Goal: Task Accomplishment & Management: Use online tool/utility

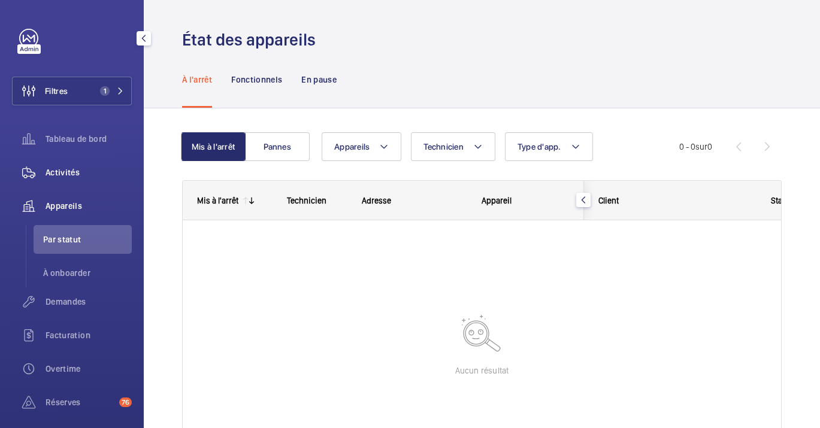
click at [80, 168] on span "Activités" at bounding box center [89, 173] width 86 height 12
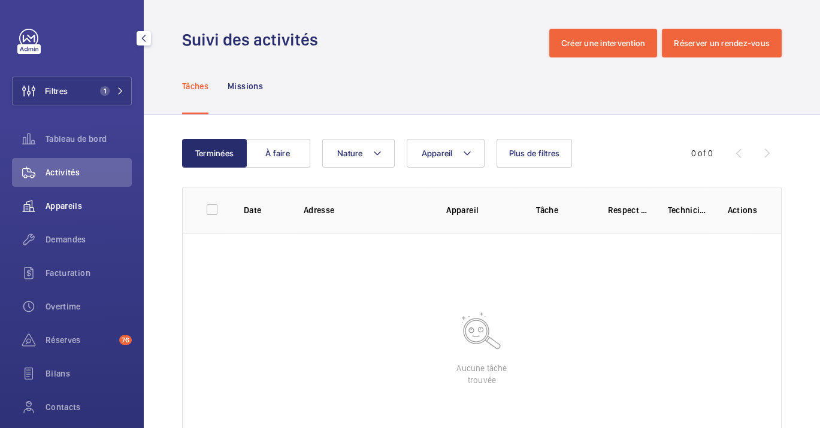
click at [83, 208] on span "Appareils" at bounding box center [89, 206] width 86 height 12
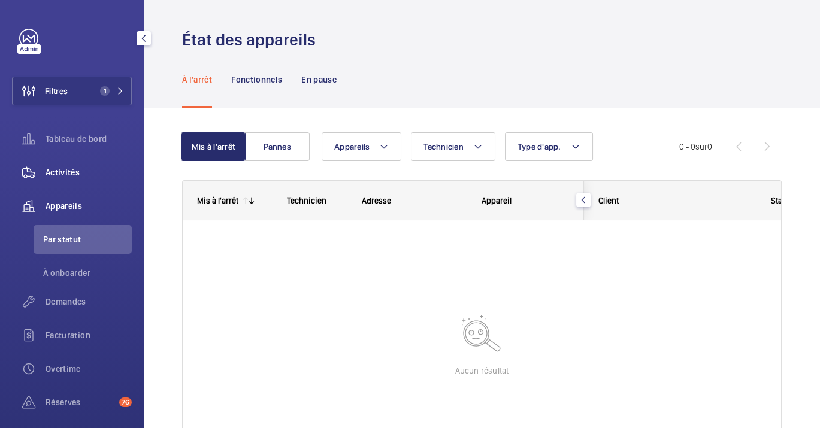
click at [53, 167] on span "Activités" at bounding box center [89, 173] width 86 height 12
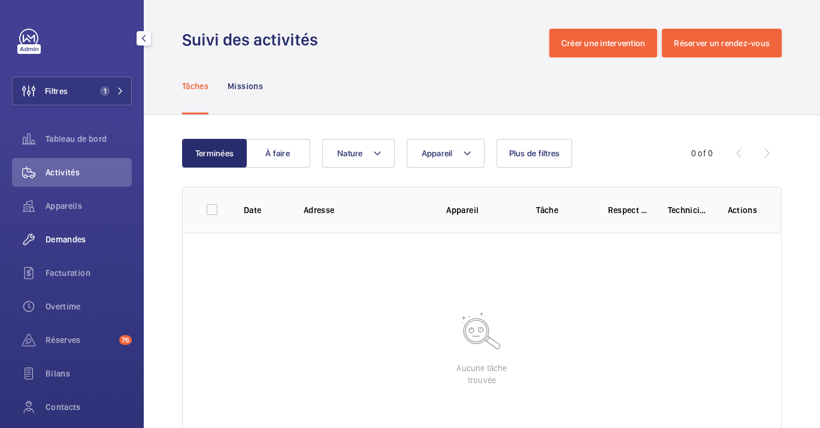
click at [61, 240] on span "Demandes" at bounding box center [89, 240] width 86 height 12
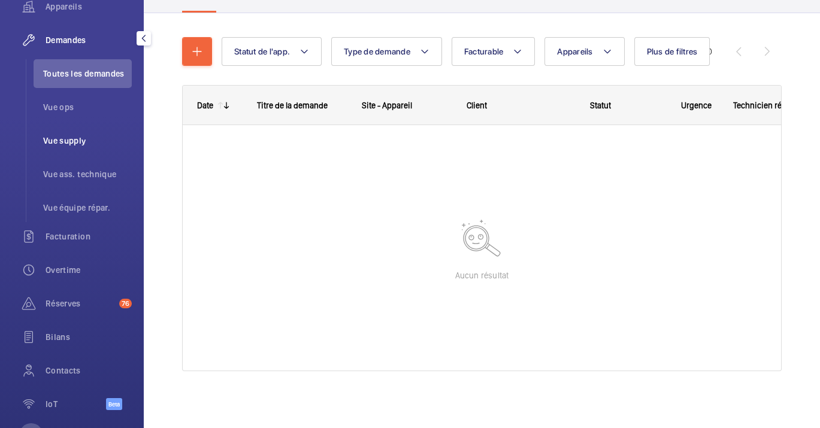
scroll to position [67, 0]
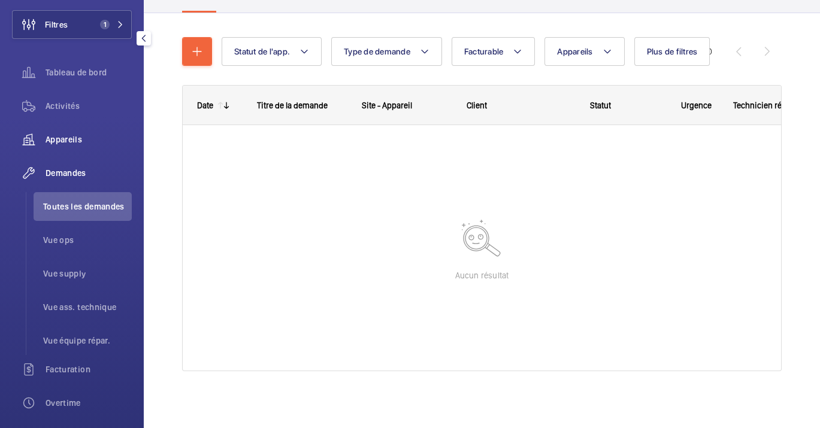
click at [67, 130] on div "Appareils" at bounding box center [72, 139] width 120 height 29
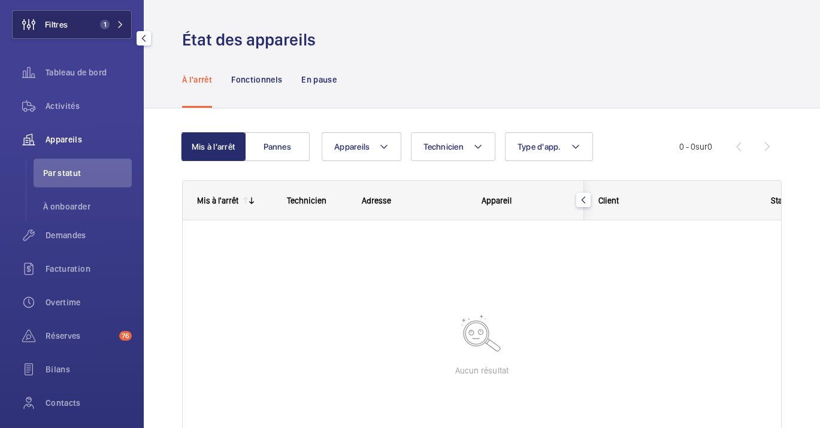
click at [56, 25] on span "Filtres" at bounding box center [56, 25] width 23 height 12
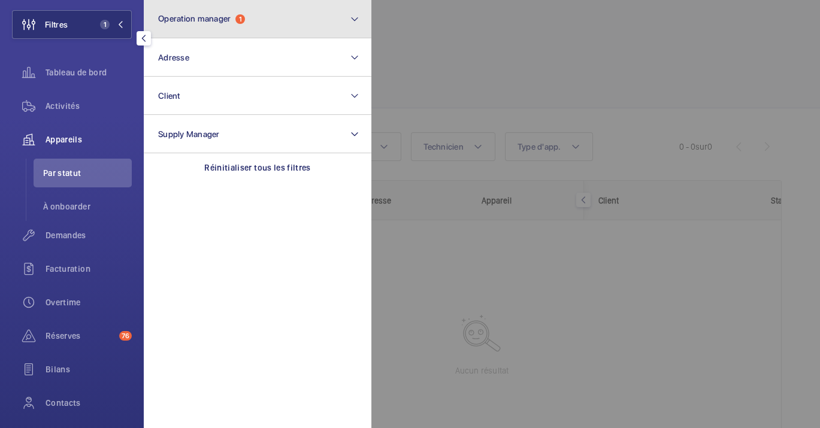
click at [212, 31] on button "Operation manager 1" at bounding box center [258, 19] width 228 height 38
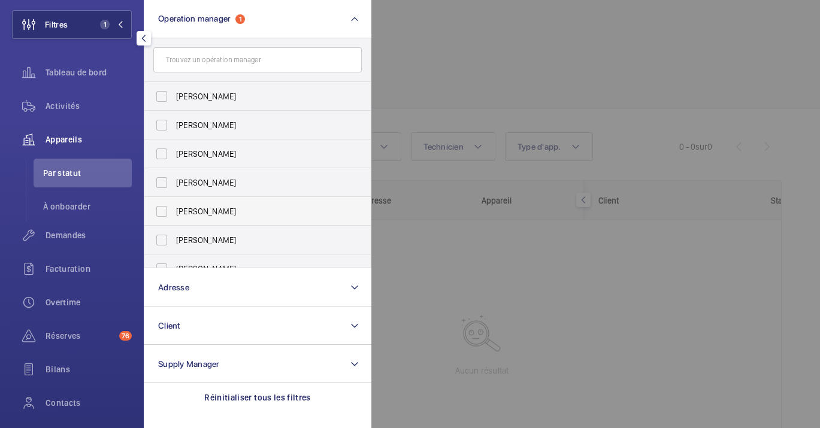
click at [219, 209] on span "[PERSON_NAME]" at bounding box center [258, 211] width 165 height 12
click at [174, 209] on input "[PERSON_NAME]" at bounding box center [162, 212] width 24 height 24
checkbox input "true"
click at [519, 64] on div at bounding box center [781, 214] width 820 height 428
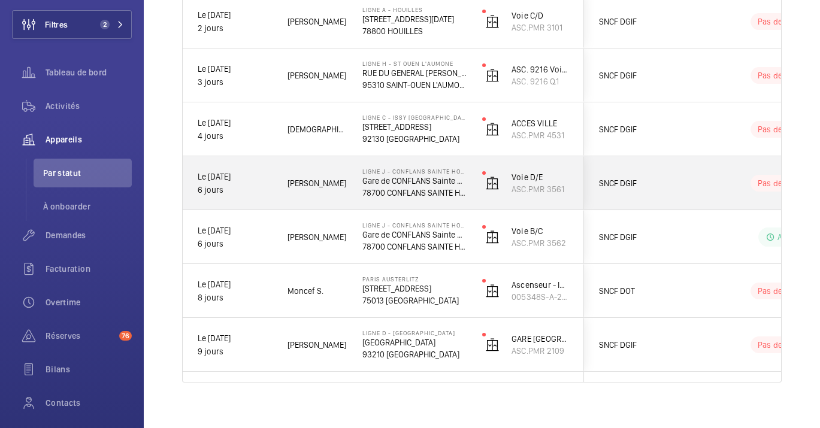
scroll to position [237, 0]
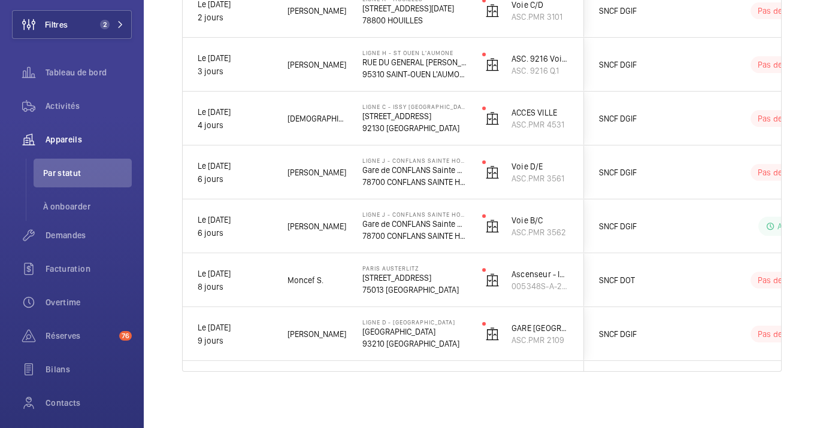
click at [334, 352] on div "[PERSON_NAME]" at bounding box center [310, 334] width 74 height 37
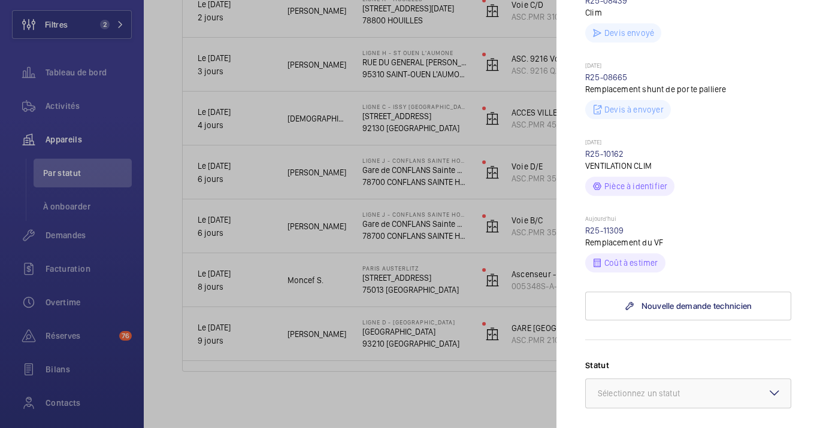
scroll to position [788, 0]
click at [323, 308] on div at bounding box center [410, 214] width 820 height 428
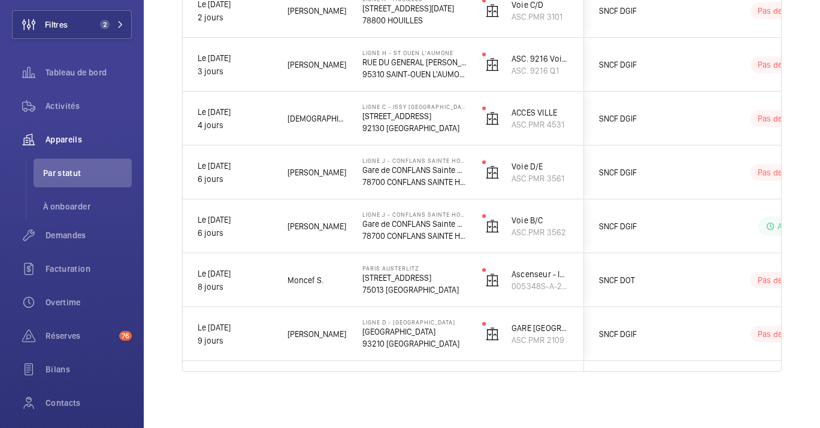
click at [346, 270] on div "Moncef S." at bounding box center [310, 279] width 75 height 53
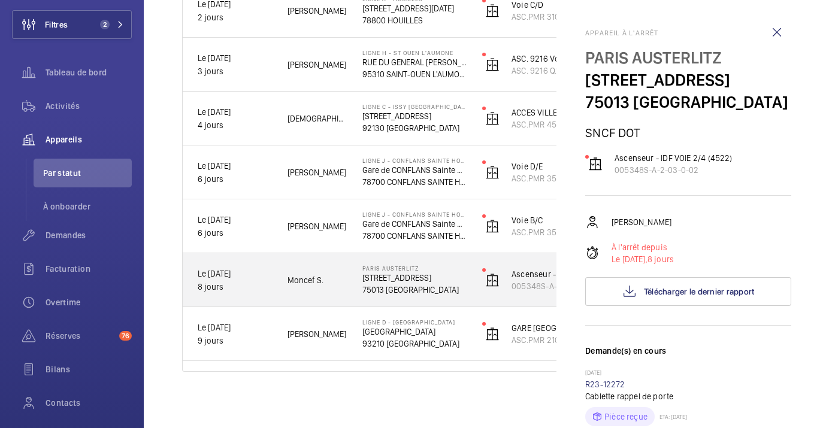
scroll to position [170, 0]
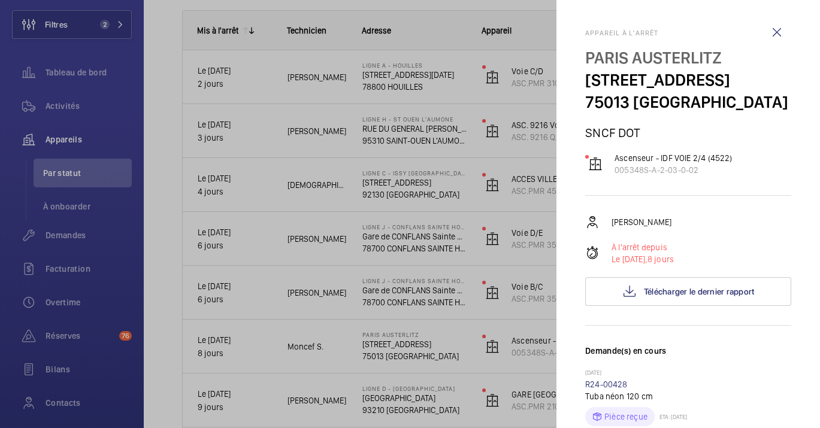
click at [325, 344] on div at bounding box center [410, 214] width 820 height 428
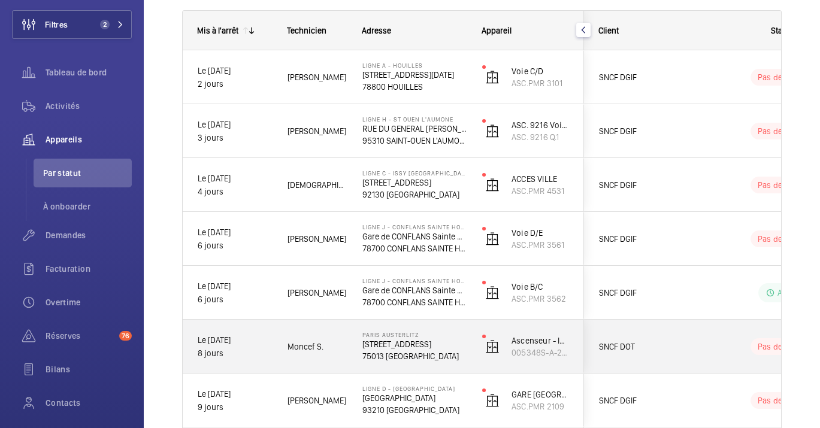
click at [339, 339] on div "Moncef S." at bounding box center [310, 346] width 74 height 37
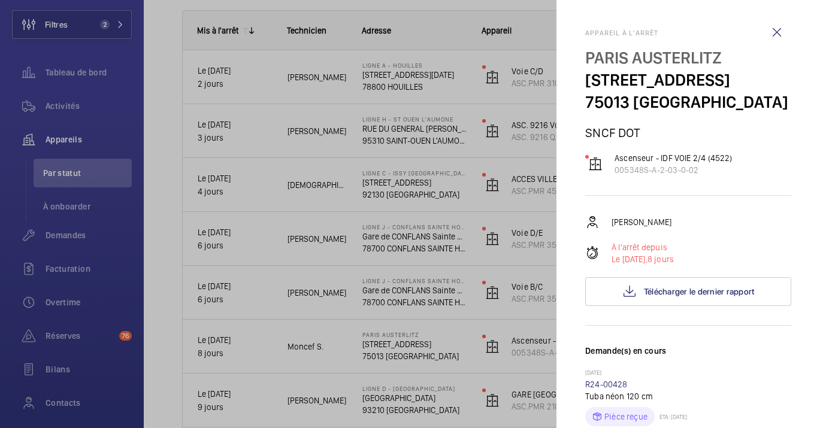
click at [334, 304] on div at bounding box center [410, 214] width 820 height 428
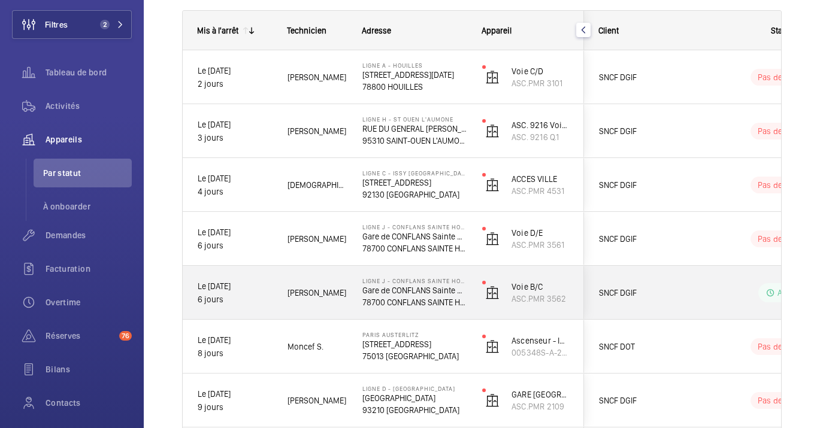
click at [336, 301] on div "[PERSON_NAME]" at bounding box center [310, 292] width 74 height 37
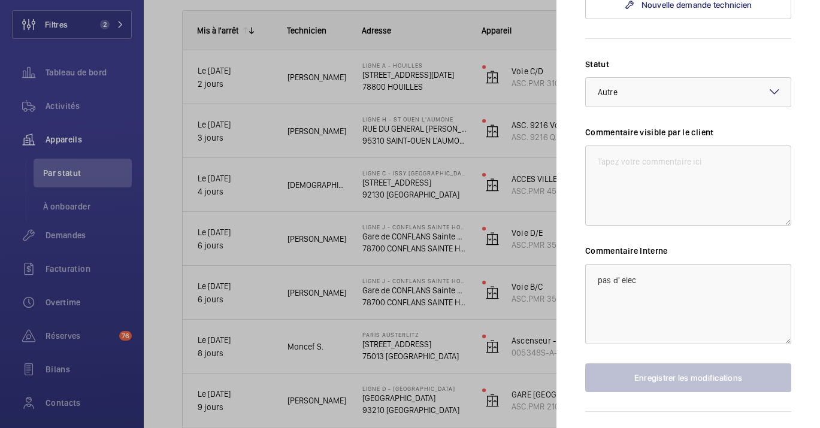
scroll to position [530, 0]
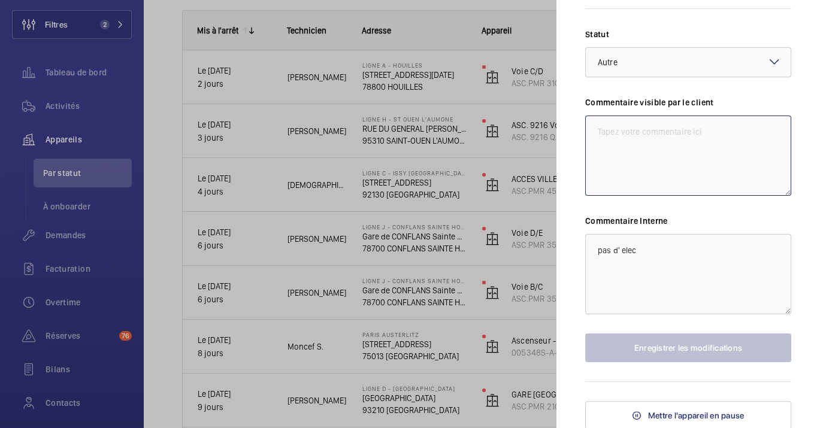
click at [638, 191] on textarea at bounding box center [688, 156] width 206 height 80
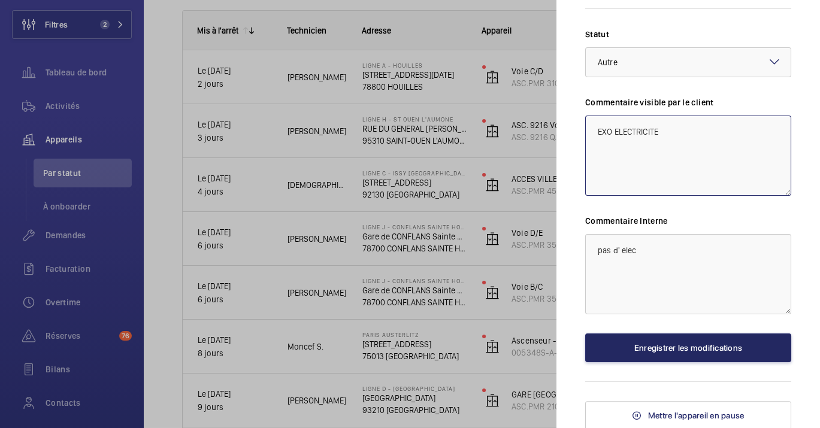
type textarea "EXO ELECTRICITE"
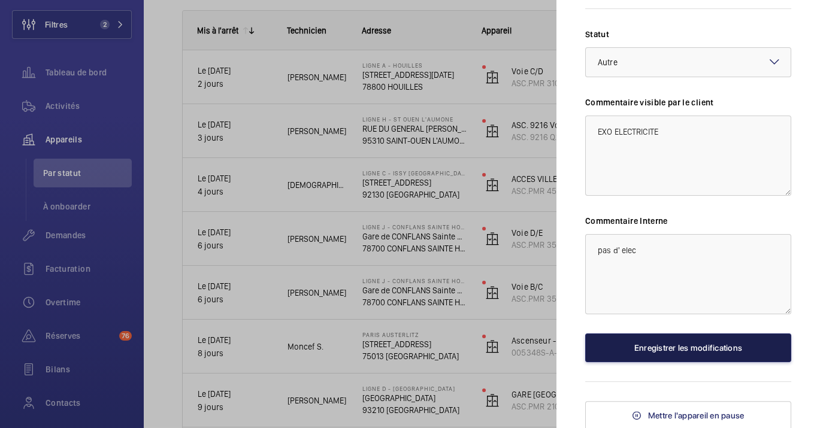
click at [728, 340] on button "Enregistrer les modifications" at bounding box center [688, 348] width 206 height 29
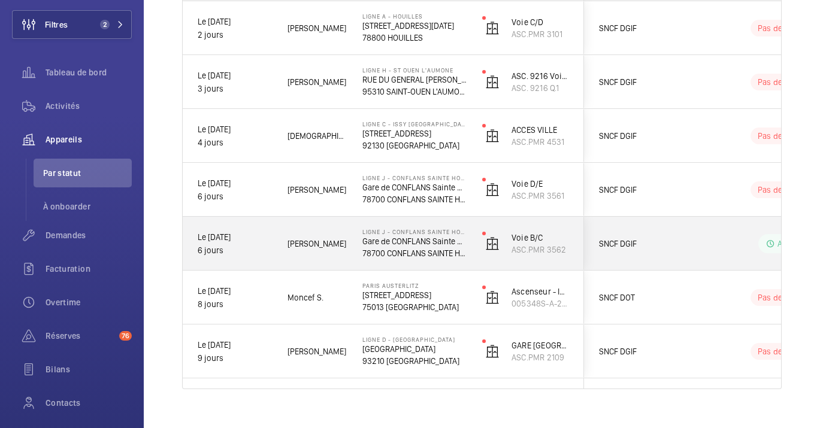
scroll to position [237, 0]
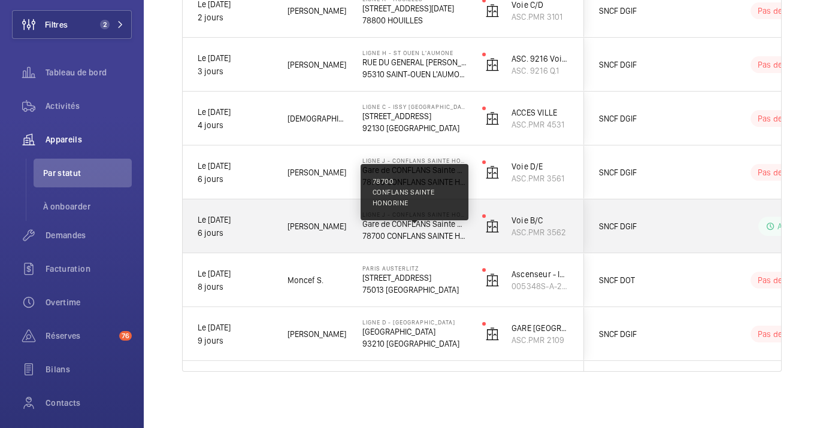
click at [371, 230] on p "78700 CONFLANS SAINTE HONORINE" at bounding box center [414, 236] width 104 height 12
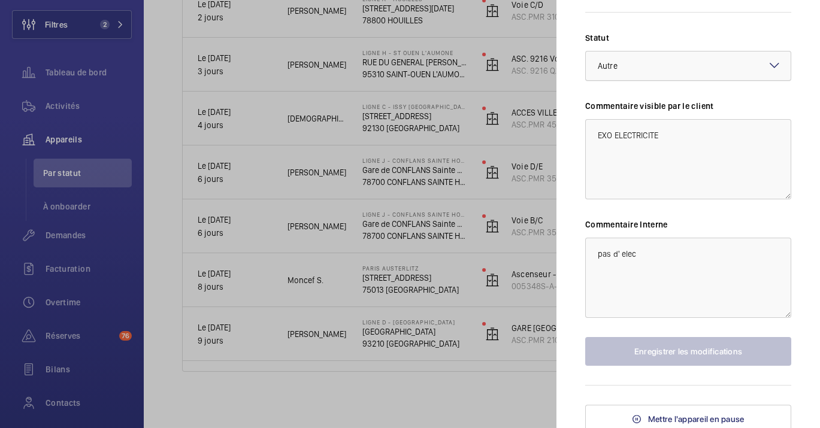
scroll to position [530, 0]
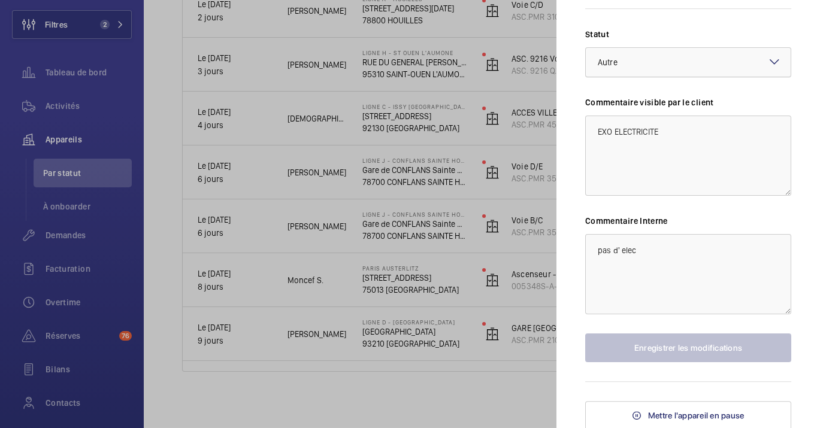
drag, startPoint x: 638, startPoint y: 59, endPoint x: 636, endPoint y: 73, distance: 14.5
click at [638, 59] on div "× Autre" at bounding box center [623, 62] width 50 height 12
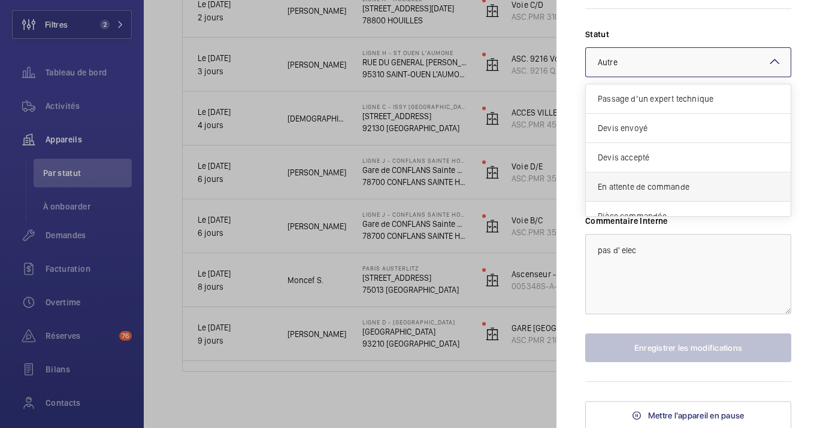
scroll to position [101, 0]
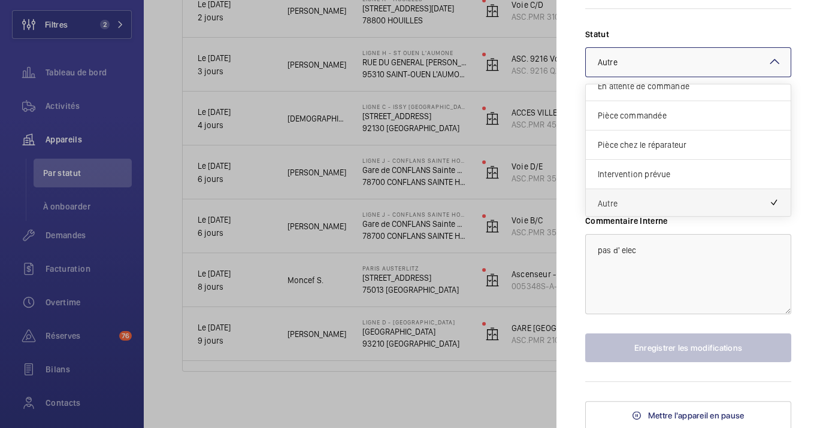
click at [630, 198] on span "Autre" at bounding box center [683, 204] width 171 height 12
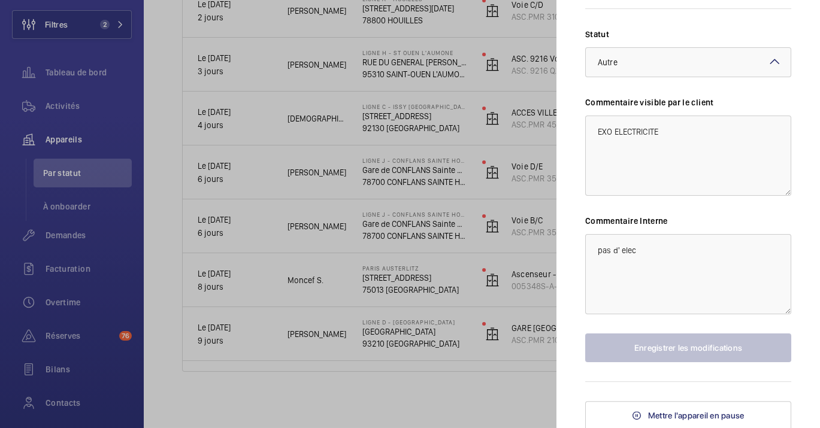
click at [381, 262] on div at bounding box center [410, 214] width 820 height 428
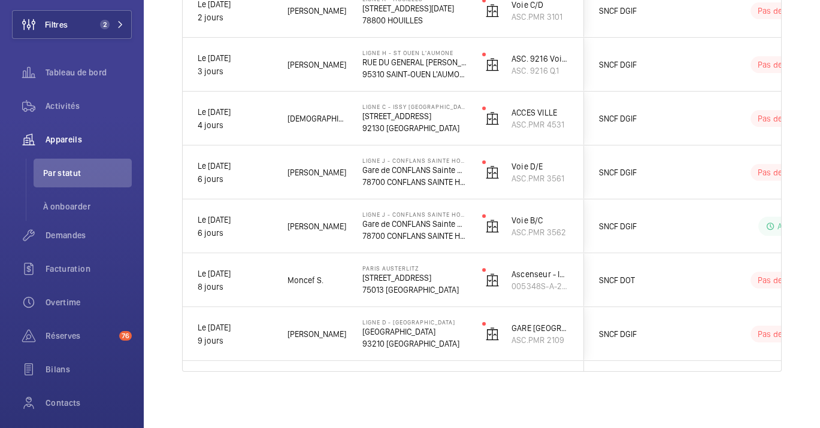
scroll to position [0, 0]
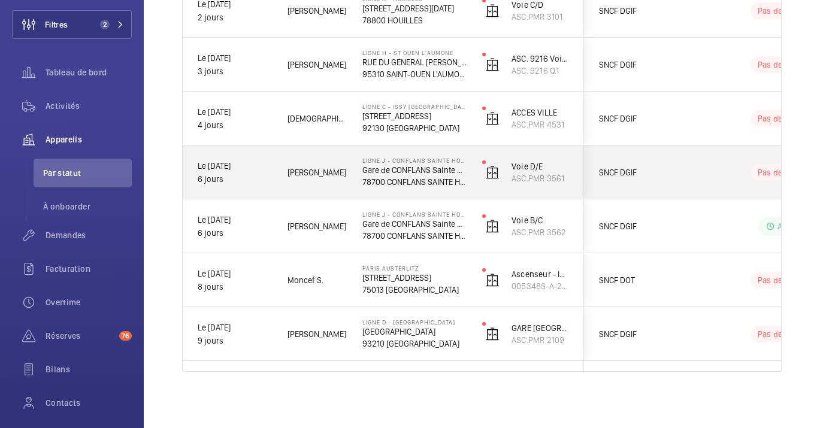
click at [679, 158] on div "SNCF DGIF" at bounding box center [638, 172] width 107 height 37
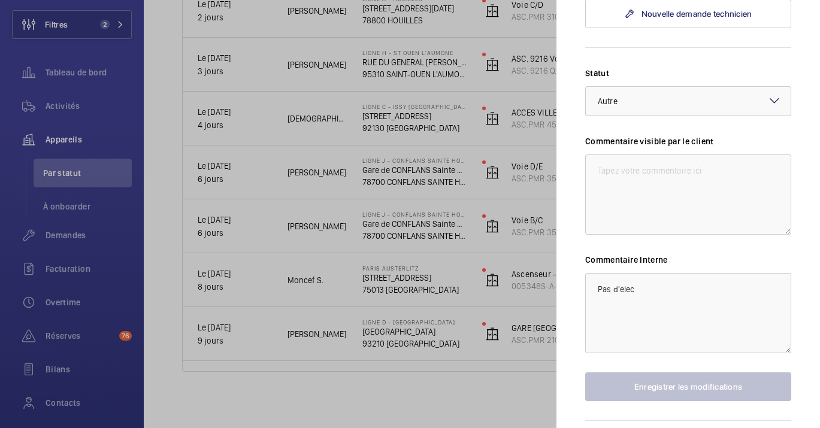
scroll to position [530, 0]
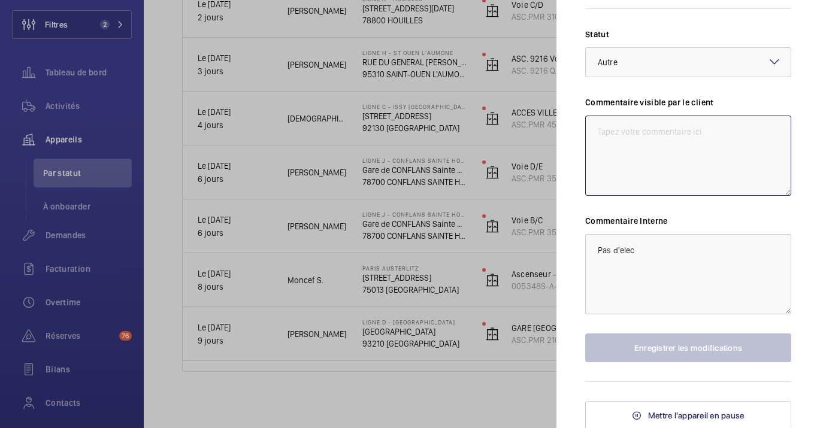
click at [630, 158] on textarea at bounding box center [688, 156] width 206 height 80
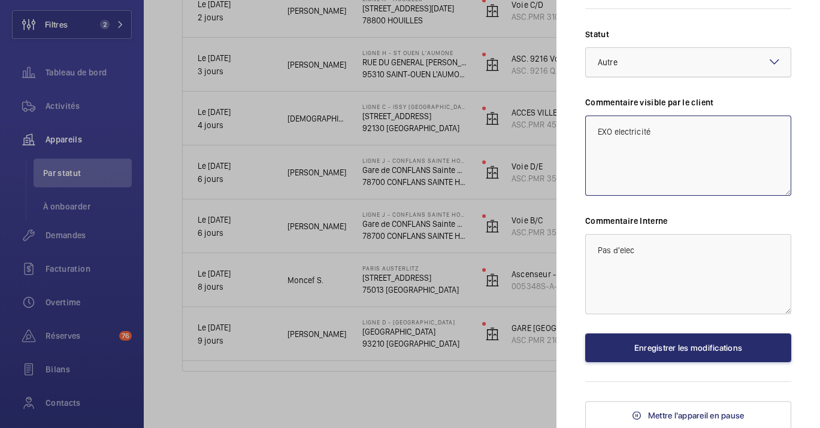
click at [657, 74] on div at bounding box center [688, 62] width 205 height 29
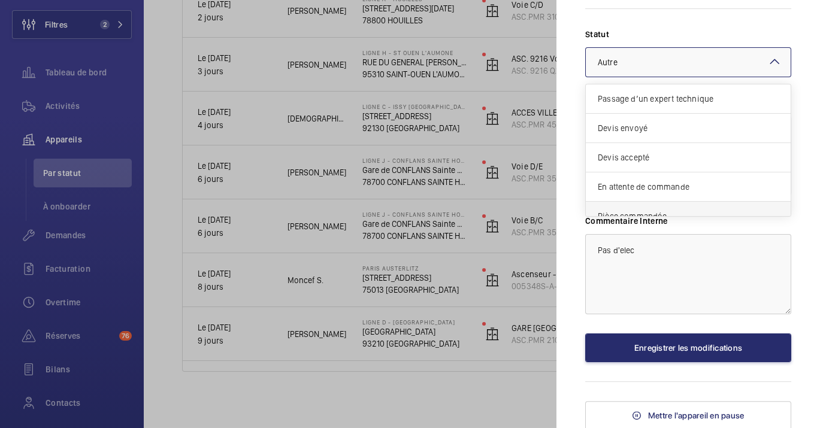
scroll to position [101, 0]
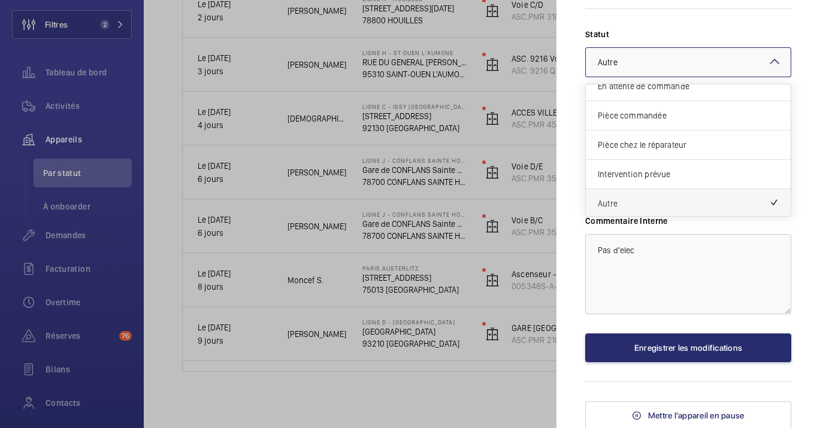
click at [658, 199] on span "Autre" at bounding box center [683, 204] width 171 height 12
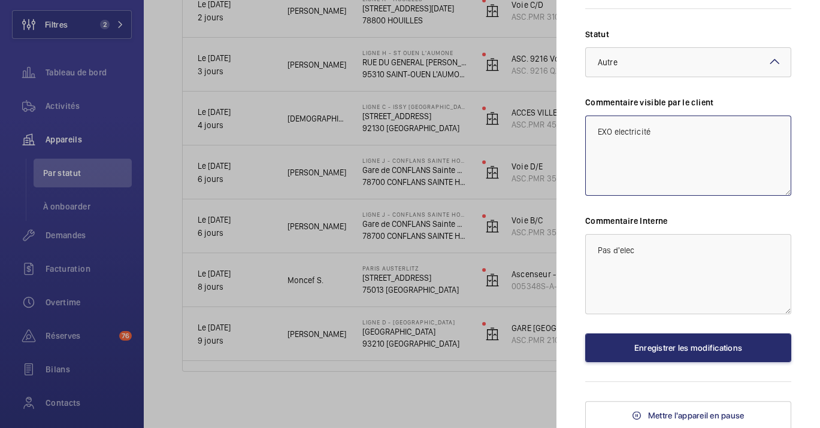
type textarea "EXO electricité"
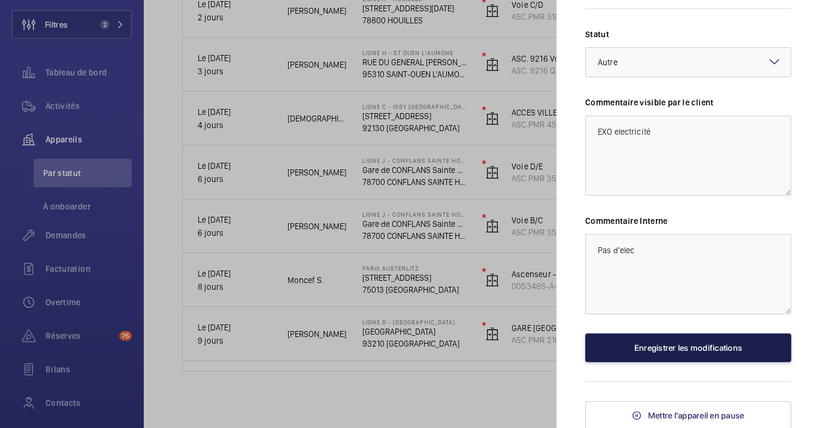
click at [702, 353] on button "Enregistrer les modifications" at bounding box center [688, 348] width 206 height 29
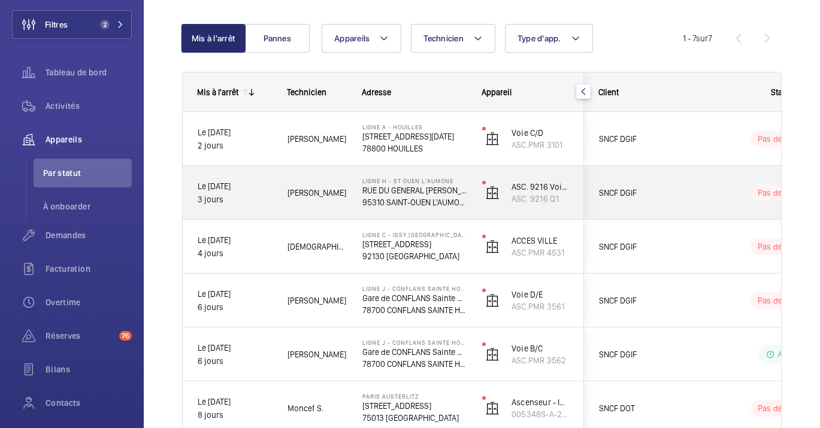
scroll to position [237, 0]
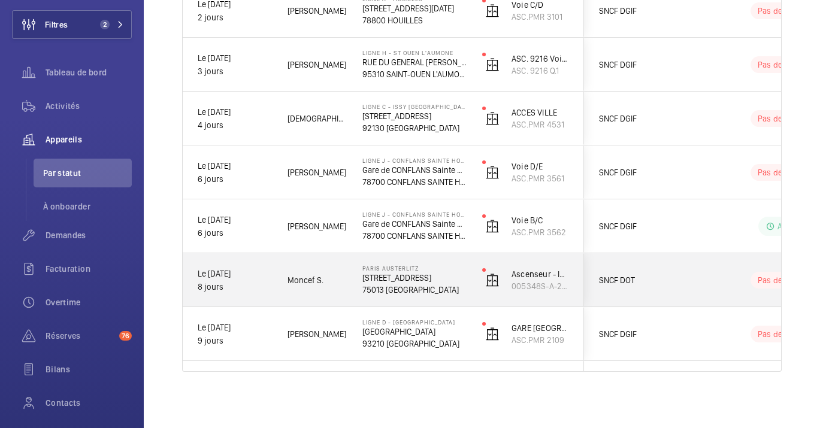
click at [643, 236] on div "SNCF DGIF" at bounding box center [638, 226] width 107 height 37
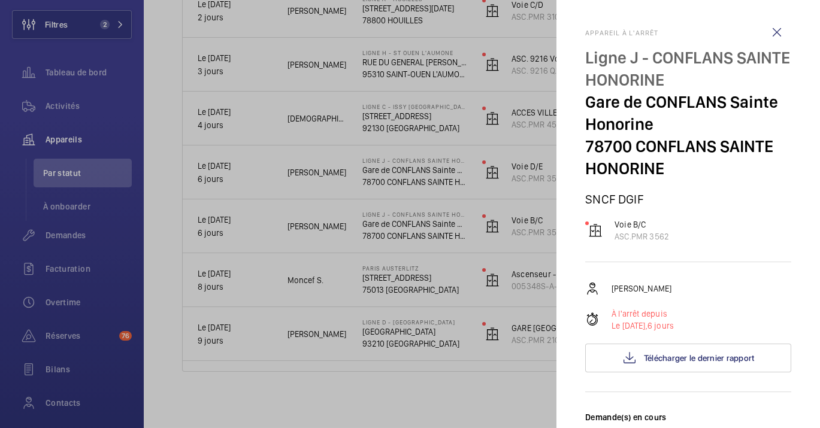
drag, startPoint x: 761, startPoint y: 46, endPoint x: 759, endPoint y: 37, distance: 9.2
click at [763, 43] on wm-front-icon-button at bounding box center [777, 32] width 29 height 29
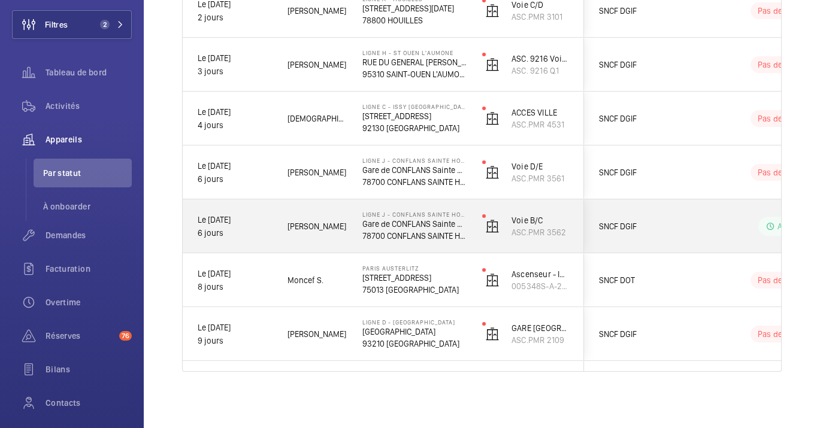
click at [540, 186] on wm-front-device-cell "Voie D/E ASC.PMR 3561" at bounding box center [525, 173] width 87 height 30
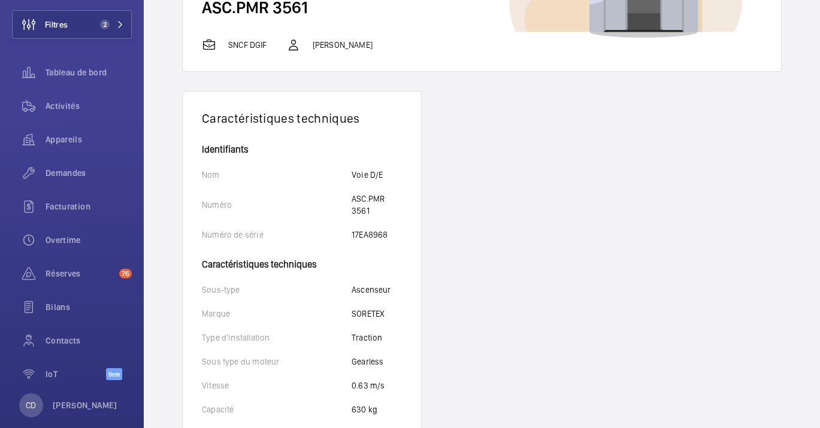
scroll to position [532, 0]
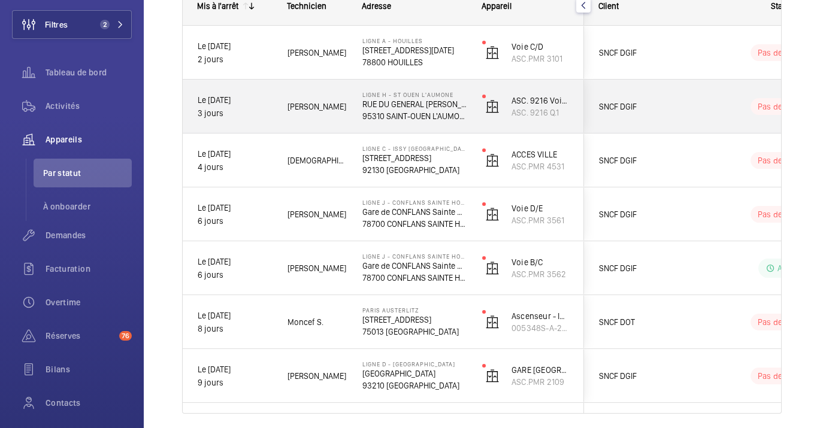
scroll to position [237, 0]
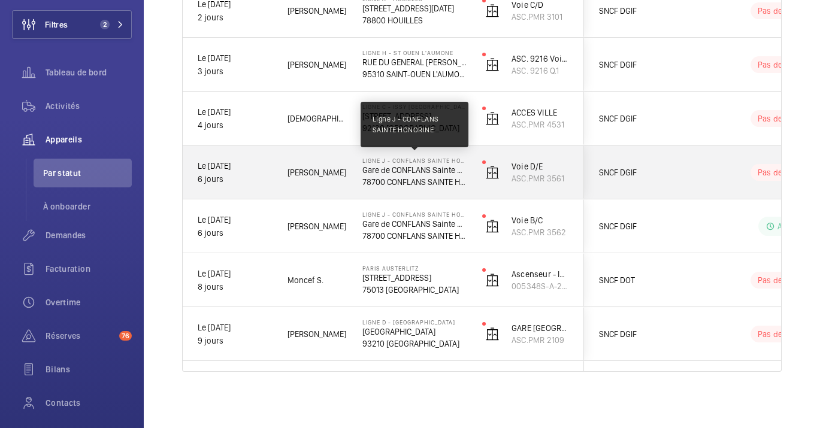
click at [442, 159] on p "Ligne J - CONFLANS SAINTE HONORINE" at bounding box center [414, 160] width 104 height 7
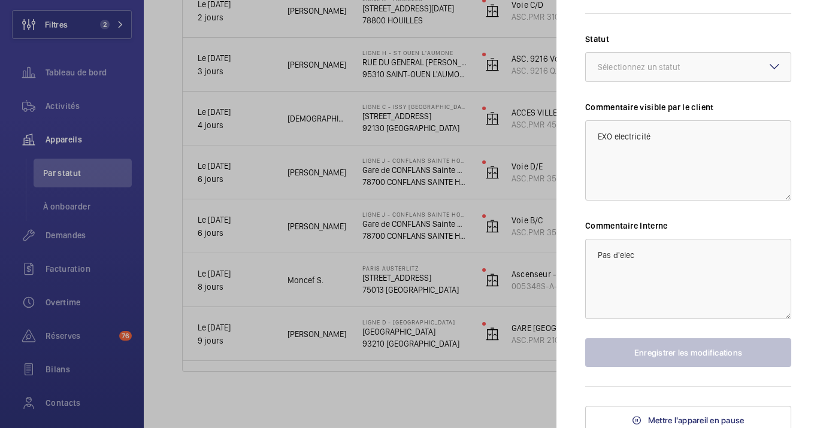
scroll to position [530, 0]
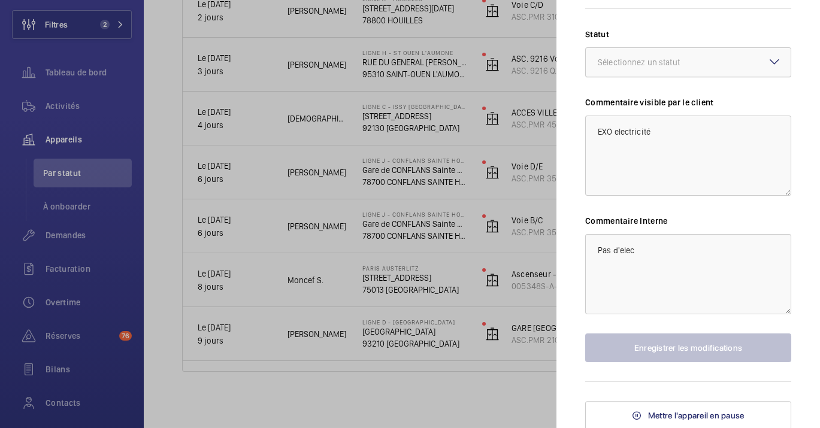
click at [621, 48] on div at bounding box center [688, 62] width 205 height 29
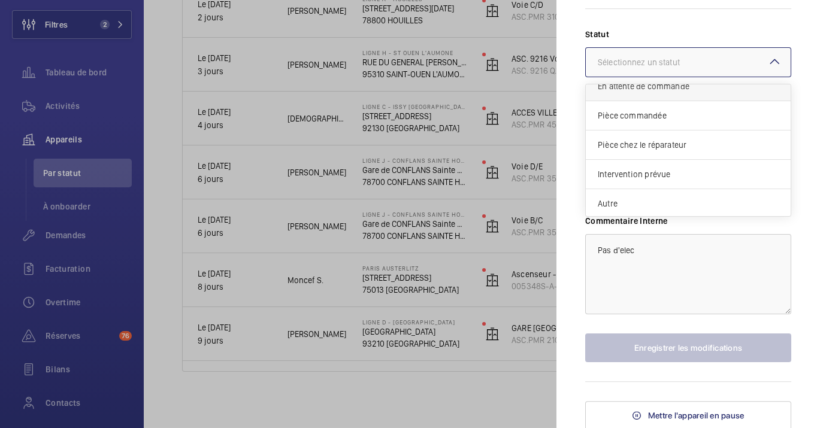
scroll to position [101, 0]
click at [642, 198] on span "Autre" at bounding box center [688, 204] width 181 height 12
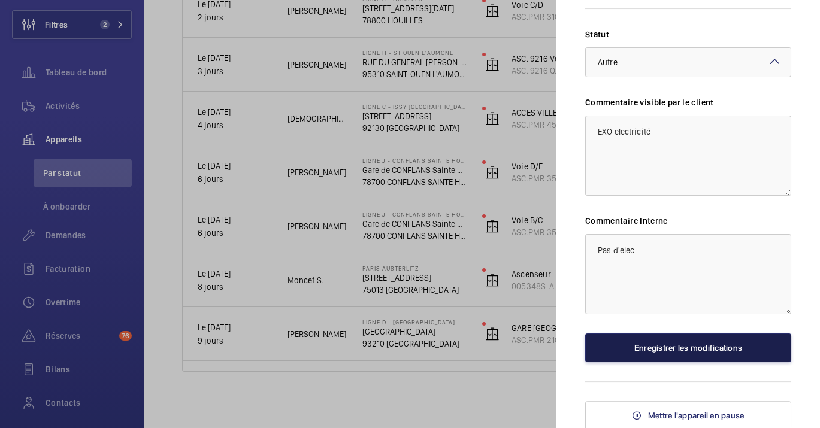
click at [746, 339] on button "Enregistrer les modifications" at bounding box center [688, 348] width 206 height 29
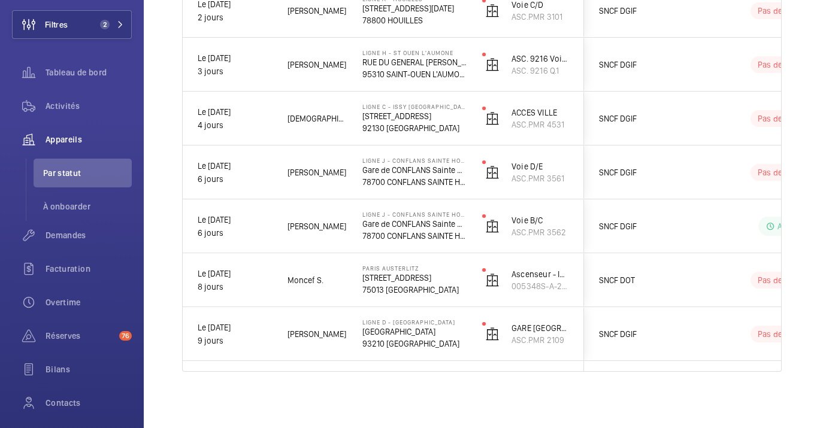
scroll to position [0, 0]
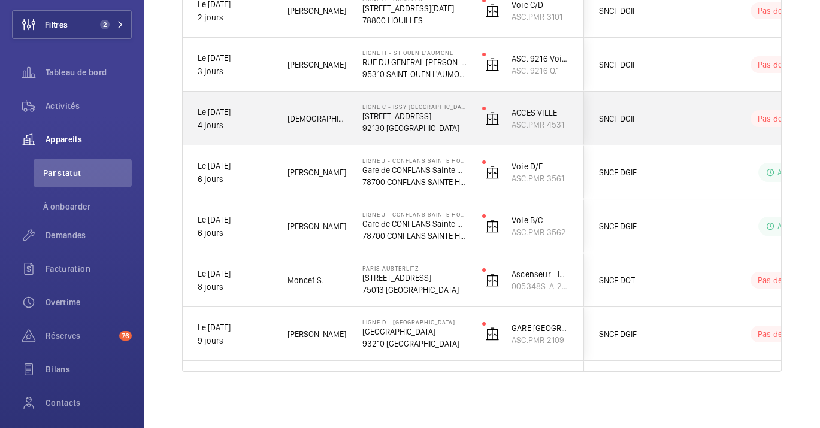
click at [302, 120] on span "[DEMOGRAPHIC_DATA][PERSON_NAME]" at bounding box center [317, 118] width 59 height 13
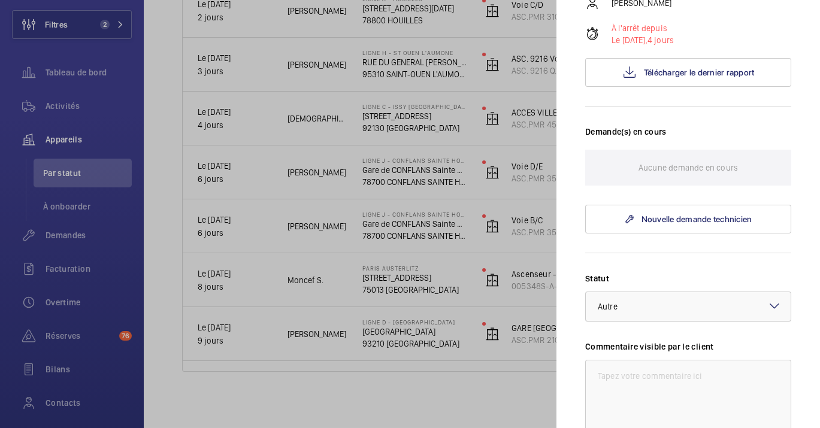
scroll to position [508, 0]
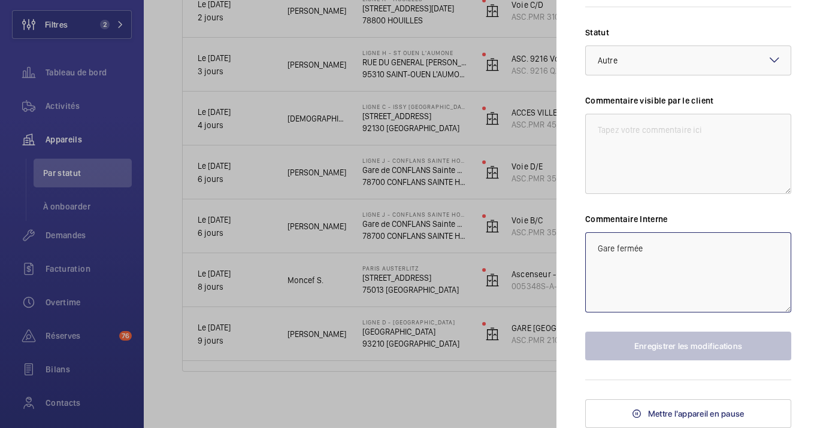
click at [638, 245] on textarea "Gare fermée" at bounding box center [688, 272] width 206 height 80
click at [645, 246] on textarea "Gare fermée" at bounding box center [688, 272] width 206 height 80
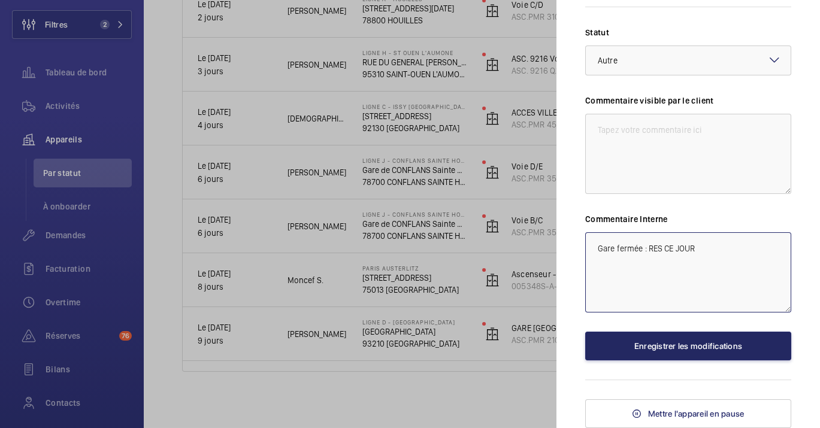
type textarea "Gare fermée : RES CE JOUR"
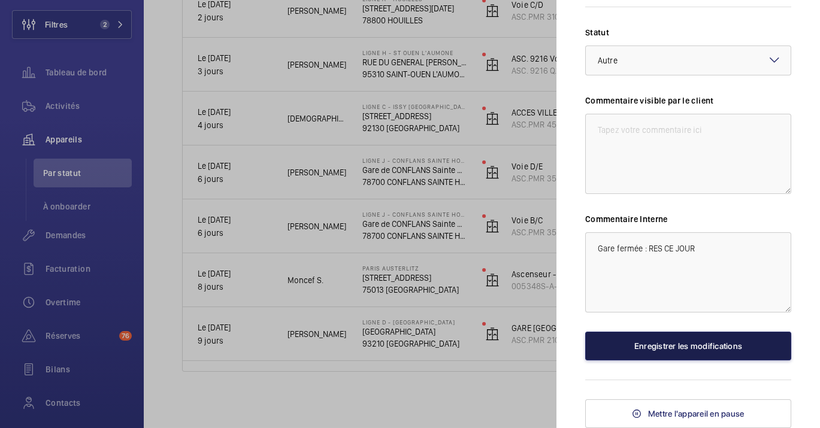
click at [625, 352] on button "Enregistrer les modifications" at bounding box center [688, 346] width 206 height 29
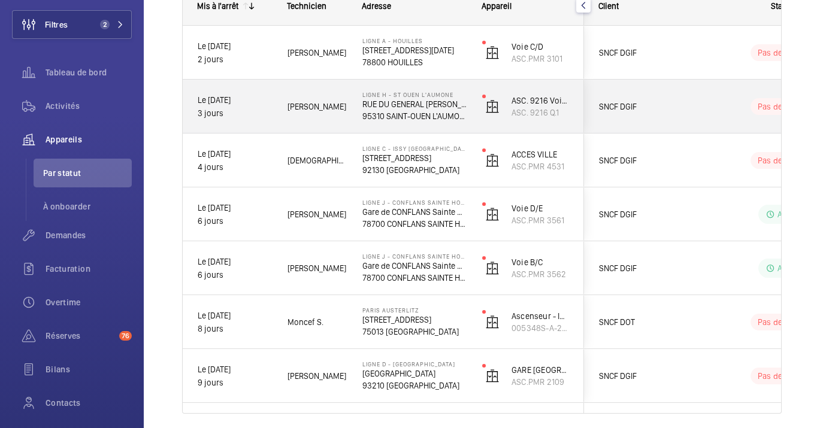
scroll to position [170, 0]
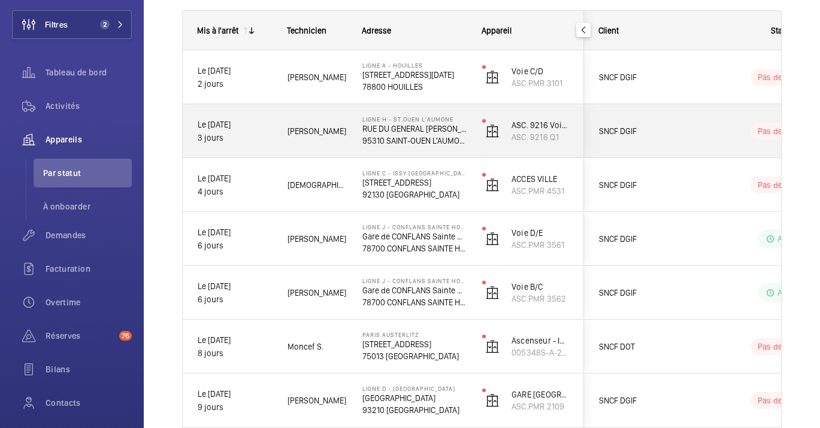
click at [351, 134] on div "Ligne H - ST OUEN L'AUMONE [GEOGRAPHIC_DATA][PERSON_NAME] [GEOGRAPHIC_DATA] L'A…" at bounding box center [407, 131] width 119 height 54
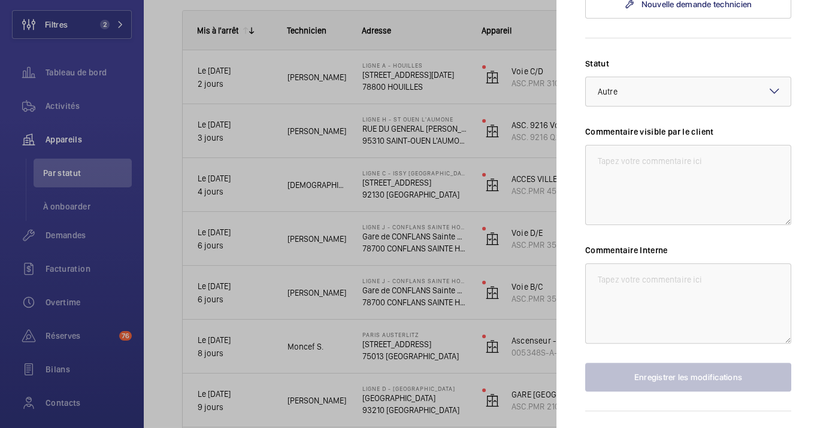
scroll to position [466, 0]
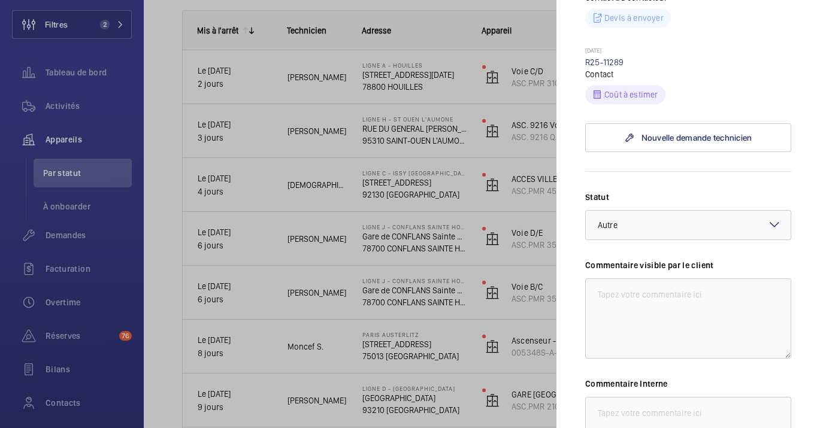
click at [235, 125] on div at bounding box center [410, 214] width 820 height 428
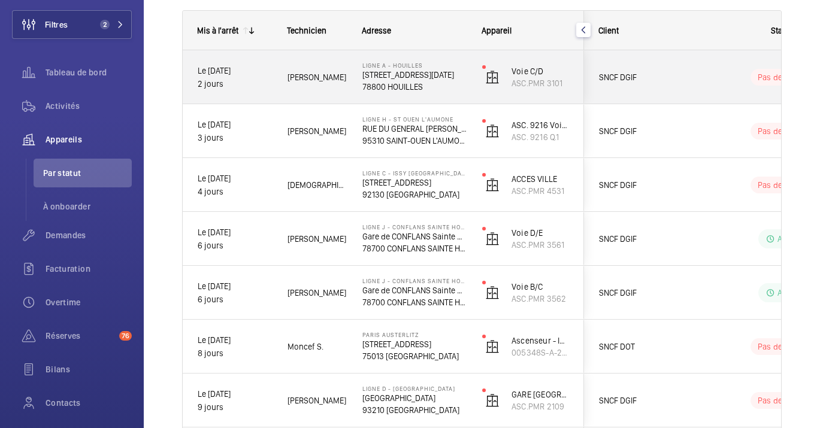
click at [315, 68] on div "[PERSON_NAME]" at bounding box center [310, 77] width 74 height 37
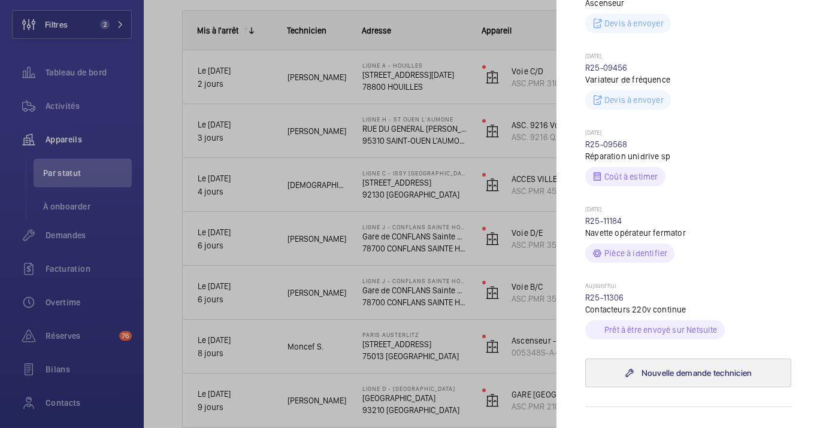
scroll to position [666, 0]
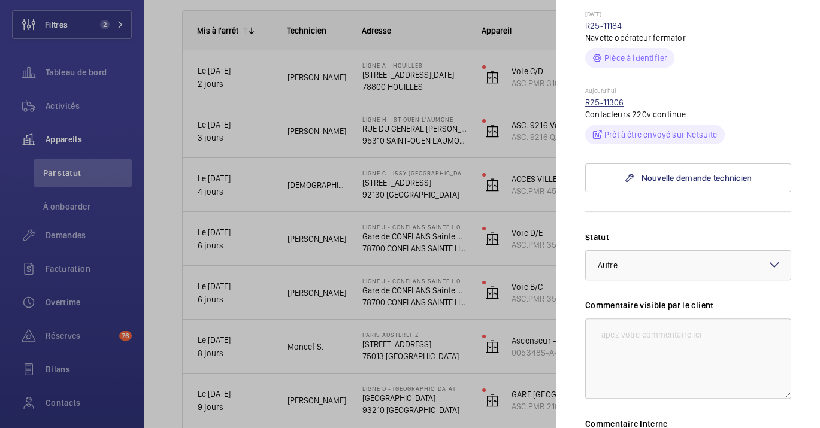
click at [596, 101] on link "R25-11306" at bounding box center [604, 103] width 39 height 10
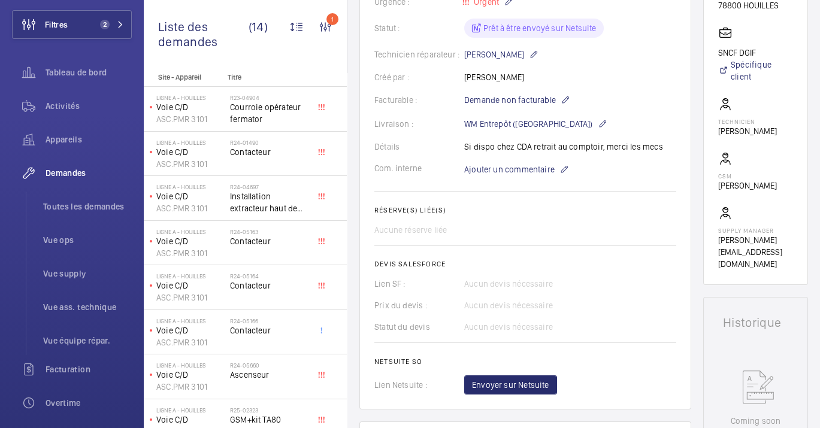
scroll to position [133, 0]
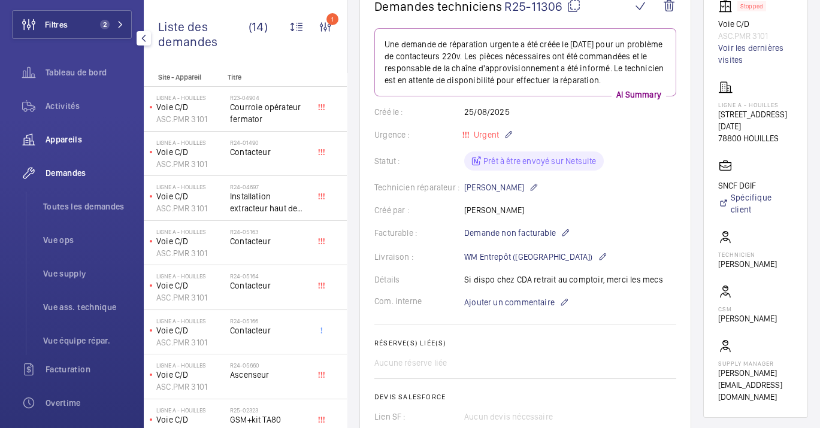
click at [68, 138] on span "Appareils" at bounding box center [89, 140] width 86 height 12
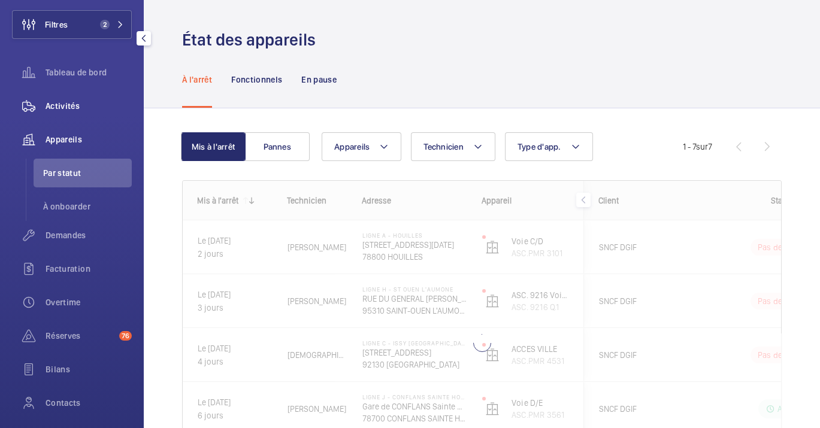
click at [89, 99] on div "Activités" at bounding box center [72, 106] width 120 height 29
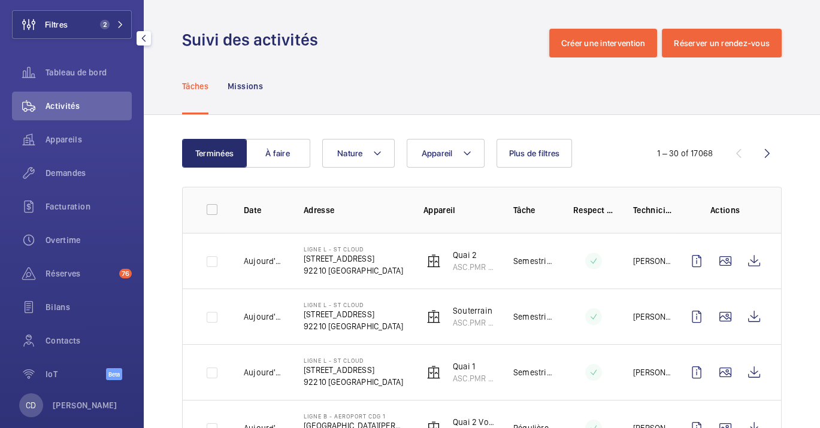
click at [75, 157] on div "Appareils" at bounding box center [72, 142] width 120 height 34
click at [75, 134] on span "Appareils" at bounding box center [89, 140] width 86 height 12
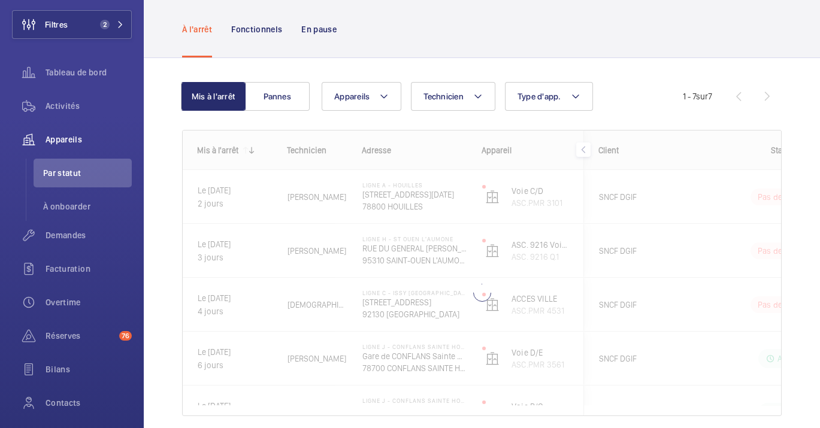
scroll to position [95, 0]
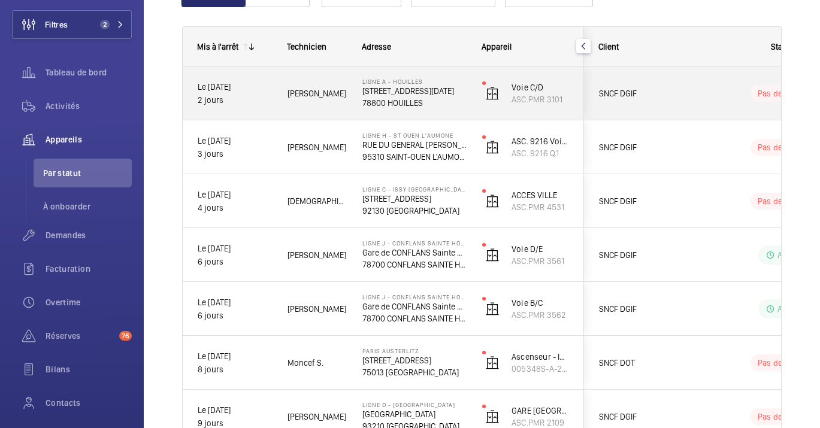
scroll to position [237, 0]
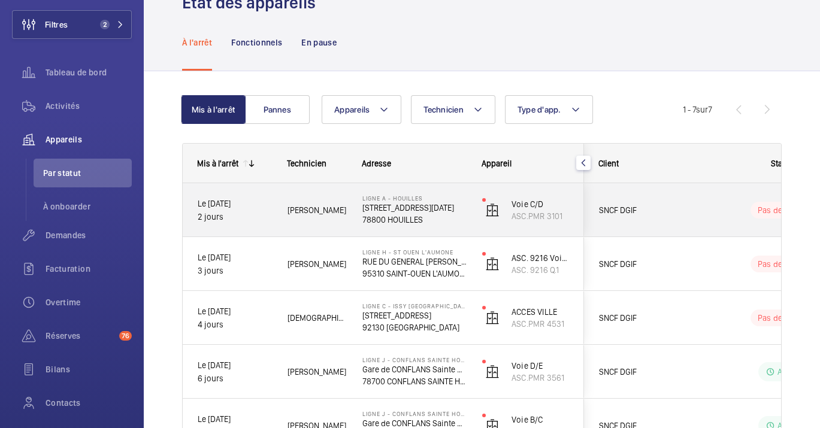
click at [324, 229] on div "[PERSON_NAME]" at bounding box center [310, 209] width 75 height 53
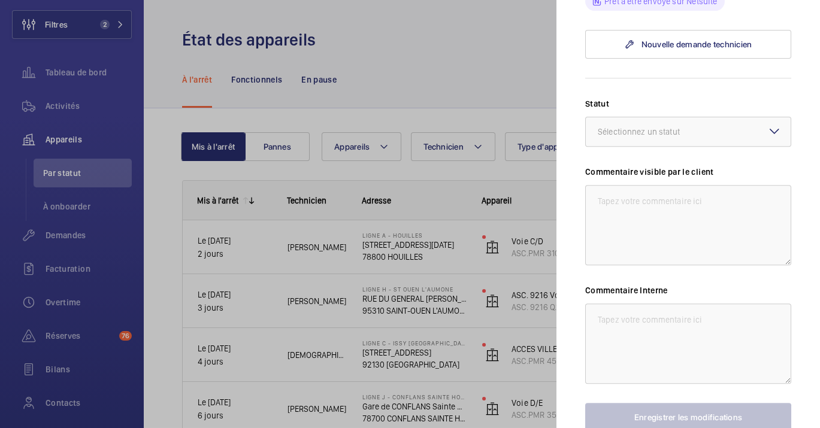
scroll to position [736, 0]
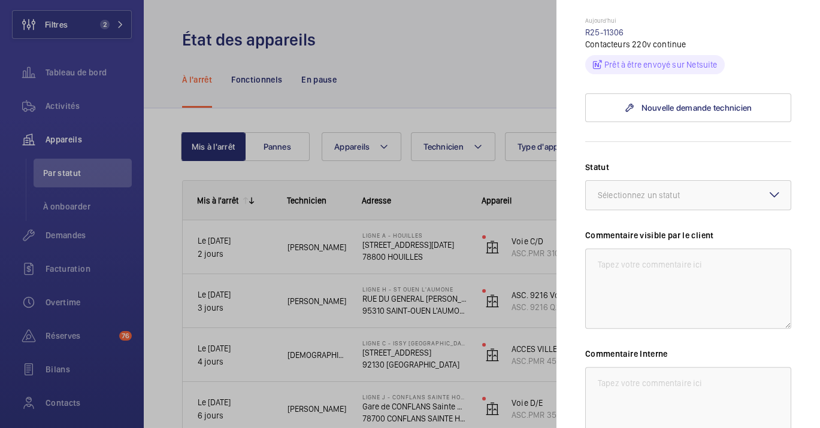
click at [44, 46] on div at bounding box center [410, 214] width 820 height 428
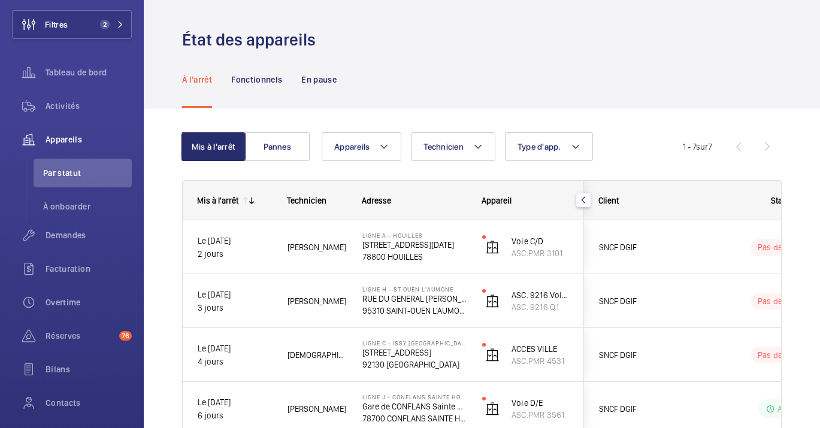
scroll to position [0, 0]
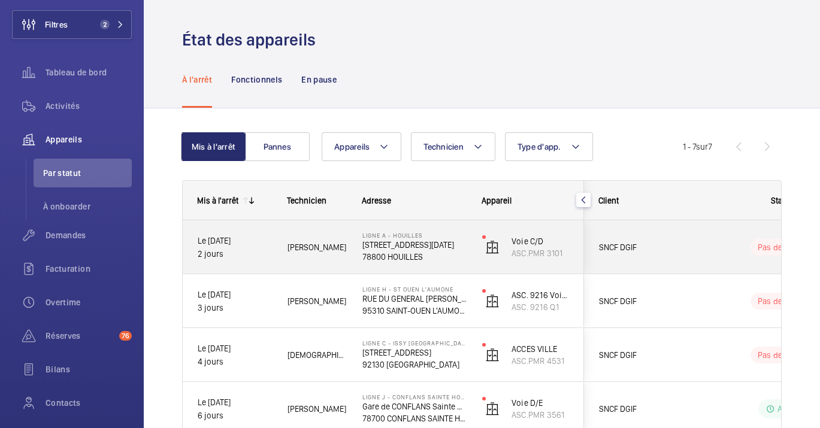
click at [478, 246] on div "Voie C/D ASC.PMR 3101" at bounding box center [526, 247] width 116 height 54
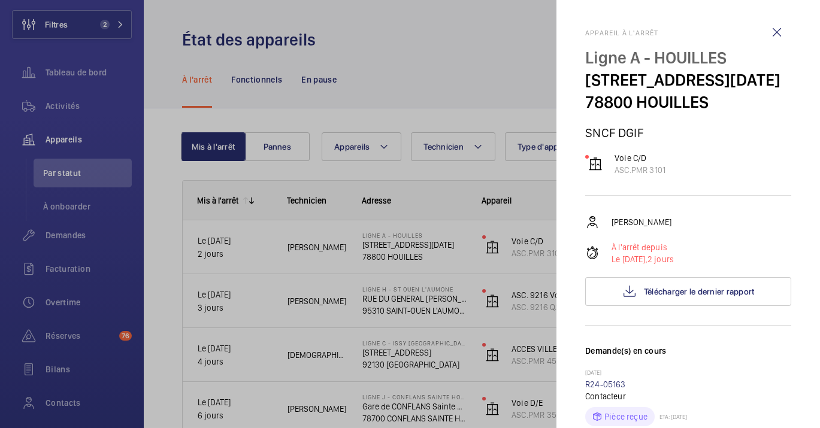
click at [418, 277] on div at bounding box center [410, 214] width 820 height 428
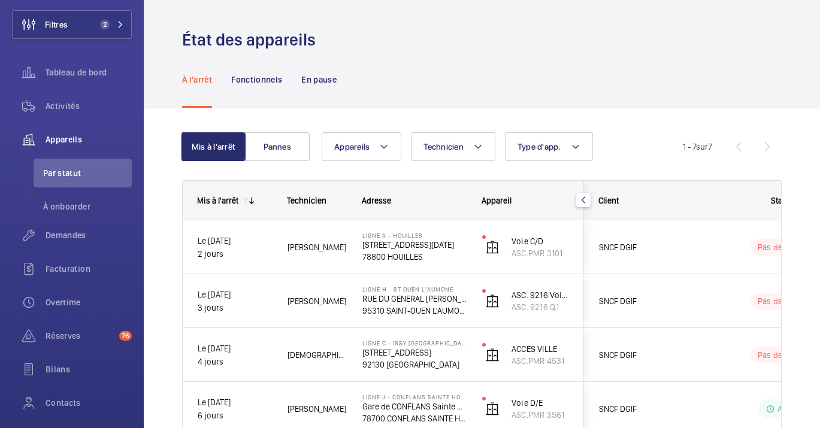
click at [422, 300] on mat-sidenav-container "Filtres 2 Tableau de bord Activités Appareils Par statut À onboarder Demandes F…" at bounding box center [410, 214] width 820 height 428
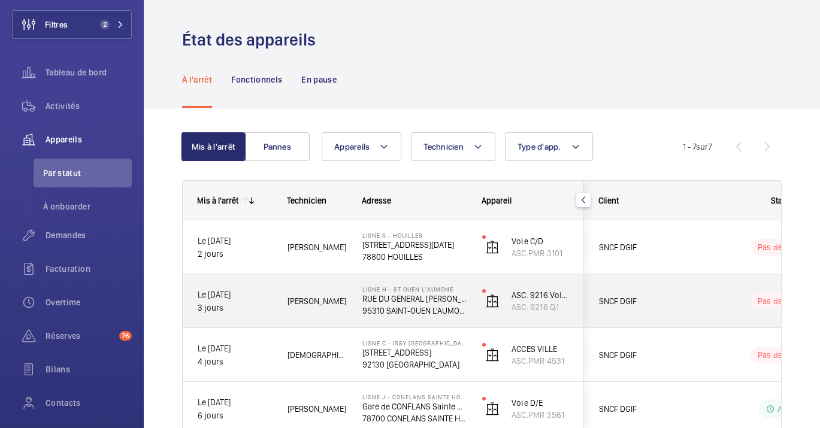
click at [422, 300] on p "RUE DU GENERAL [PERSON_NAME]" at bounding box center [414, 299] width 104 height 12
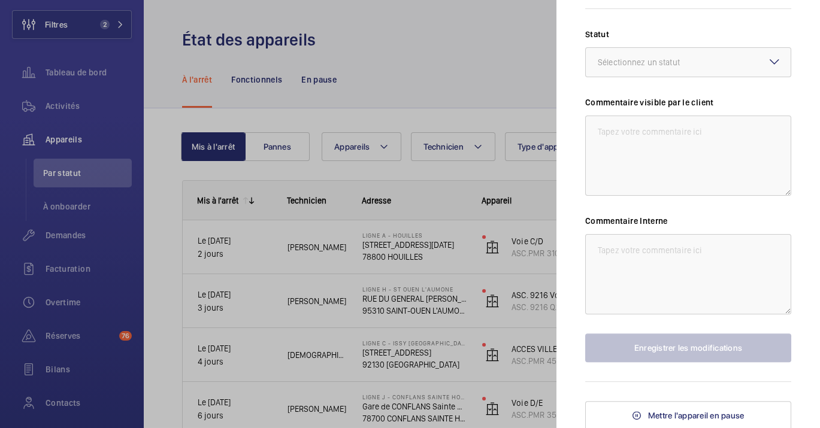
scroll to position [495, 0]
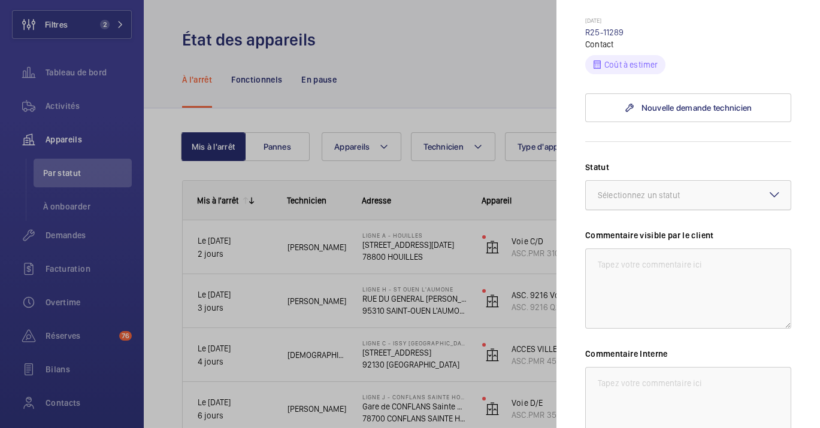
click at [629, 181] on div at bounding box center [688, 195] width 205 height 29
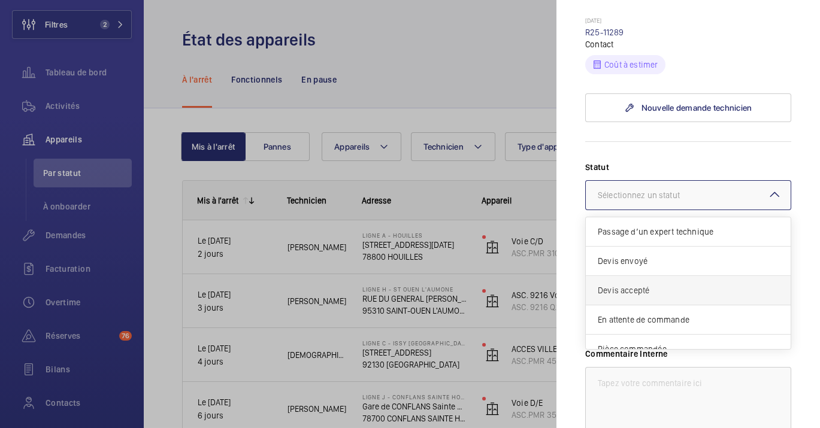
scroll to position [101, 0]
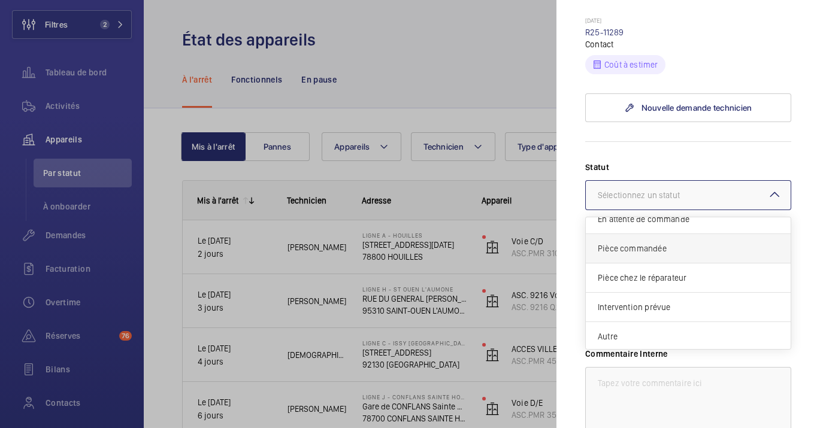
click at [651, 244] on span "Pièce commandée" at bounding box center [688, 249] width 181 height 12
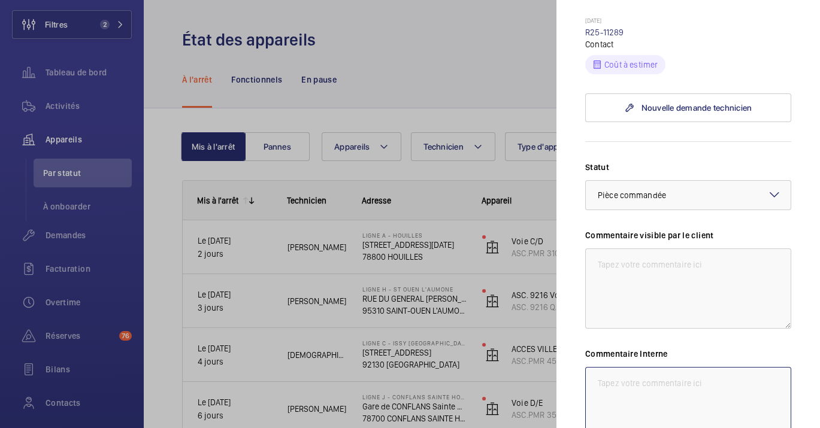
click at [630, 385] on textarea at bounding box center [688, 407] width 206 height 80
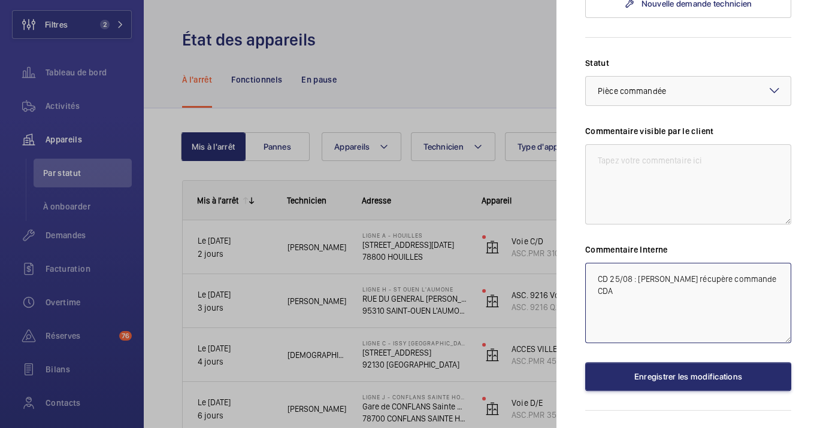
scroll to position [628, 0]
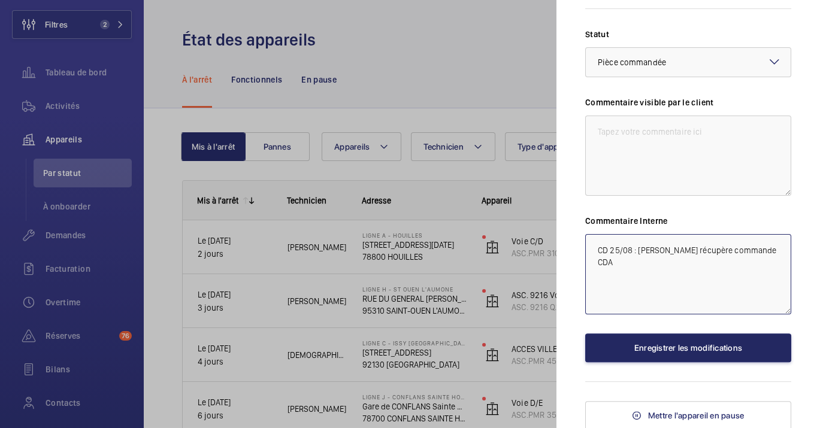
type textarea "CD 25/08 : [PERSON_NAME] récupère commande CDA"
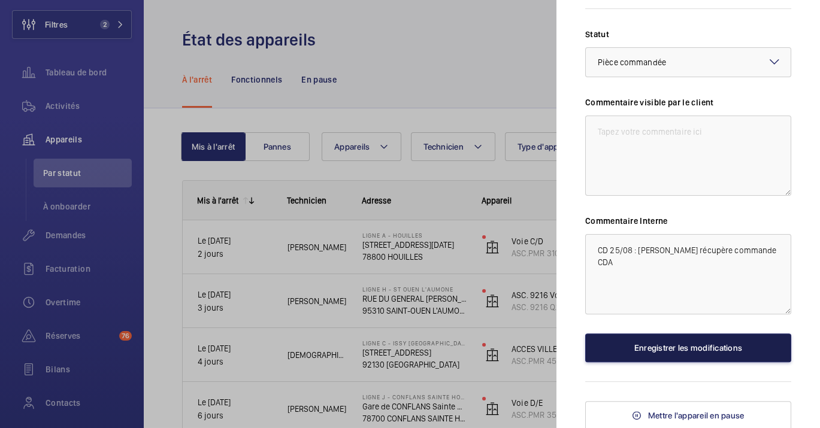
click at [697, 340] on button "Enregistrer les modifications" at bounding box center [688, 348] width 206 height 29
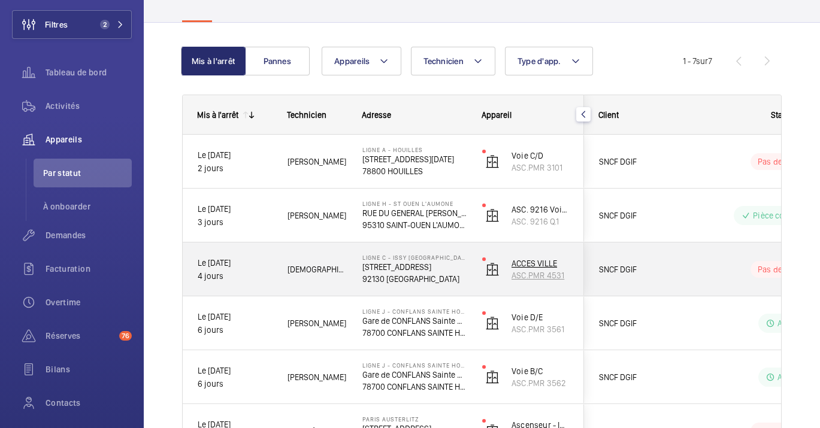
scroll to position [133, 0]
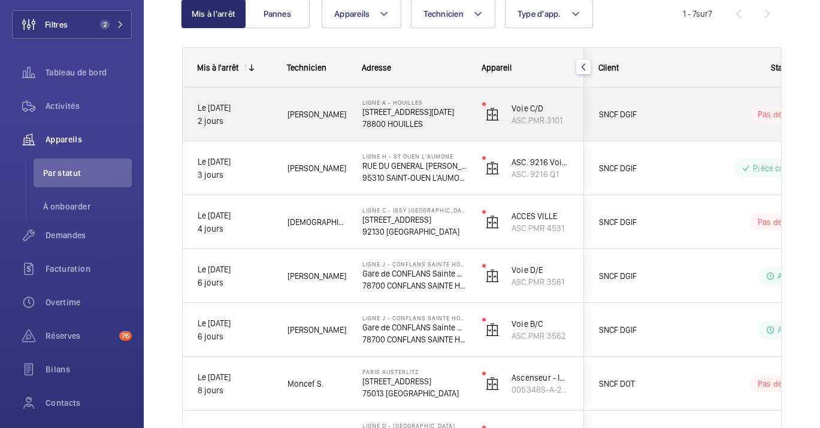
click at [690, 110] on span "SNCF DGIF" at bounding box center [645, 114] width 92 height 13
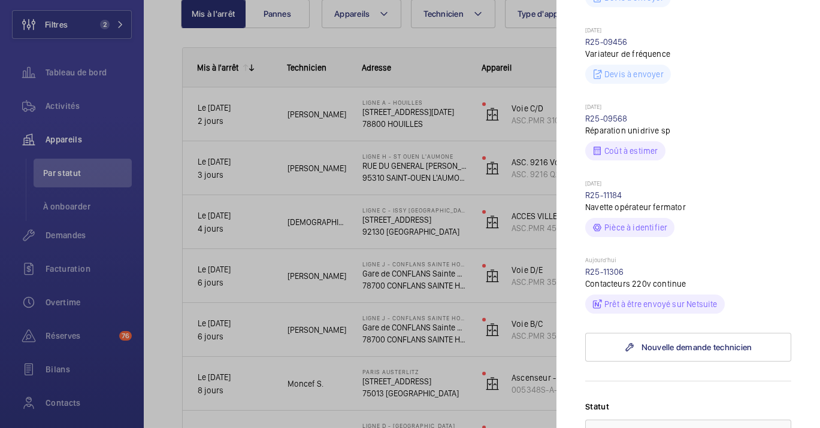
scroll to position [469, 0]
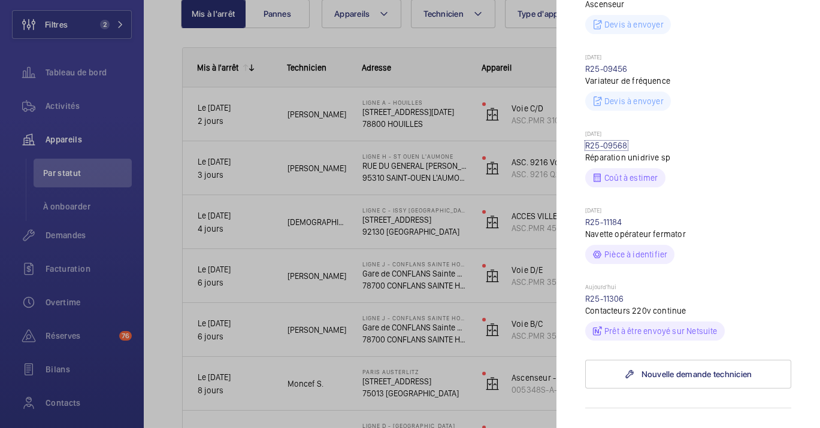
click at [606, 147] on link "R25-09568" at bounding box center [606, 146] width 43 height 10
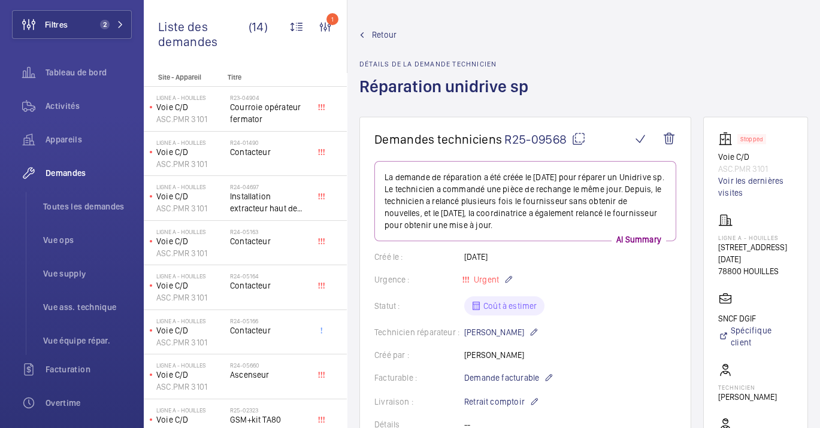
click at [587, 135] on h1 "Demandes techniciens R25-09568" at bounding box center [502, 139] width 257 height 15
click at [581, 138] on mat-icon at bounding box center [579, 139] width 14 height 14
click at [59, 108] on span "Activités" at bounding box center [89, 106] width 86 height 12
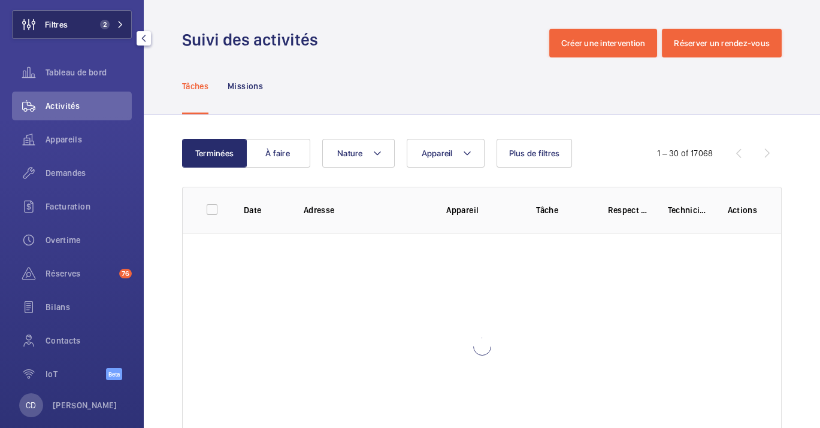
click at [87, 21] on button "Filtres 2" at bounding box center [72, 24] width 120 height 29
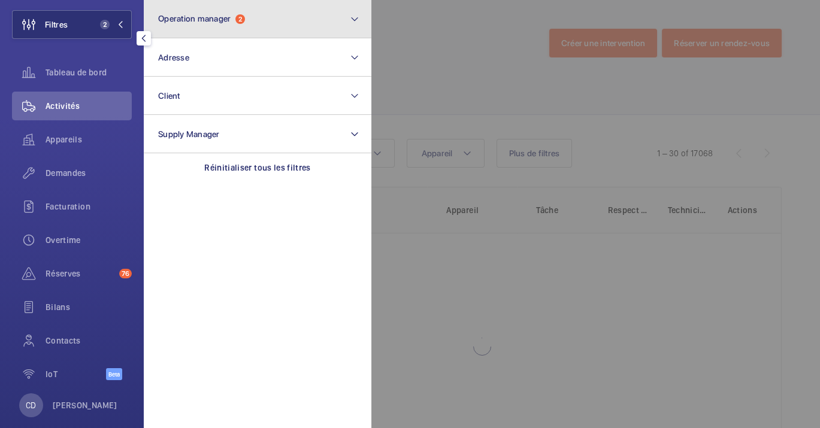
click at [194, 7] on button "Operation manager 2" at bounding box center [258, 19] width 228 height 38
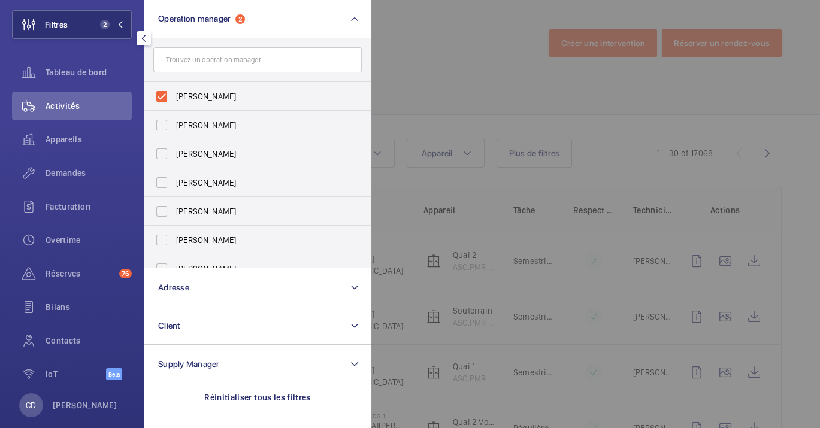
click at [461, 65] on div at bounding box center [781, 214] width 820 height 428
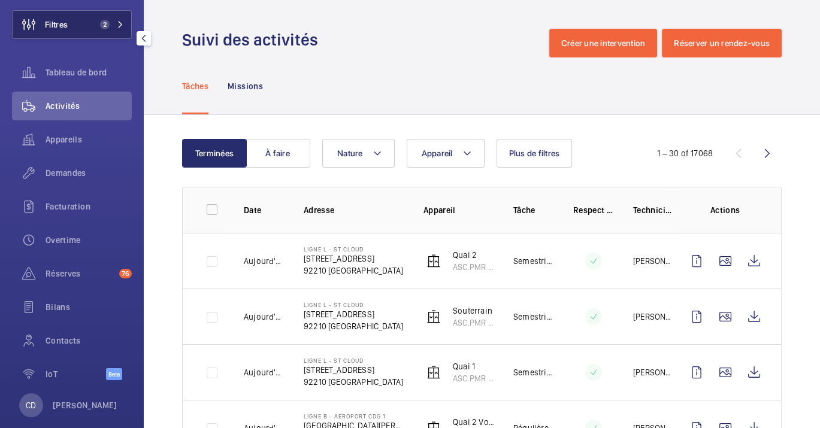
click at [104, 26] on span "2" at bounding box center [105, 25] width 10 height 10
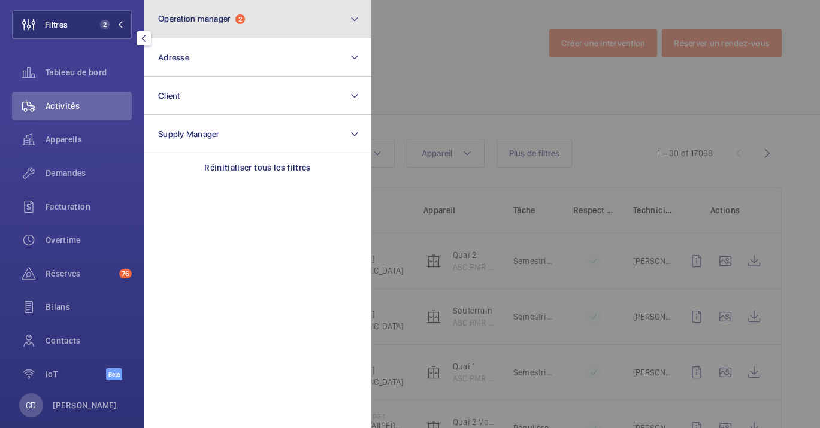
click at [260, 18] on button "Operation manager 2" at bounding box center [258, 19] width 228 height 38
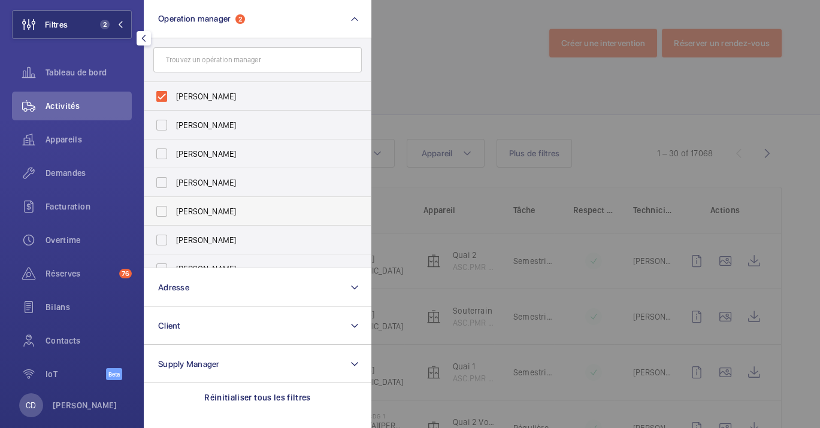
scroll to position [44, 0]
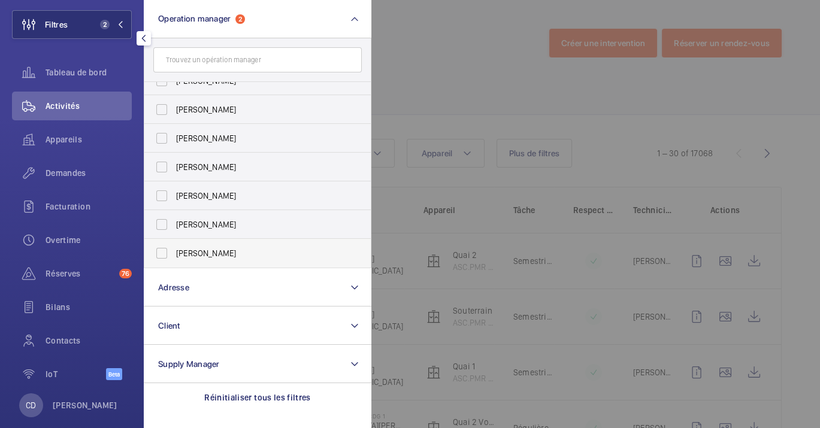
click at [222, 251] on span "[PERSON_NAME]" at bounding box center [258, 253] width 165 height 12
click at [174, 251] on input "[PERSON_NAME]" at bounding box center [162, 253] width 24 height 24
checkbox input "true"
click at [687, 156] on div at bounding box center [781, 214] width 820 height 428
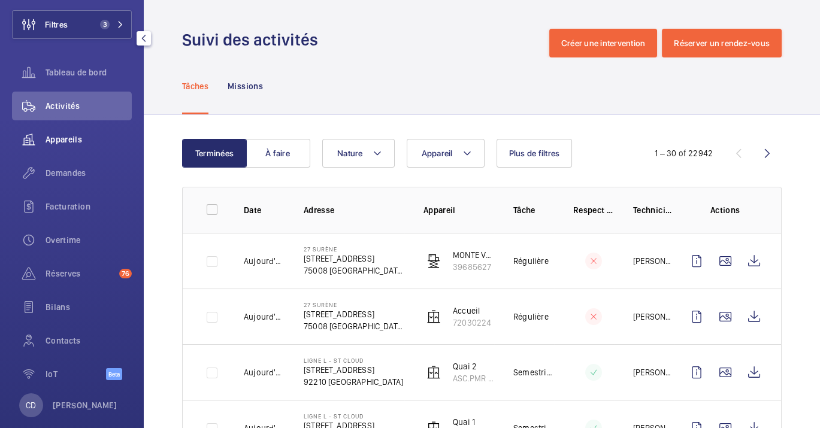
click at [49, 145] on span "Appareils" at bounding box center [89, 140] width 86 height 12
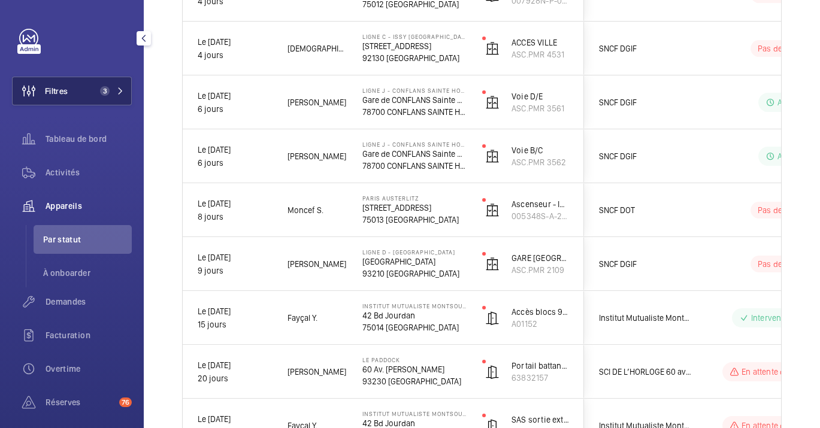
click at [79, 85] on button "Filtres 3" at bounding box center [72, 91] width 120 height 29
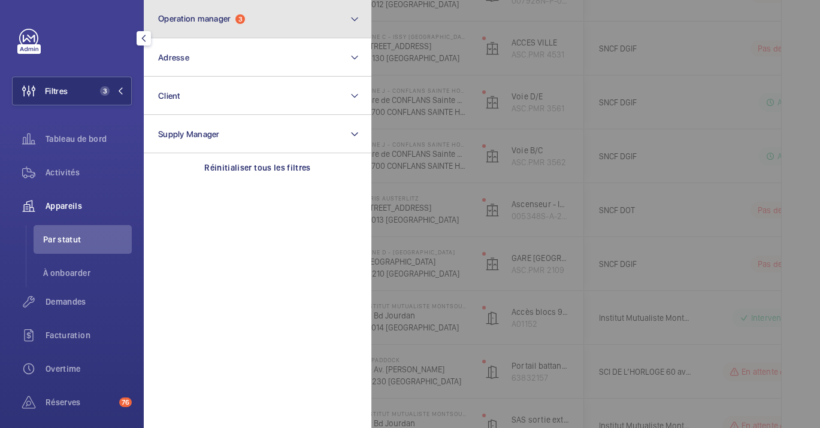
click at [196, 25] on button "Operation manager 3" at bounding box center [258, 19] width 228 height 38
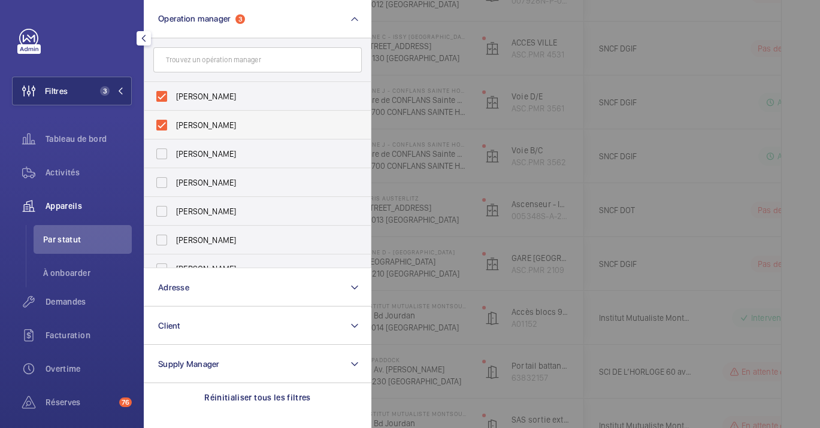
click at [205, 126] on span "[PERSON_NAME]" at bounding box center [258, 125] width 165 height 12
click at [174, 126] on input "[PERSON_NAME]" at bounding box center [162, 125] width 24 height 24
checkbox input "false"
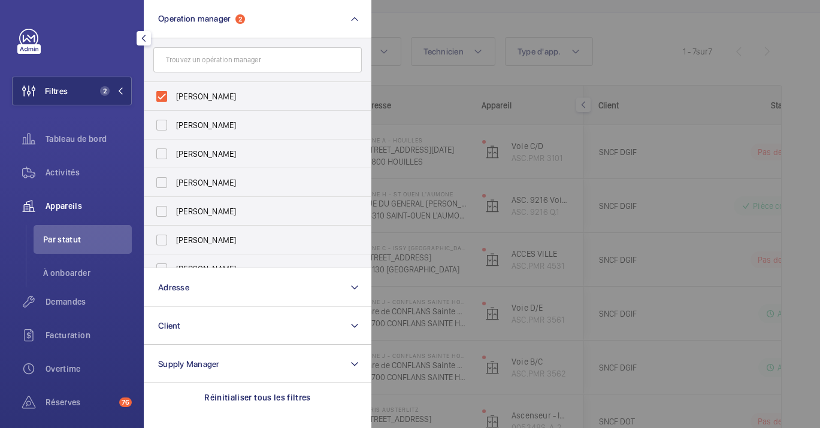
click at [732, 68] on div at bounding box center [781, 214] width 820 height 428
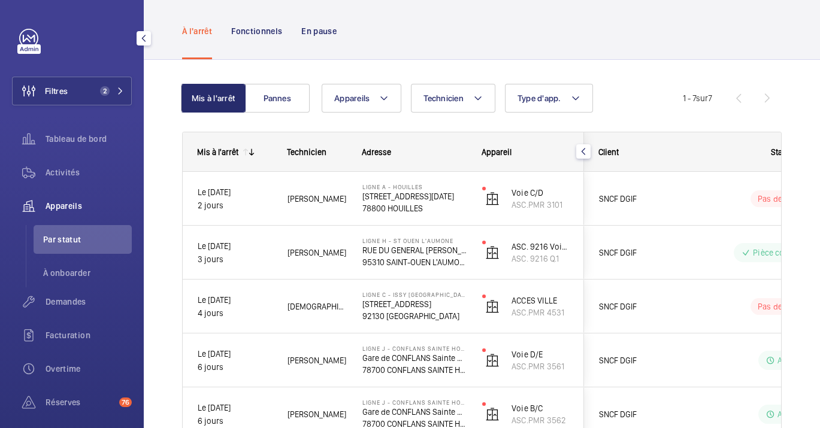
scroll to position [133, 0]
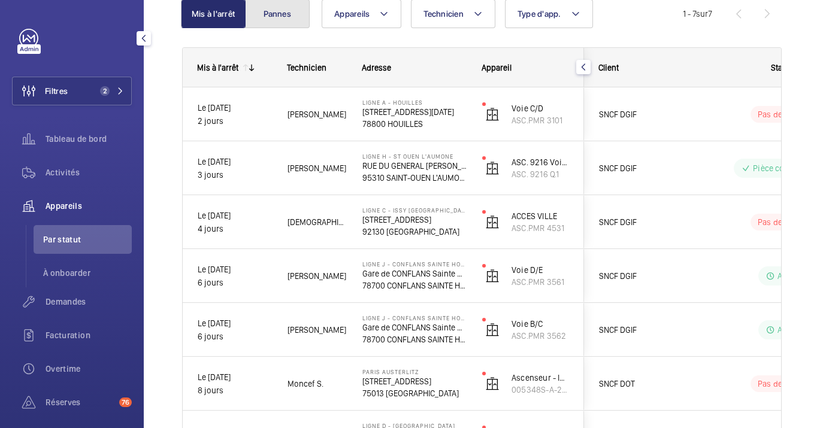
click at [282, 20] on button "Pannes" at bounding box center [277, 13] width 65 height 29
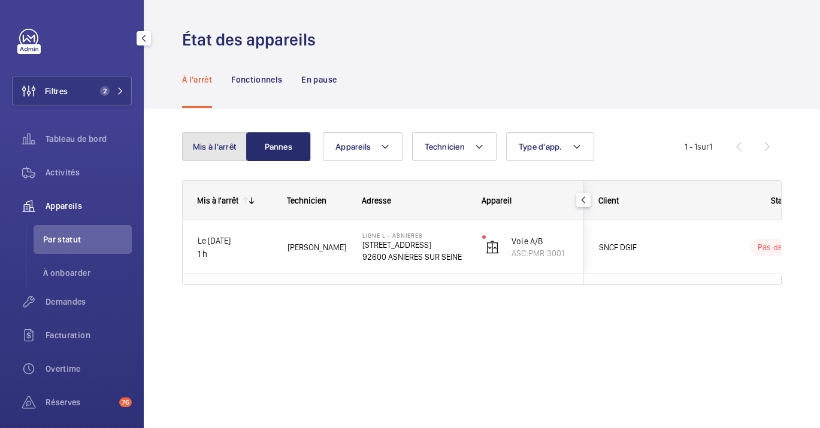
click at [232, 157] on button "Mis à l'arrêt" at bounding box center [214, 146] width 65 height 29
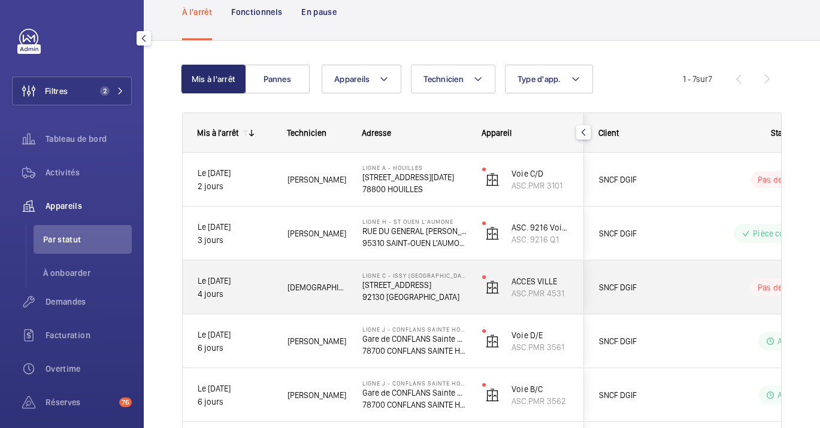
scroll to position [67, 0]
click at [410, 310] on div "Ligne C - ISSY [GEOGRAPHIC_DATA] [STREET_ADDRESS]" at bounding box center [407, 289] width 119 height 54
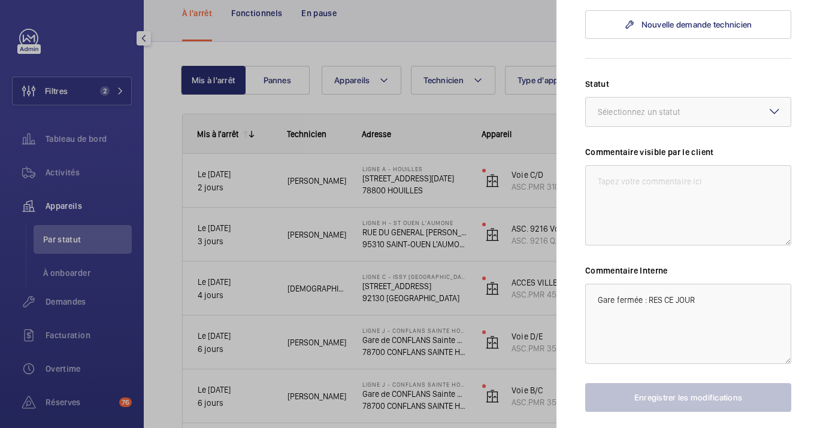
scroll to position [374, 0]
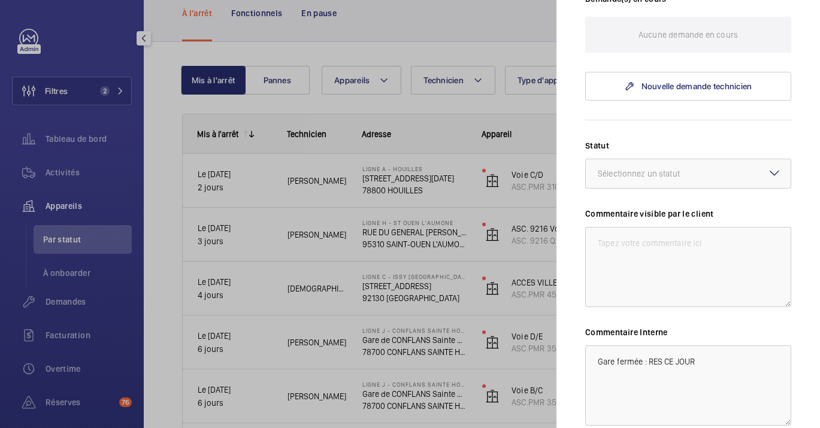
click at [397, 255] on div at bounding box center [410, 214] width 820 height 428
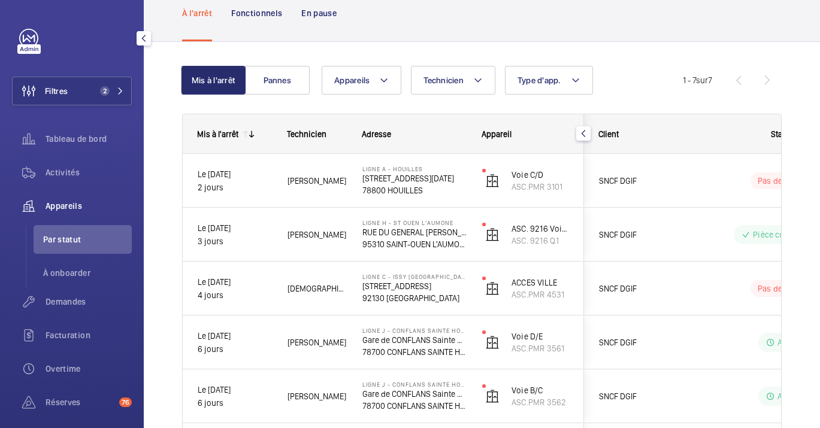
scroll to position [0, 0]
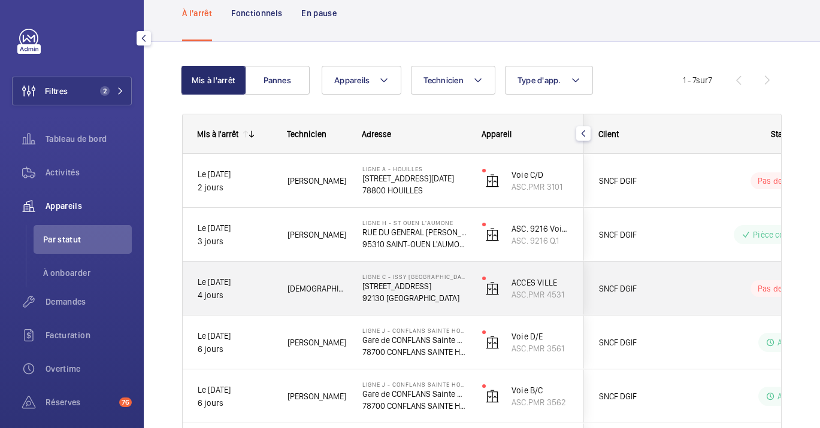
drag, startPoint x: 488, startPoint y: 299, endPoint x: 244, endPoint y: 279, distance: 244.1
click at [248, 284] on div "Le [DATE] 4 jours [PERSON_NAME] Ligne C - ISSY [GEOGRAPHIC_DATA] [STREET_ADDRES…" at bounding box center [383, 289] width 401 height 54
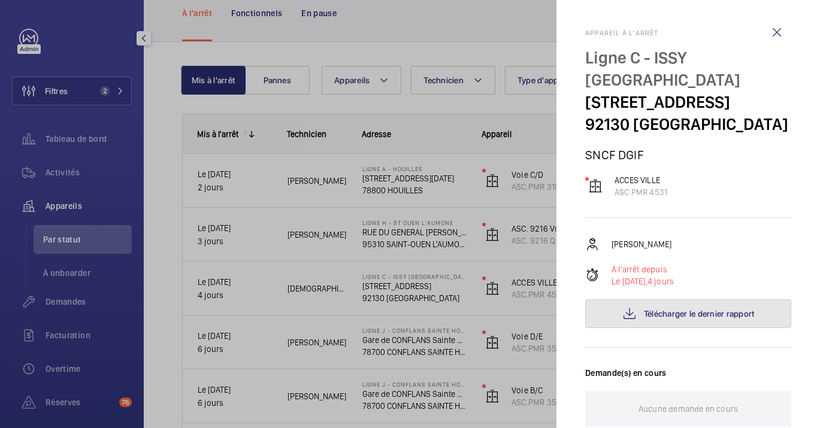
click at [692, 319] on span "Télécharger le dernier rapport" at bounding box center [699, 314] width 111 height 10
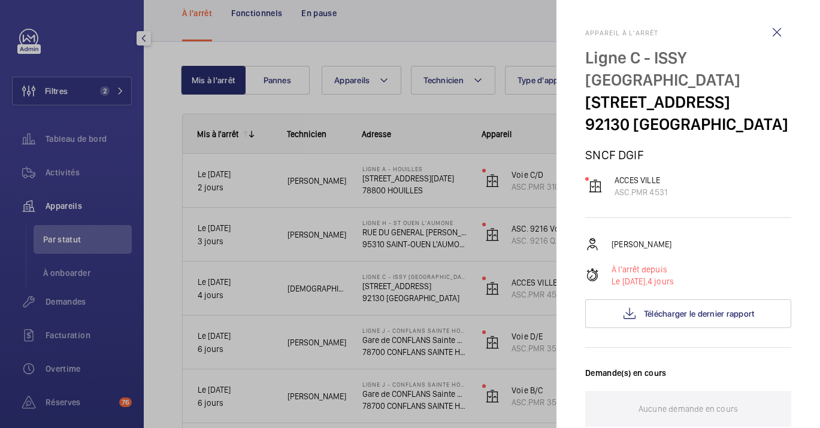
click at [268, 425] on div at bounding box center [410, 214] width 820 height 428
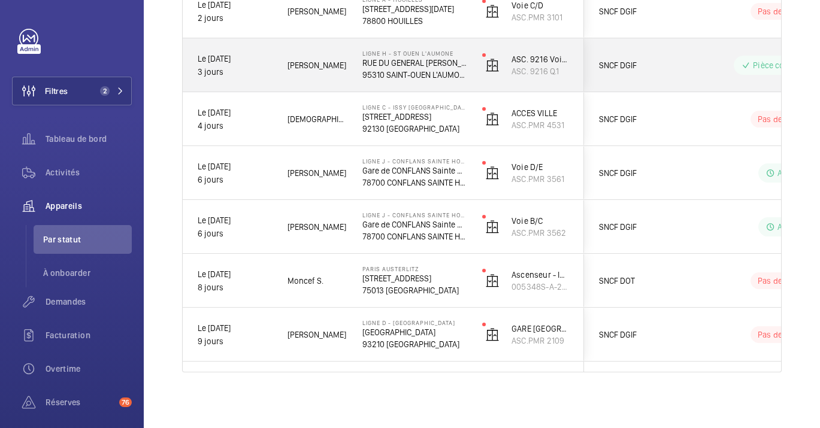
scroll to position [237, 0]
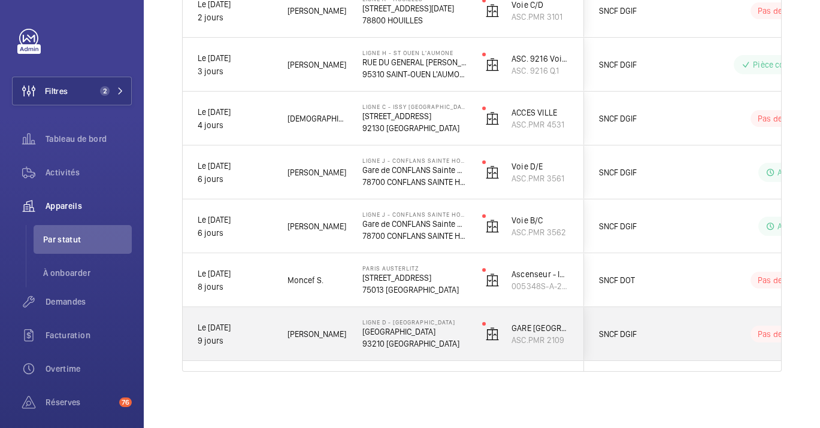
click at [440, 328] on p "[GEOGRAPHIC_DATA]" at bounding box center [414, 332] width 104 height 12
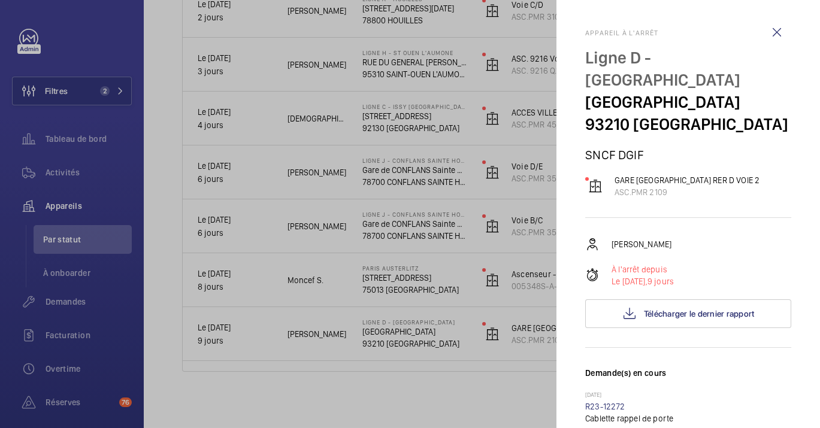
click at [469, 328] on div at bounding box center [410, 214] width 820 height 428
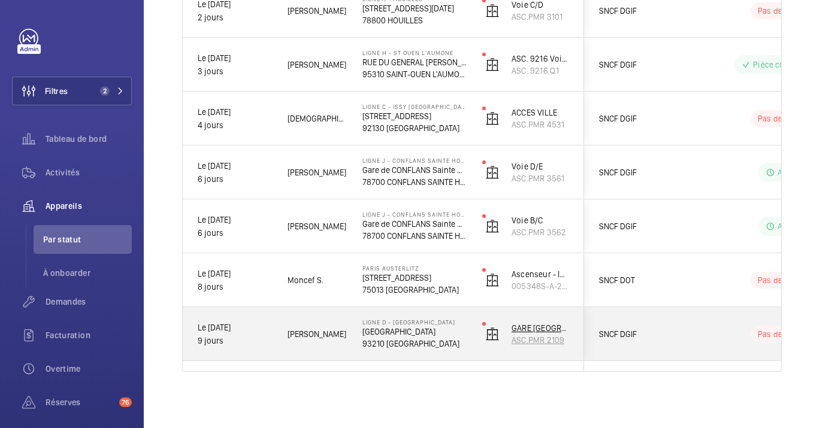
click at [488, 333] on img at bounding box center [492, 334] width 14 height 14
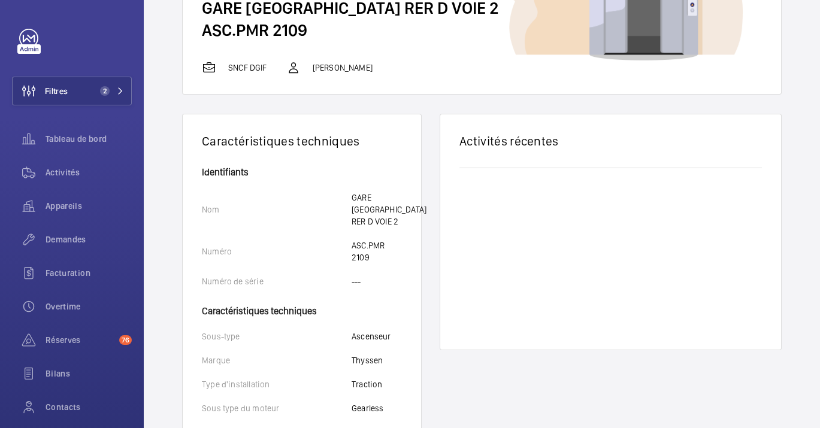
scroll to position [466, 0]
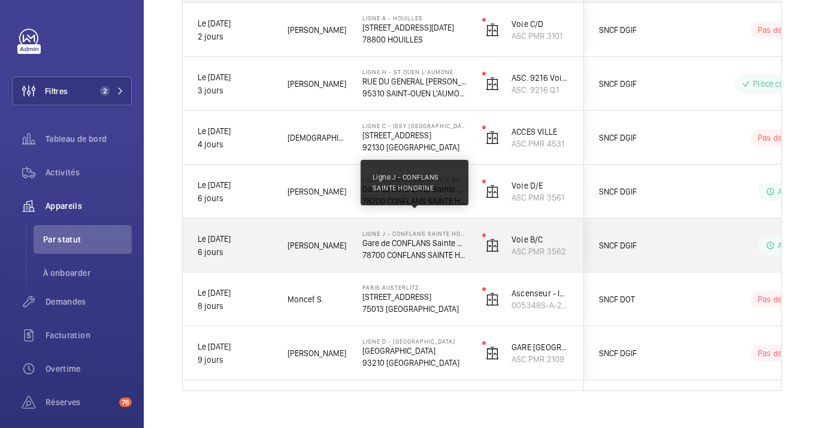
scroll to position [237, 0]
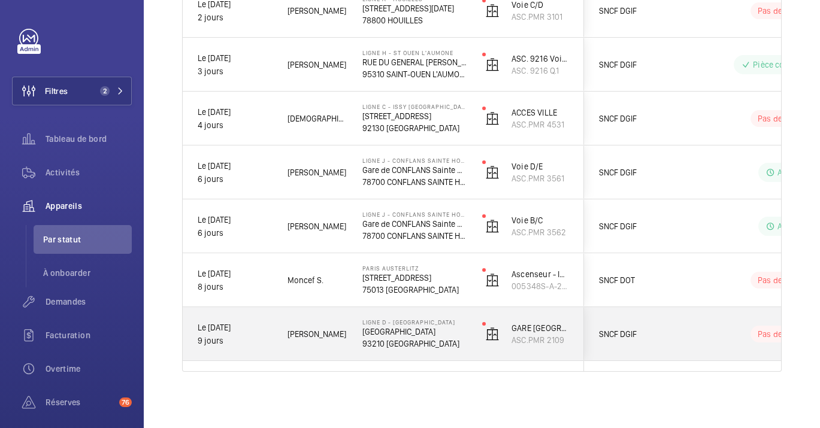
click at [352, 323] on div "Ligne D - [GEOGRAPHIC_DATA] [GEOGRAPHIC_DATA] 93210 [GEOGRAPHIC_DATA]" at bounding box center [407, 334] width 119 height 54
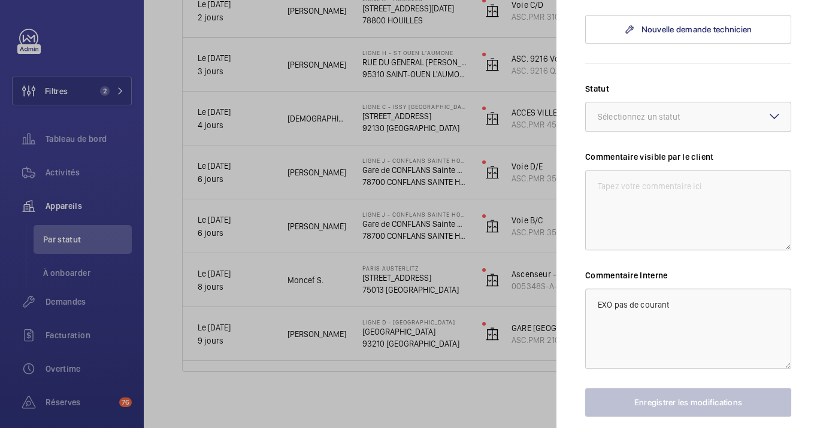
scroll to position [1121, 0]
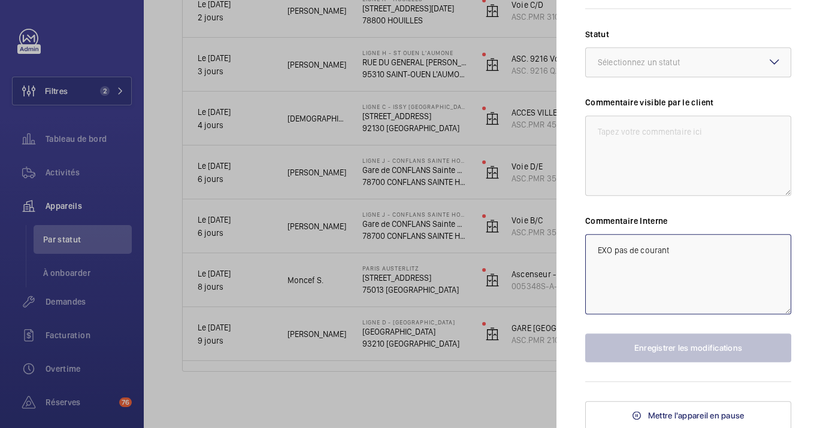
click at [691, 250] on textarea "EXO pas de courant" at bounding box center [688, 274] width 206 height 80
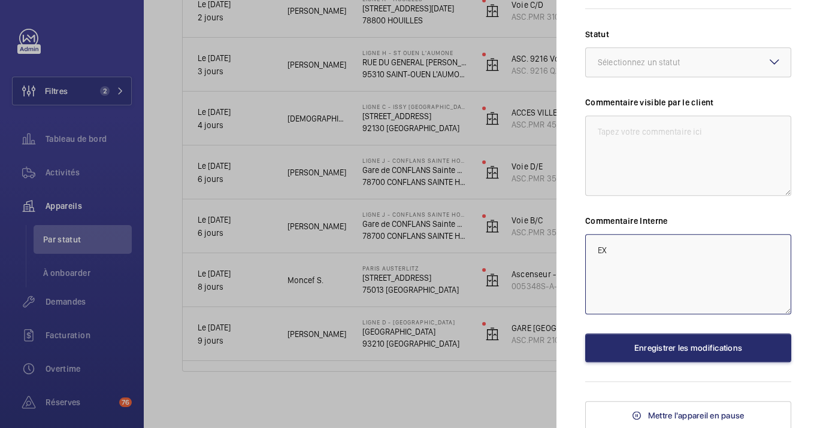
type textarea "E"
type textarea "F"
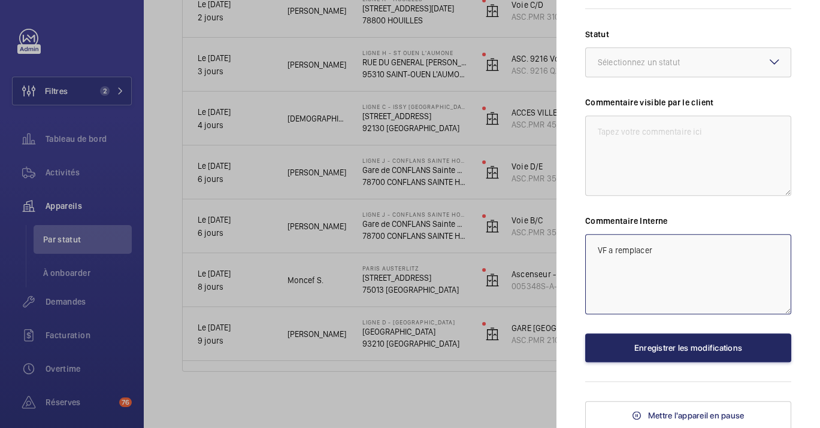
type textarea "VF a remplacer"
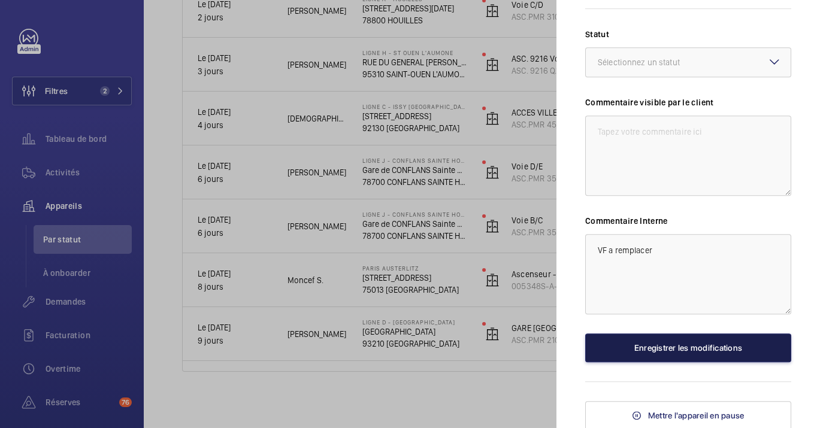
click at [672, 350] on button "Enregistrer les modifications" at bounding box center [688, 348] width 206 height 29
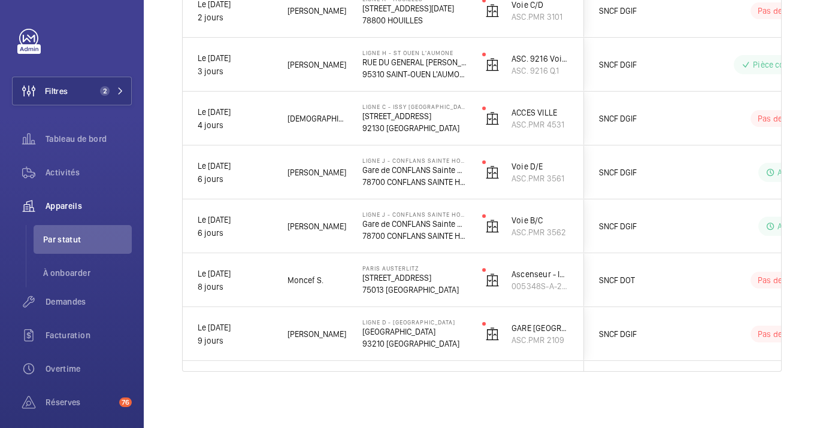
scroll to position [0, 0]
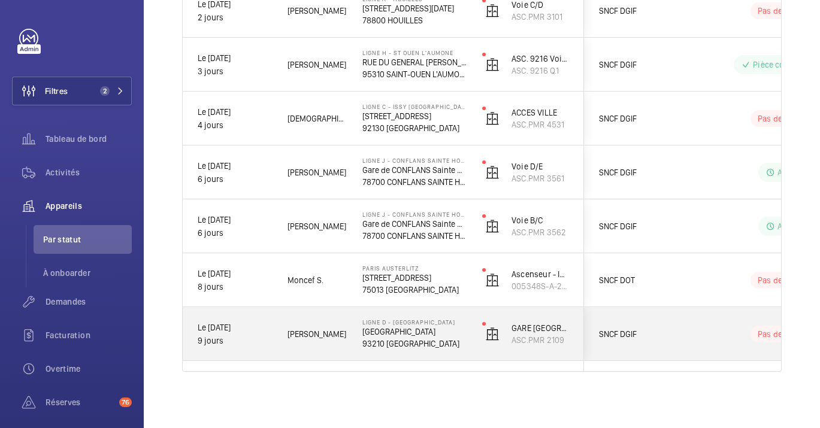
drag, startPoint x: 371, startPoint y: 340, endPoint x: 382, endPoint y: 346, distance: 12.1
click at [372, 340] on p "93210 [GEOGRAPHIC_DATA]" at bounding box center [414, 344] width 104 height 12
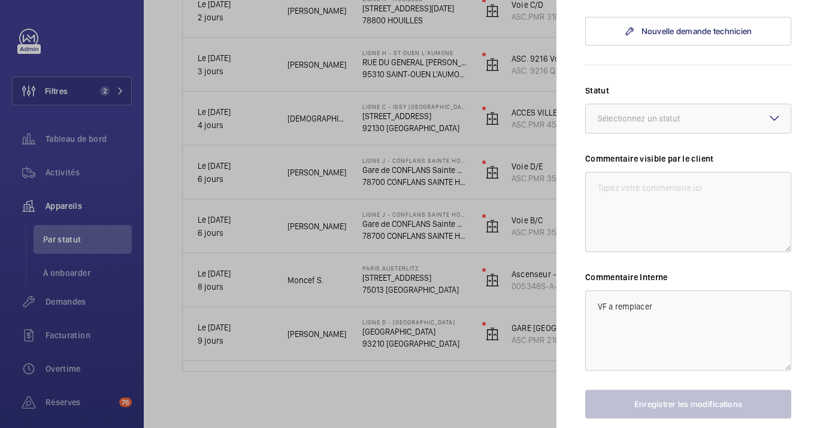
scroll to position [865, 0]
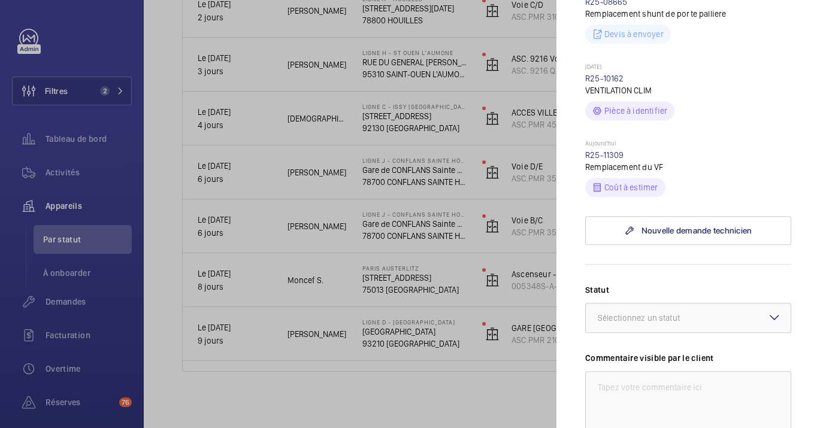
click at [371, 200] on div at bounding box center [410, 214] width 820 height 428
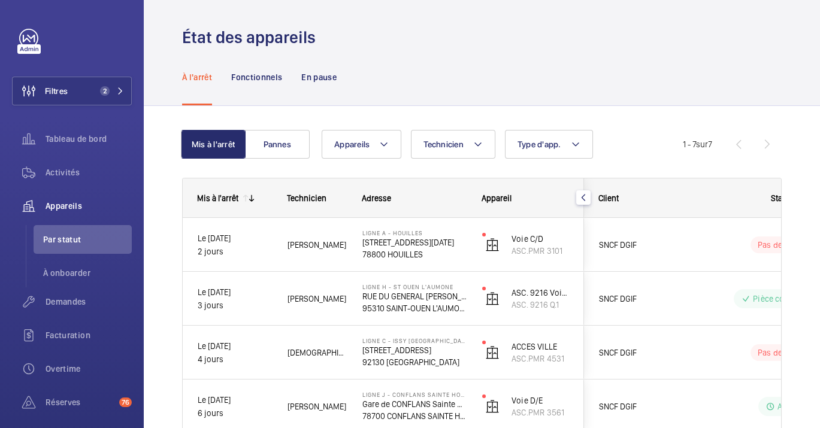
scroll to position [0, 0]
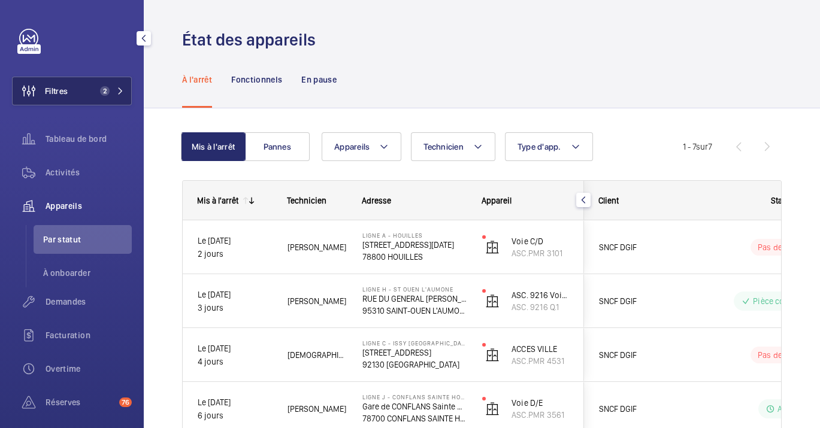
click at [117, 90] on mat-icon at bounding box center [120, 90] width 7 height 7
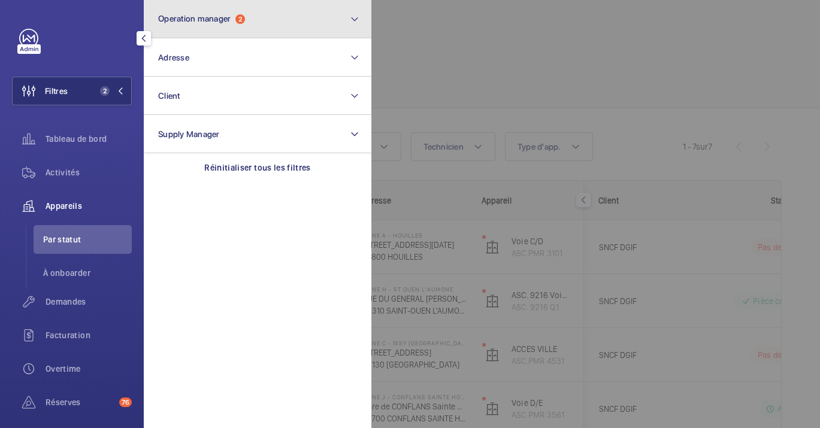
click at [191, 20] on span "Operation manager" at bounding box center [194, 19] width 72 height 10
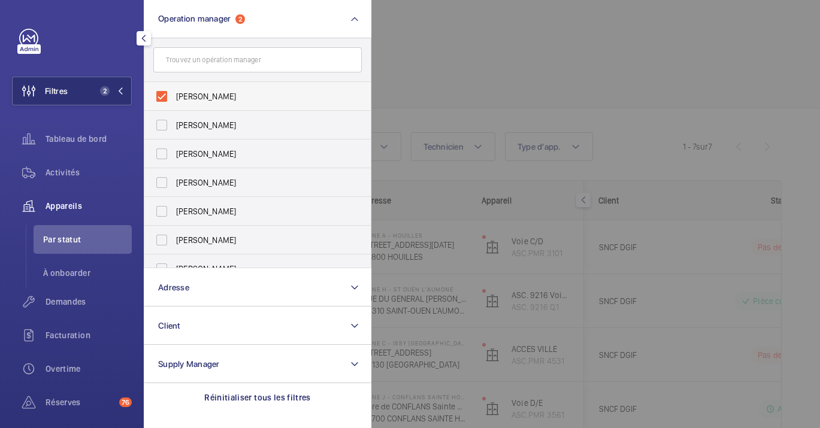
click at [243, 101] on span "[PERSON_NAME]" at bounding box center [258, 96] width 165 height 12
click at [174, 101] on input "[PERSON_NAME]" at bounding box center [162, 96] width 24 height 24
checkbox input "false"
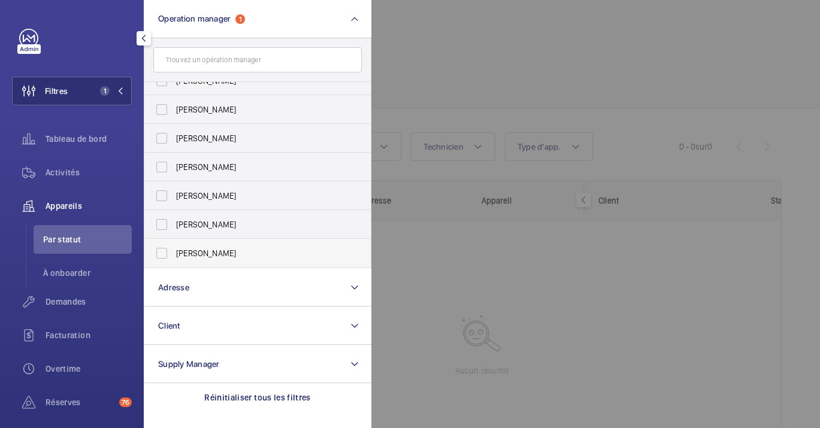
click at [222, 247] on span "[PERSON_NAME]" at bounding box center [258, 253] width 165 height 12
click at [174, 247] on input "[PERSON_NAME]" at bounding box center [162, 253] width 24 height 24
checkbox input "true"
click at [604, 316] on div at bounding box center [781, 214] width 820 height 428
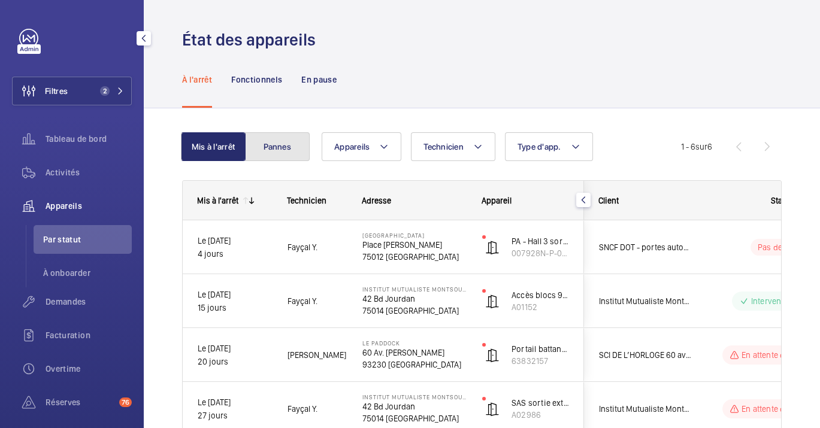
click at [262, 135] on button "Pannes" at bounding box center [277, 146] width 65 height 29
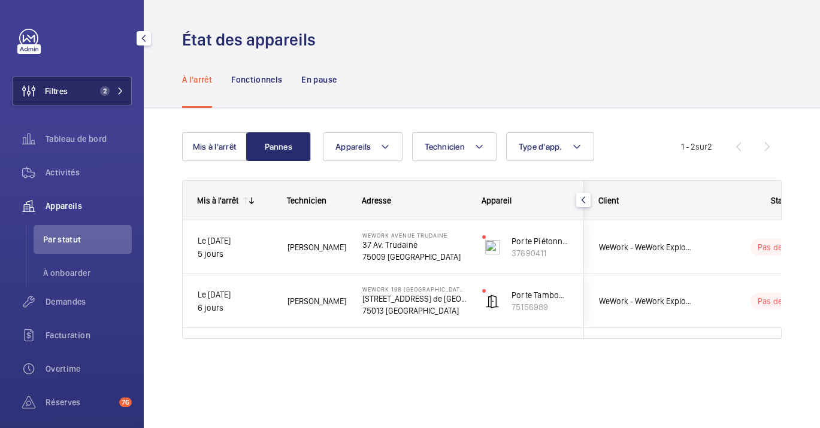
click at [73, 82] on button "Filtres 2" at bounding box center [72, 91] width 120 height 29
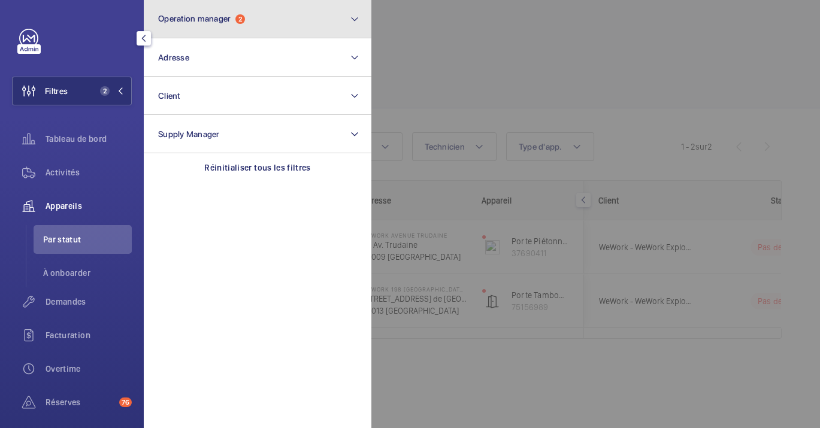
click at [241, 17] on span "2" at bounding box center [240, 19] width 10 height 10
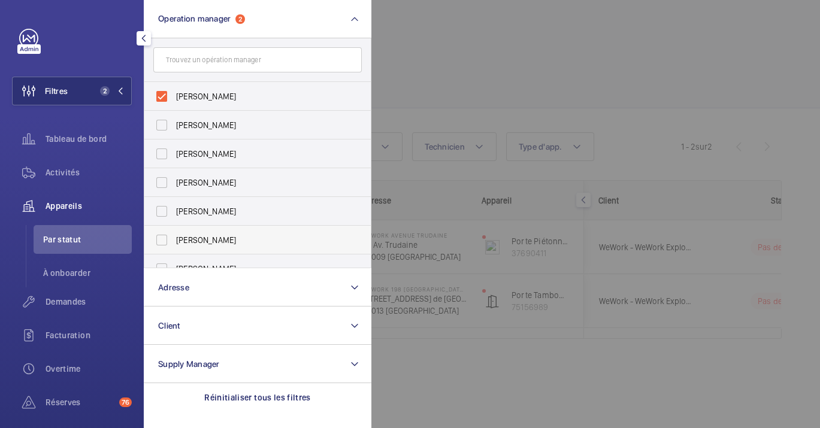
click at [222, 243] on span "[PERSON_NAME]" at bounding box center [258, 240] width 165 height 12
click at [174, 243] on input "[PERSON_NAME]" at bounding box center [162, 240] width 24 height 24
checkbox input "true"
click at [205, 96] on span "[PERSON_NAME]" at bounding box center [258, 96] width 165 height 12
click at [174, 96] on input "[PERSON_NAME]" at bounding box center [162, 96] width 24 height 24
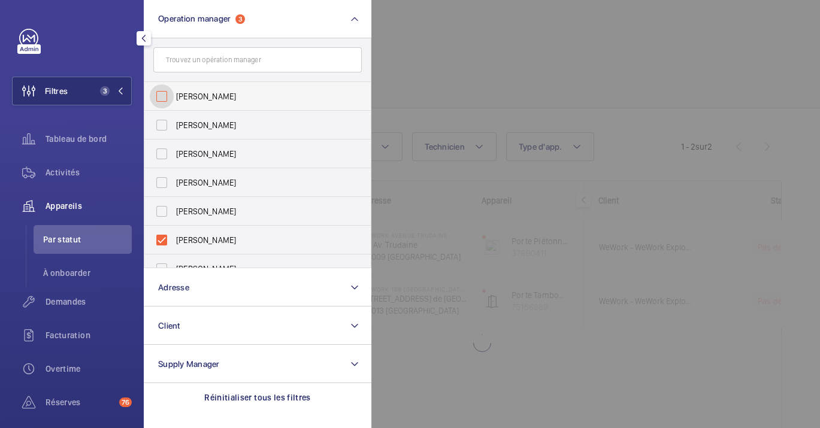
checkbox input "false"
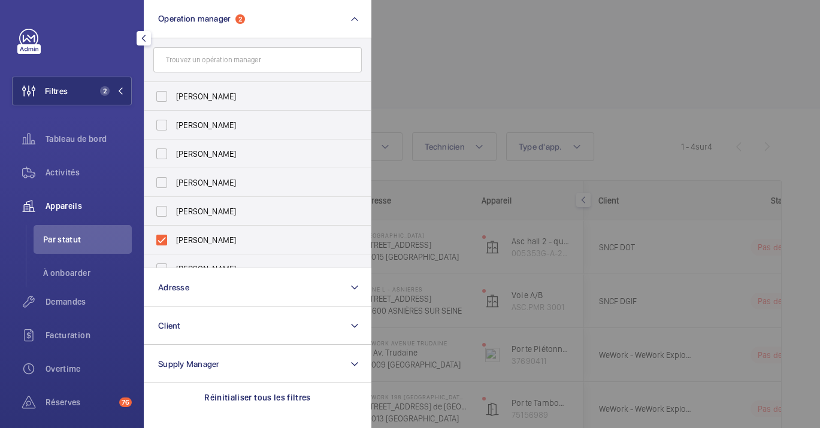
click at [532, 133] on div at bounding box center [781, 214] width 820 height 428
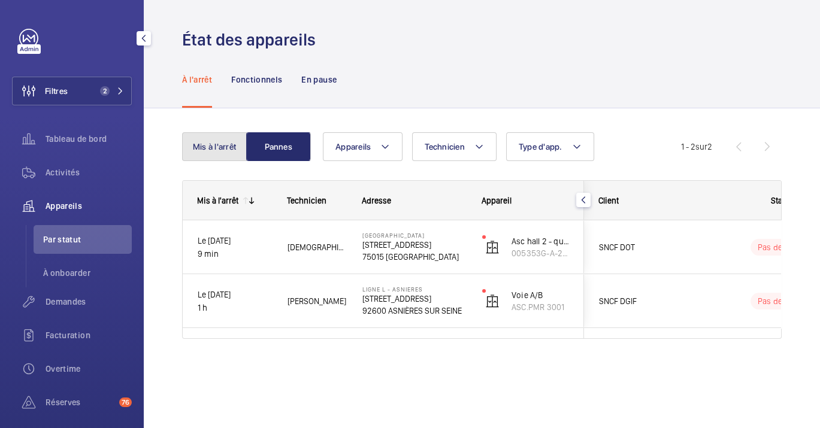
click at [216, 135] on button "Mis à l'arrêt" at bounding box center [214, 146] width 65 height 29
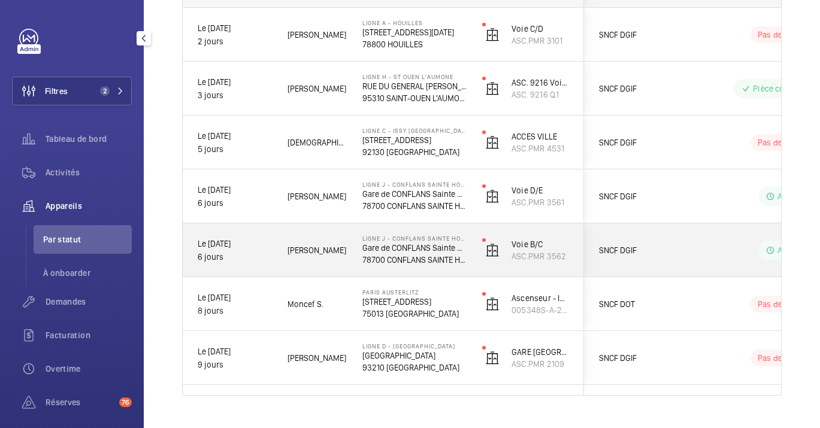
scroll to position [237, 0]
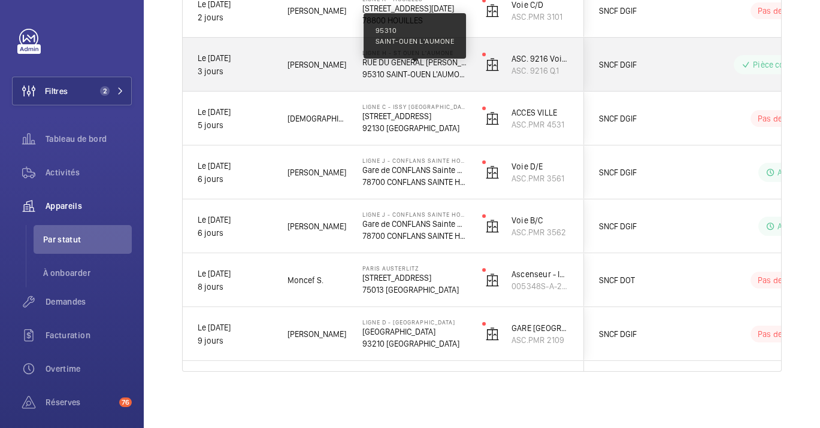
click at [391, 70] on p "95310 SAINT-OUEN L'AUMONE" at bounding box center [414, 74] width 104 height 12
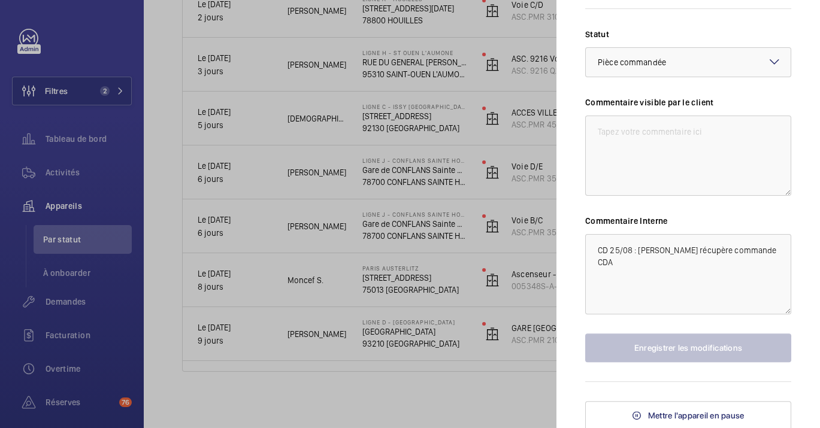
scroll to position [362, 0]
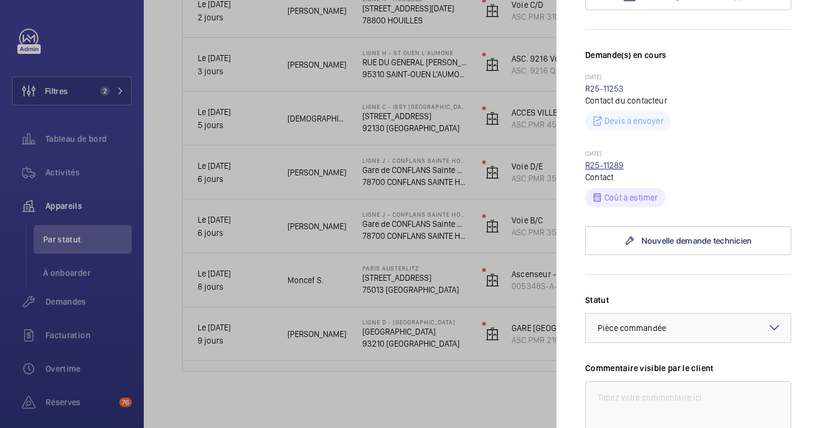
click at [608, 162] on link "R25-11289" at bounding box center [604, 166] width 39 height 10
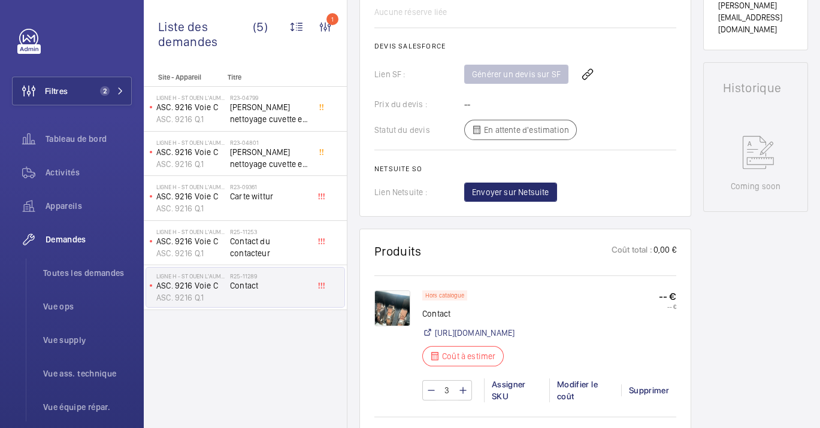
scroll to position [532, 0]
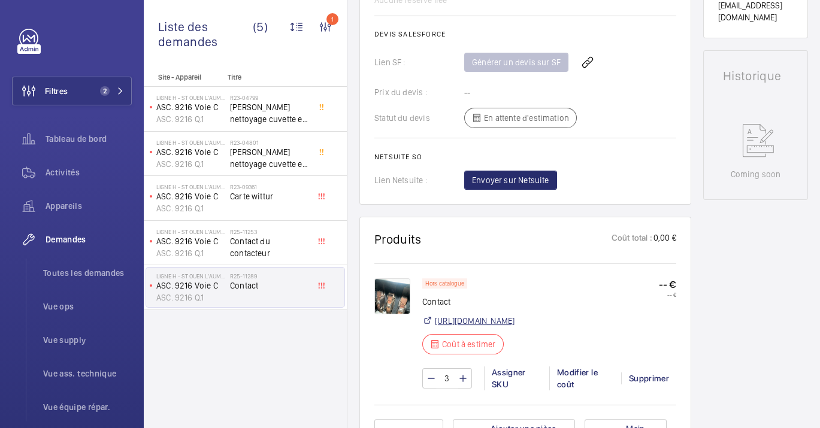
click at [515, 327] on link "[URL][DOMAIN_NAME]" at bounding box center [475, 321] width 80 height 12
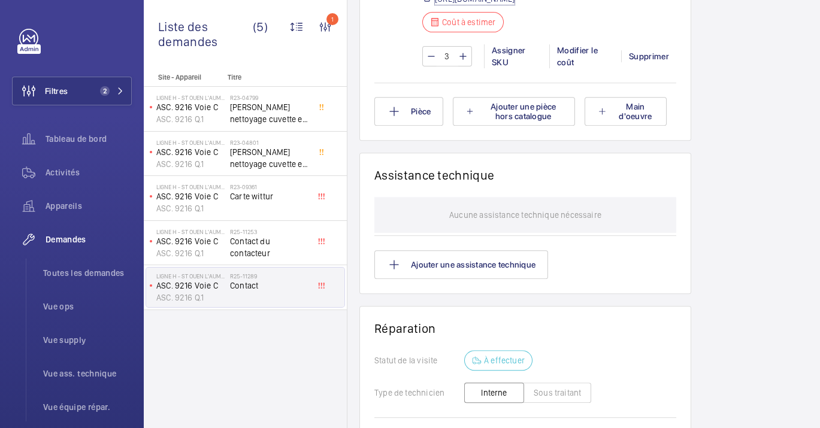
scroll to position [799, 0]
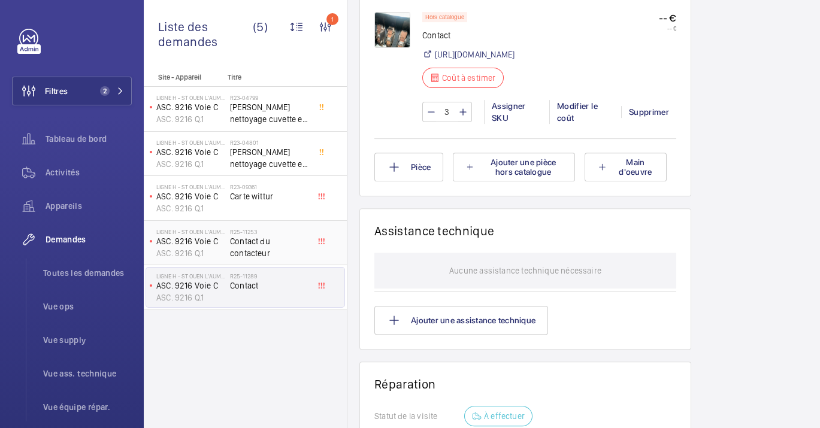
click at [250, 244] on span "Contact du contacteur" at bounding box center [269, 247] width 79 height 24
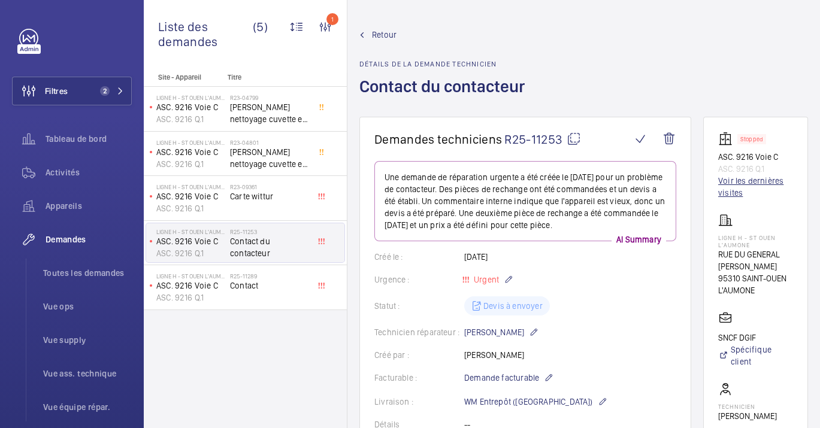
click at [741, 184] on link "Voir les dernières visites" at bounding box center [755, 187] width 75 height 24
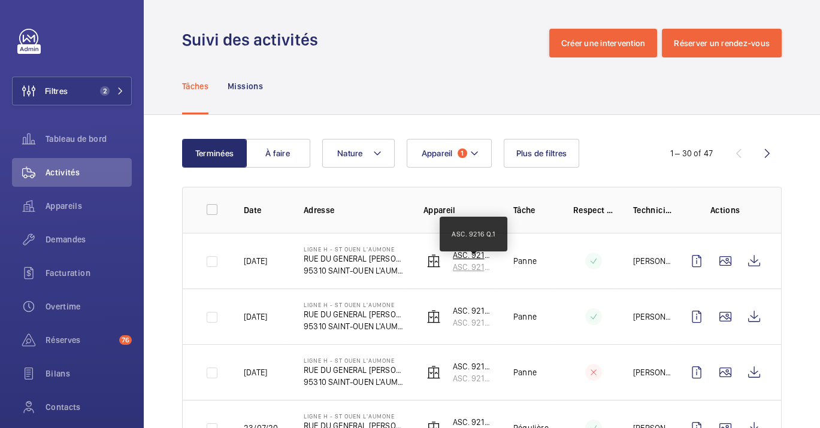
click at [470, 270] on p "ASC. 9216 Q.1" at bounding box center [473, 267] width 41 height 12
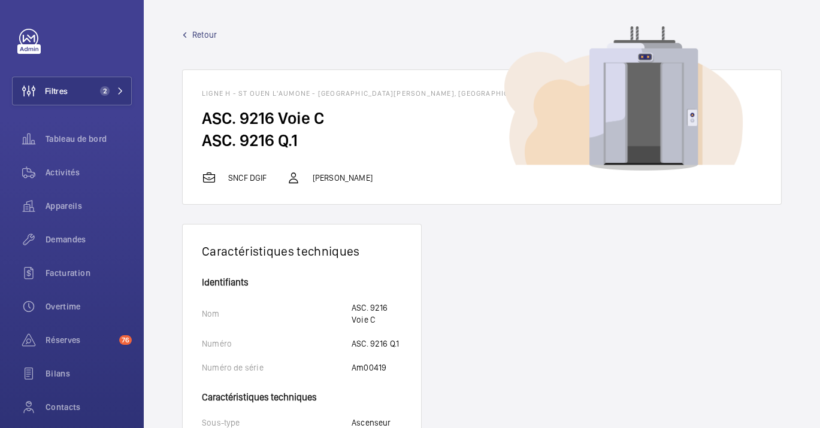
click at [256, 136] on h2 "ASC. 9216 Q.1" at bounding box center [482, 140] width 560 height 22
click at [73, 339] on span "Réserves" at bounding box center [80, 340] width 69 height 12
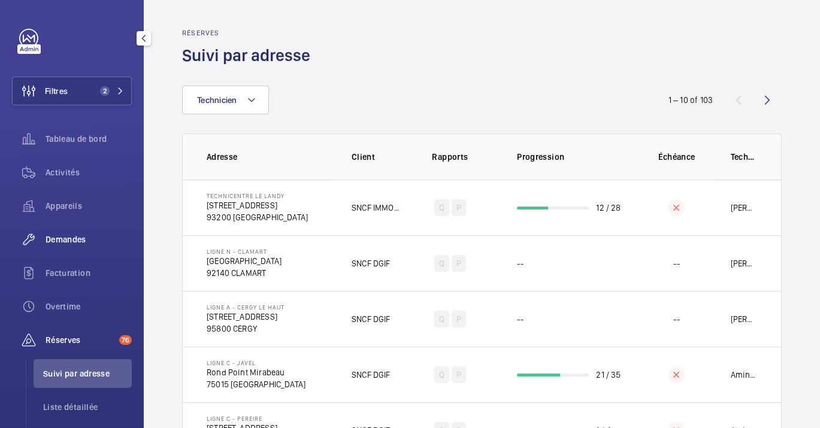
click at [50, 236] on span "Demandes" at bounding box center [89, 240] width 86 height 12
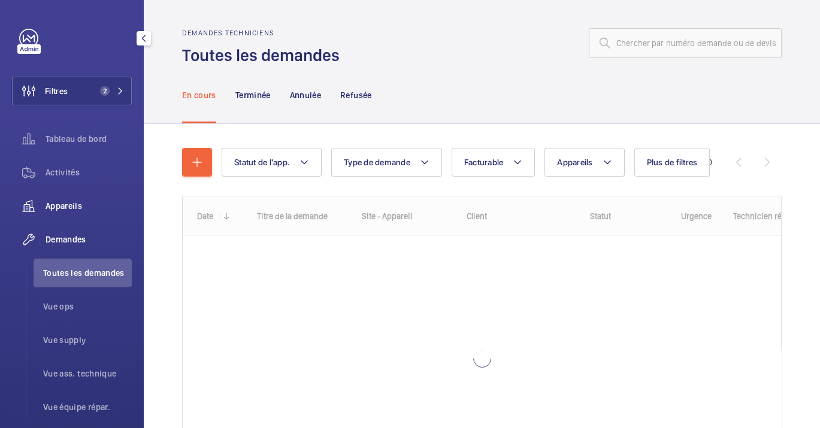
click at [81, 200] on span "Appareils" at bounding box center [89, 206] width 86 height 12
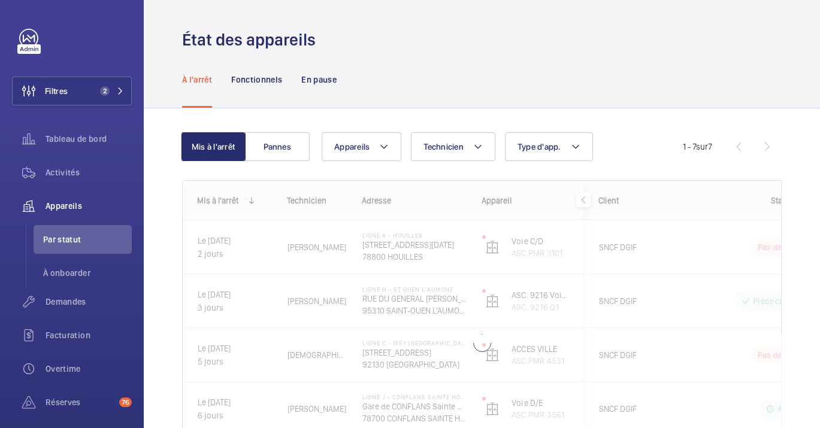
scroll to position [95, 0]
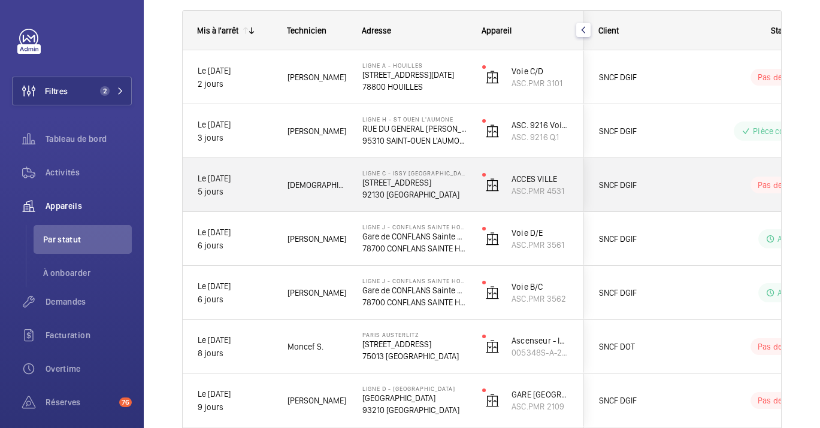
scroll to position [104, 0]
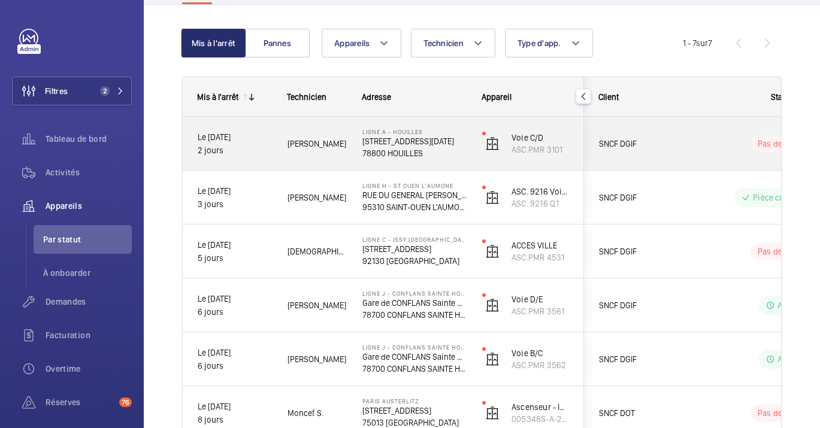
click at [418, 123] on div "Ligne A - HOUILLES [STREET_ADDRESS][DATE]" at bounding box center [407, 144] width 119 height 54
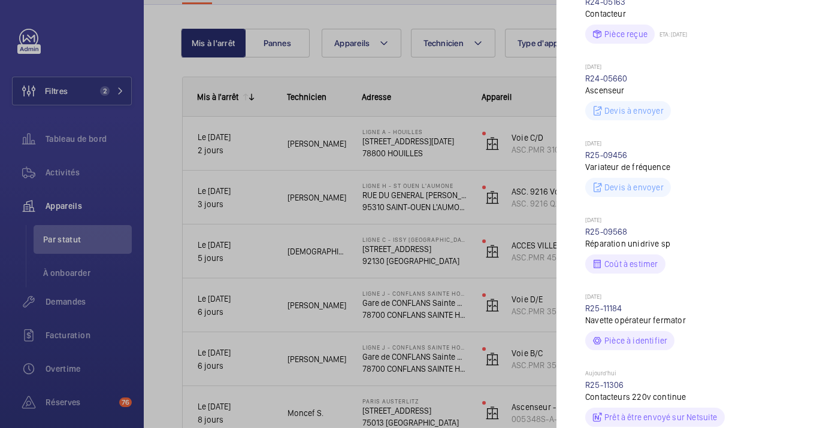
scroll to position [599, 0]
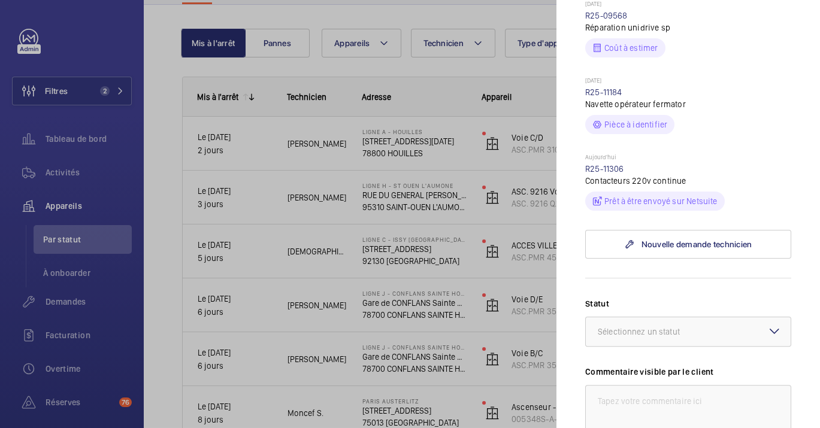
click at [330, 208] on div at bounding box center [410, 214] width 820 height 428
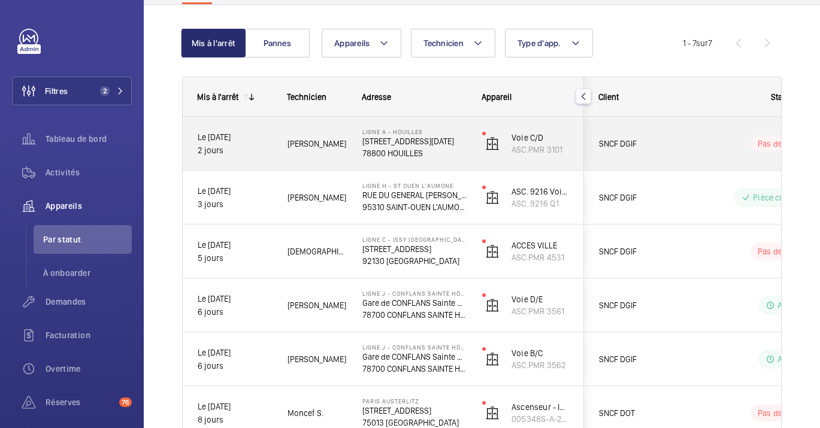
click at [365, 157] on p "78800 HOUILLES" at bounding box center [414, 153] width 104 height 12
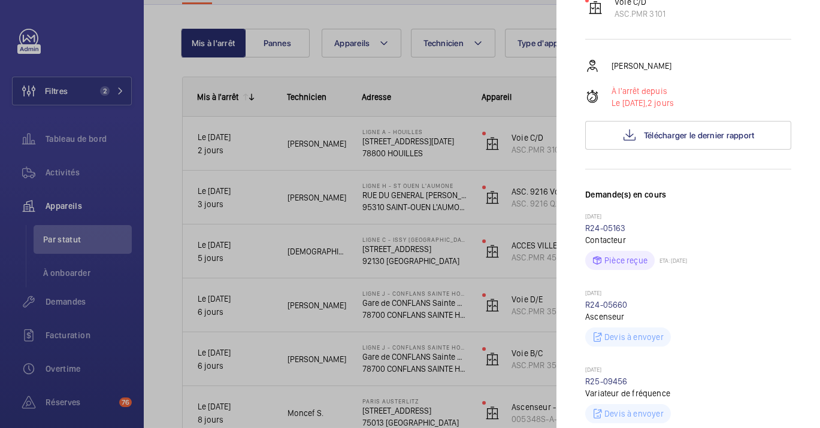
scroll to position [133, 0]
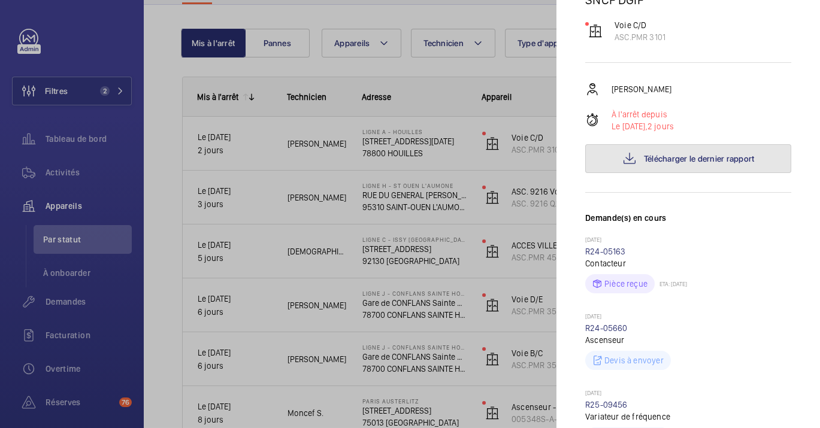
click at [619, 150] on button "Télécharger le dernier rapport" at bounding box center [688, 158] width 206 height 29
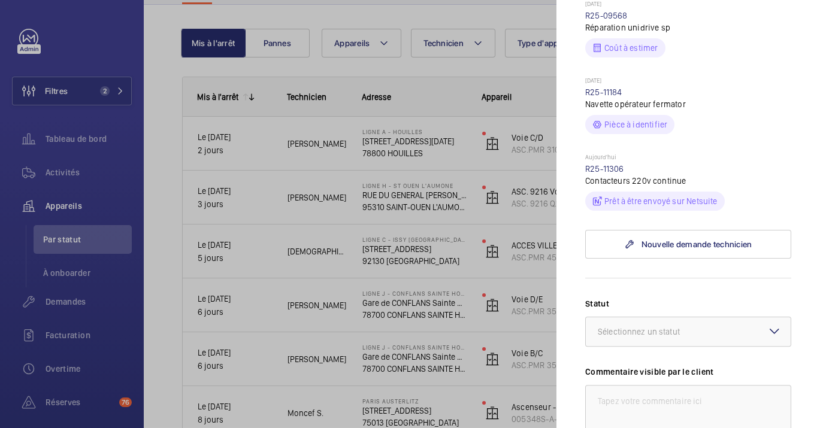
scroll to position [532, 0]
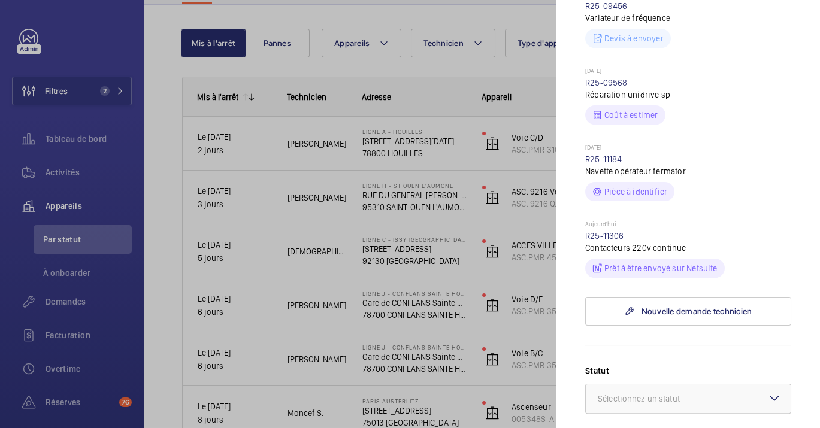
click at [443, 161] on div at bounding box center [410, 214] width 820 height 428
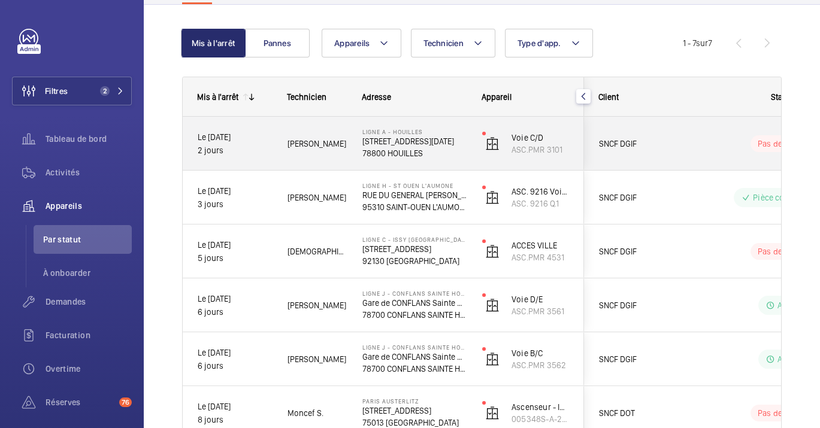
click at [366, 161] on div "Ligne A - HOUILLES [STREET_ADDRESS][DATE]" at bounding box center [407, 144] width 119 height 54
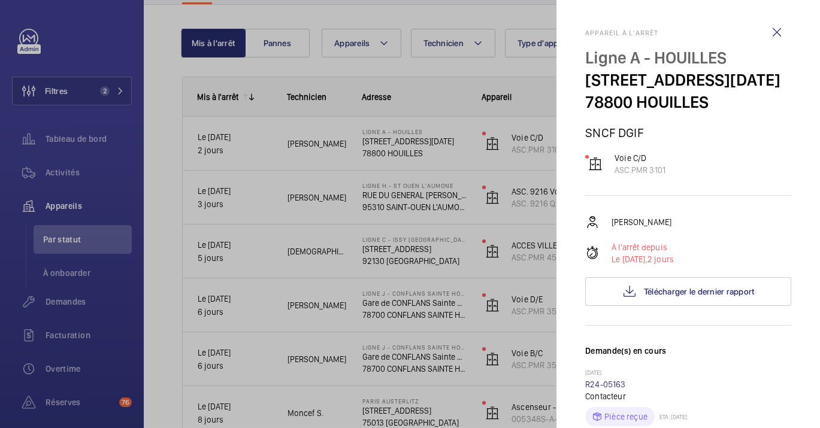
click at [377, 200] on div at bounding box center [410, 214] width 820 height 428
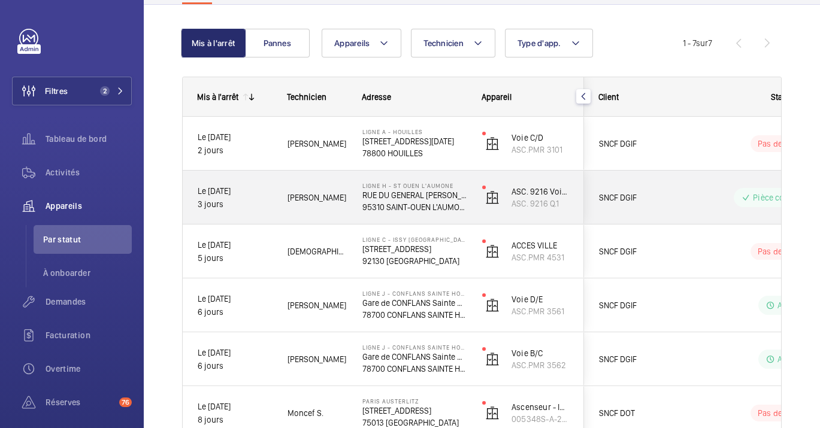
click at [381, 179] on div "Ligne H - ST OUEN L'AUMONE [GEOGRAPHIC_DATA][PERSON_NAME] [GEOGRAPHIC_DATA] L'A…" at bounding box center [407, 198] width 119 height 54
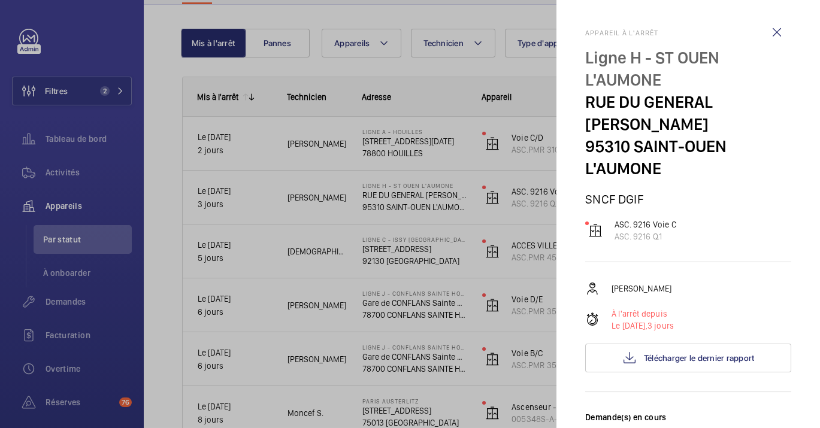
scroll to position [599, 0]
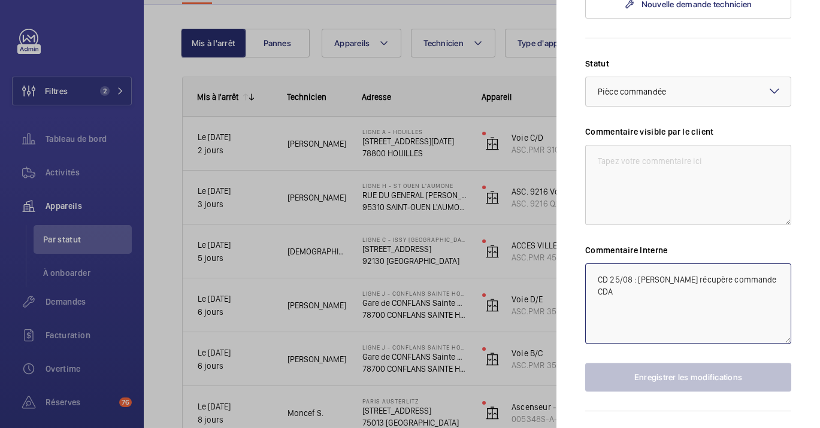
click at [672, 315] on textarea "CD 25/08 : [PERSON_NAME] récupère commande CDA" at bounding box center [688, 304] width 206 height 80
click at [292, 147] on div at bounding box center [410, 214] width 820 height 428
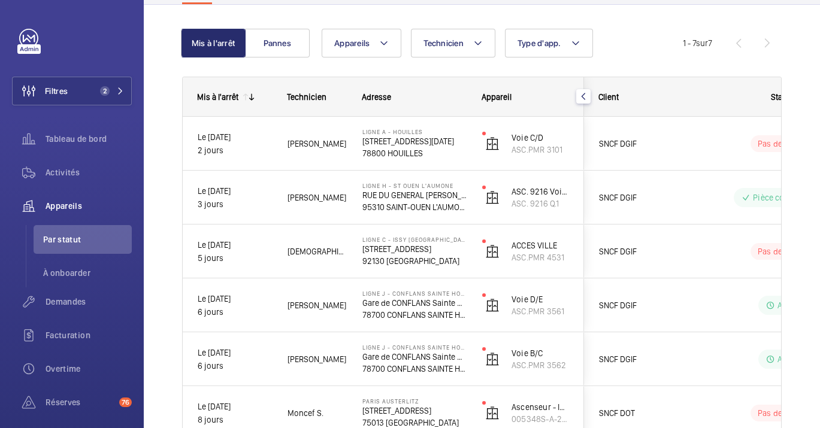
scroll to position [0, 0]
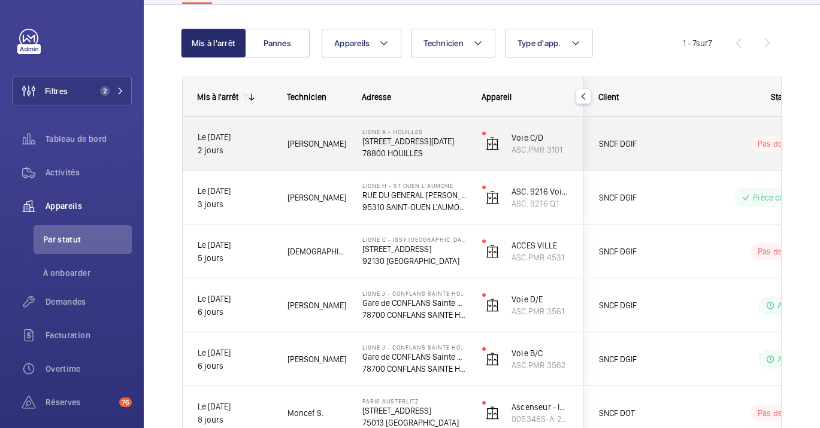
click at [337, 121] on div "[PERSON_NAME]" at bounding box center [310, 143] width 75 height 53
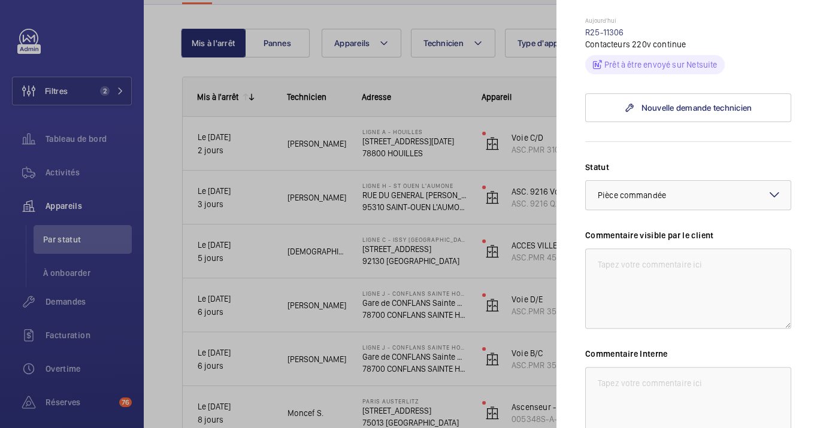
scroll to position [602, 0]
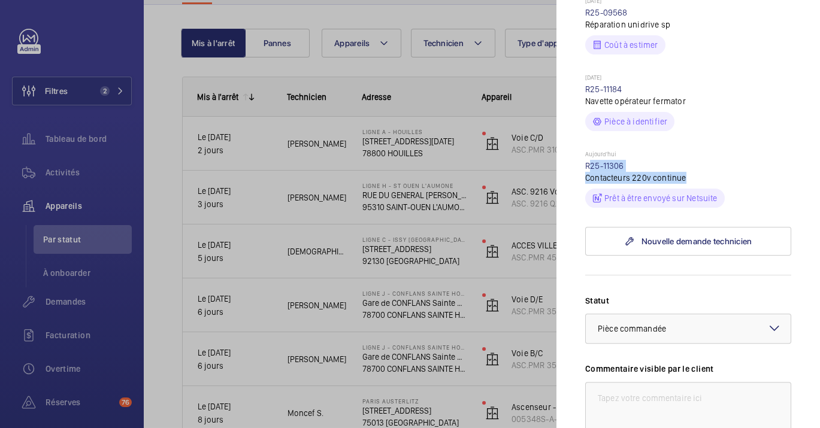
drag, startPoint x: 696, startPoint y: 179, endPoint x: 563, endPoint y: 165, distance: 133.7
click at [563, 165] on mat-sidenav "Appareil à l'arrêt Ligne A - HOUILLES [STREET_ADDRESS][DATE] SNCF DGIF Voie C/D…" at bounding box center [689, 214] width 264 height 428
click at [690, 379] on div "Commentaire visible par le client" at bounding box center [688, 412] width 206 height 99
click at [599, 156] on p "Aujourd'hui" at bounding box center [688, 155] width 206 height 10
click at [597, 167] on link "R25-11306" at bounding box center [604, 166] width 39 height 10
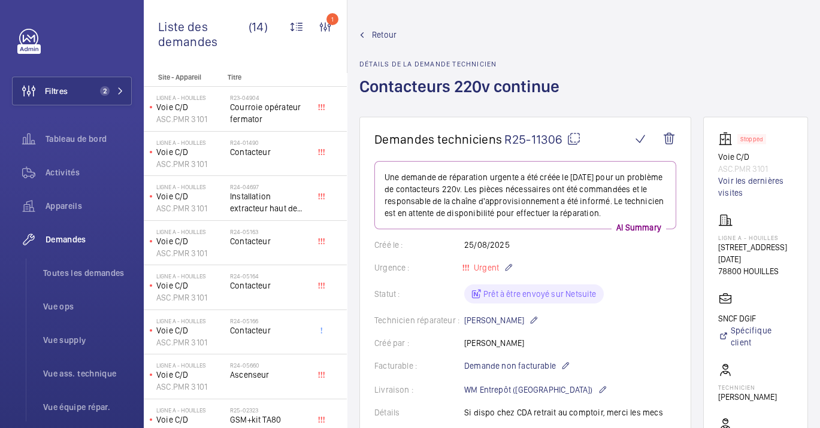
click at [576, 141] on mat-icon at bounding box center [574, 139] width 14 height 14
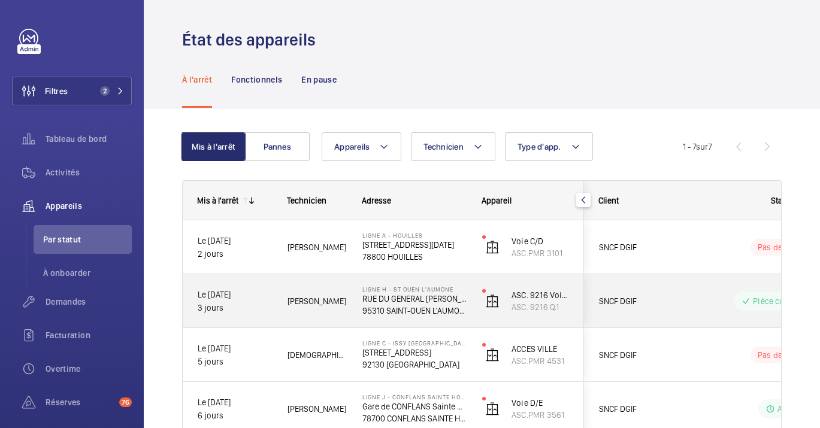
click at [404, 293] on p "RUE DU GENERAL [PERSON_NAME]" at bounding box center [414, 299] width 104 height 12
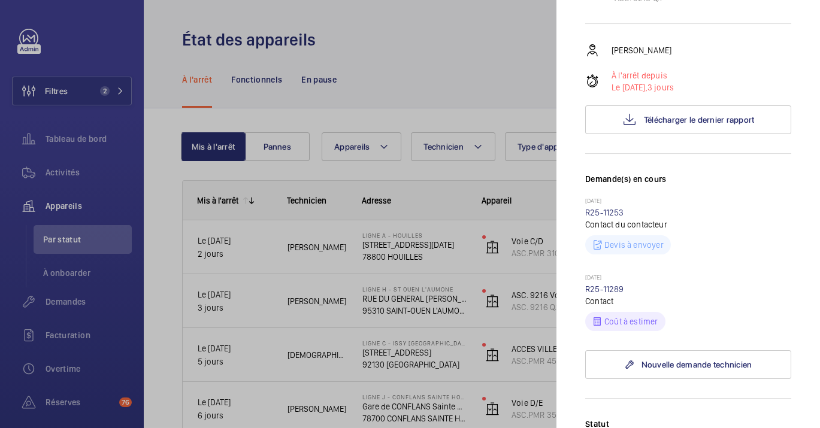
scroll to position [266, 0]
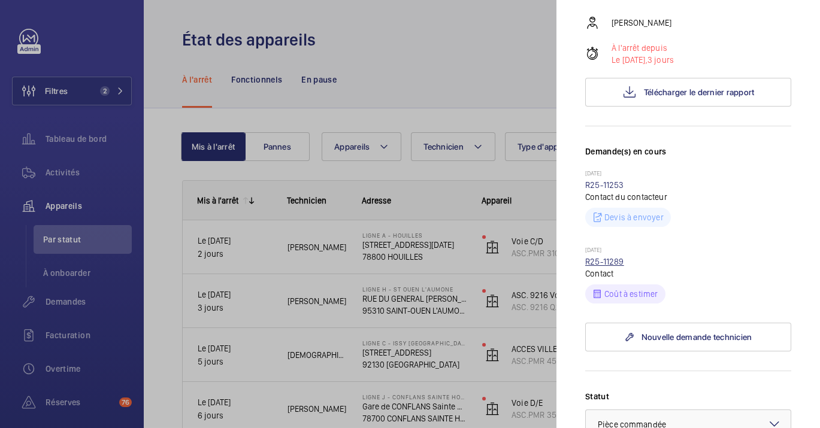
click at [619, 262] on link "R25-11289" at bounding box center [604, 262] width 39 height 10
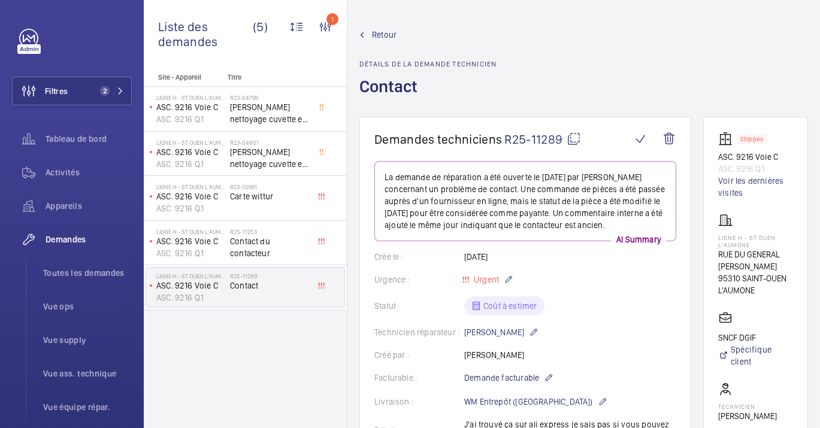
click at [575, 139] on mat-icon at bounding box center [574, 139] width 14 height 14
click at [46, 170] on span "Activités" at bounding box center [89, 173] width 86 height 12
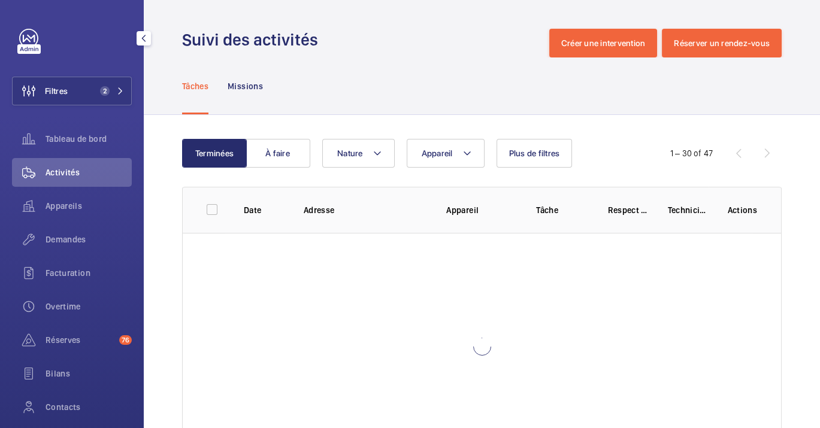
click at [50, 189] on div "Activités" at bounding box center [72, 175] width 120 height 34
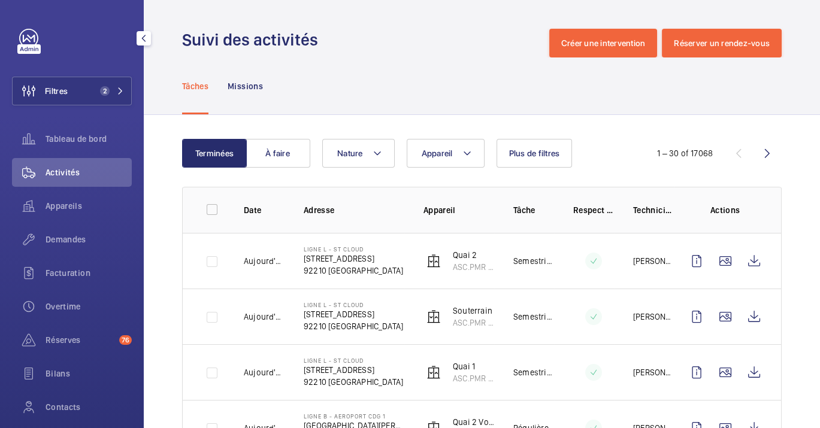
click at [72, 220] on div "Appareils" at bounding box center [72, 209] width 120 height 34
click at [71, 206] on span "Appareils" at bounding box center [89, 206] width 86 height 12
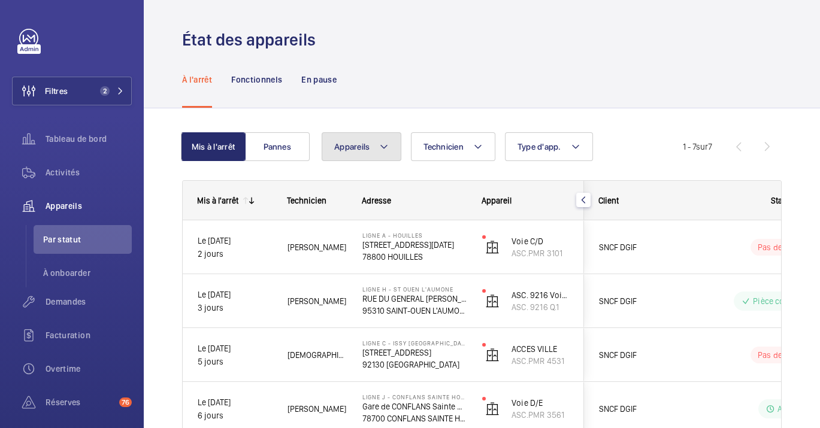
click at [356, 137] on button "Appareils" at bounding box center [362, 146] width 80 height 29
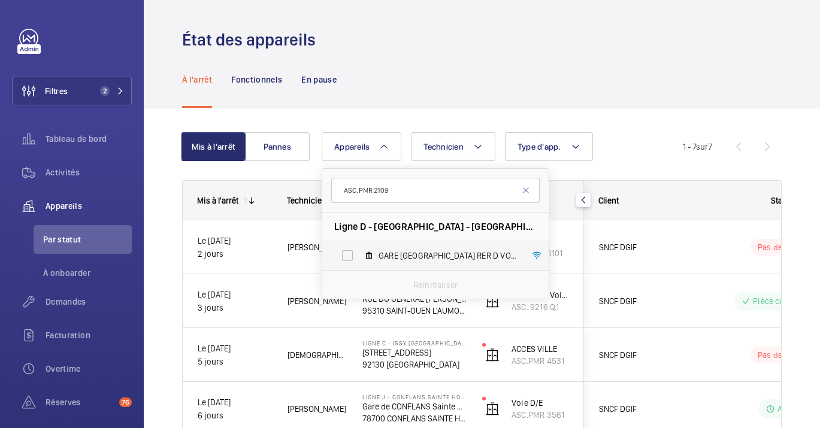
type input "ASC.PMR 2109"
click at [373, 255] on mat-icon at bounding box center [369, 256] width 10 height 10
click at [359, 255] on input "GARE [GEOGRAPHIC_DATA] RER D VOIE 2, ASC.PMR 2109" at bounding box center [348, 256] width 24 height 24
checkbox input "true"
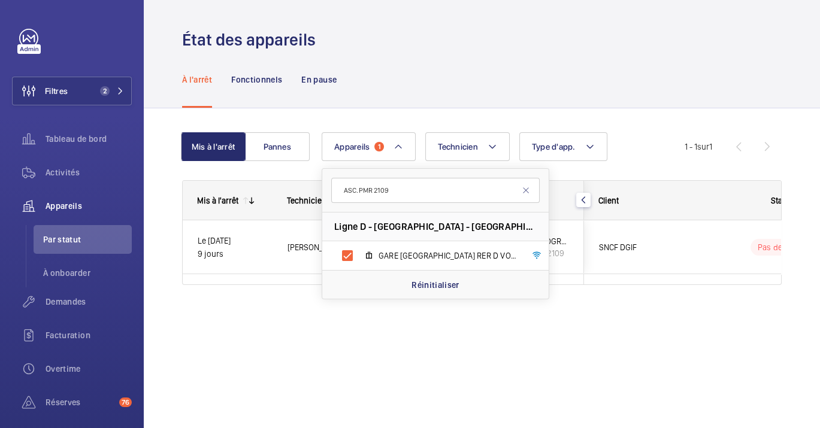
click at [344, 356] on div "État des appareils À l'arrêt Fonctionnels En pause Mis à l'arrêt Pannes Apparei…" at bounding box center [482, 214] width 676 height 428
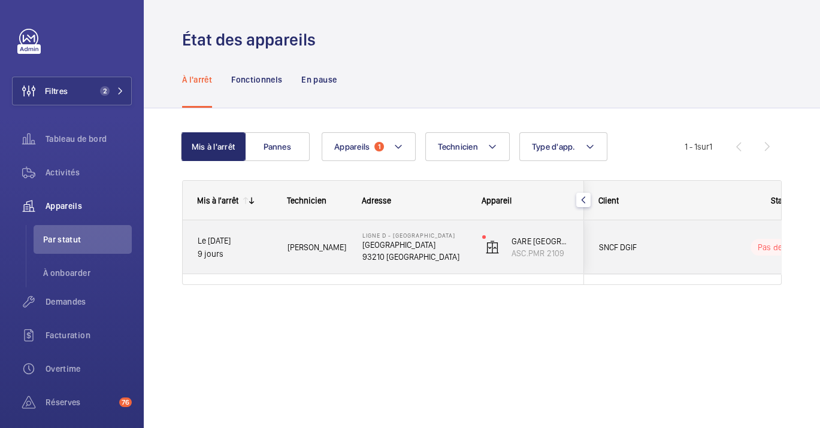
click at [460, 253] on p "93210 [GEOGRAPHIC_DATA]" at bounding box center [414, 257] width 104 height 12
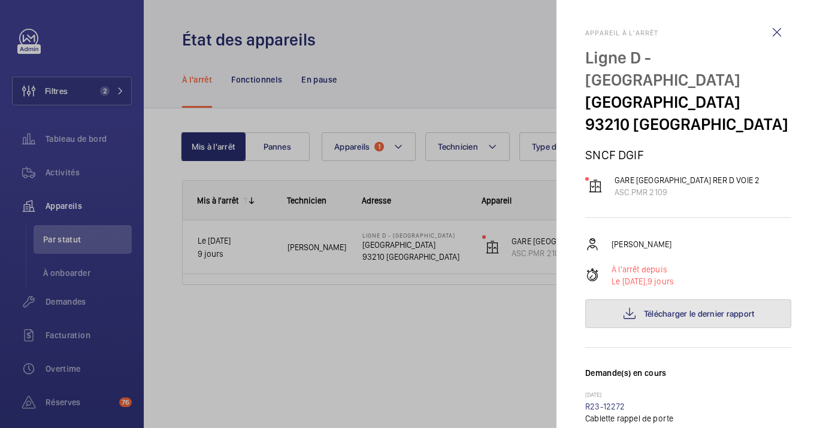
click at [650, 316] on span "Télécharger le dernier rapport" at bounding box center [699, 314] width 111 height 10
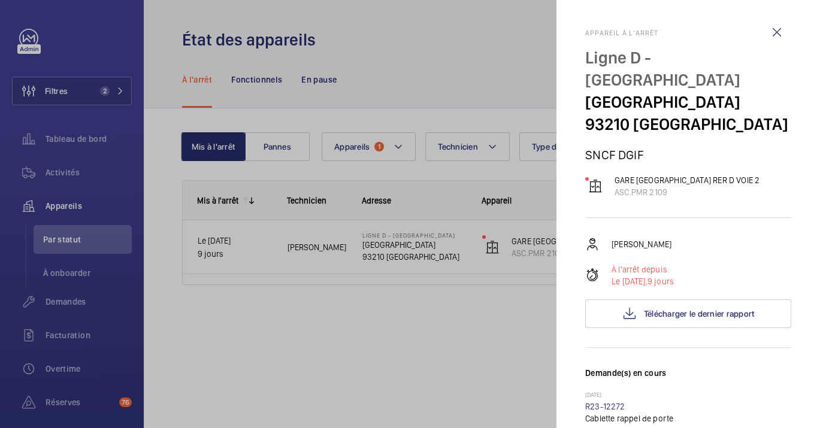
click at [422, 324] on div at bounding box center [410, 214] width 820 height 428
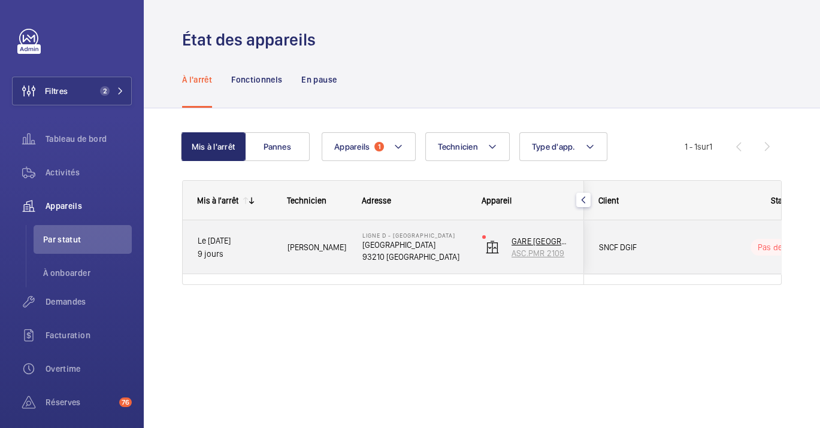
click at [500, 261] on wm-front-device-cell "GARE [GEOGRAPHIC_DATA] RER D VOIE 2 ASC.PMR 2109" at bounding box center [525, 247] width 87 height 30
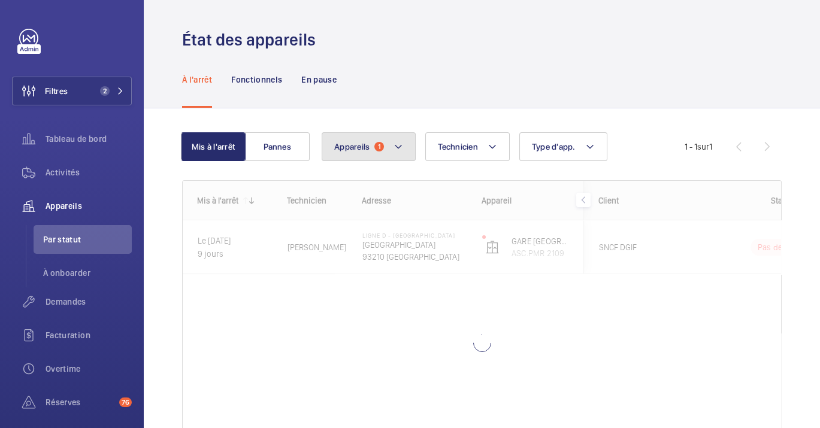
click at [410, 154] on button "Appareils 1" at bounding box center [369, 146] width 94 height 29
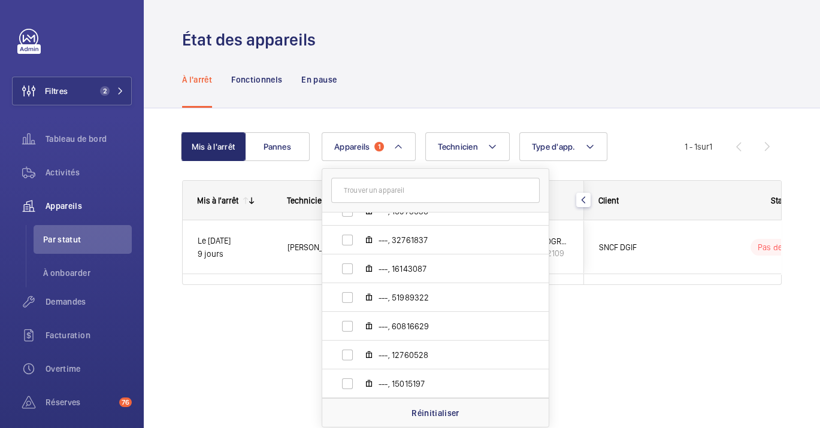
scroll to position [133, 0]
click at [441, 402] on div "Réinitialiser" at bounding box center [435, 412] width 226 height 29
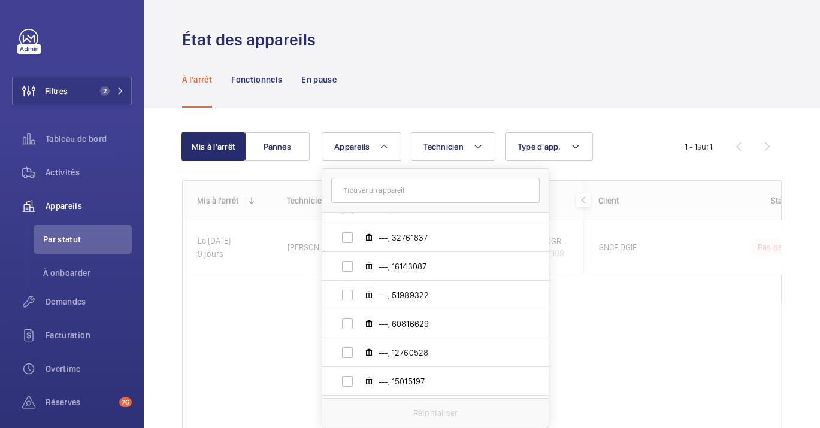
click at [406, 204] on form at bounding box center [435, 191] width 226 height 44
click at [407, 195] on input "text" at bounding box center [435, 190] width 208 height 25
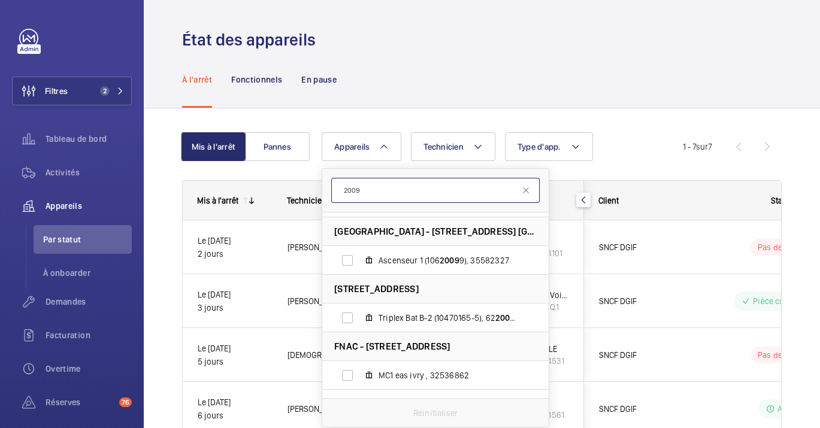
scroll to position [141, 0]
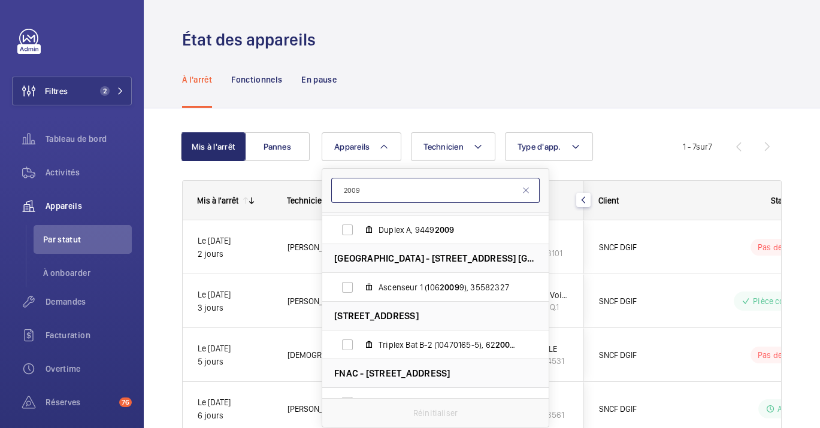
click at [344, 192] on input "2009" at bounding box center [435, 190] width 208 height 25
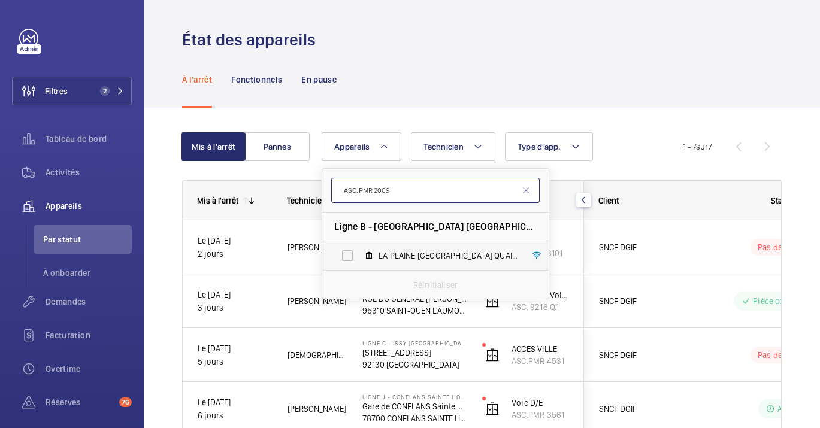
type input "ASC.PMR 2009"
click at [406, 267] on label "LA PLAINE [GEOGRAPHIC_DATA] QUAI 2 VOIE 2/2B, ASC.PMR 2009" at bounding box center [425, 255] width 207 height 29
click at [359, 267] on input "LA PLAINE [GEOGRAPHIC_DATA] QUAI 2 VOIE 2/2B, ASC.PMR 2009" at bounding box center [348, 256] width 24 height 24
checkbox input "true"
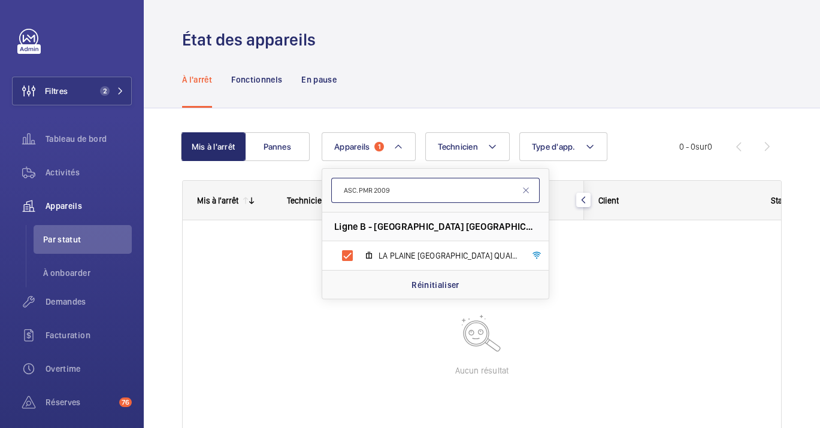
drag, startPoint x: 421, startPoint y: 190, endPoint x: 358, endPoint y: 210, distance: 65.9
click at [253, 186] on wm-front-shared-table-view-engine "Mis à l'arrêt Pannes Appareils 1 ASC.PMR 2009 Ligne [GEOGRAPHIC_DATA] [GEOGRAPH…" at bounding box center [482, 313] width 600 height 363
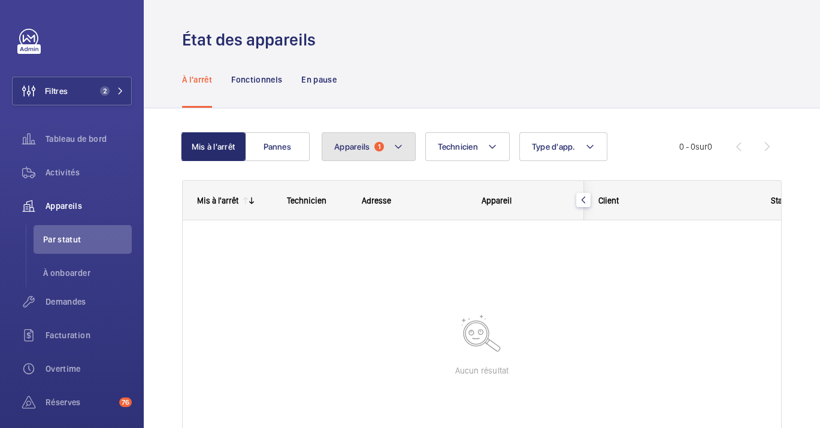
click at [365, 149] on span "Appareils" at bounding box center [351, 147] width 35 height 10
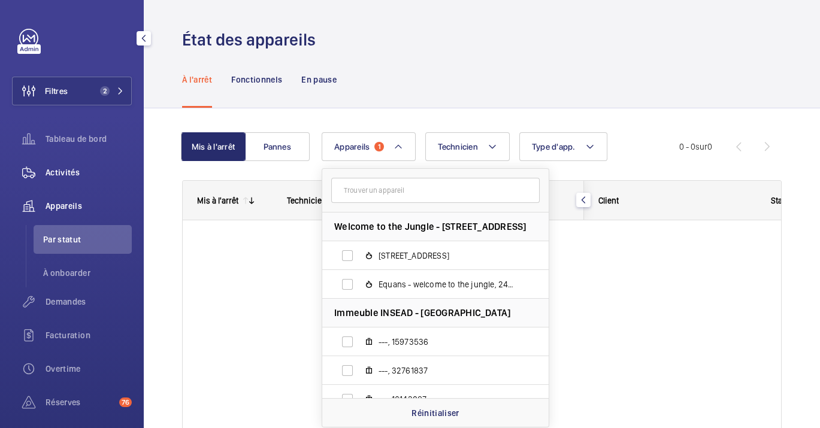
click at [77, 174] on span "Activités" at bounding box center [89, 173] width 86 height 12
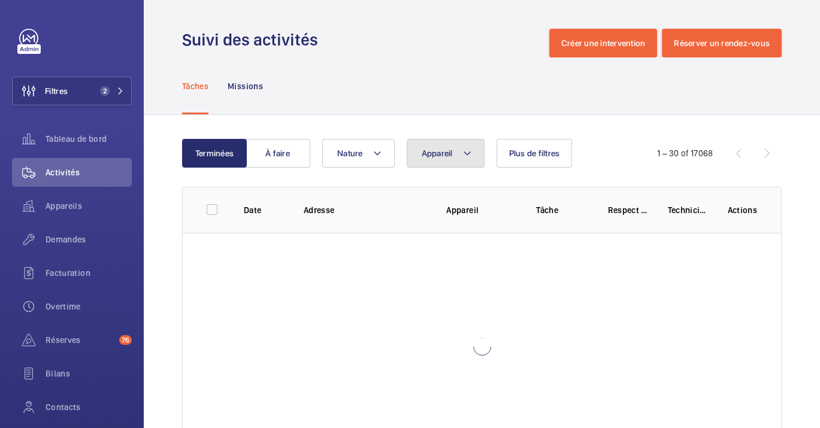
click at [466, 142] on button "Appareil" at bounding box center [446, 153] width 78 height 29
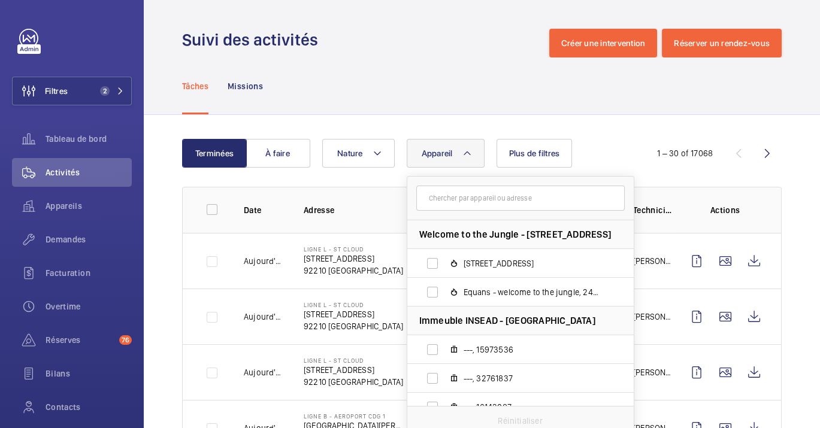
type input "a"
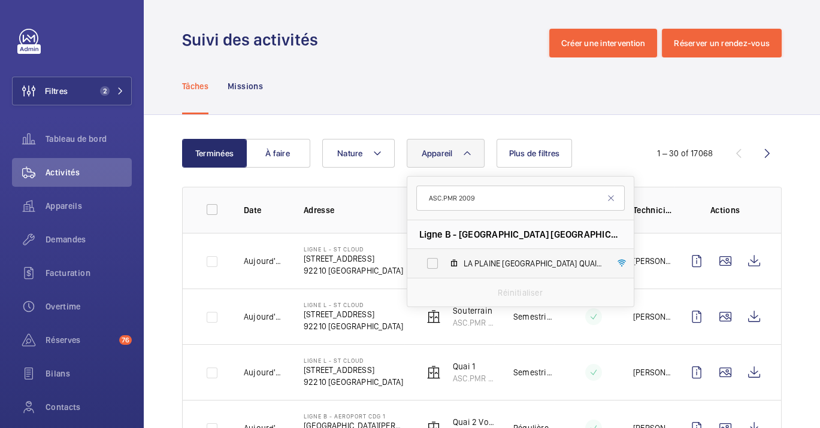
type input "ASC.PMR 2009"
click at [530, 264] on span "LA PLAINE [GEOGRAPHIC_DATA] QUAI 2 VOIE 2/2B, ASC.PMR 2009" at bounding box center [533, 264] width 139 height 12
click at [445, 264] on input "LA PLAINE [GEOGRAPHIC_DATA] QUAI 2 VOIE 2/2B, ASC.PMR 2009" at bounding box center [433, 264] width 24 height 24
checkbox input "true"
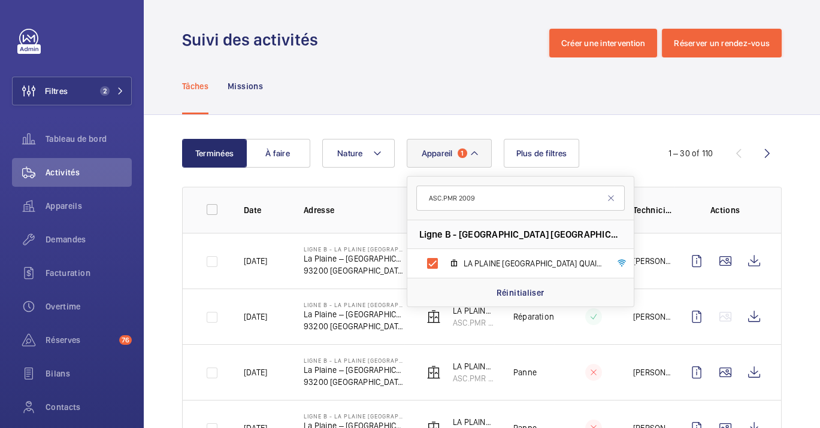
click at [281, 333] on td "[DATE]" at bounding box center [255, 317] width 60 height 56
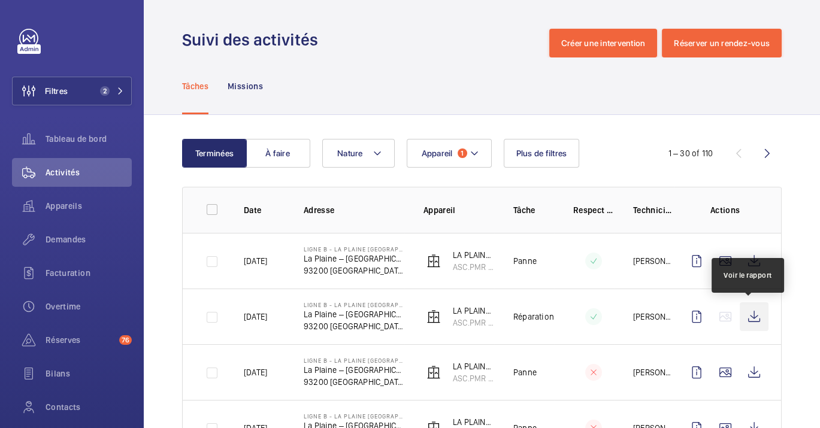
click at [758, 316] on wm-front-icon-button at bounding box center [754, 317] width 29 height 29
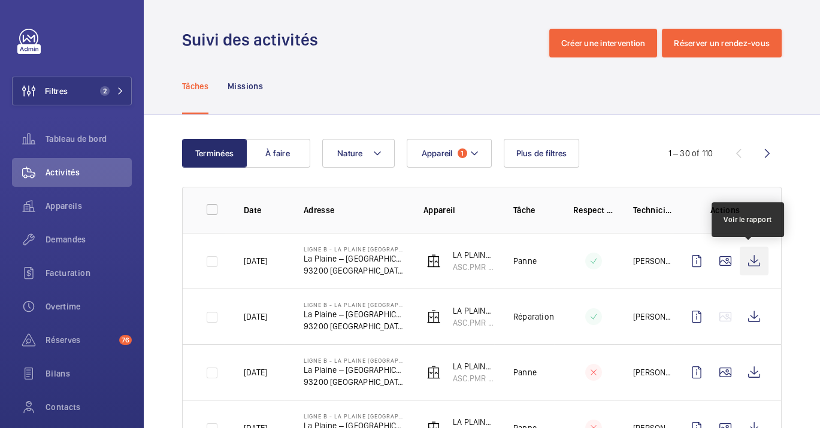
click at [749, 263] on wm-front-icon-button at bounding box center [754, 261] width 29 height 29
click at [418, 95] on div "Tâches Missions" at bounding box center [482, 86] width 600 height 57
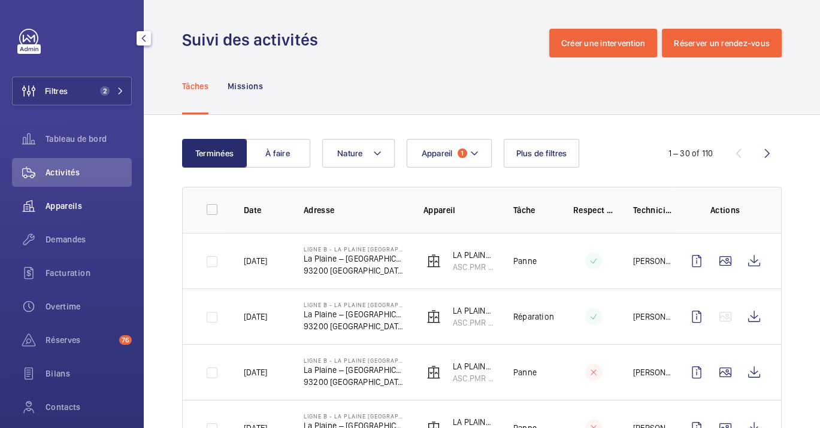
click at [31, 201] on wm-front-icon-button at bounding box center [29, 206] width 34 height 29
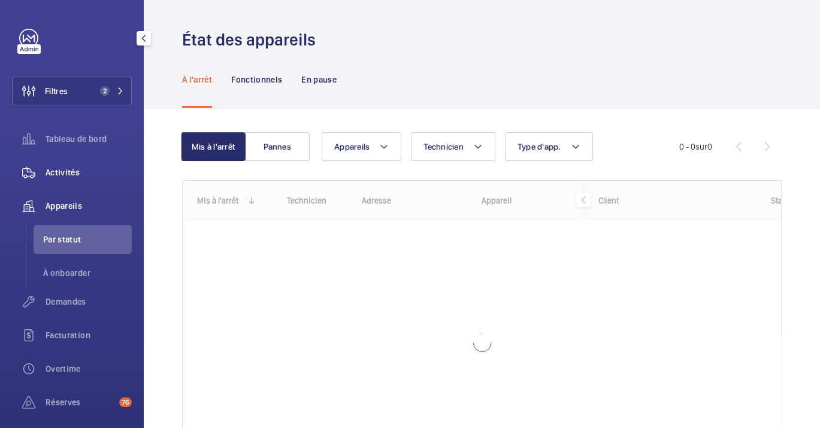
click at [52, 186] on div "Activités" at bounding box center [72, 172] width 120 height 29
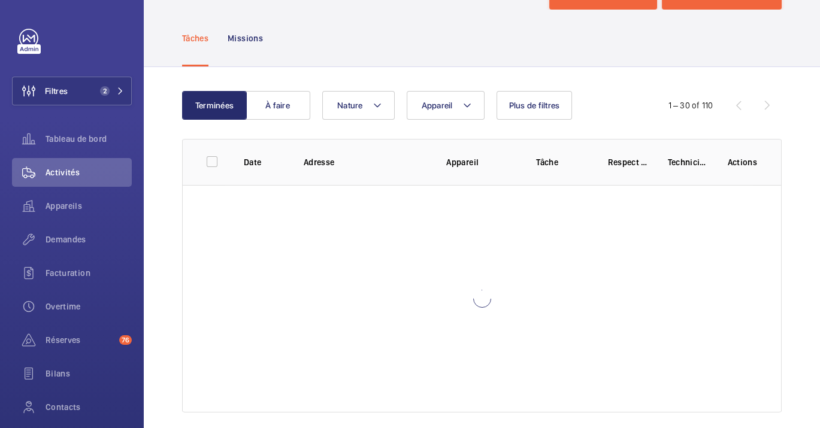
scroll to position [61, 0]
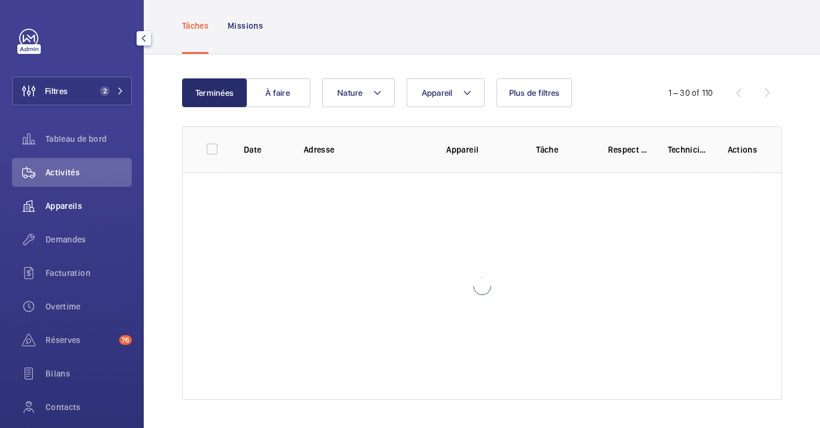
click at [91, 203] on span "Appareils" at bounding box center [89, 206] width 86 height 12
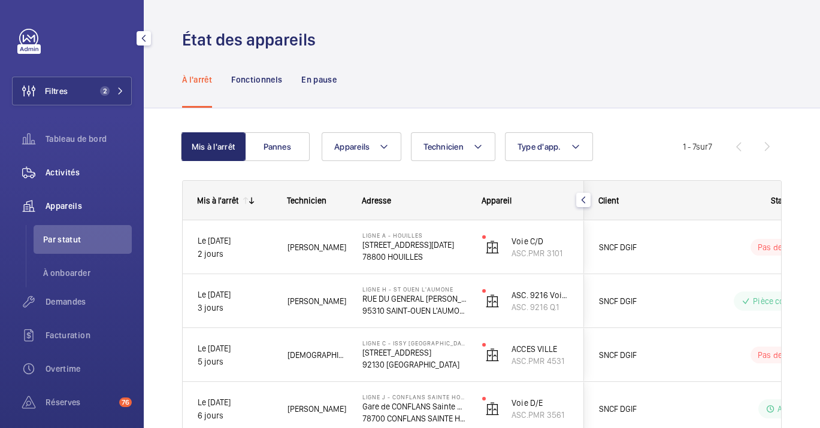
click at [55, 163] on div "Activités" at bounding box center [72, 172] width 120 height 29
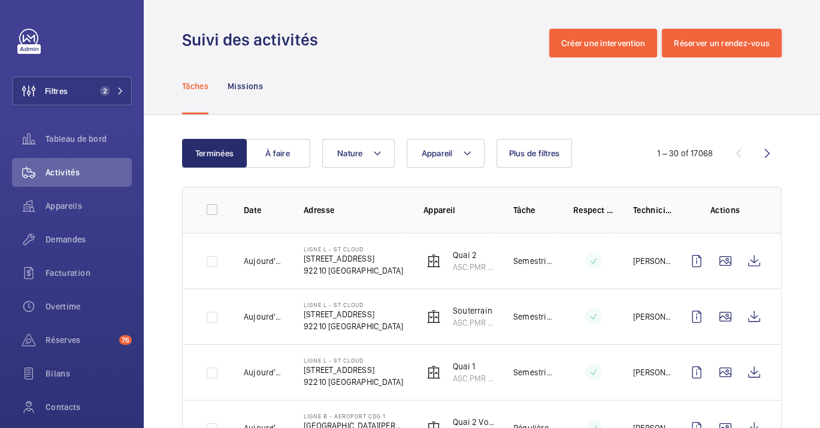
click at [382, 69] on div "Tâches Missions" at bounding box center [482, 86] width 600 height 57
click at [59, 241] on span "Demandes" at bounding box center [89, 240] width 86 height 12
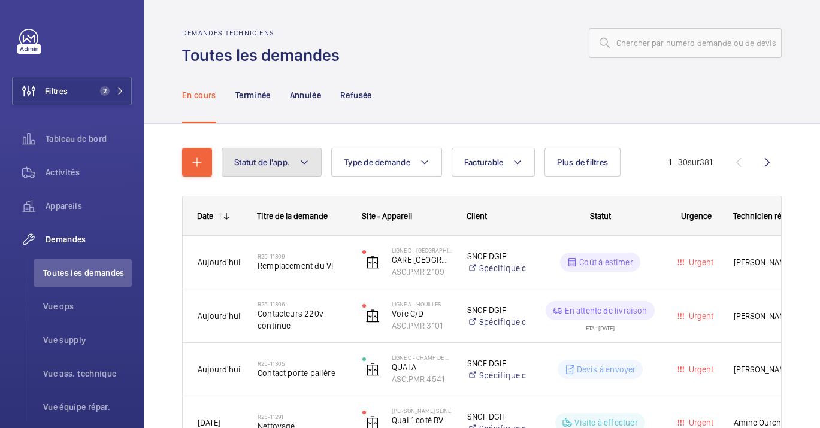
click at [279, 154] on button "Statut de l'app." at bounding box center [272, 162] width 100 height 29
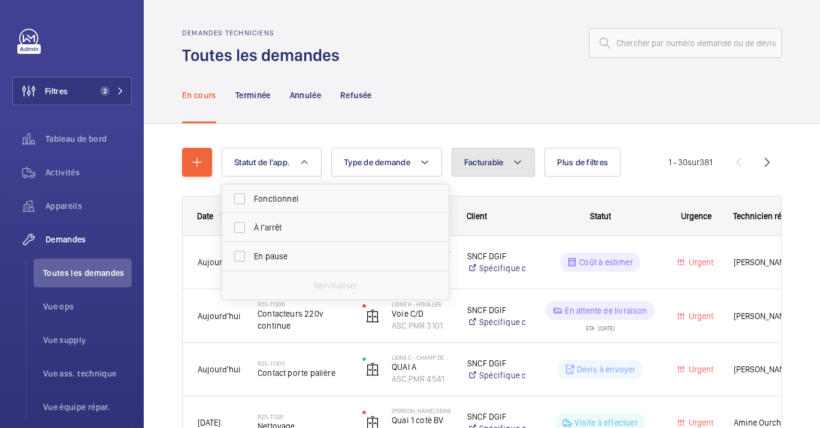
click at [473, 152] on button "Facturable" at bounding box center [494, 162] width 84 height 29
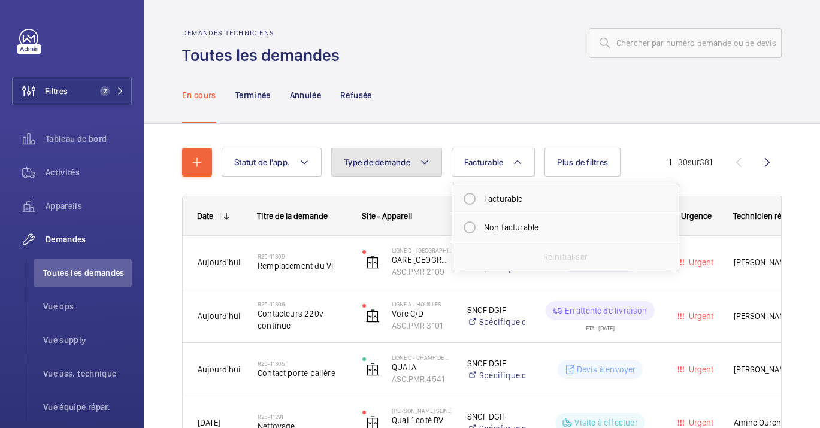
click at [371, 150] on button "Type de demande" at bounding box center [386, 162] width 111 height 29
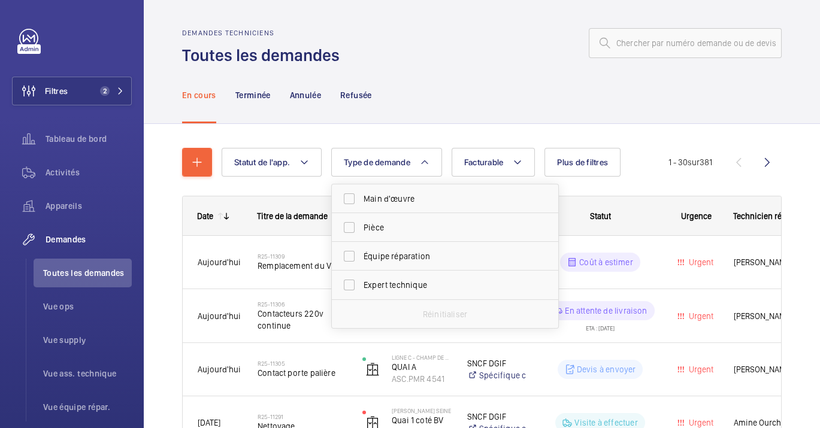
click at [457, 84] on div "En cours Terminée Annulée Refusée" at bounding box center [482, 95] width 600 height 57
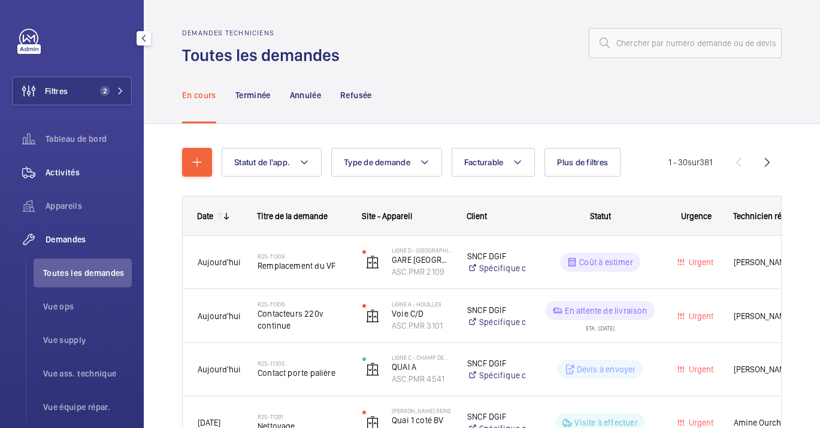
click at [38, 179] on wm-front-icon-button at bounding box center [29, 172] width 34 height 29
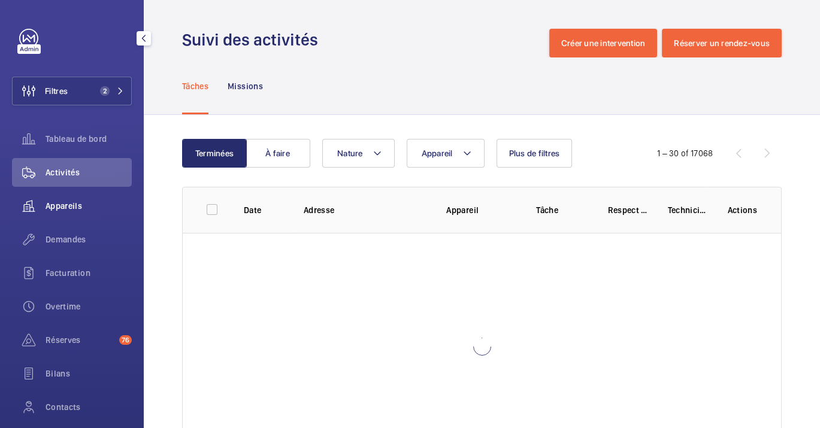
click at [74, 202] on span "Appareils" at bounding box center [89, 206] width 86 height 12
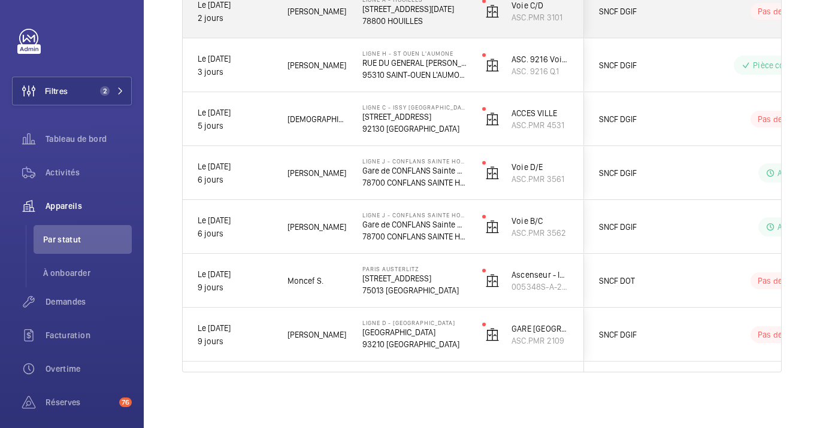
scroll to position [237, 0]
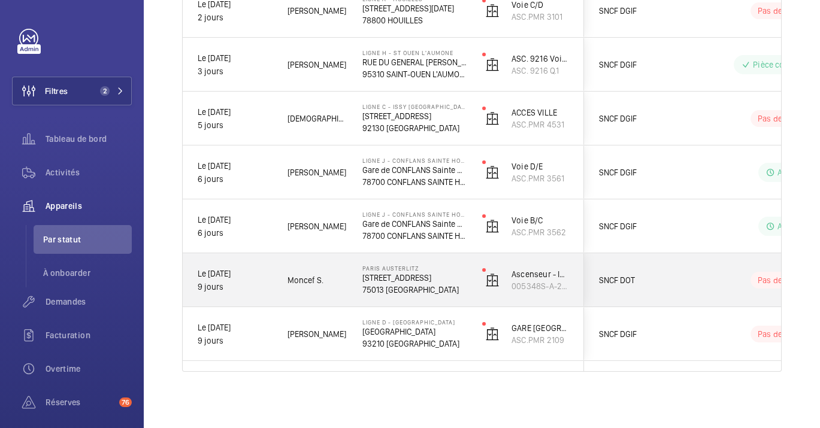
drag, startPoint x: 427, startPoint y: 284, endPoint x: 411, endPoint y: 271, distance: 20.9
click at [411, 271] on div "[GEOGRAPHIC_DATA][STREET_ADDRESS]" at bounding box center [414, 280] width 104 height 31
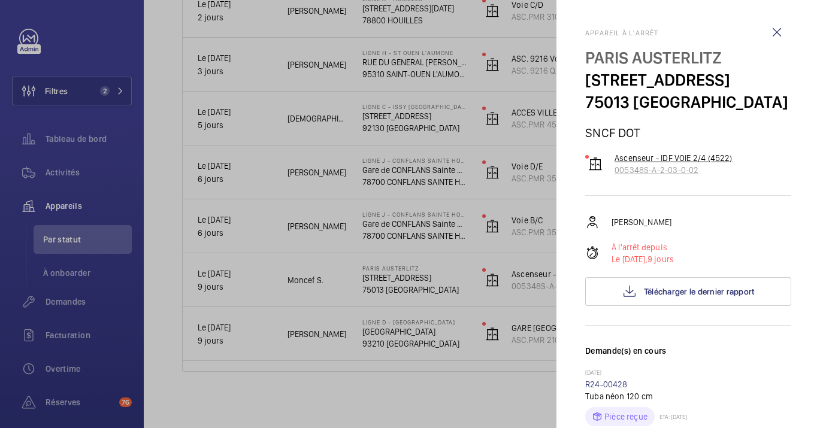
drag, startPoint x: 710, startPoint y: 164, endPoint x: 614, endPoint y: 168, distance: 95.9
click at [615, 168] on p "005348S-A-2-03-0-02" at bounding box center [674, 170] width 118 height 12
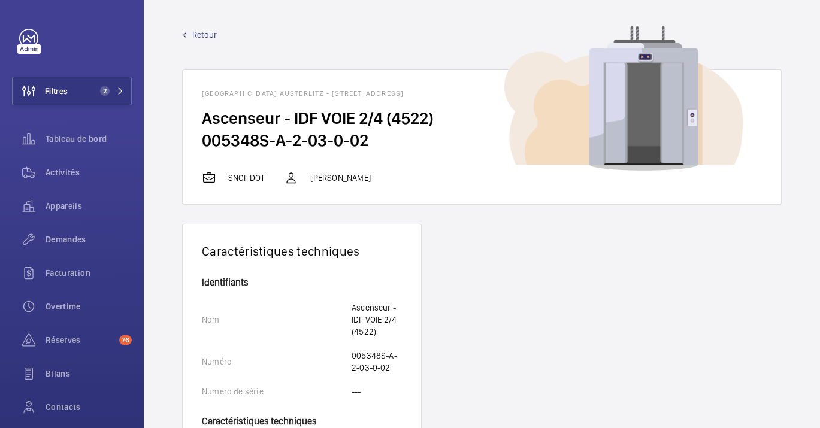
drag, startPoint x: 367, startPoint y: 132, endPoint x: 183, endPoint y: 131, distance: 184.5
click at [183, 131] on wm-front-card-body "Ascenseur - IDF VOIE 2/4 (4522) 005348S-A-2-03-0-02" at bounding box center [482, 139] width 599 height 64
copy h2 "005348S-A-2-03-0-02"
click at [56, 234] on span "Demandes" at bounding box center [89, 240] width 86 height 12
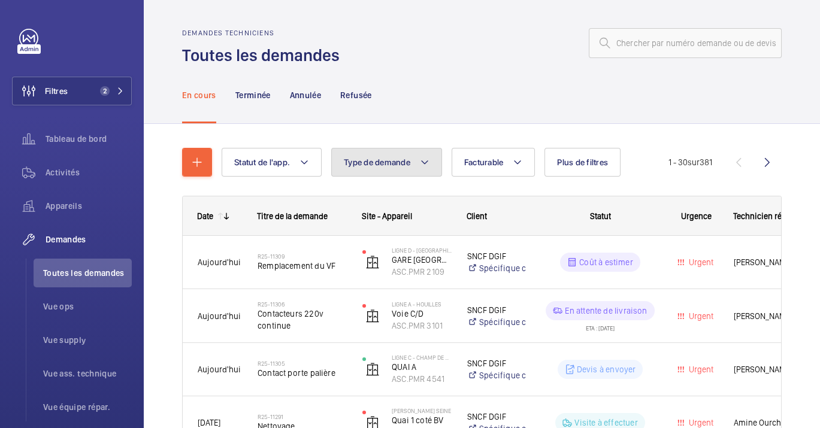
click at [356, 156] on button "Type de demande" at bounding box center [386, 162] width 111 height 29
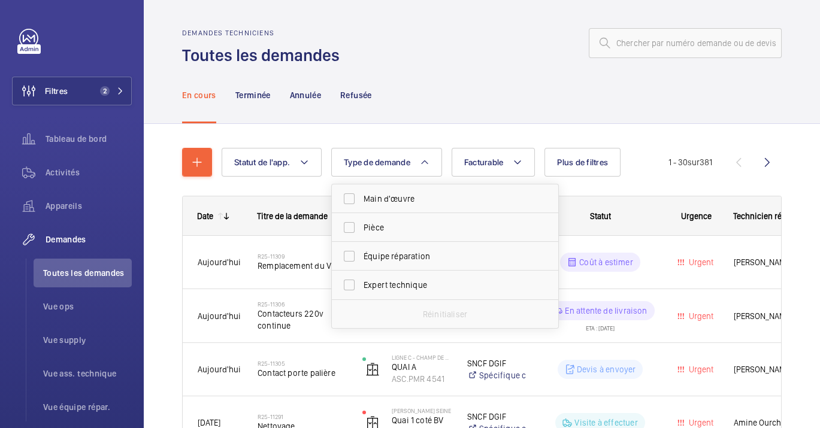
click at [421, 70] on div "En cours Terminée Annulée Refusée" at bounding box center [482, 95] width 600 height 57
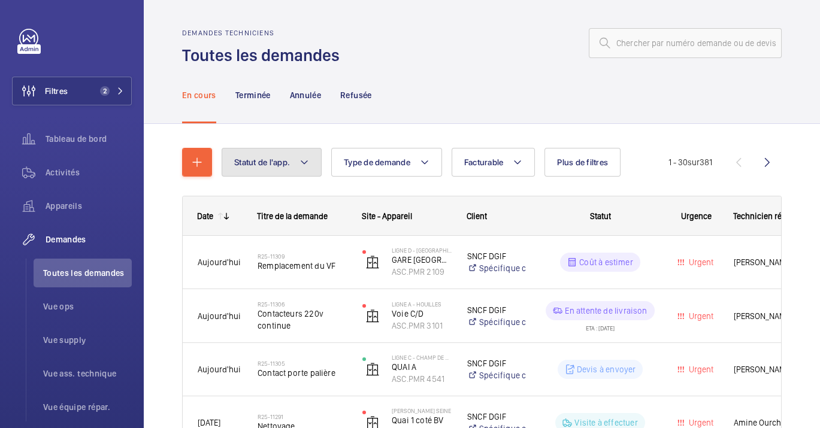
click at [267, 161] on span "Statut de l'app." at bounding box center [262, 163] width 56 height 10
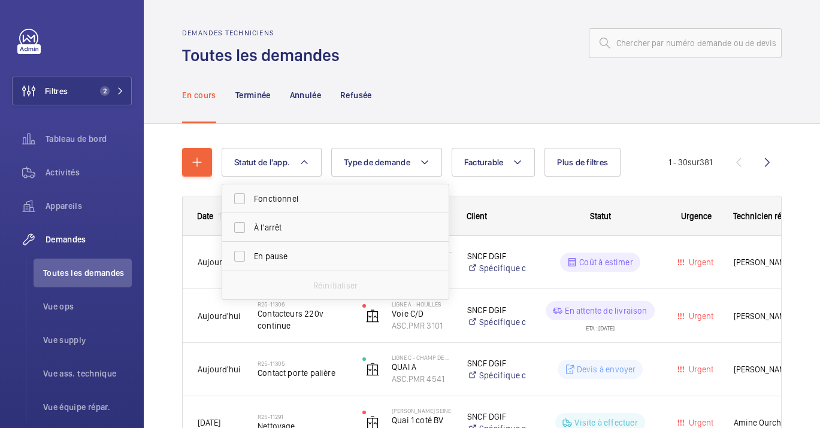
click at [466, 117] on div "En cours Terminée Annulée Refusée" at bounding box center [482, 95] width 600 height 57
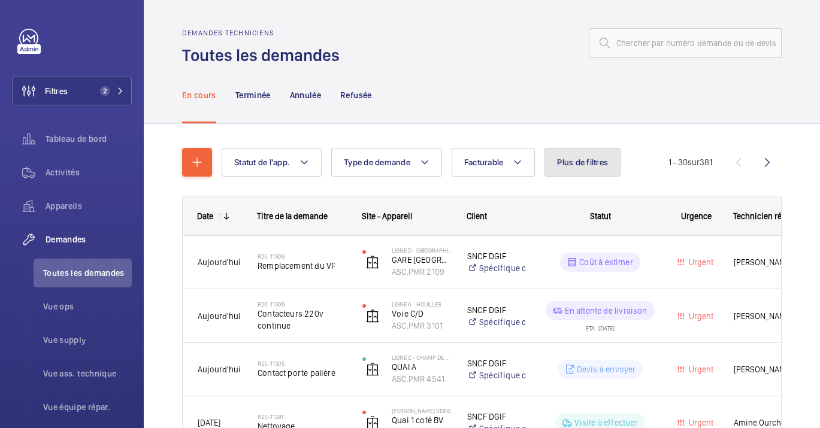
click at [573, 162] on span "Plus de filtres" at bounding box center [582, 163] width 51 height 10
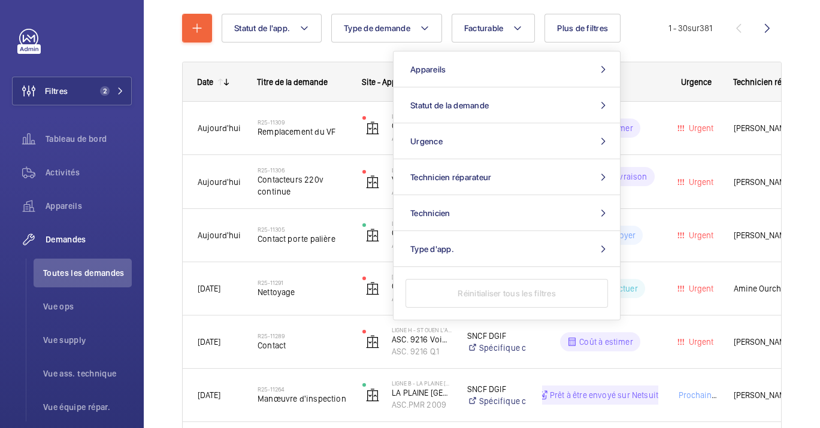
scroll to position [133, 0]
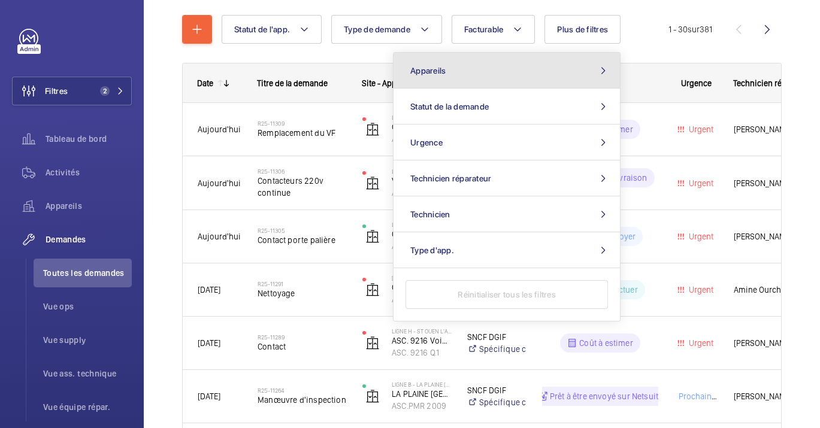
click at [428, 75] on button "Appareils" at bounding box center [507, 71] width 226 height 36
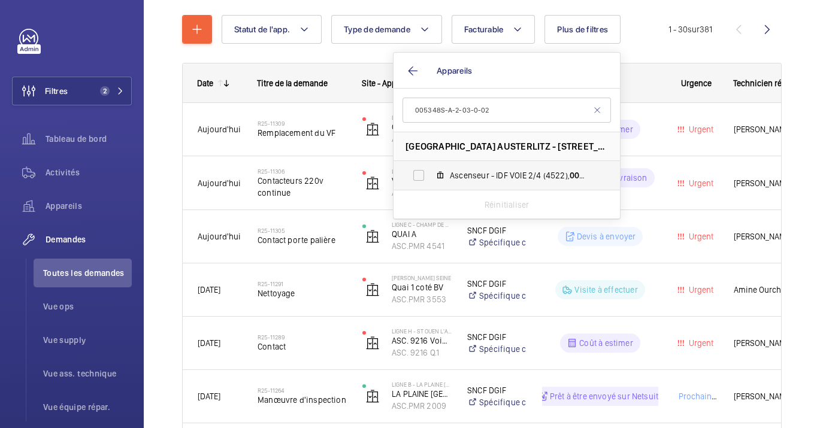
type input "005348S-A-2-03-0-02"
click at [450, 180] on span "Ascenseur - IDF VOIE 2/4 (4522), 005348S-A-2-03-0-02" at bounding box center [519, 176] width 139 height 12
click at [431, 180] on input "Ascenseur - IDF VOIE 2/4 (4522), 005348S-A-2-03-0-02" at bounding box center [419, 176] width 24 height 24
checkbox input "true"
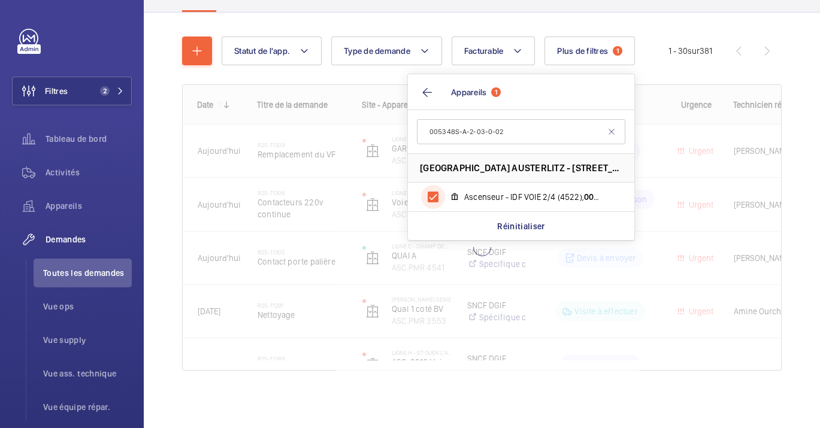
scroll to position [111, 0]
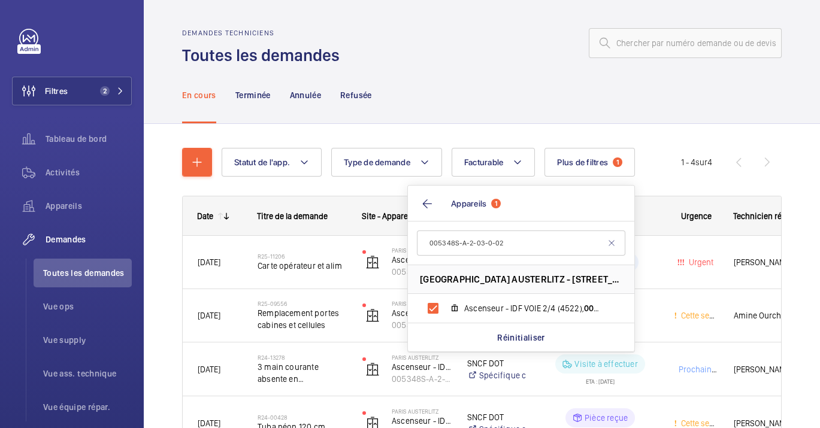
click at [639, 70] on div "En cours Terminée Annulée Refusée" at bounding box center [482, 95] width 600 height 57
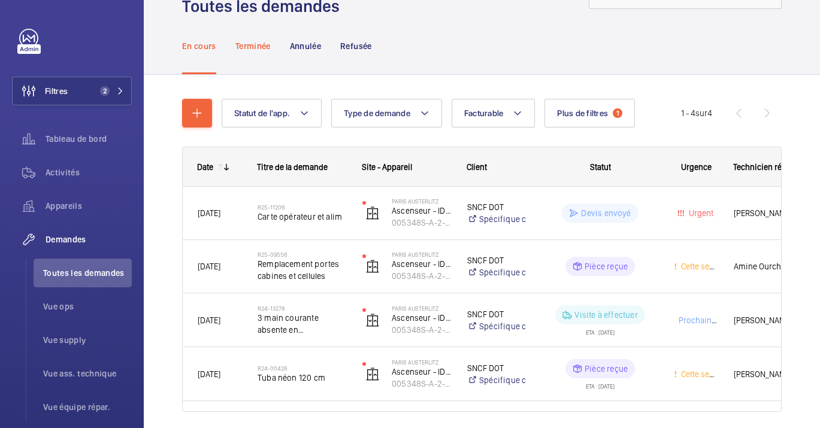
scroll to position [23, 0]
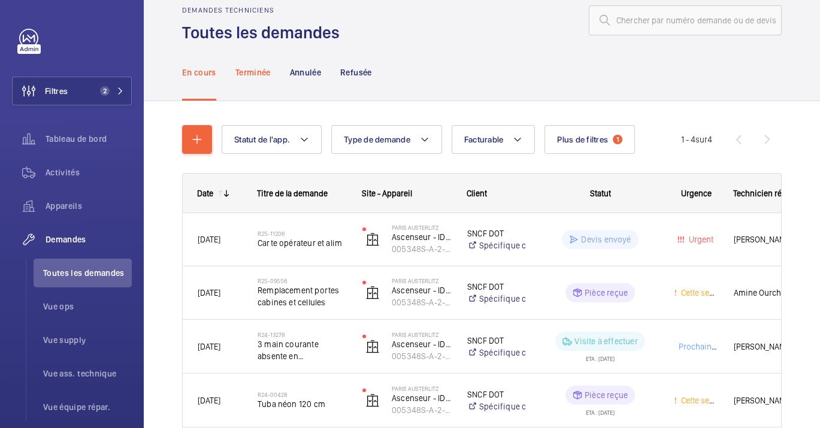
click at [255, 71] on p "Terminée" at bounding box center [252, 73] width 35 height 12
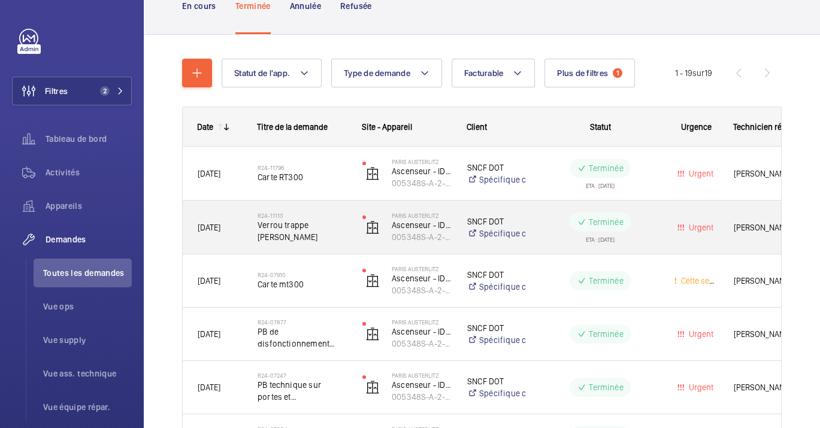
scroll to position [156, 0]
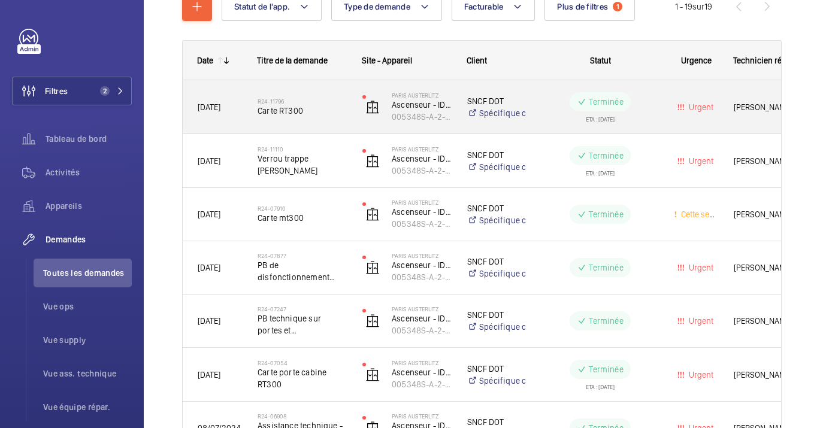
click at [285, 116] on div "R24-11796 Carte RT300" at bounding box center [302, 107] width 89 height 35
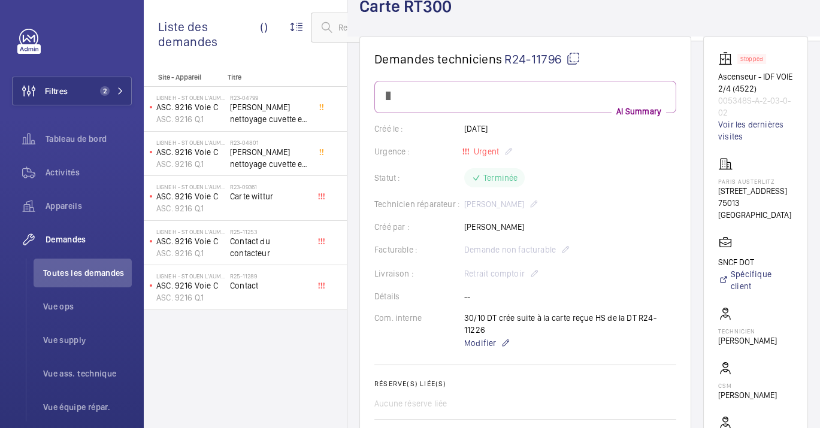
scroll to position [133, 0]
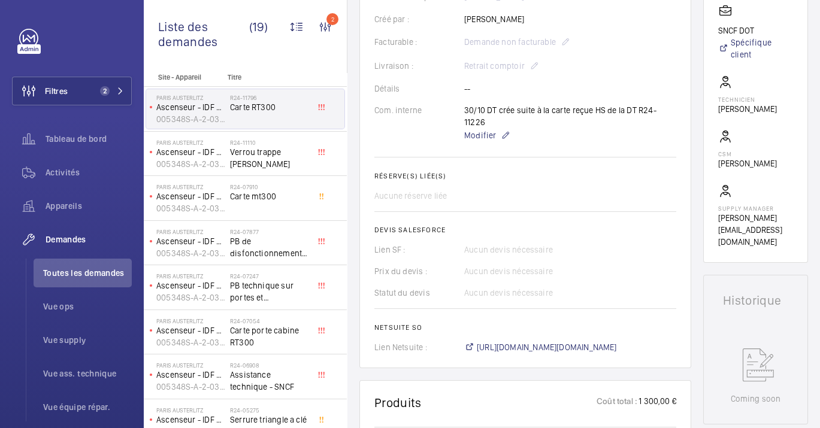
scroll to position [333, 0]
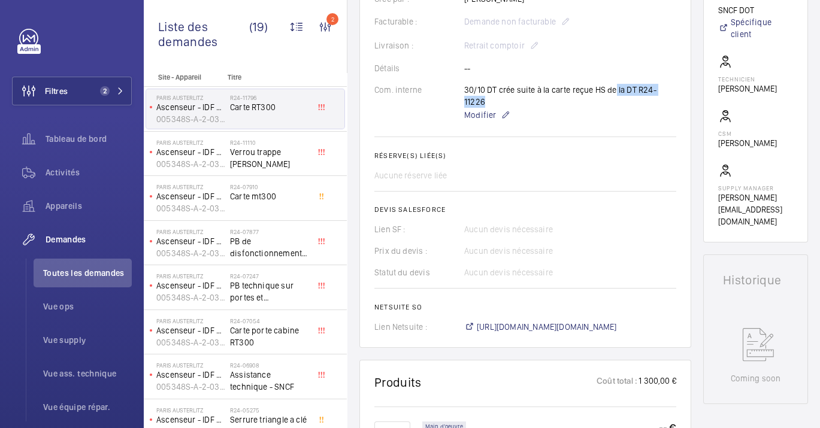
drag, startPoint x: 670, startPoint y: 87, endPoint x: 610, endPoint y: 87, distance: 59.3
click at [610, 87] on div "30/10 DT crée suite à la carte reçue HS de la DT R24-11226 Modifier" at bounding box center [570, 103] width 212 height 38
drag, startPoint x: 610, startPoint y: 87, endPoint x: 587, endPoint y: 242, distance: 157.0
click at [592, 245] on div "Prix du devis : Aucun devis nécessaire" at bounding box center [525, 251] width 302 height 12
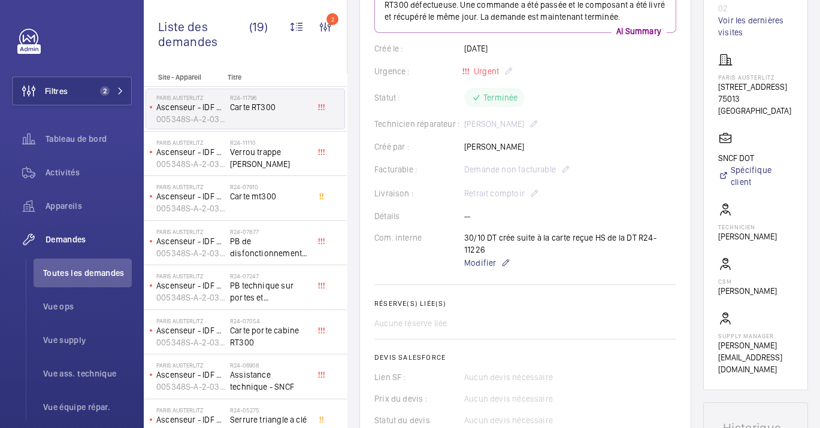
scroll to position [67, 0]
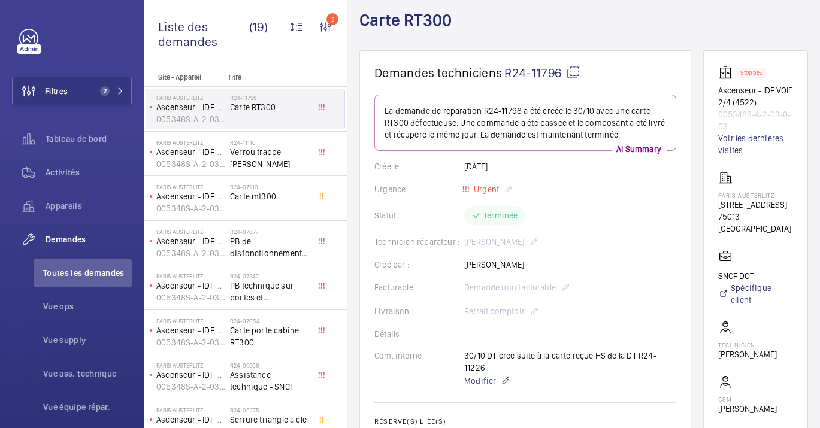
drag, startPoint x: 676, startPoint y: 357, endPoint x: 639, endPoint y: 356, distance: 37.7
click at [639, 356] on div "Com. interne 30/10 DT crée suite à la carte reçue HS de la DT R24-11226 Modifier" at bounding box center [525, 369] width 302 height 38
copy p "R24-11226"
click at [72, 276] on span "Toutes les demandes" at bounding box center [87, 273] width 89 height 12
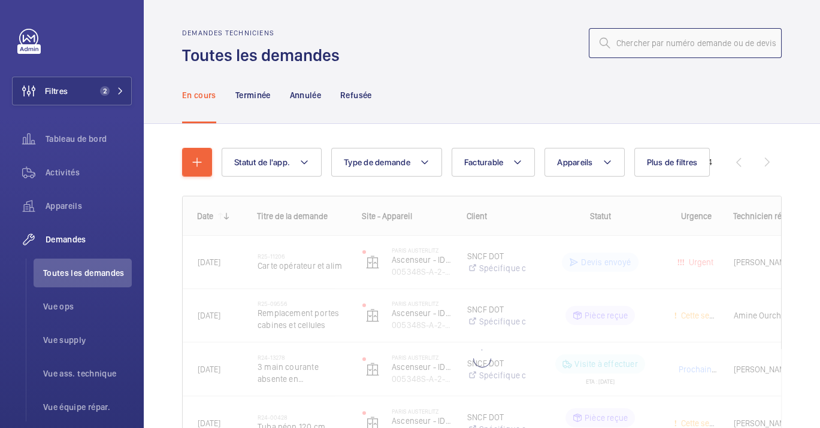
click at [637, 46] on input "text" at bounding box center [685, 43] width 193 height 30
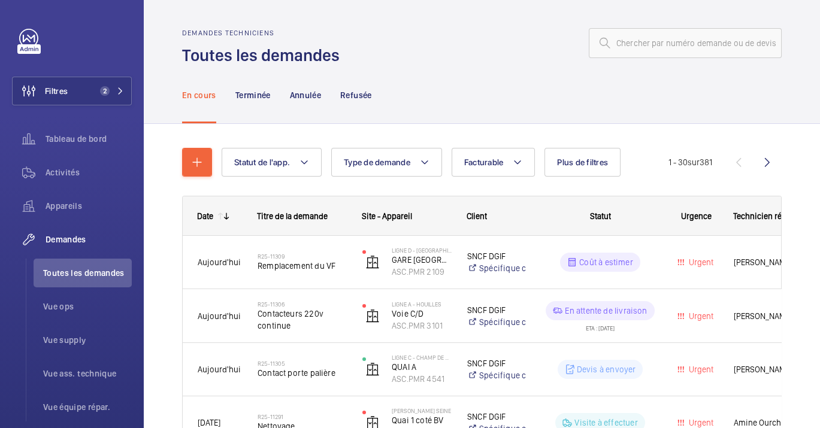
drag, startPoint x: 637, startPoint y: 47, endPoint x: 440, endPoint y: 69, distance: 197.8
click at [440, 69] on div "En cours Terminée Annulée Refusée" at bounding box center [482, 95] width 600 height 57
click at [588, 169] on button "Plus de filtres" at bounding box center [583, 162] width 76 height 29
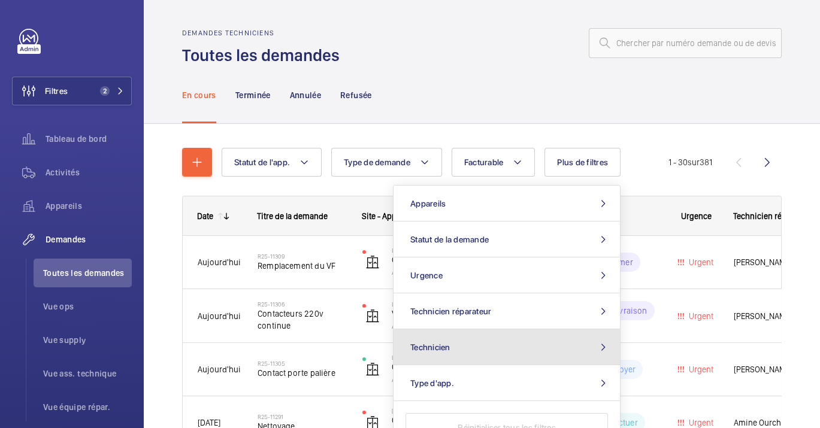
click at [527, 337] on button "Technicien" at bounding box center [507, 348] width 226 height 36
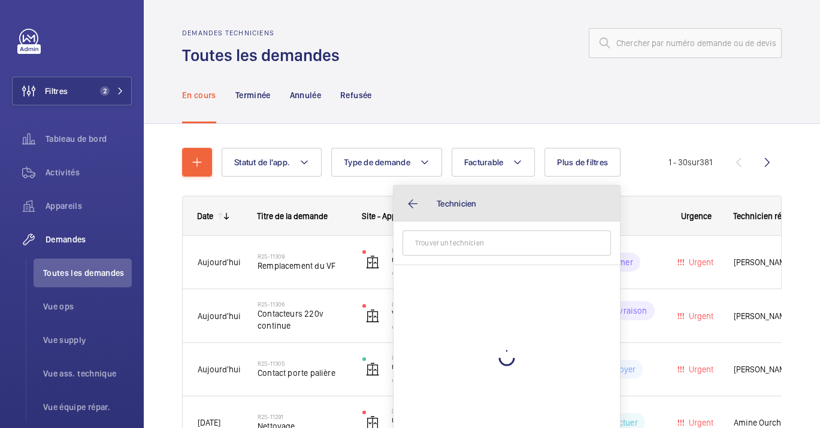
click at [406, 208] on button "Technicien" at bounding box center [507, 204] width 226 height 36
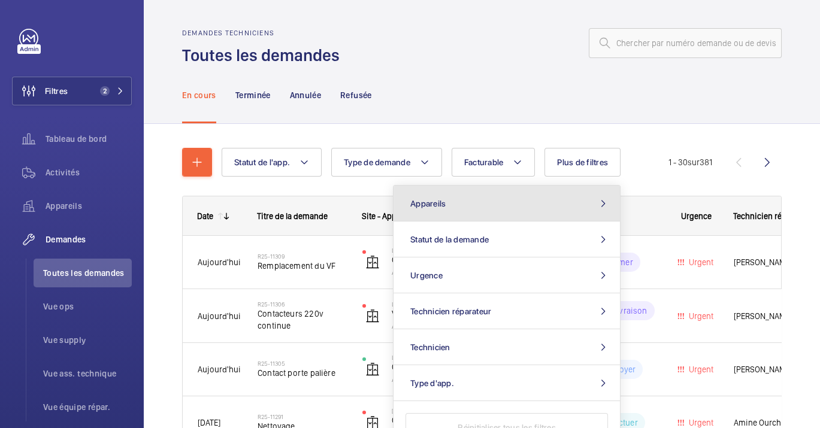
click at [479, 205] on button "Appareils" at bounding box center [507, 204] width 226 height 36
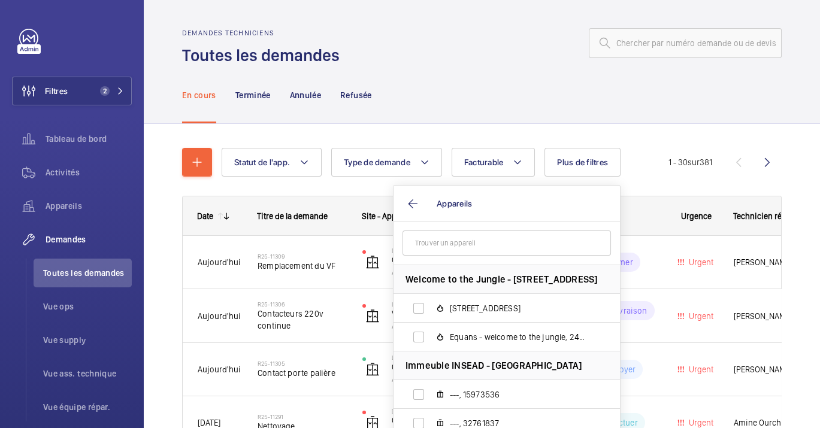
drag, startPoint x: 437, startPoint y: 255, endPoint x: 427, endPoint y: 241, distance: 17.5
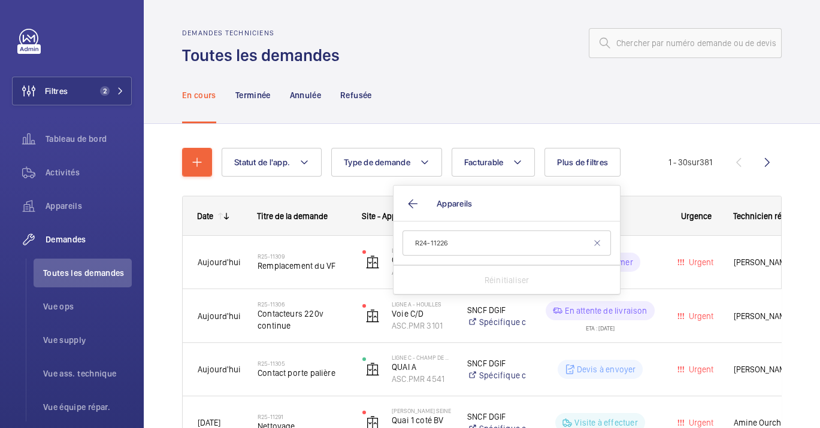
type input "R24-11226"
click at [630, 44] on input "text" at bounding box center [685, 43] width 193 height 30
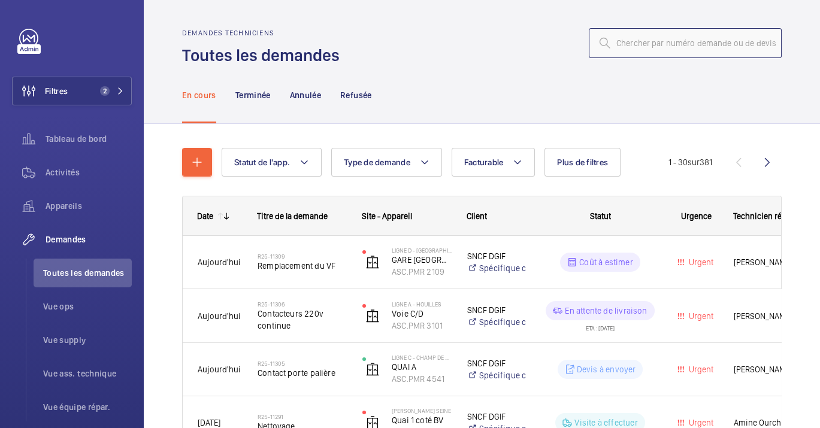
paste input "R24-11226"
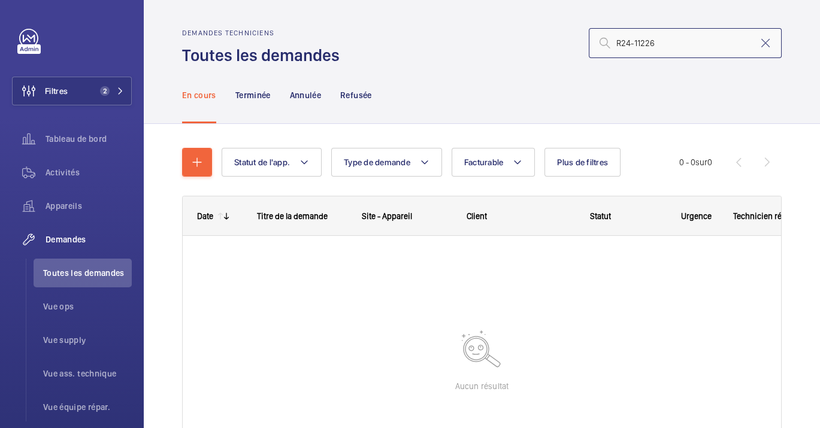
type input "R24-11226"
click at [246, 87] on div "Terminée" at bounding box center [252, 95] width 35 height 57
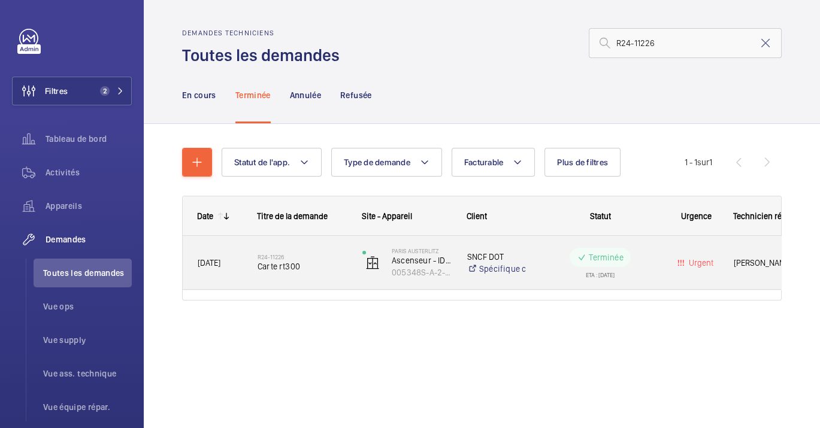
click at [328, 270] on span "Carte rt300" at bounding box center [302, 267] width 89 height 12
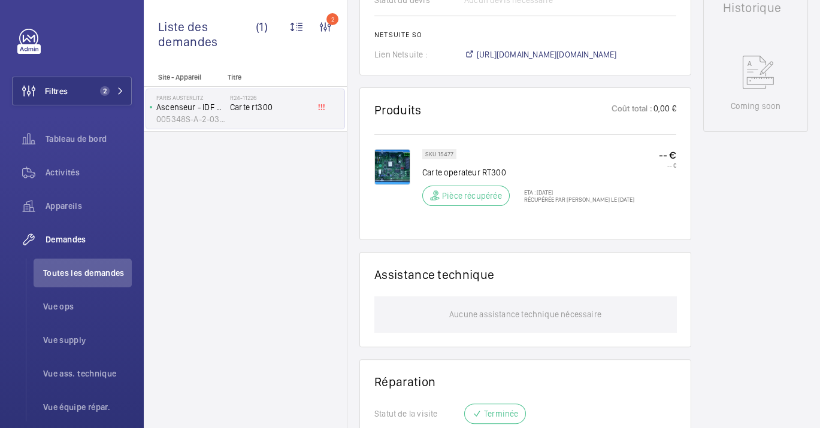
scroll to position [442, 0]
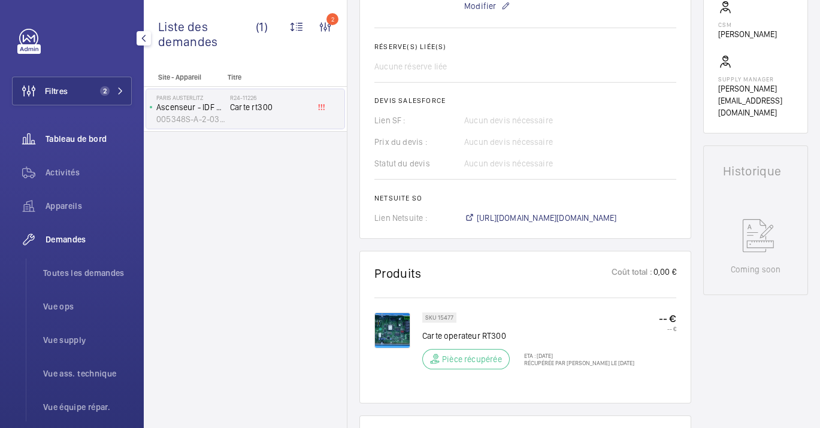
click at [75, 138] on span "Tableau de bord" at bounding box center [89, 139] width 86 height 12
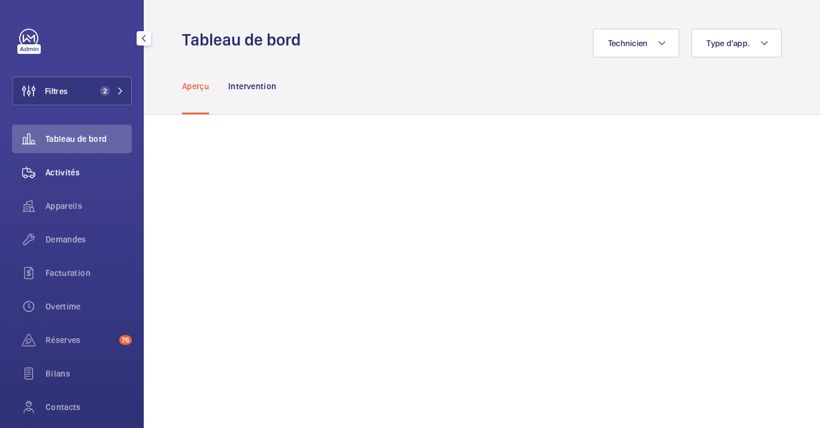
click at [75, 192] on div "Appareils" at bounding box center [72, 206] width 120 height 29
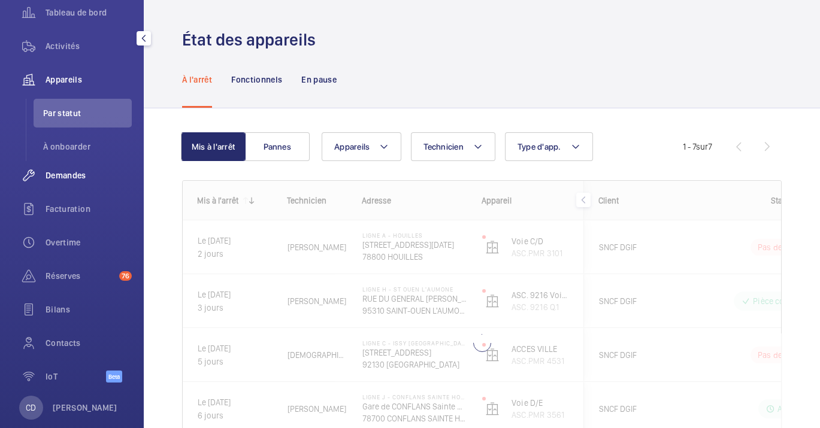
scroll to position [146, 0]
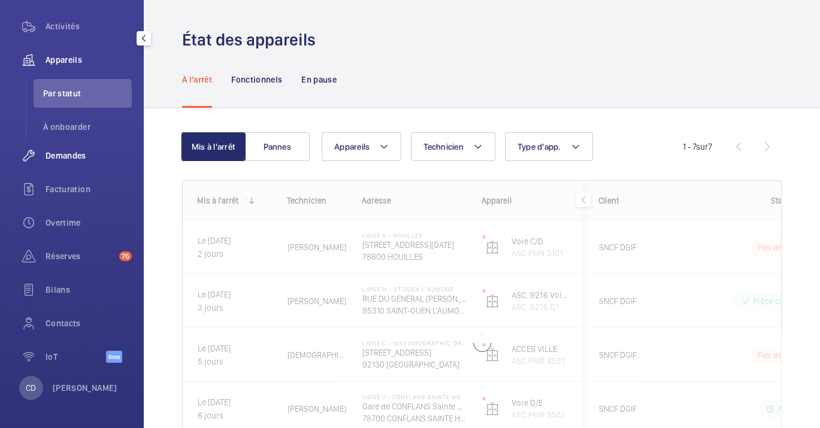
click at [51, 156] on span "Demandes" at bounding box center [89, 156] width 86 height 12
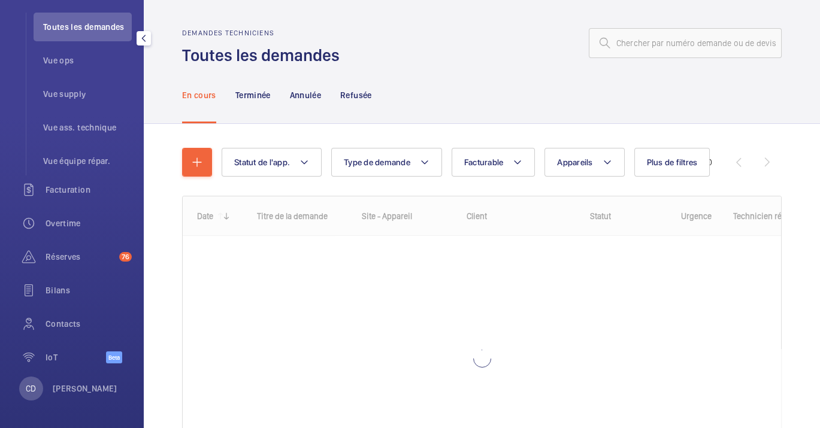
scroll to position [247, 0]
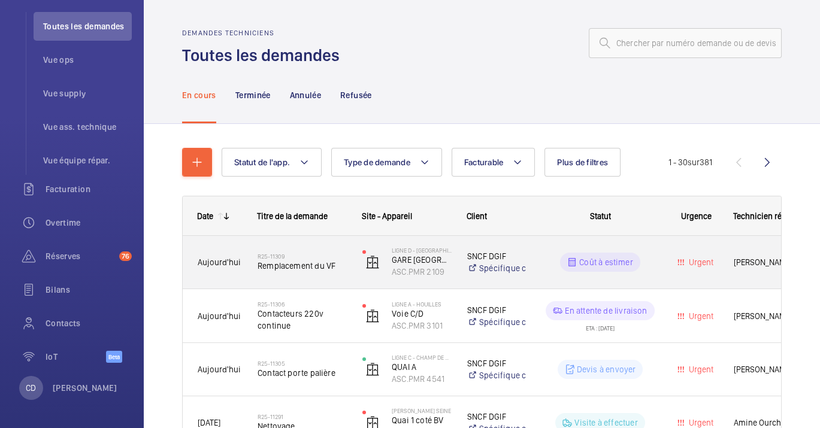
scroll to position [466, 0]
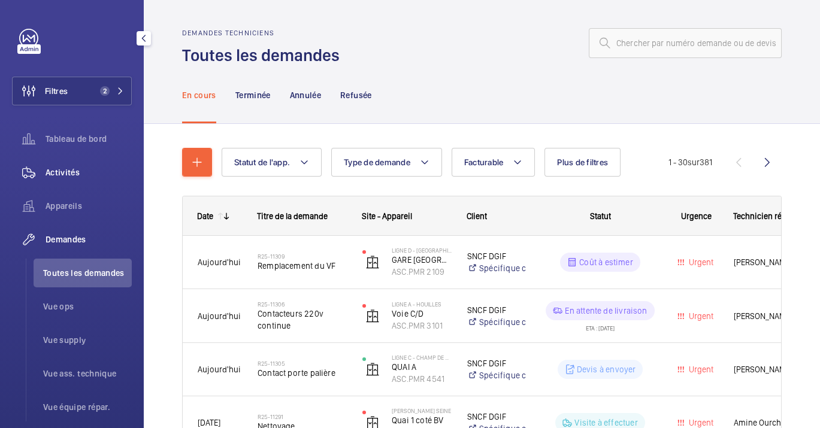
click at [65, 170] on span "Activités" at bounding box center [89, 173] width 86 height 12
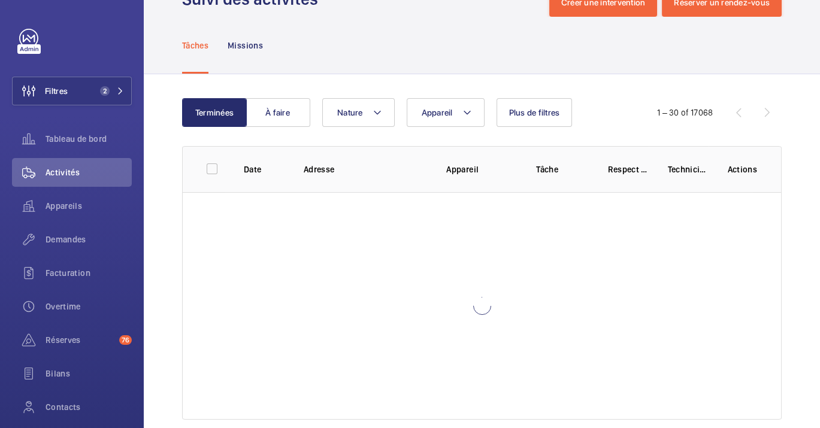
scroll to position [61, 0]
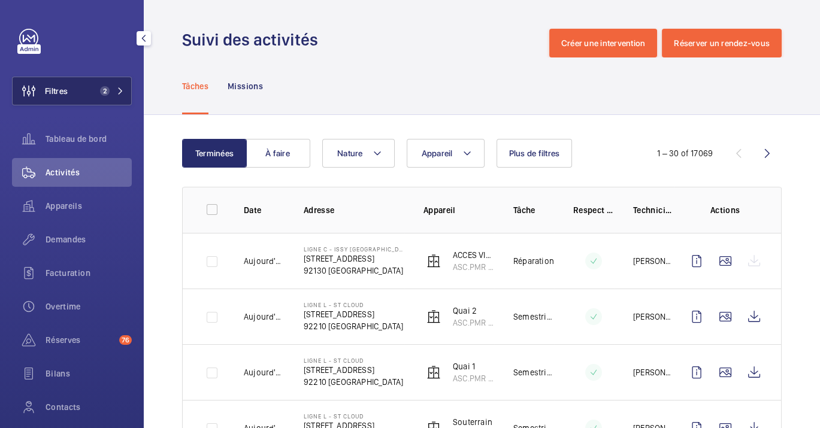
click at [101, 86] on span "2" at bounding box center [105, 91] width 10 height 10
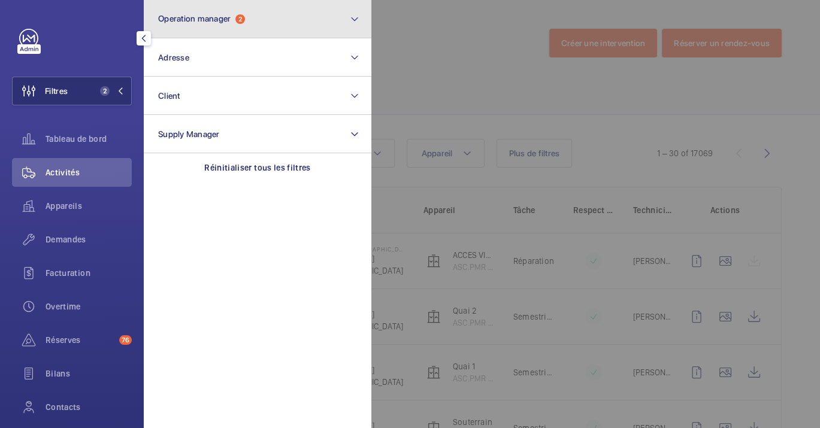
click at [205, 35] on button "Operation manager 2" at bounding box center [258, 19] width 228 height 38
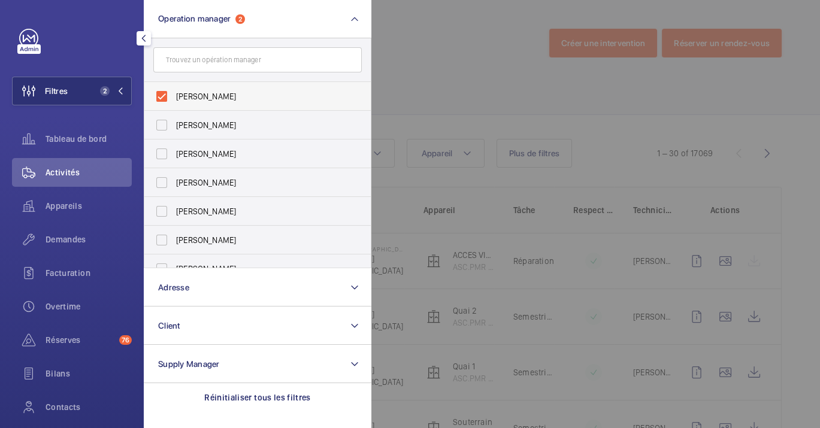
click at [251, 97] on span "[PERSON_NAME]" at bounding box center [258, 96] width 165 height 12
click at [174, 97] on input "[PERSON_NAME]" at bounding box center [162, 96] width 24 height 24
checkbox input "false"
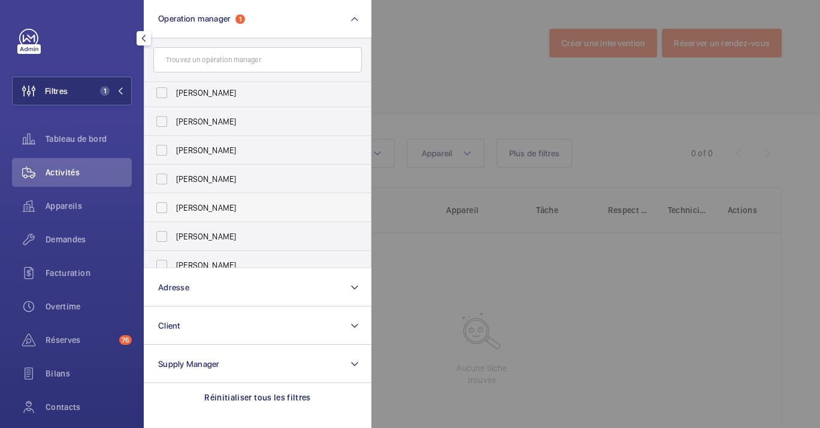
scroll to position [44, 0]
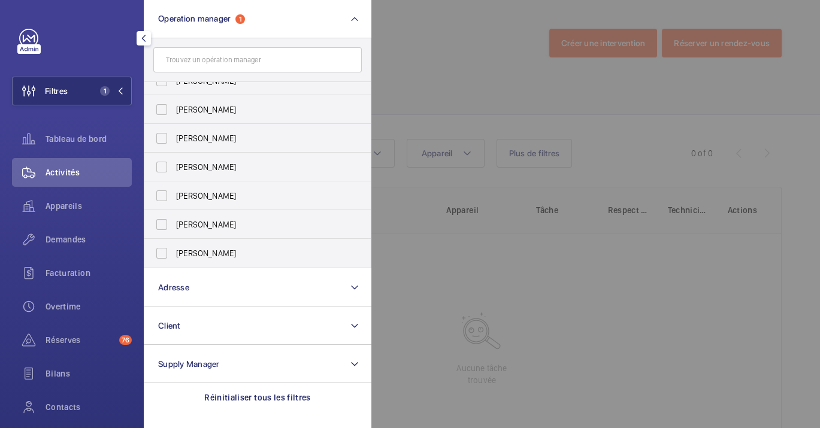
click at [558, 250] on div at bounding box center [781, 214] width 820 height 428
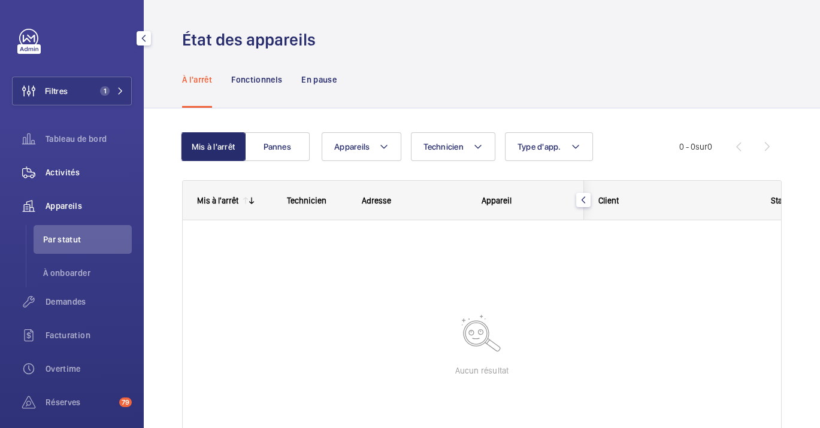
click at [60, 182] on div "Activités" at bounding box center [72, 172] width 120 height 29
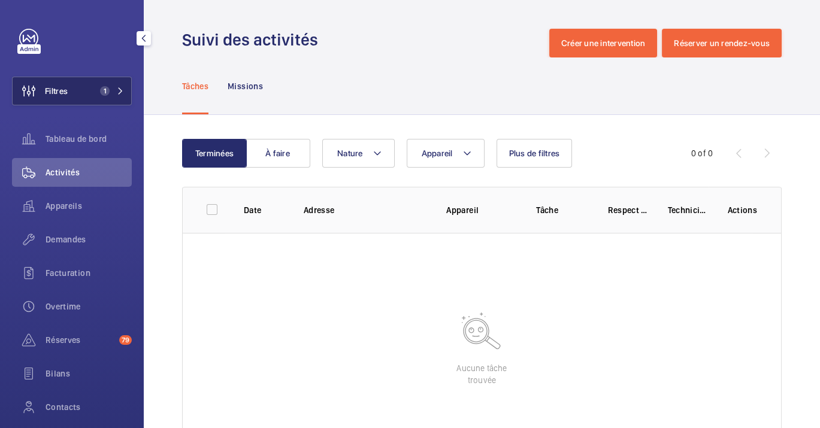
click at [78, 94] on button "Filtres 1" at bounding box center [72, 91] width 120 height 29
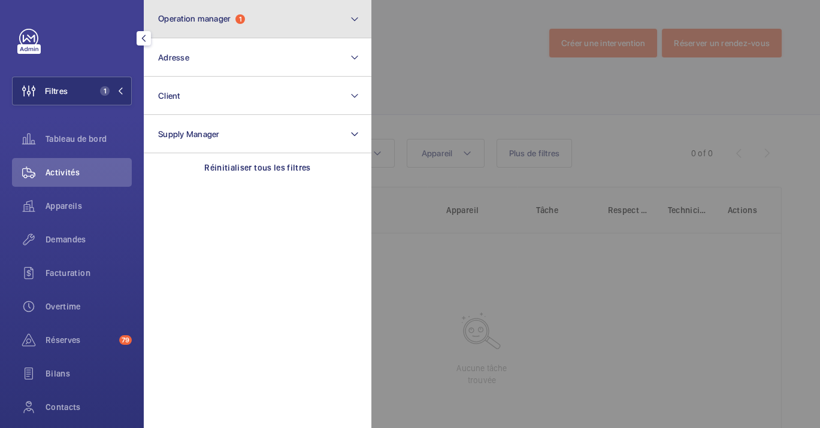
click at [210, 20] on span "Operation manager" at bounding box center [194, 19] width 72 height 10
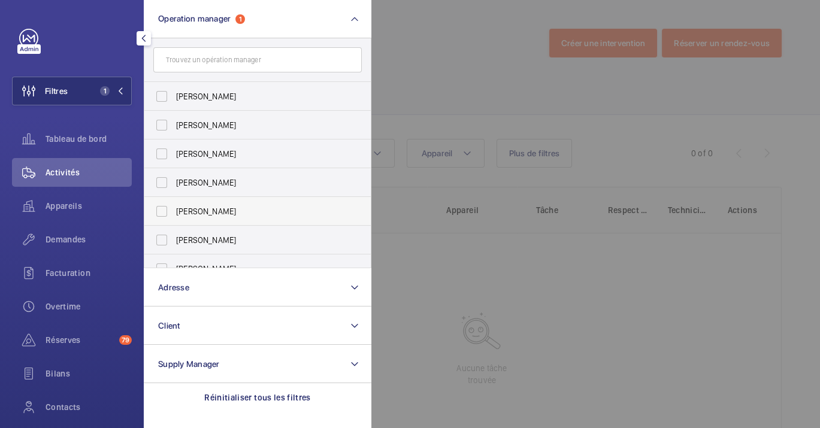
click at [227, 216] on span "[PERSON_NAME]" at bounding box center [258, 211] width 165 height 12
click at [174, 216] on input "[PERSON_NAME]" at bounding box center [162, 212] width 24 height 24
checkbox input "true"
click at [440, 77] on div at bounding box center [781, 214] width 820 height 428
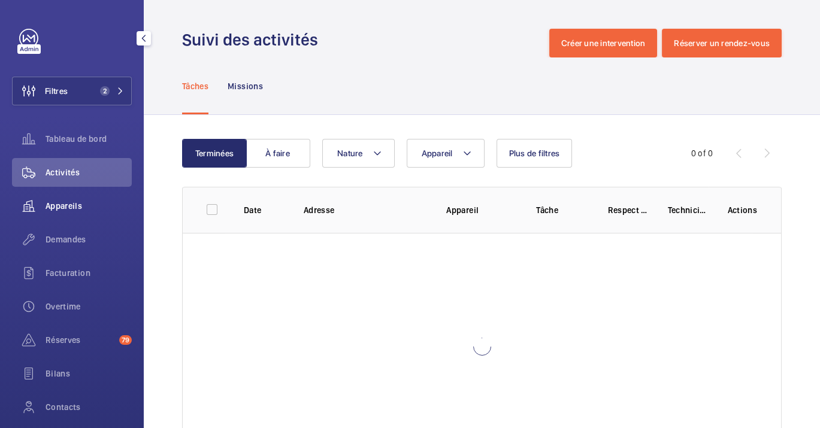
click at [43, 201] on wm-front-icon-button at bounding box center [29, 206] width 34 height 29
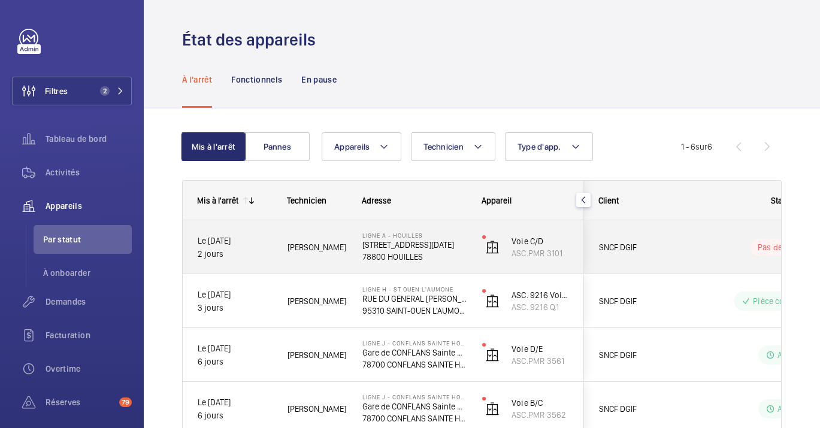
click at [370, 231] on div "Ligne A - HOUILLES [STREET_ADDRESS][DATE]" at bounding box center [407, 247] width 119 height 54
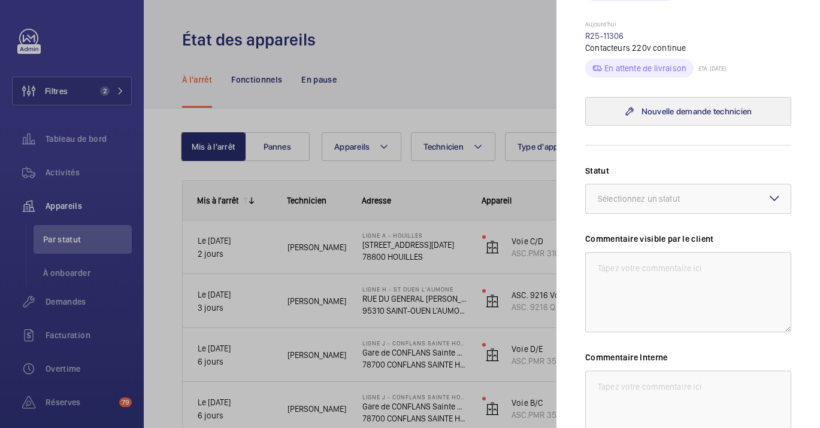
scroll to position [666, 0]
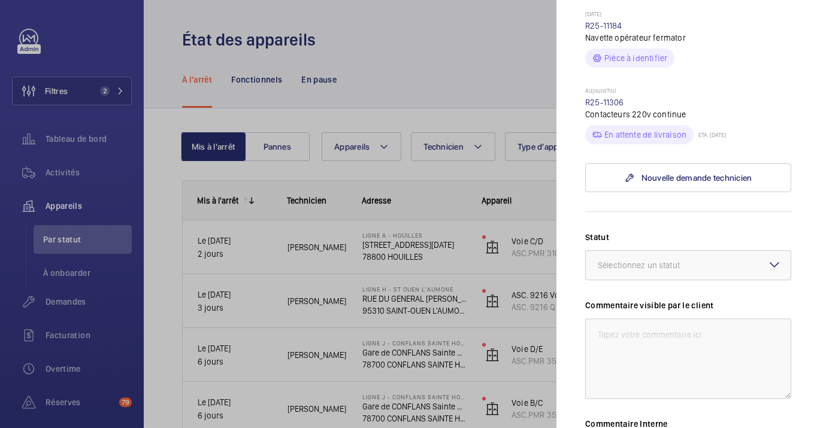
drag, startPoint x: 749, startPoint y: 135, endPoint x: 627, endPoint y: 107, distance: 125.3
click at [627, 107] on div "Aujourd'hui R25-11306 Contacteurs 220v continue En attente de livraison ETA: 26…" at bounding box center [688, 116] width 206 height 58
drag, startPoint x: 627, startPoint y: 107, endPoint x: 767, endPoint y: 129, distance: 142.4
click at [767, 129] on div "En attente de livraison ETA: 26/08/2025" at bounding box center [688, 132] width 206 height 24
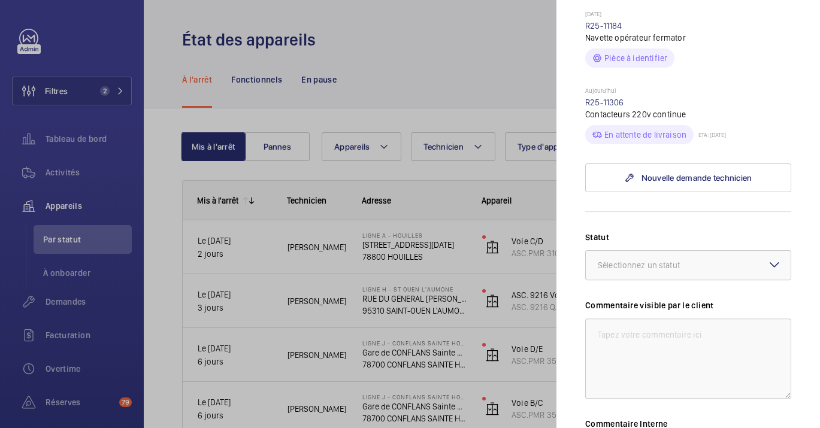
click at [149, 316] on div at bounding box center [410, 214] width 820 height 428
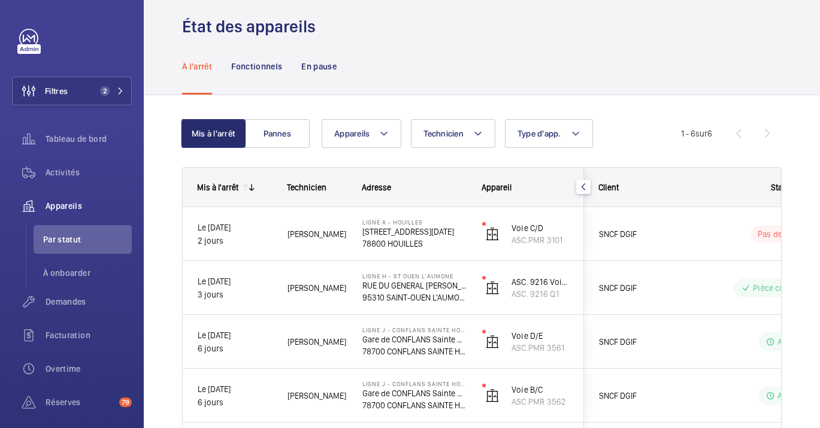
scroll to position [0, 0]
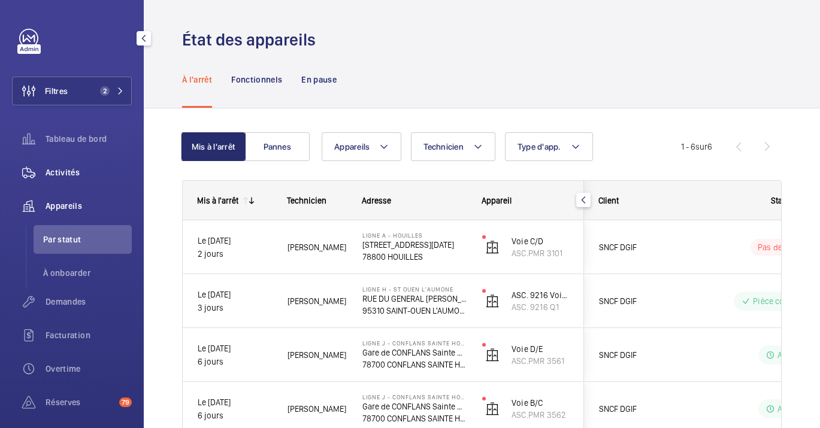
click at [60, 168] on span "Activités" at bounding box center [89, 173] width 86 height 12
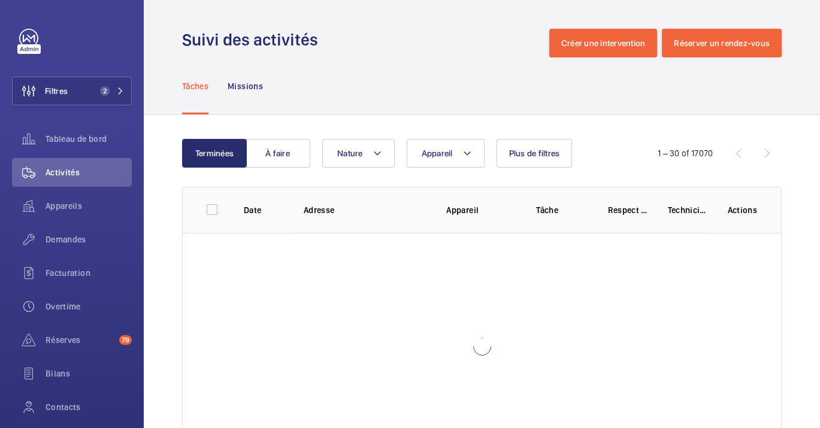
scroll to position [61, 0]
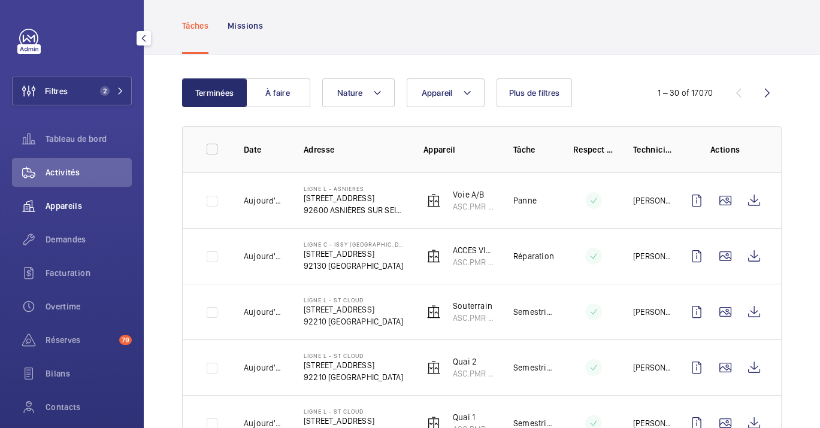
click at [47, 214] on div "Appareils" at bounding box center [72, 206] width 120 height 29
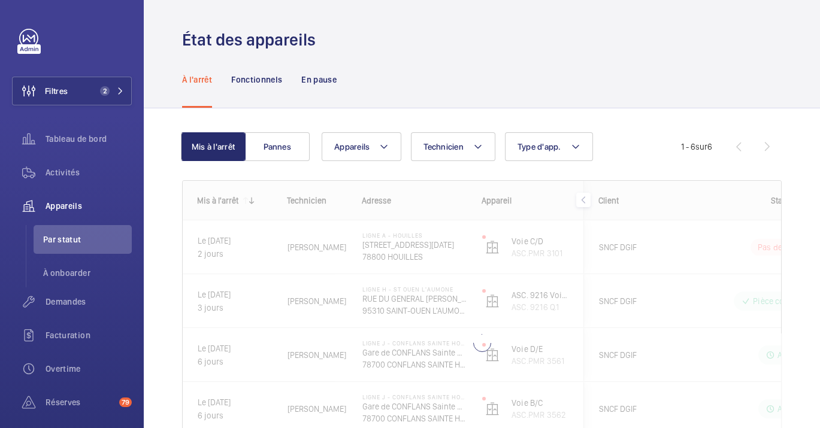
click at [561, 53] on div "À l'arrêt Fonctionnels En pause" at bounding box center [482, 79] width 600 height 57
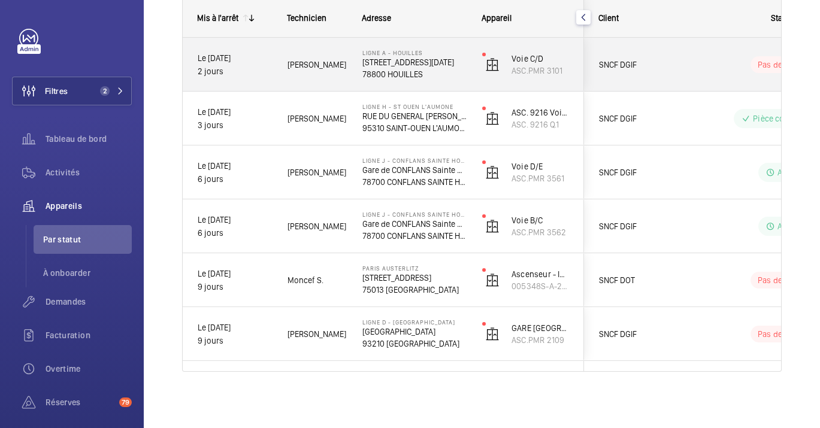
scroll to position [116, 0]
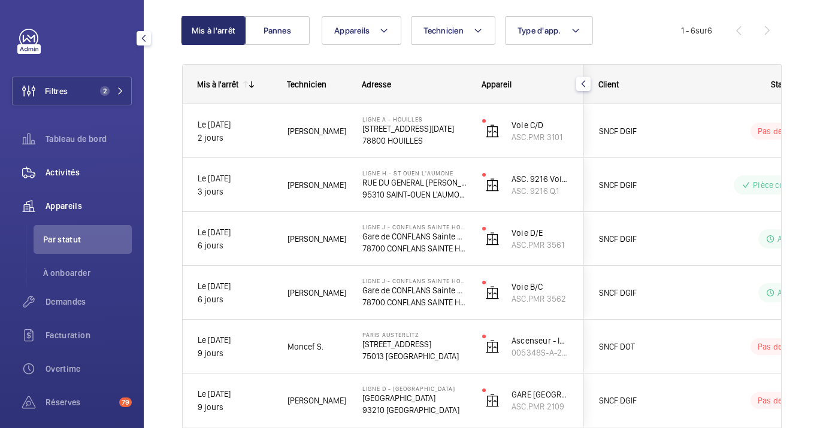
click at [63, 181] on div "Activités" at bounding box center [72, 172] width 120 height 29
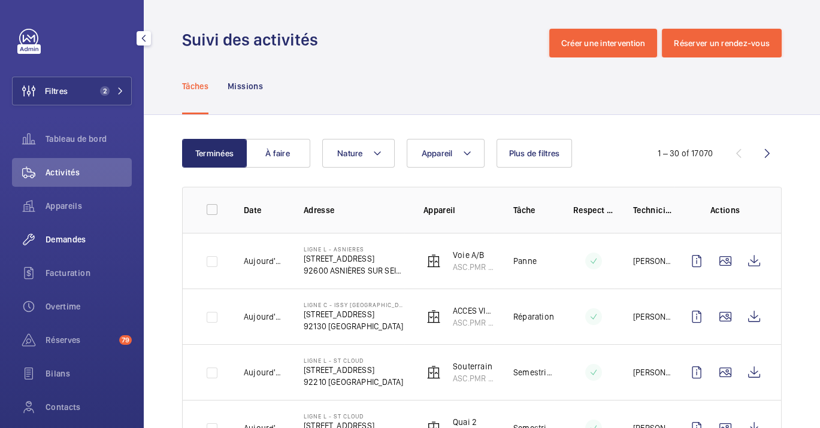
click at [92, 238] on span "Demandes" at bounding box center [89, 240] width 86 height 12
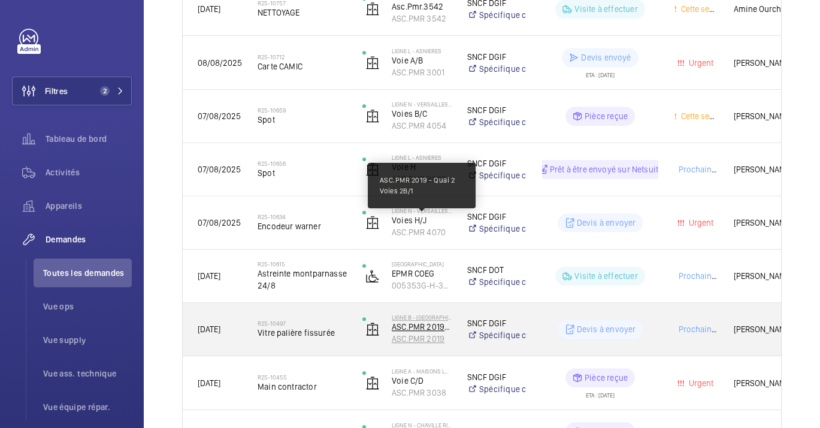
scroll to position [1279, 0]
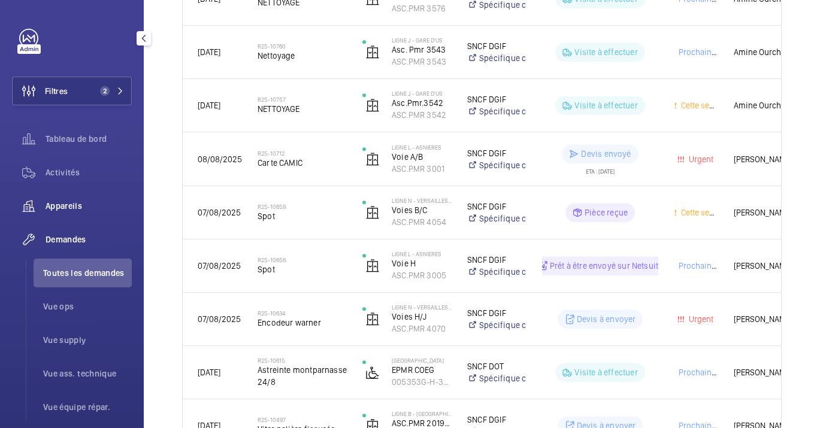
click at [76, 194] on div "Appareils" at bounding box center [72, 206] width 120 height 29
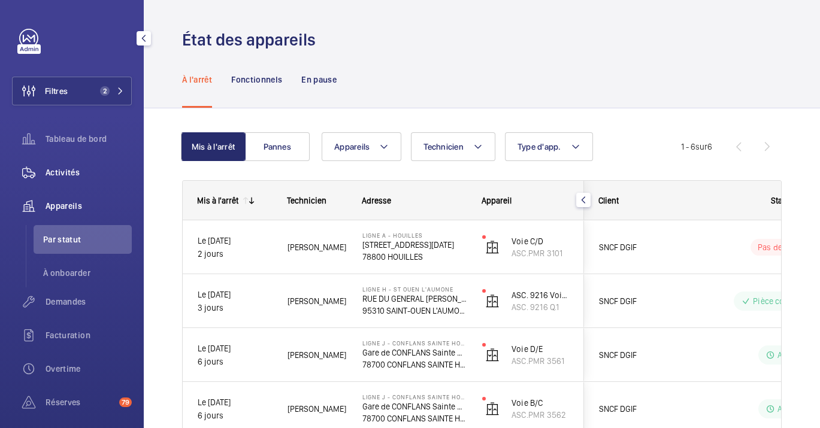
click at [78, 164] on div "Activités" at bounding box center [72, 172] width 120 height 29
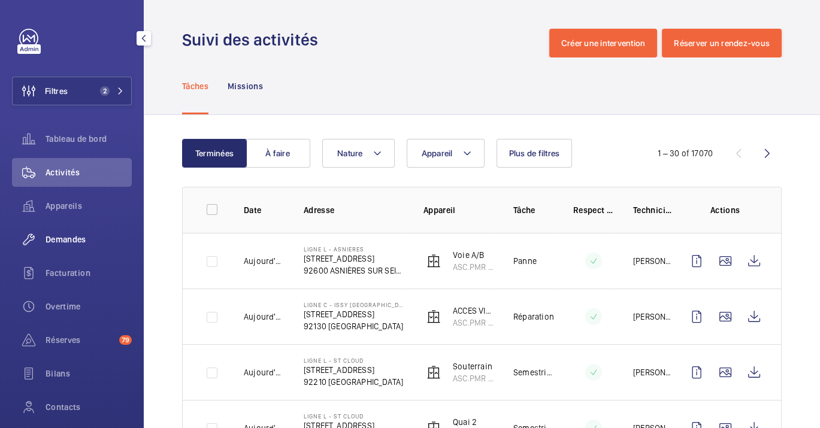
click at [87, 231] on div "Demandes" at bounding box center [72, 239] width 120 height 29
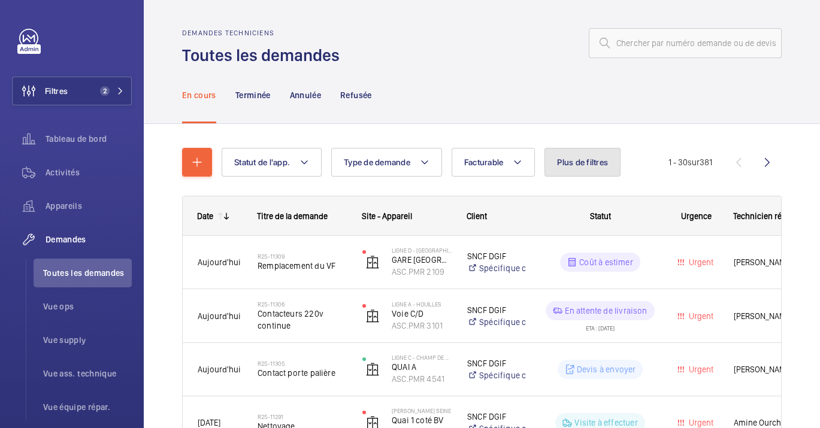
click at [590, 163] on span "Plus de filtres" at bounding box center [582, 163] width 51 height 10
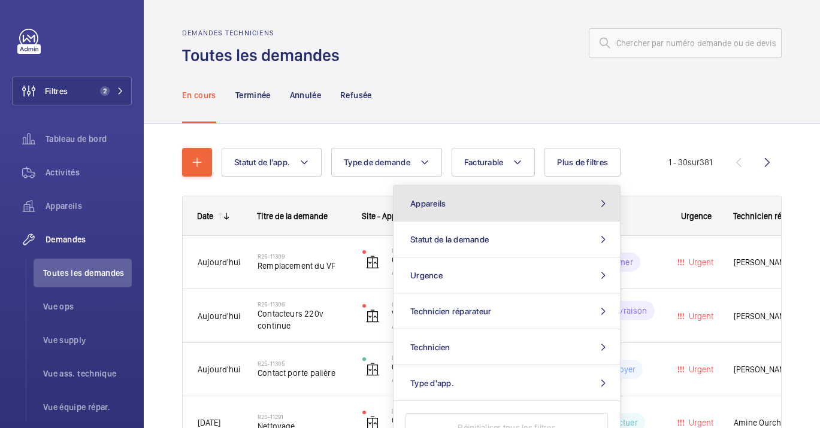
click at [497, 195] on button "Appareils" at bounding box center [507, 204] width 226 height 36
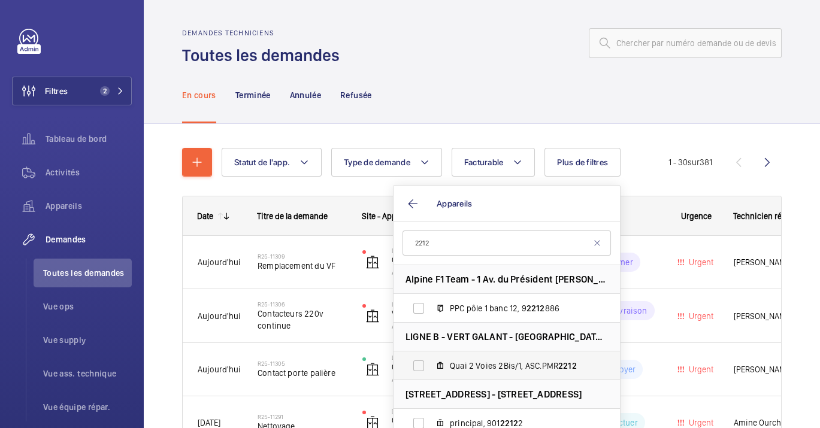
type input "2212"
click at [509, 352] on label "Quai 2 Voies 2Bis/1, ASC.PMR 2212" at bounding box center [497, 366] width 207 height 29
click at [431, 354] on input "Quai 2 Voies 2Bis/1, ASC.PMR 2212" at bounding box center [419, 366] width 24 height 24
checkbox input "true"
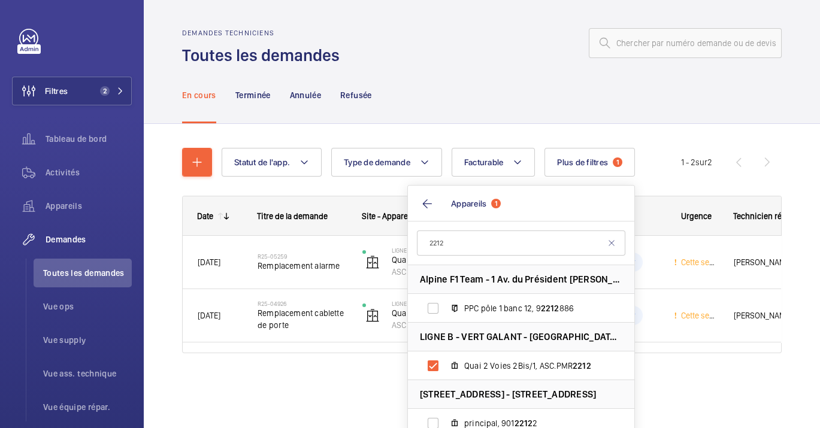
click at [428, 110] on div "En cours Terminée Annulée Refusée" at bounding box center [482, 95] width 600 height 57
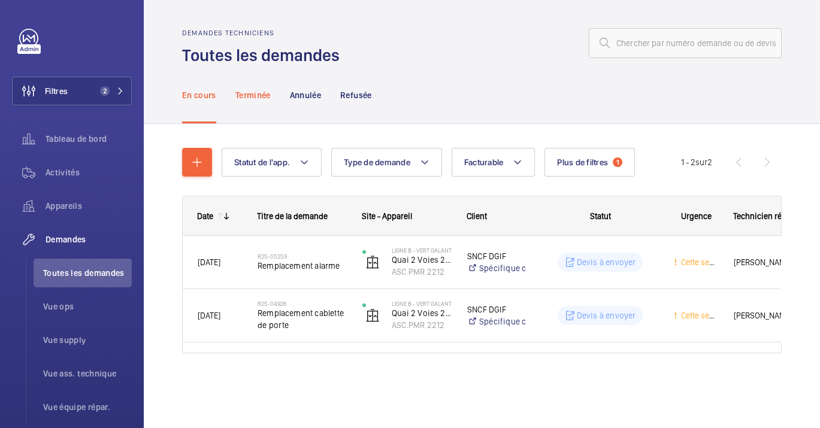
click at [250, 90] on p "Terminée" at bounding box center [252, 95] width 35 height 12
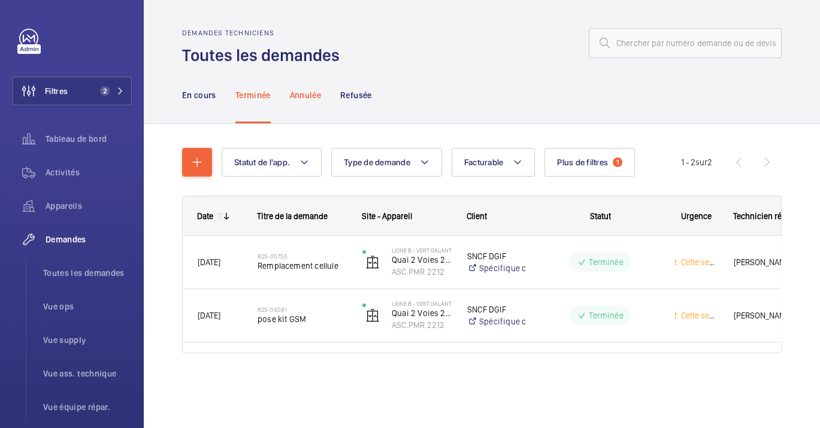
click at [310, 94] on p "Annulée" at bounding box center [305, 95] width 31 height 12
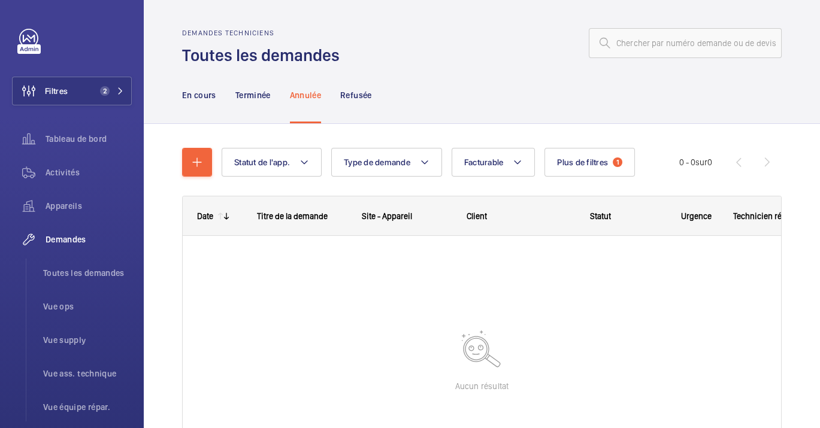
click at [381, 99] on div "En cours Terminée Annulée Refusée" at bounding box center [482, 95] width 600 height 57
click at [362, 99] on p "Refusée" at bounding box center [355, 95] width 31 height 12
click at [204, 94] on p "En cours" at bounding box center [199, 95] width 34 height 12
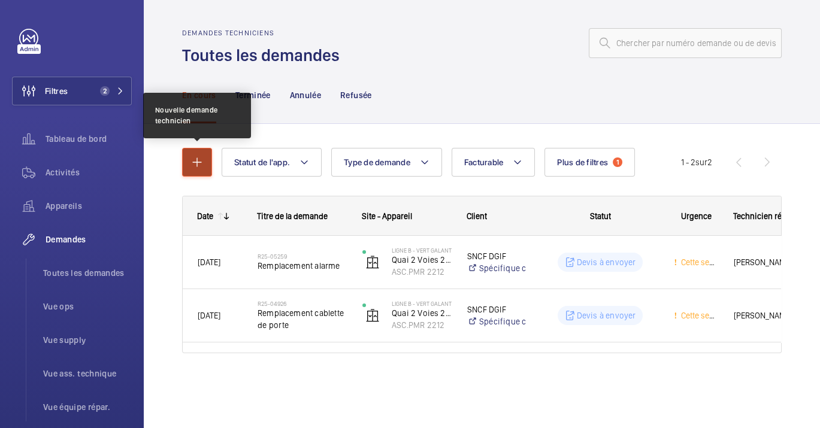
click at [194, 159] on mat-icon "button" at bounding box center [197, 162] width 14 height 14
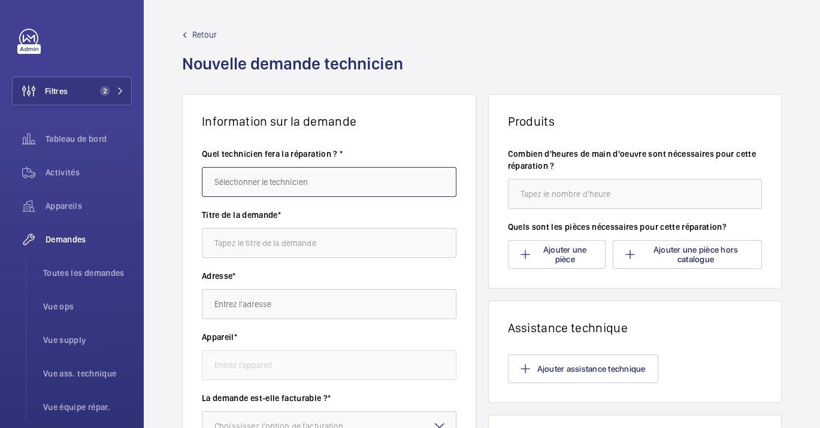
click at [347, 185] on input "text" at bounding box center [329, 182] width 255 height 30
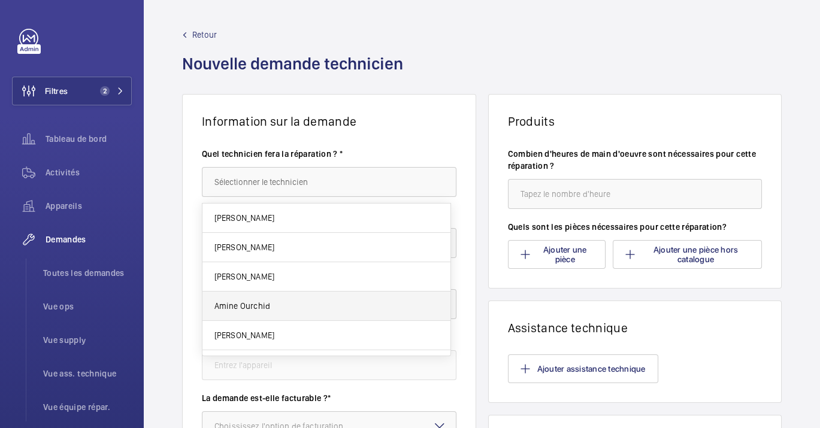
click at [313, 310] on mat-option "Amine Ourchid" at bounding box center [327, 306] width 248 height 29
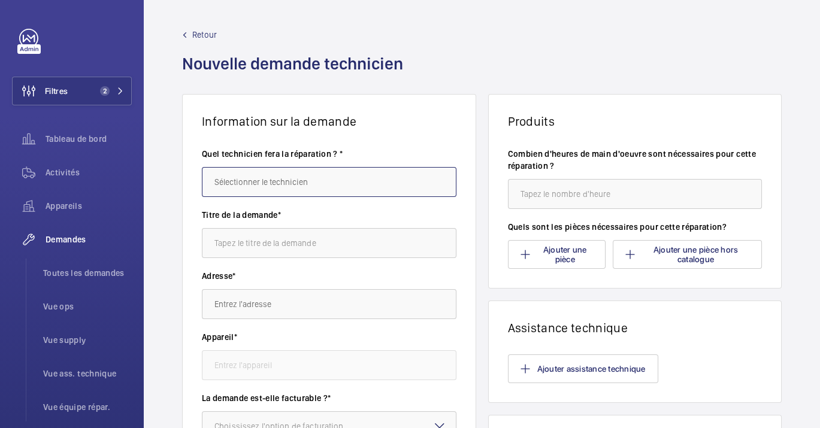
type input "Amine Ourchid"
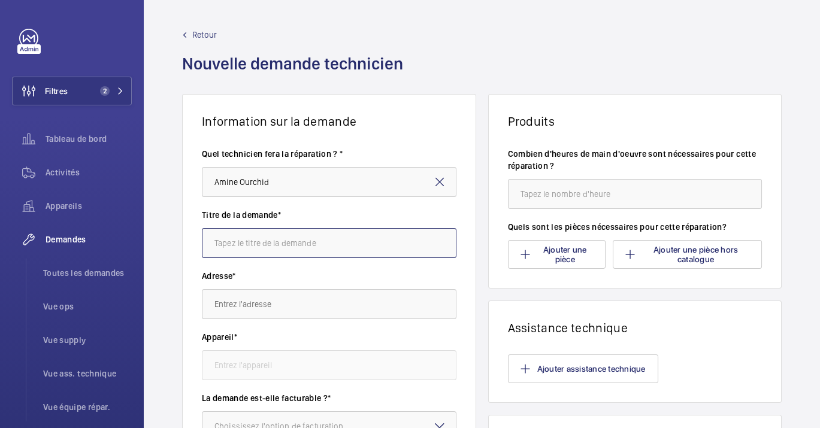
click at [303, 244] on input "text" at bounding box center [329, 243] width 255 height 30
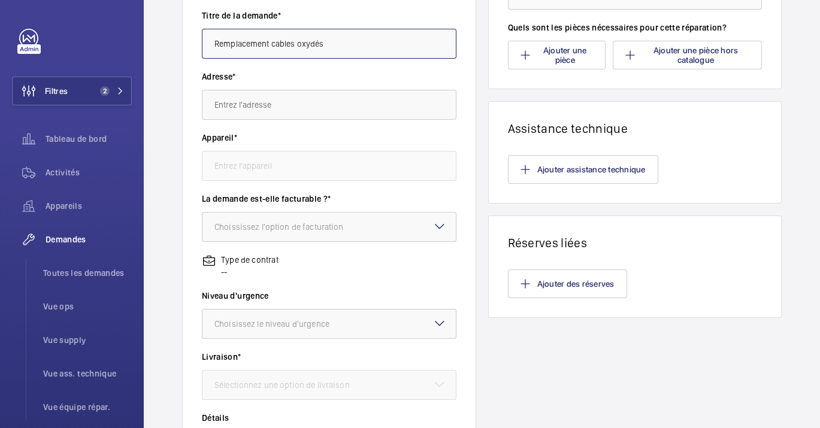
type input "Remplacement cables oxydés"
click at [265, 120] on div "Adresse*" at bounding box center [329, 101] width 255 height 61
click at [268, 114] on input "text" at bounding box center [329, 105] width 255 height 30
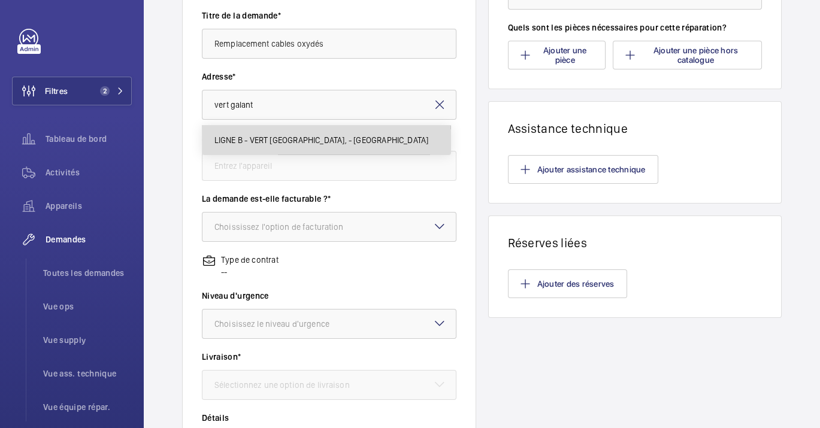
click at [288, 140] on span "LIGNE B - VERT GALANT Place de la Gare, - VILLEPINTE" at bounding box center [321, 140] width 214 height 12
type input "LIGNE B - VERT GALANT Place de la Gare, - VILLEPINTE"
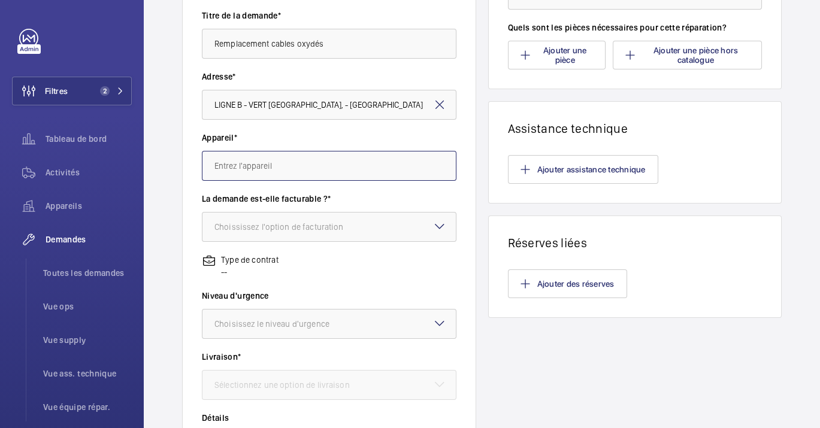
click at [267, 175] on input "text" at bounding box center [329, 166] width 255 height 30
click at [342, 225] on span "ASC.PMR 2212 - Quai 2 Voies 2Bis/1" at bounding box center [279, 231] width 131 height 12
type input "ASC.PMR 2212 - Quai 2 Voies 2Bis/1"
click at [310, 221] on div "Choississez l'option de facturation" at bounding box center [293, 227] width 159 height 12
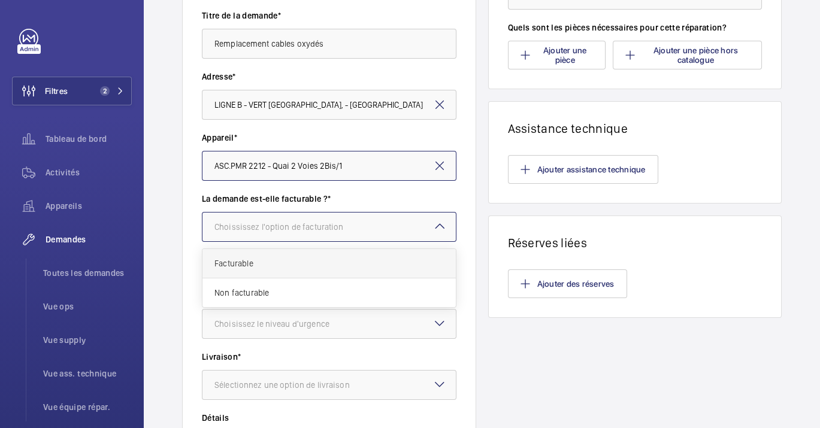
click at [316, 258] on span "Facturable" at bounding box center [328, 264] width 229 height 12
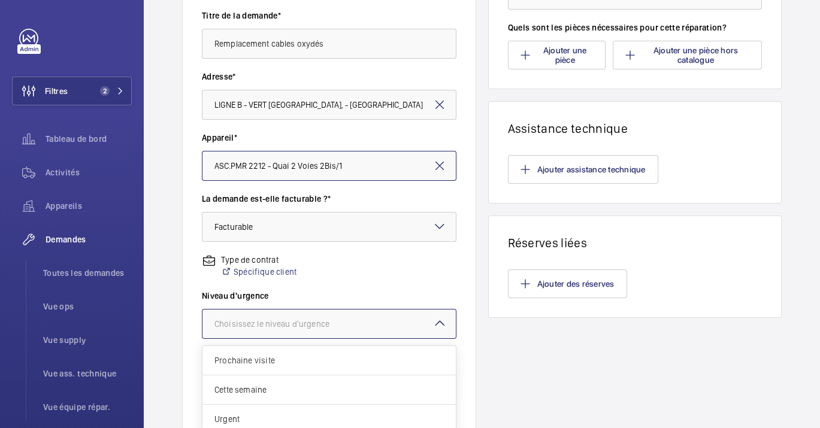
click at [333, 332] on div at bounding box center [329, 324] width 253 height 29
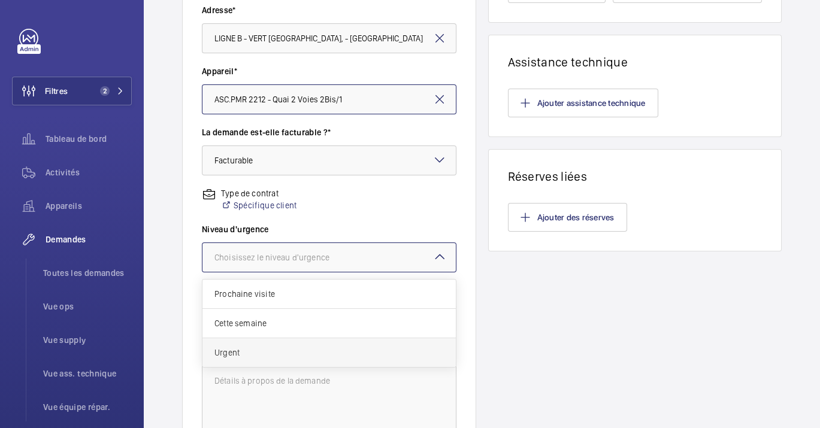
click at [271, 355] on span "Urgent" at bounding box center [328, 353] width 229 height 12
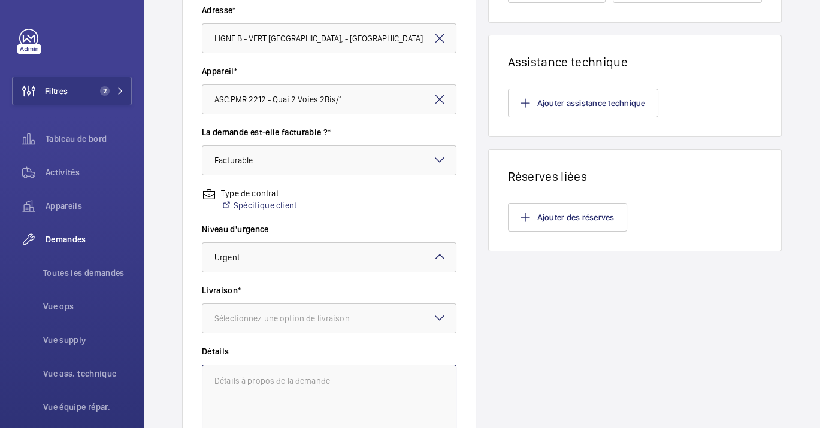
click at [288, 378] on textarea at bounding box center [329, 405] width 255 height 80
type textarea ":"
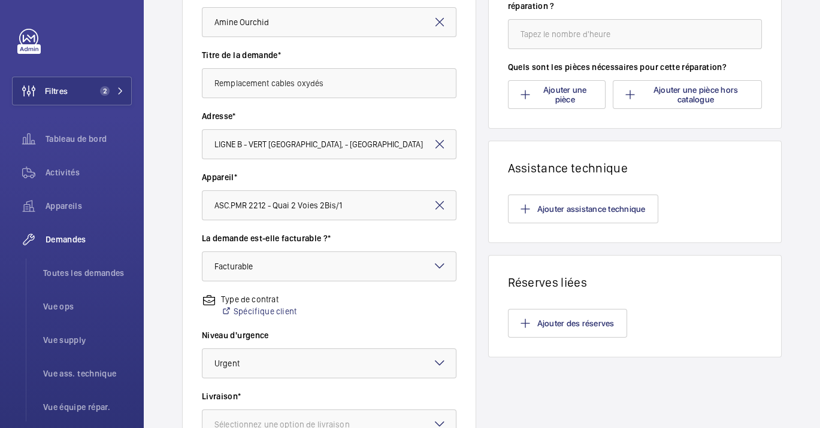
scroll to position [0, 0]
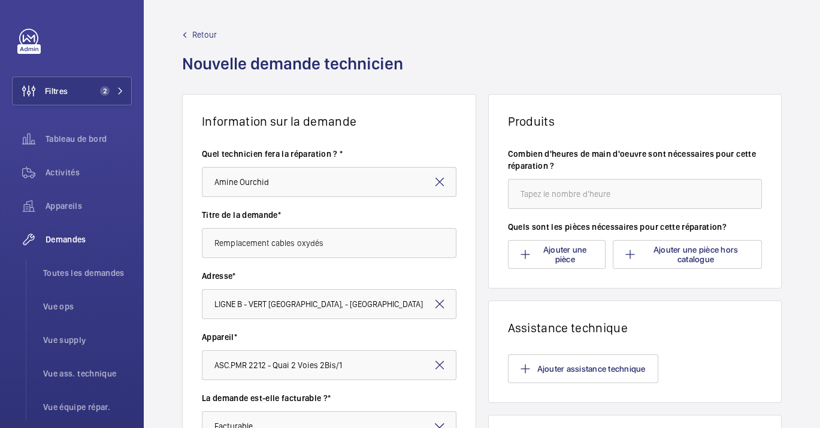
type textarea "/!\ DIAMETRES CABLES A RECTIFIER POUR COMMANDE"
click at [570, 208] on input "number" at bounding box center [635, 194] width 255 height 30
type input "7"
click at [624, 89] on div "Retour Nouvelle demande technicien" at bounding box center [482, 61] width 600 height 65
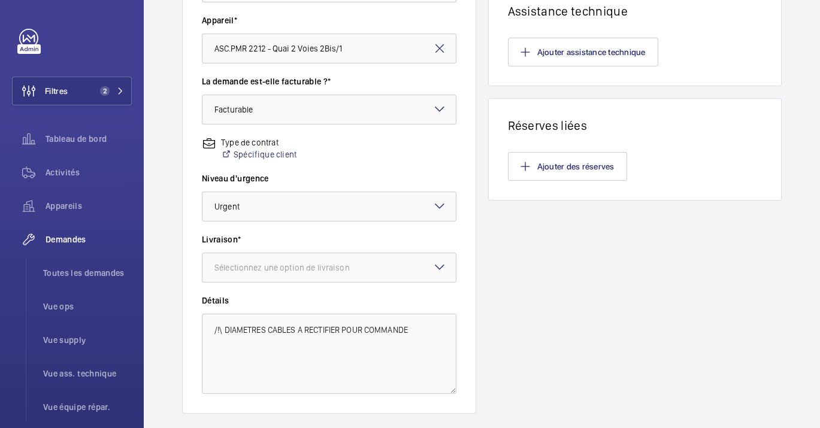
scroll to position [321, 0]
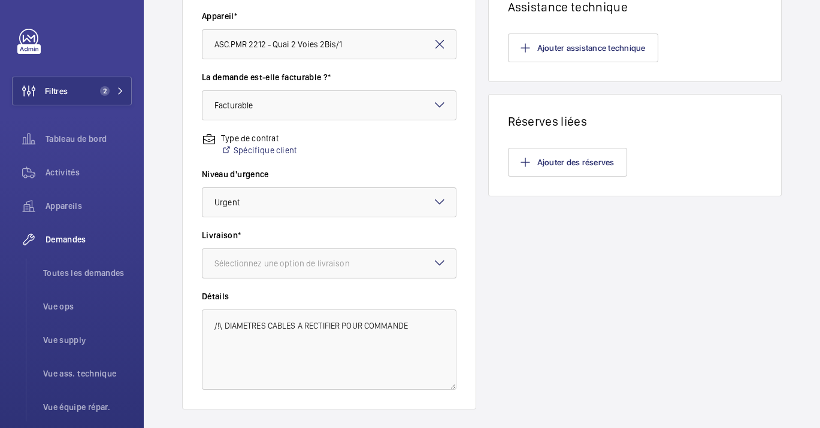
click at [314, 261] on div "Sélectionnez une option de livraison" at bounding box center [296, 264] width 165 height 12
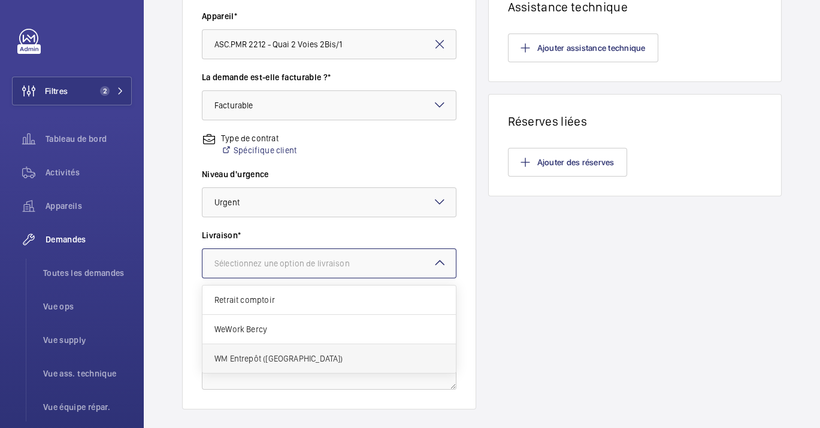
click at [286, 353] on span "WM Entrepôt ([GEOGRAPHIC_DATA])" at bounding box center [328, 359] width 229 height 12
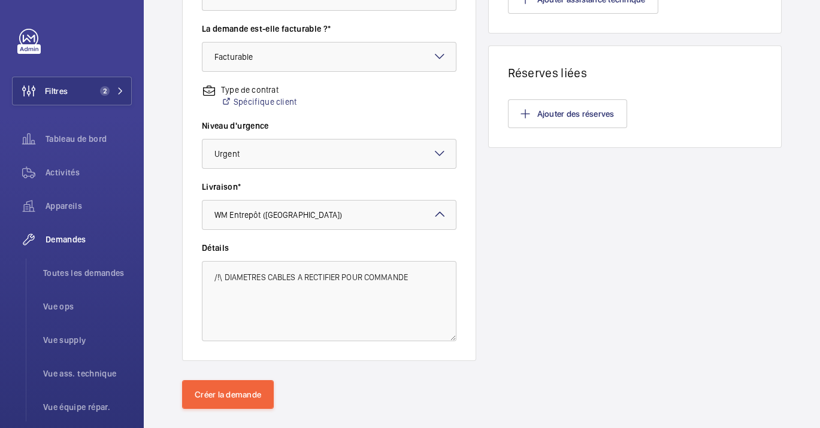
scroll to position [388, 0]
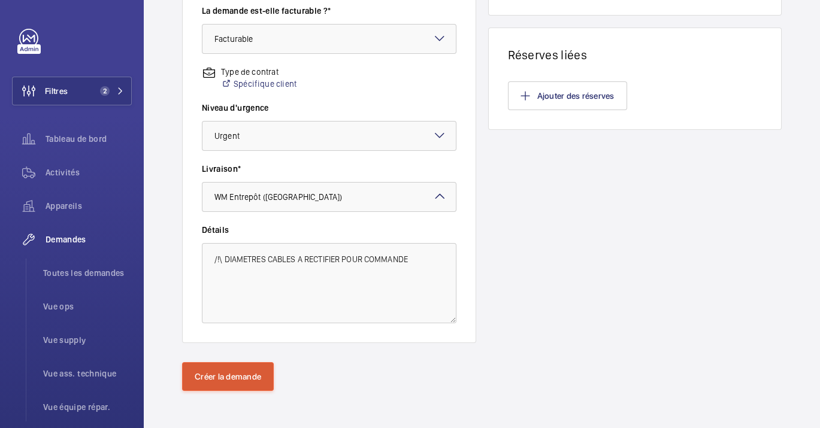
click at [260, 390] on div "Créer la demande" at bounding box center [482, 395] width 676 height 67
click at [244, 372] on button "Créer la demande" at bounding box center [228, 376] width 92 height 29
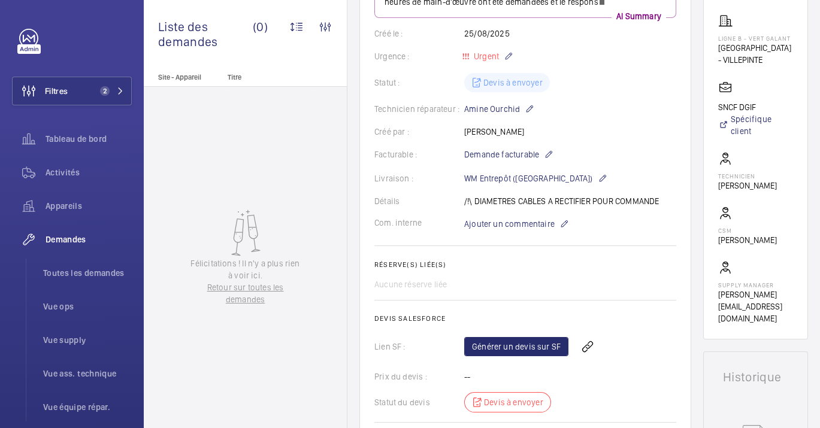
scroll to position [211, 0]
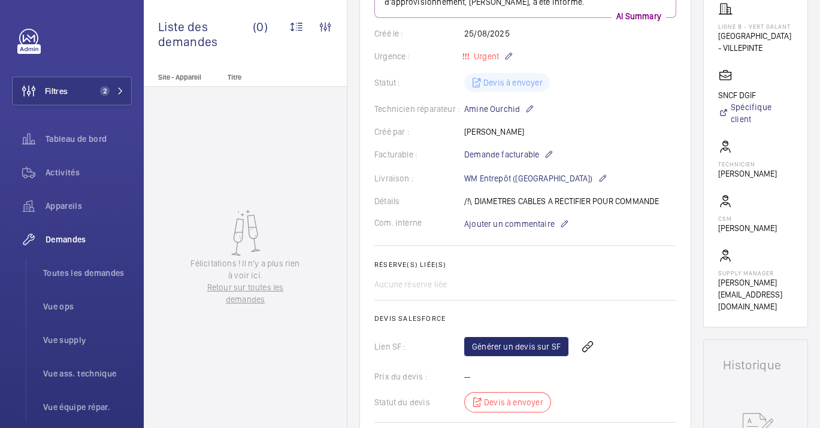
click at [525, 336] on div "Générer un devis sur SF" at bounding box center [570, 347] width 212 height 29
click at [532, 346] on link "Générer un devis sur SF" at bounding box center [516, 346] width 104 height 19
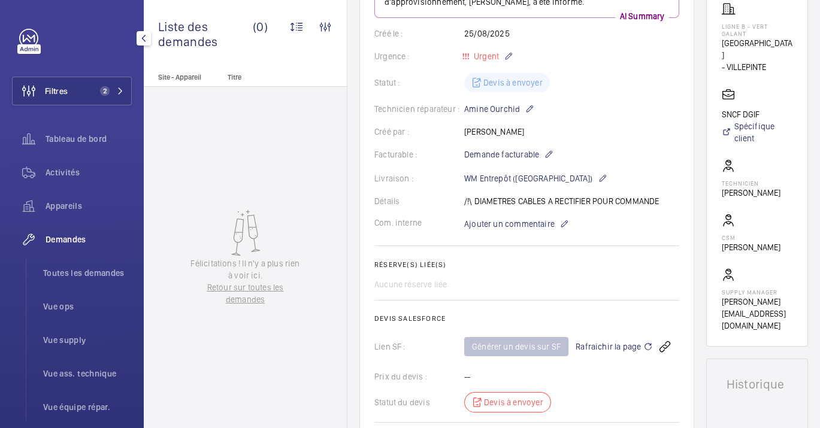
scroll to position [200, 0]
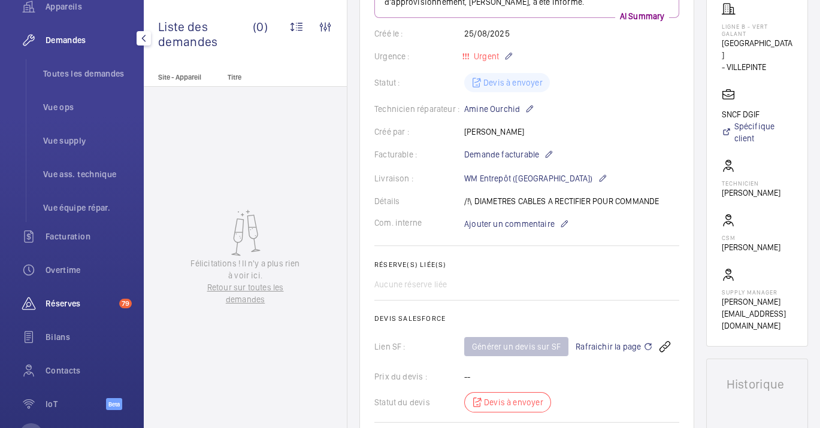
click at [75, 294] on div "Réserves 79" at bounding box center [72, 303] width 120 height 29
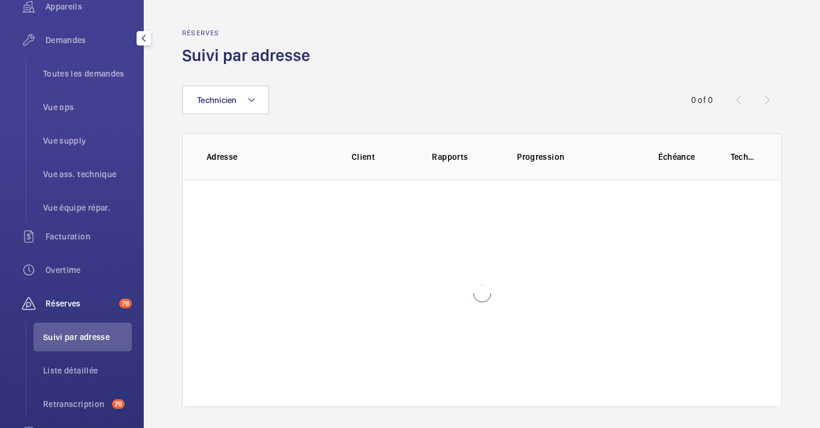
scroll to position [180, 0]
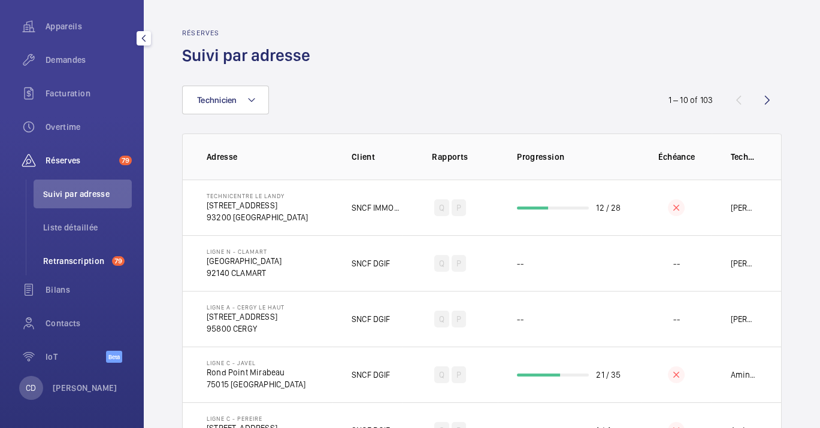
click at [73, 253] on li "Retranscription 79" at bounding box center [83, 261] width 98 height 29
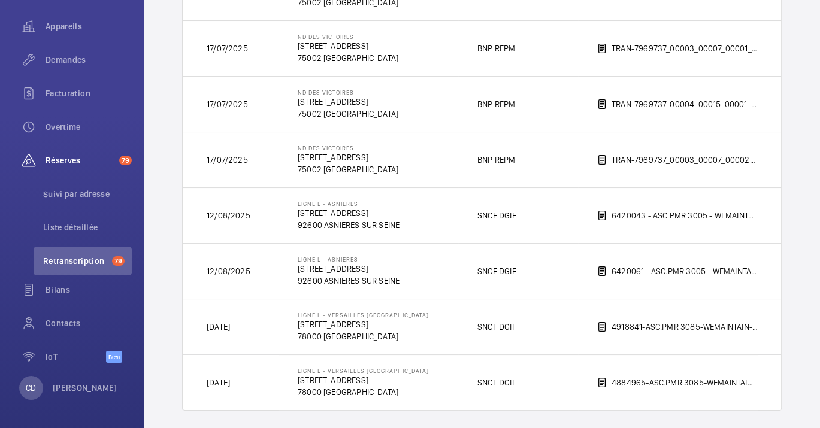
scroll to position [702, 0]
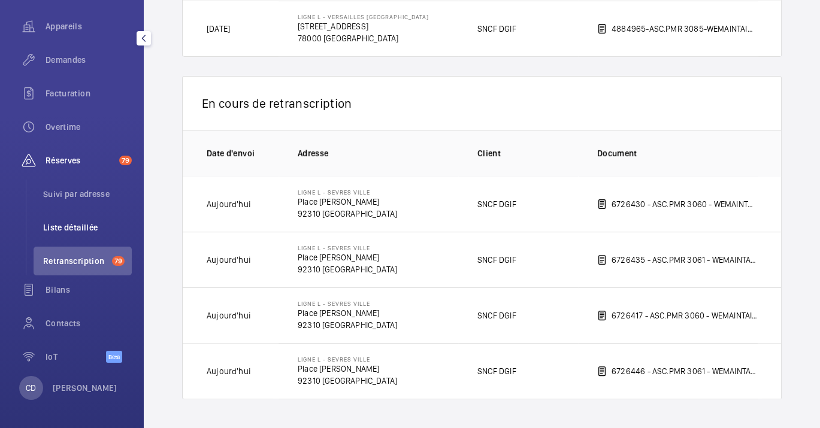
click at [65, 231] on span "Liste détaillée" at bounding box center [87, 228] width 89 height 12
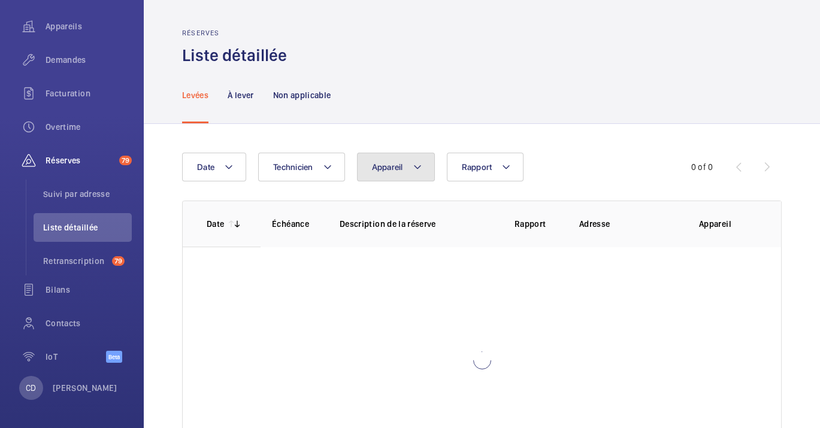
click at [394, 178] on button "Appareil" at bounding box center [396, 167] width 78 height 29
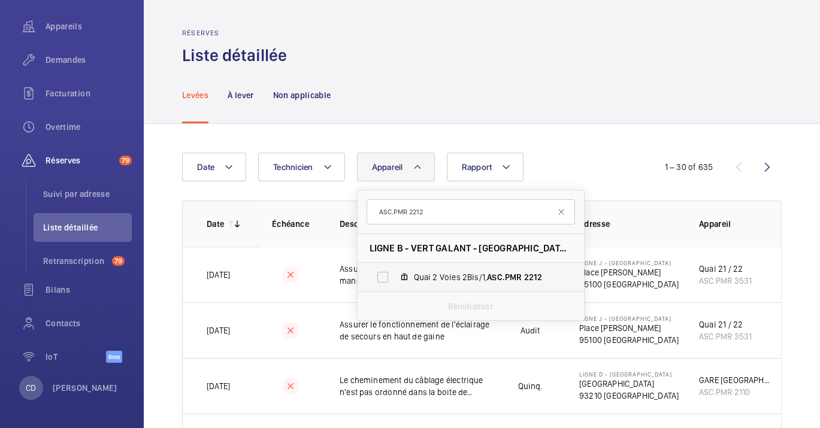
type input "ASC.PMR 2212"
click at [446, 286] on label "Quai 2 Voies 2Bis/1, ASC.PMR 2212" at bounding box center [461, 277] width 207 height 29
click at [395, 286] on input "Quai 2 Voies 2Bis/1, ASC.PMR 2212" at bounding box center [383, 277] width 24 height 24
checkbox input "true"
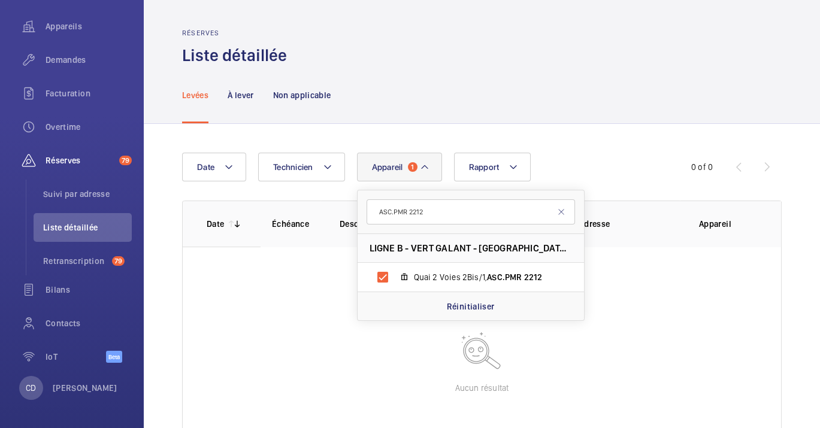
click at [641, 101] on div "Levées À lever Non applicable" at bounding box center [482, 95] width 600 height 57
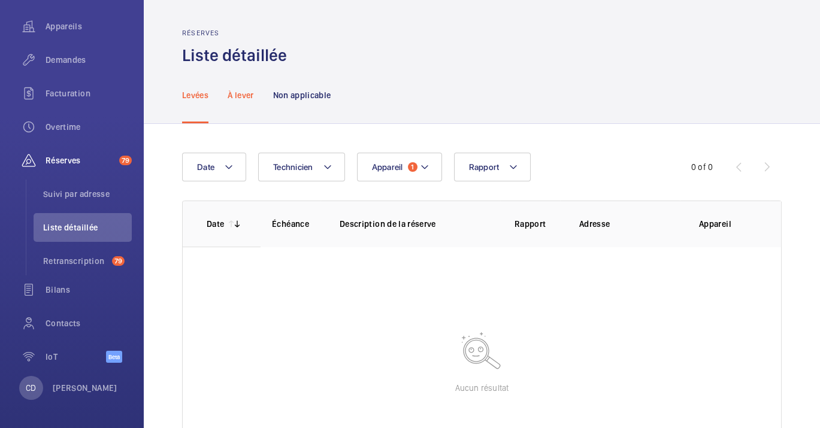
click at [240, 93] on p "À lever" at bounding box center [241, 95] width 26 height 12
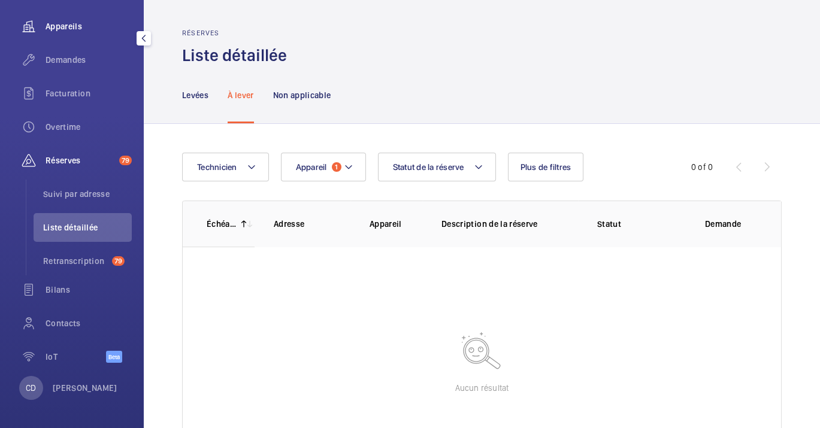
click at [72, 36] on div "Appareils" at bounding box center [72, 26] width 120 height 29
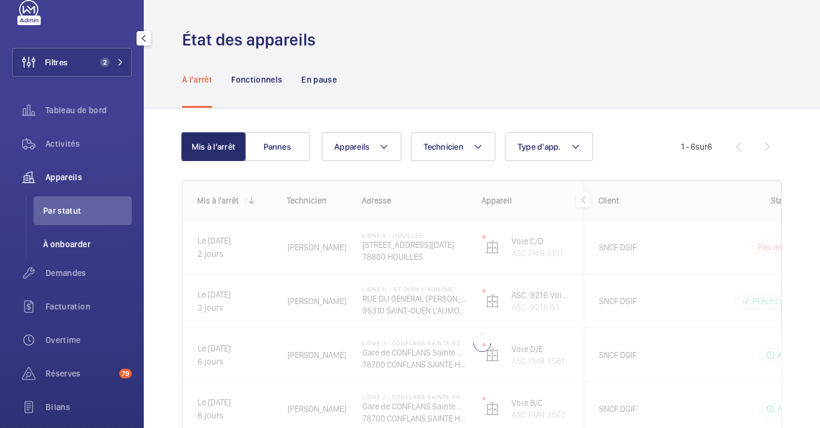
scroll to position [67, 0]
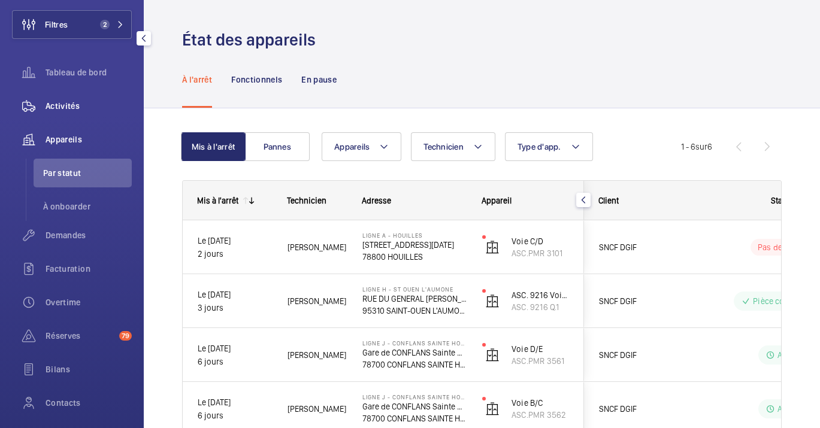
click at [72, 107] on span "Activités" at bounding box center [89, 106] width 86 height 12
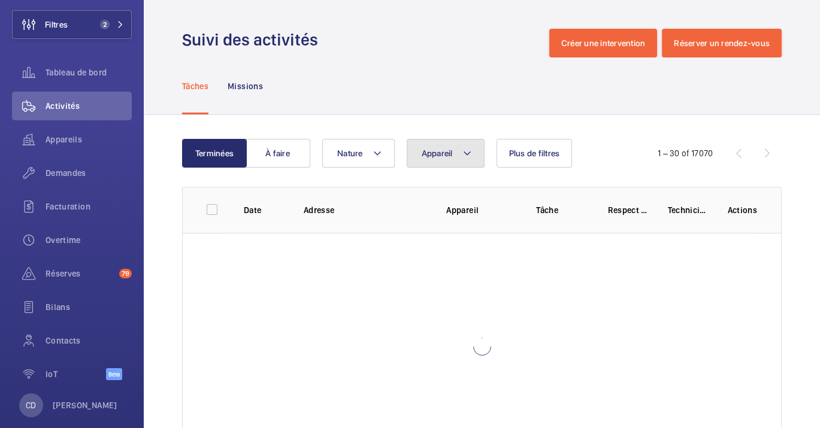
click at [446, 156] on span "Appareil" at bounding box center [437, 154] width 31 height 10
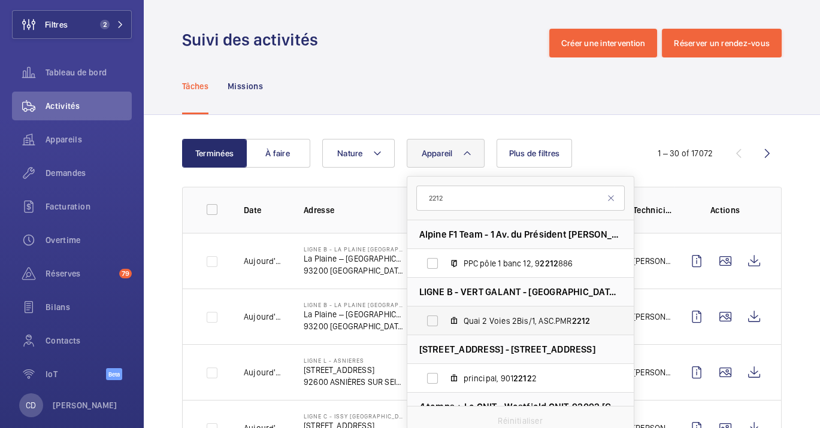
type input "2212"
click at [525, 327] on label "Quai 2 Voies 2Bis/1, ASC.PMR 2212" at bounding box center [510, 321] width 207 height 29
click at [445, 327] on input "Quai 2 Voies 2Bis/1, ASC.PMR 2212" at bounding box center [433, 321] width 24 height 24
checkbox input "true"
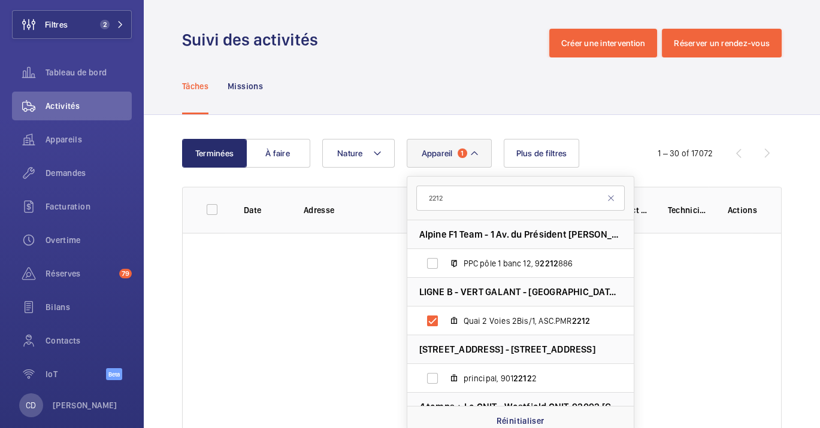
click at [660, 90] on div "Tâches Missions" at bounding box center [482, 86] width 600 height 57
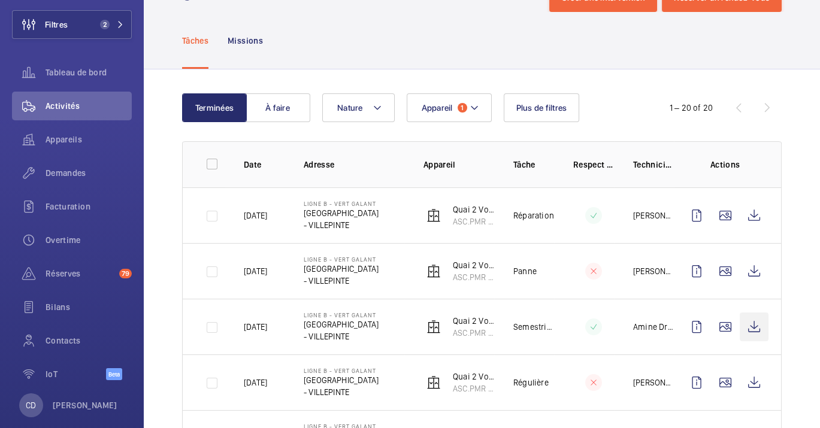
scroll to position [67, 0]
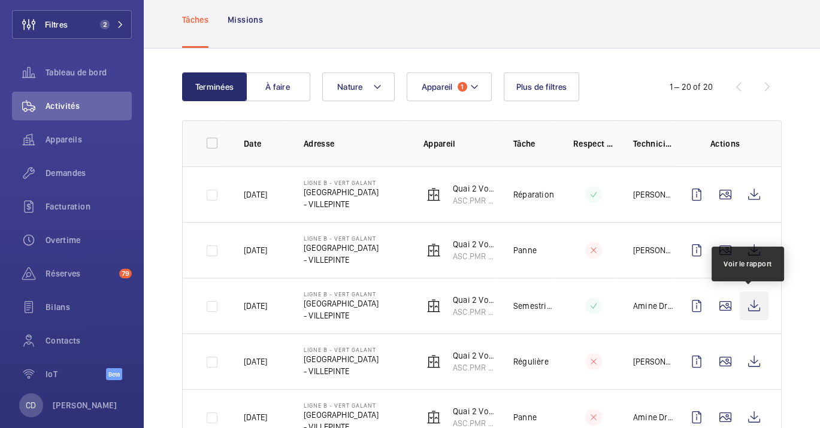
click at [752, 303] on wm-front-icon-button at bounding box center [754, 306] width 29 height 29
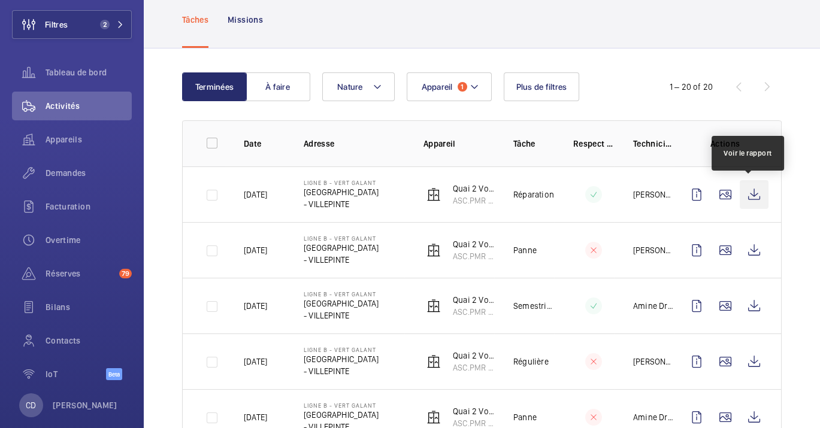
click at [749, 192] on wm-front-icon-button at bounding box center [754, 194] width 29 height 29
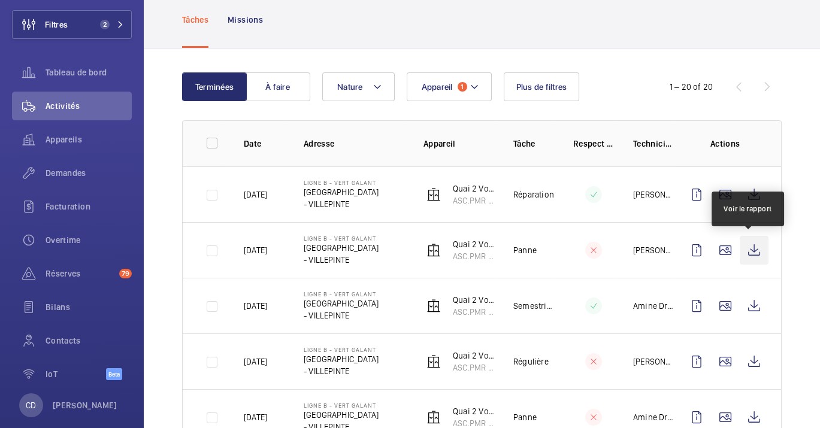
click at [745, 247] on wm-front-icon-button at bounding box center [754, 250] width 29 height 29
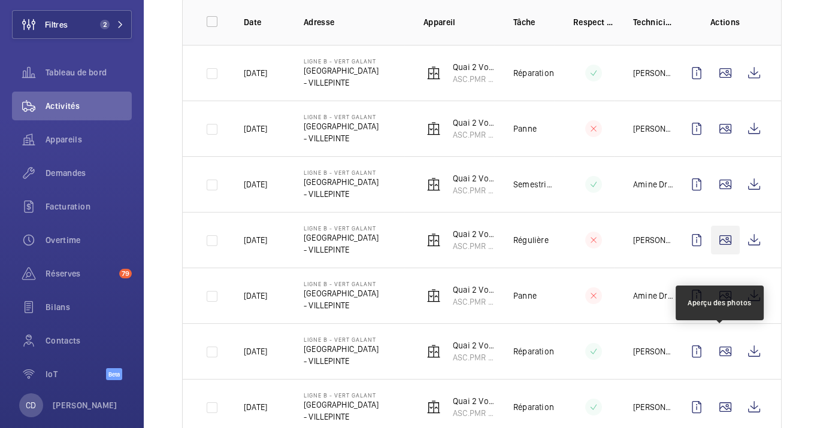
scroll to position [200, 0]
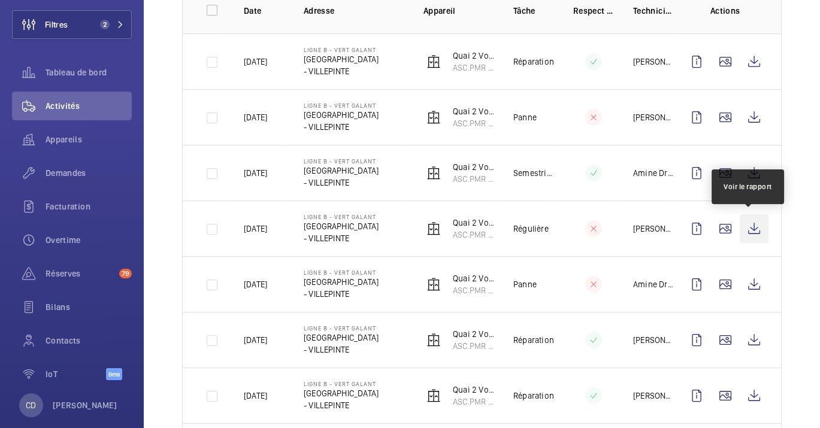
click at [740, 226] on wm-front-icon-button at bounding box center [754, 228] width 29 height 29
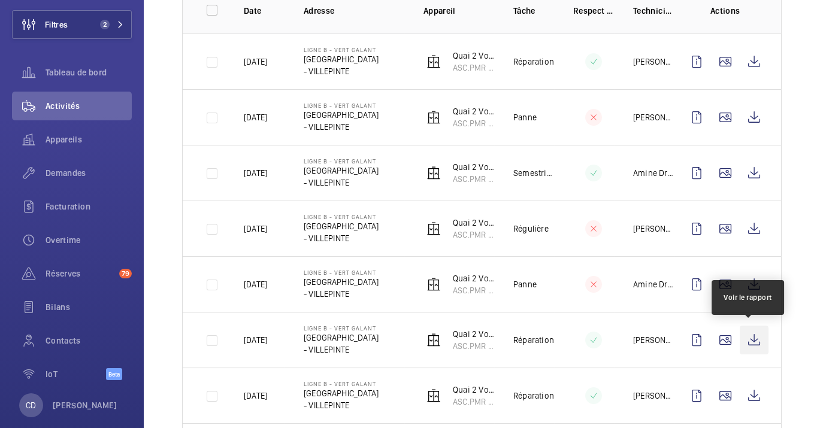
click at [757, 333] on wm-front-icon-button at bounding box center [754, 340] width 29 height 29
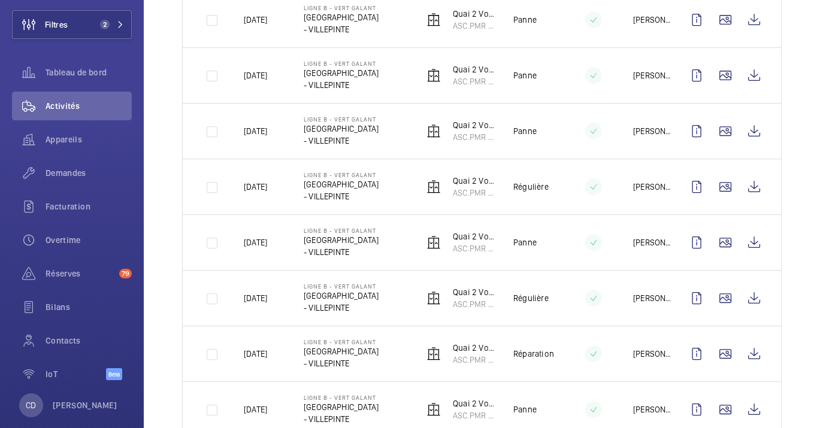
scroll to position [942, 0]
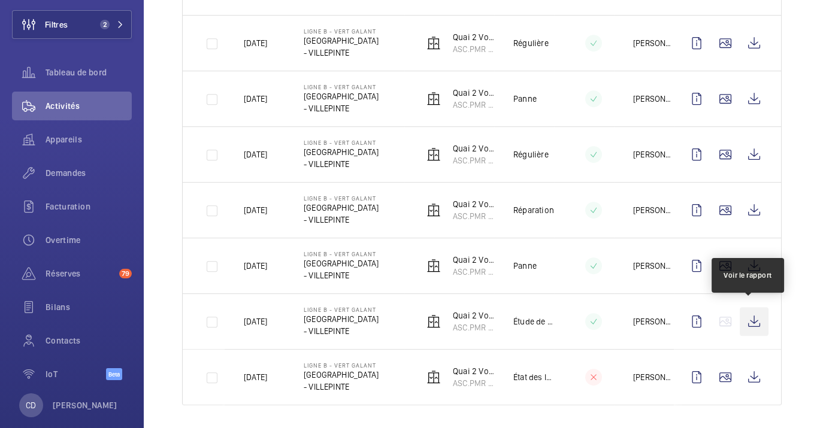
click at [749, 322] on wm-front-icon-button at bounding box center [754, 321] width 29 height 29
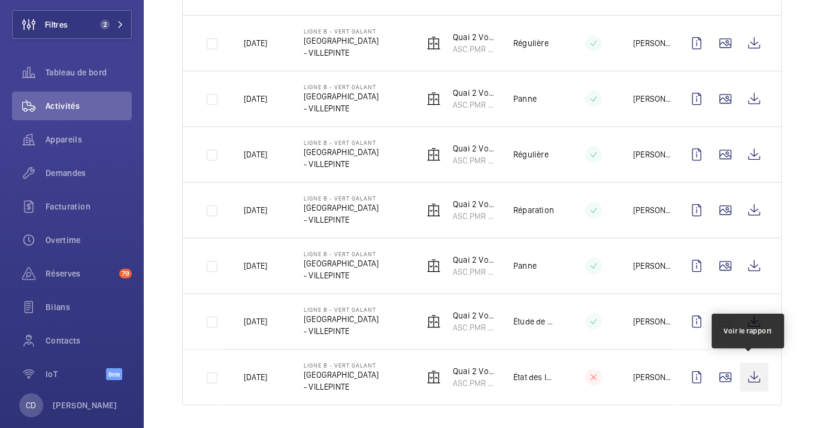
click at [755, 373] on wm-front-icon-button at bounding box center [754, 377] width 29 height 29
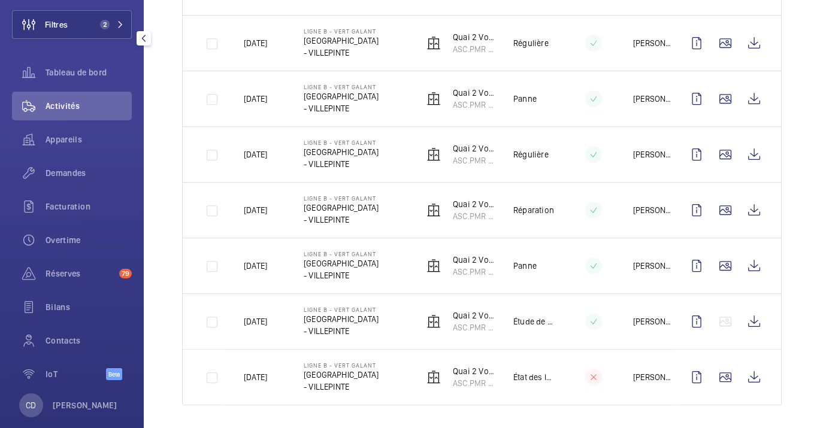
click at [85, 51] on div "Filtres 2 Tableau de bord Activités Appareils Demandes Facturation Overtime Rés…" at bounding box center [72, 177] width 120 height 431
click at [89, 70] on span "Tableau de bord" at bounding box center [89, 73] width 86 height 12
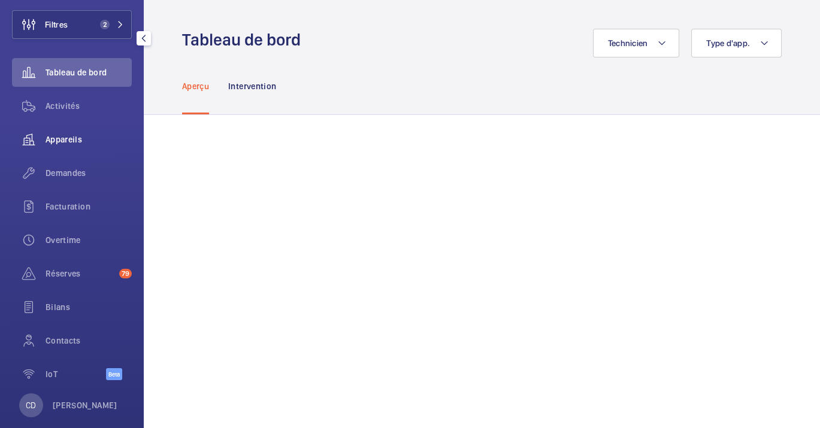
click at [60, 138] on span "Appareils" at bounding box center [89, 140] width 86 height 12
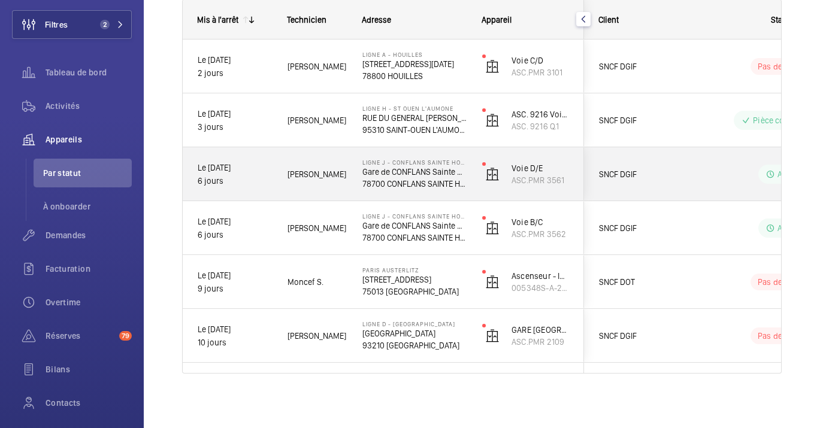
scroll to position [183, 0]
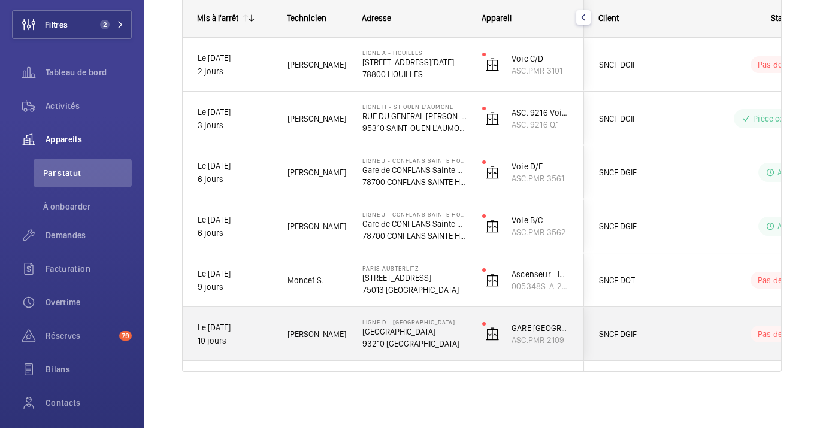
click at [395, 358] on div "Ligne D - [GEOGRAPHIC_DATA] [GEOGRAPHIC_DATA] 93210 [GEOGRAPHIC_DATA]" at bounding box center [407, 334] width 119 height 54
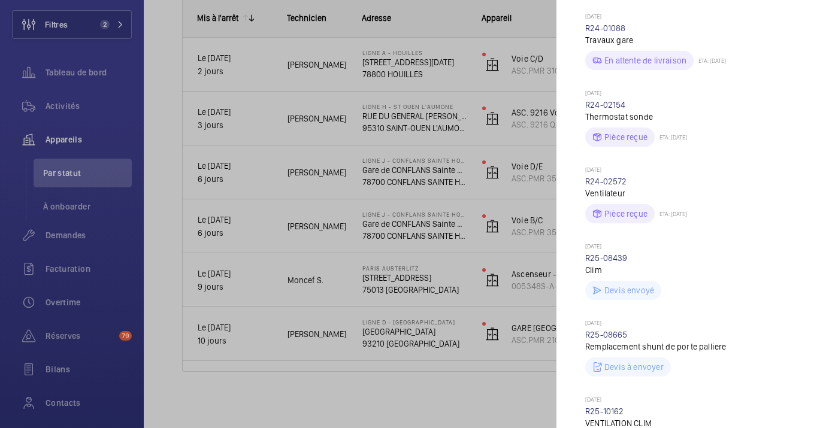
scroll to position [799, 0]
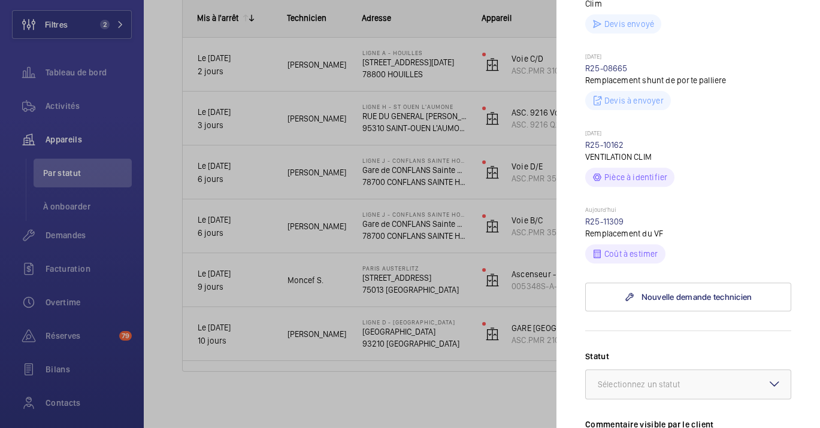
click at [624, 224] on div "Aujourd'hui R25-11309 Remplacement du VF Coût à estimer" at bounding box center [688, 235] width 206 height 58
click at [616, 224] on link "R25-11309" at bounding box center [604, 222] width 39 height 10
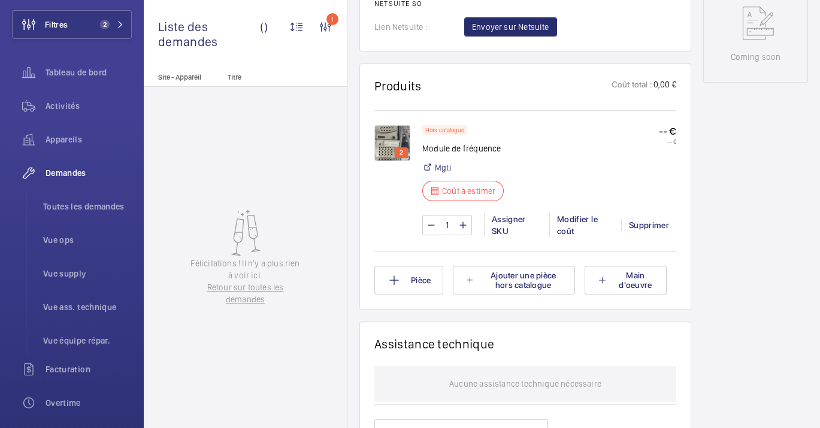
scroll to position [666, 0]
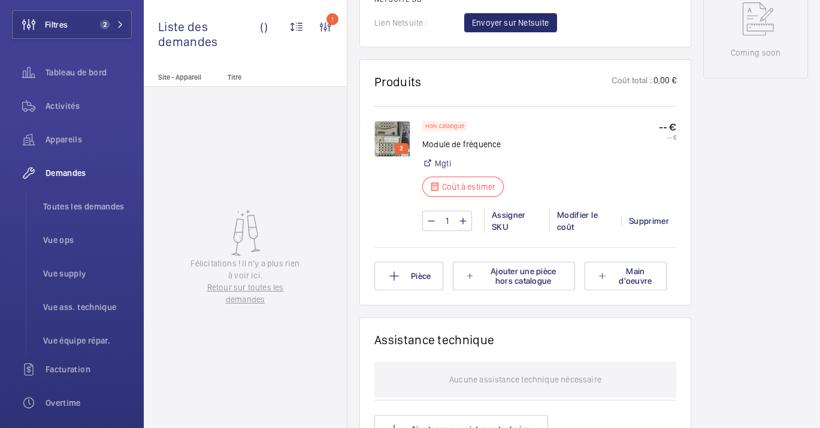
click at [391, 142] on img at bounding box center [392, 139] width 36 height 36
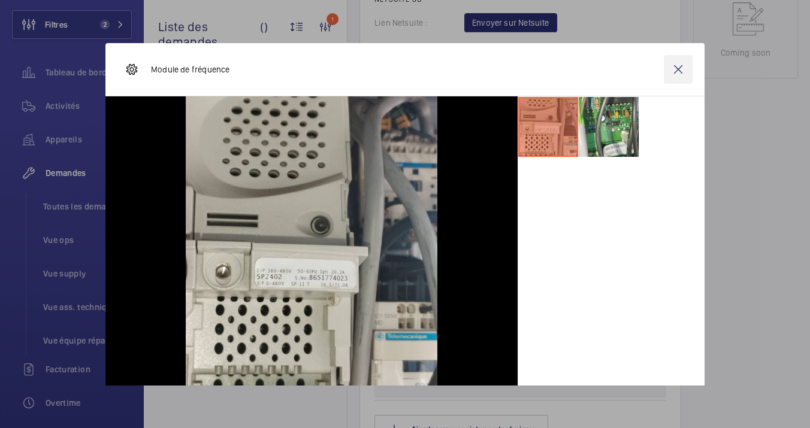
click at [675, 67] on wm-front-icon-button at bounding box center [678, 69] width 29 height 29
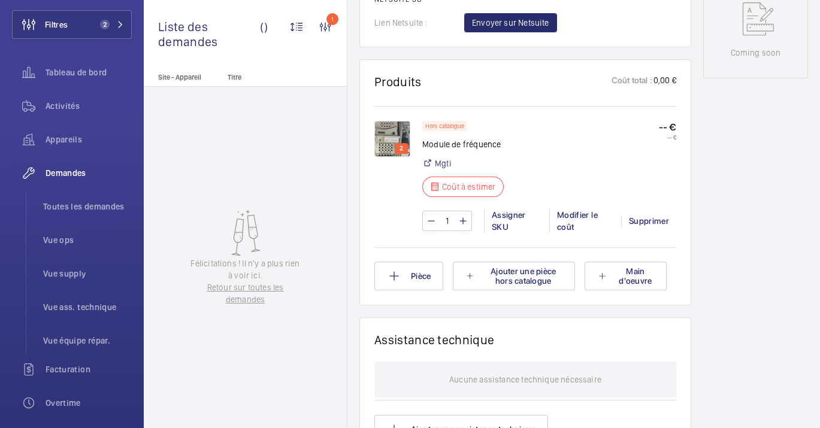
scroll to position [0, 0]
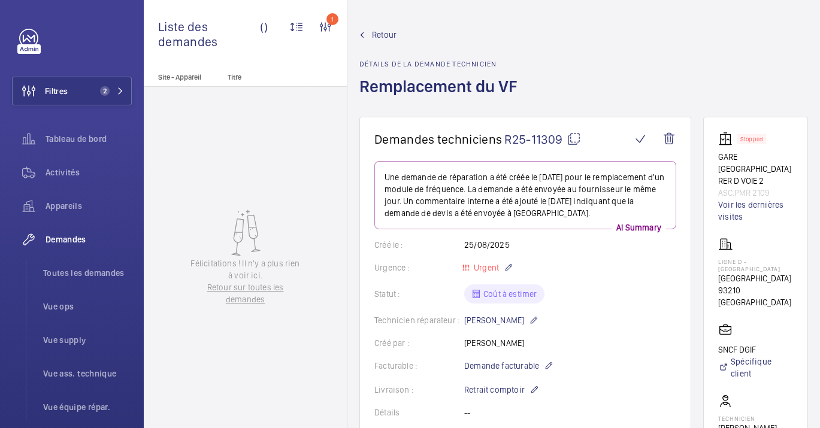
drag, startPoint x: 765, startPoint y: 193, endPoint x: 694, endPoint y: 152, distance: 81.6
click at [703, 152] on wm-front-card "Stopped GARE STADE DE FRANCE RER D VOIE 2 ASC.PMR 2109 Voir les dernières visit…" at bounding box center [755, 350] width 105 height 466
copy div "GARE STADE DE FRANCE RER D VOIE 2 ASC.PMR 2109"
click at [74, 208] on span "Appareils" at bounding box center [89, 206] width 86 height 12
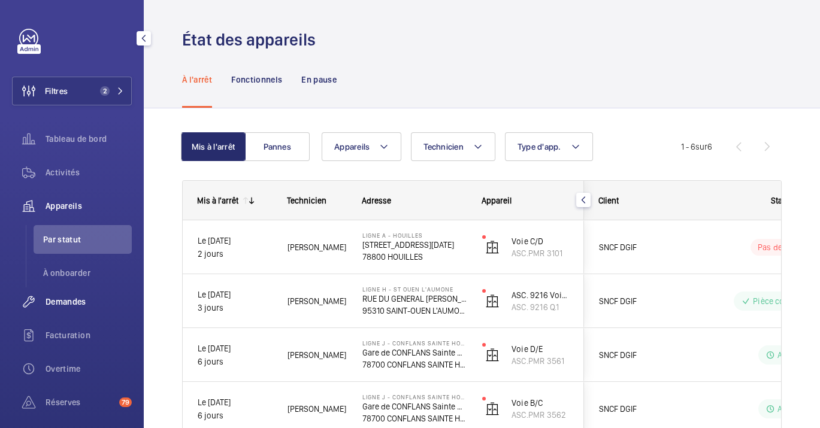
click at [61, 313] on div "Demandes" at bounding box center [72, 302] width 120 height 29
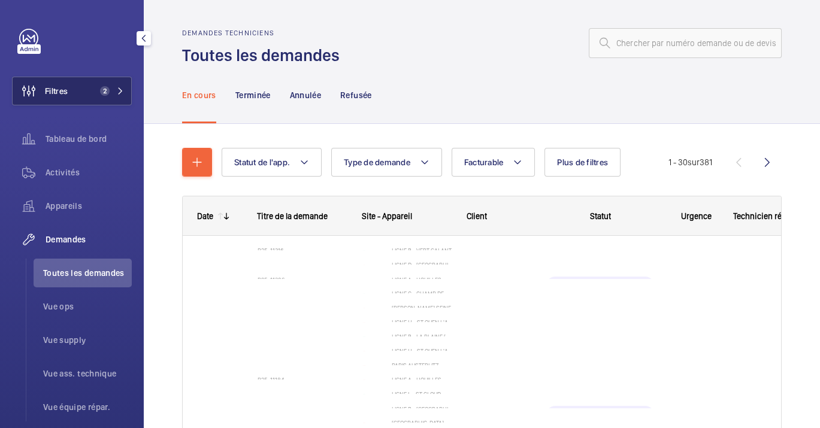
click at [77, 83] on button "Filtres 2" at bounding box center [72, 91] width 120 height 29
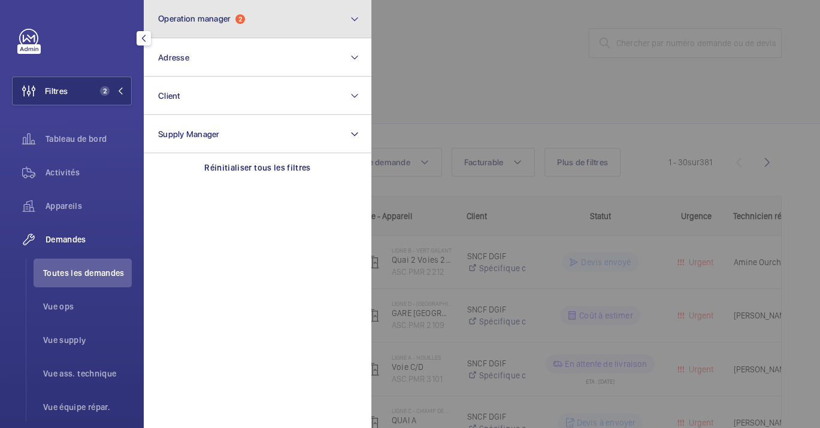
click at [207, 16] on span "Operation manager" at bounding box center [194, 19] width 72 height 10
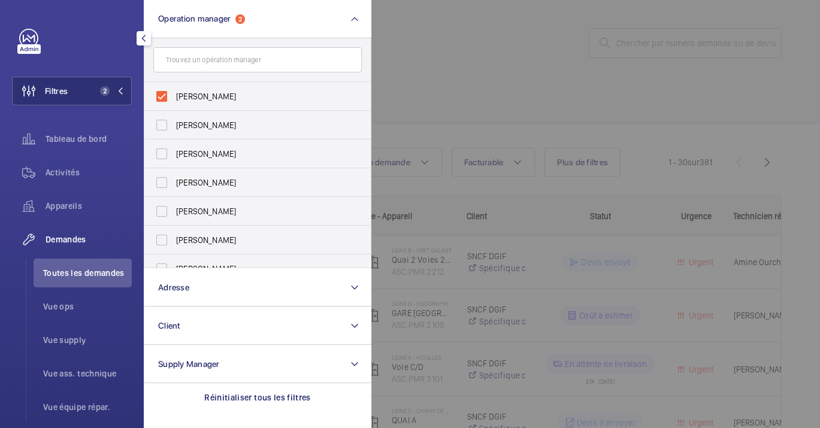
scroll to position [44, 0]
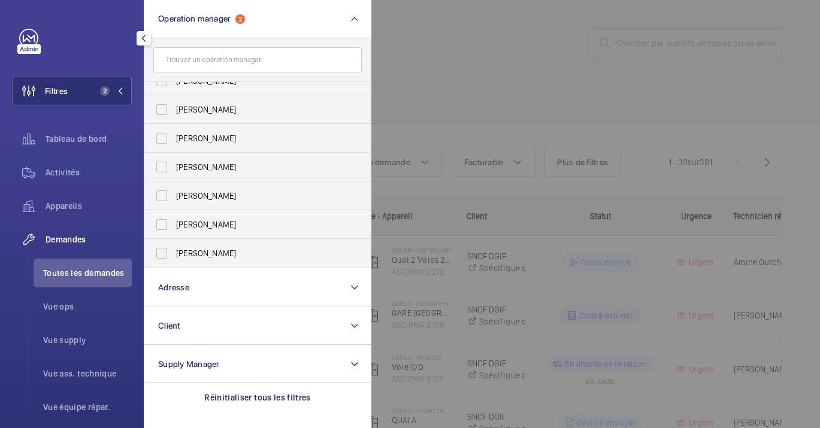
click at [643, 131] on div at bounding box center [781, 214] width 820 height 428
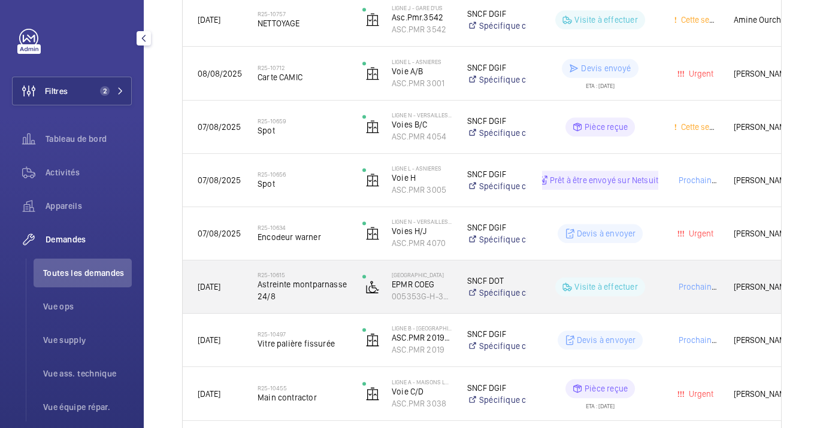
scroll to position [1464, 0]
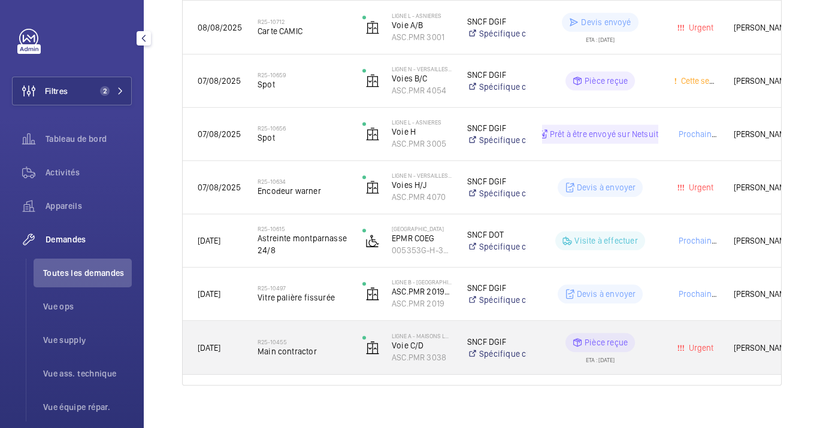
drag, startPoint x: 488, startPoint y: 364, endPoint x: 554, endPoint y: 346, distance: 68.5
click at [554, 346] on div "02/08/2025 R25-10455 Main contractor Ligne A - MAISONS LAFFITTE Voie C/D ASC.PM…" at bounding box center [496, 348] width 626 height 54
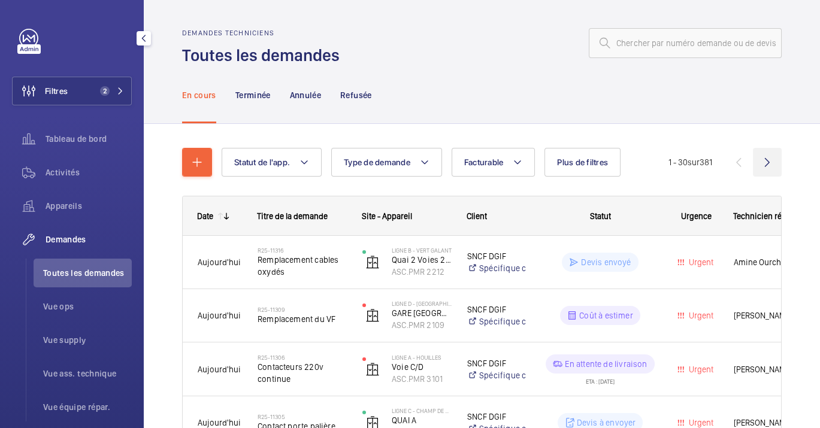
click at [768, 161] on wm-front-icon-button at bounding box center [767, 162] width 29 height 29
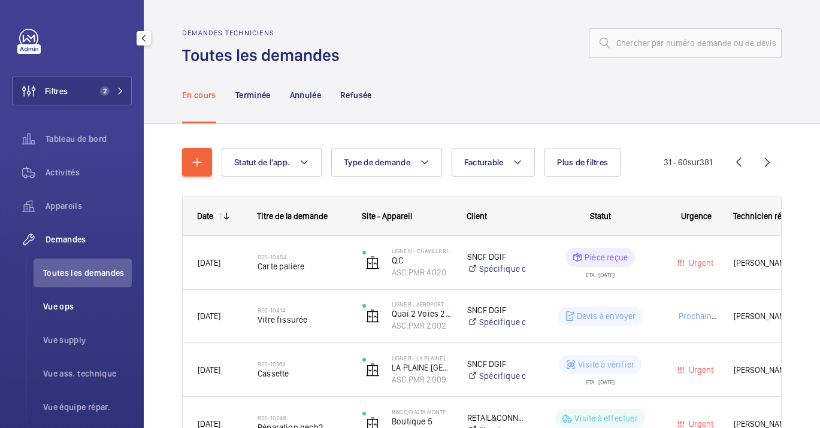
click at [45, 302] on span "Vue ops" at bounding box center [87, 307] width 89 height 12
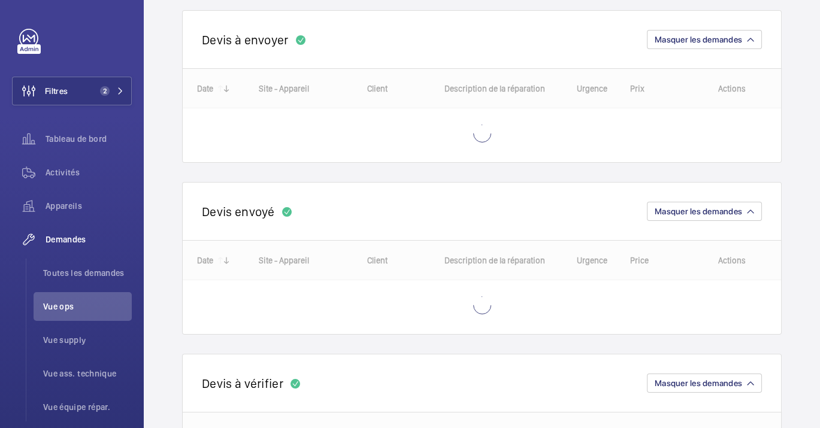
scroll to position [333, 0]
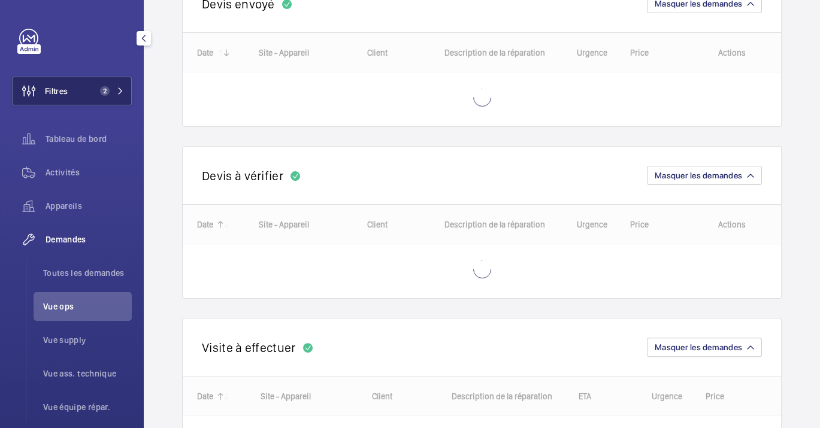
click at [110, 84] on button "Filtres 2" at bounding box center [72, 91] width 120 height 29
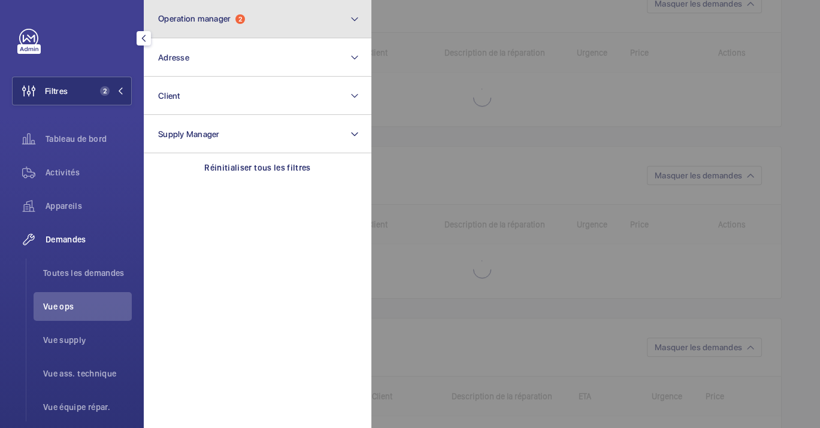
click at [188, 17] on span "Operation manager" at bounding box center [194, 19] width 72 height 10
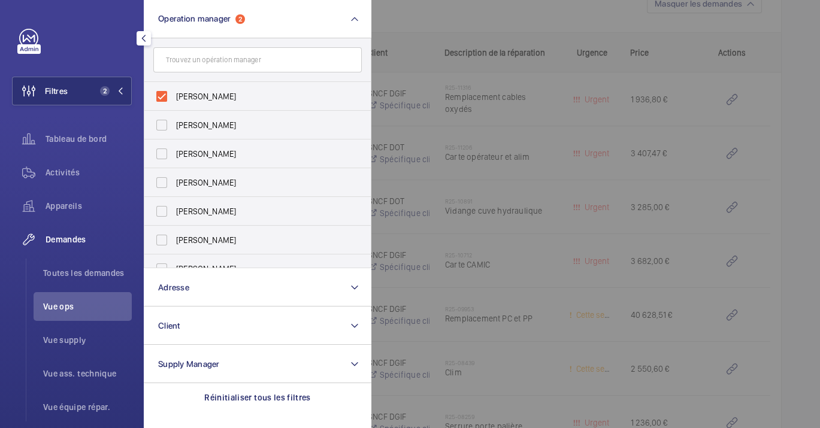
scroll to position [0, 0]
click at [268, 405] on div "Réinitialiser tous les filtres" at bounding box center [258, 397] width 228 height 29
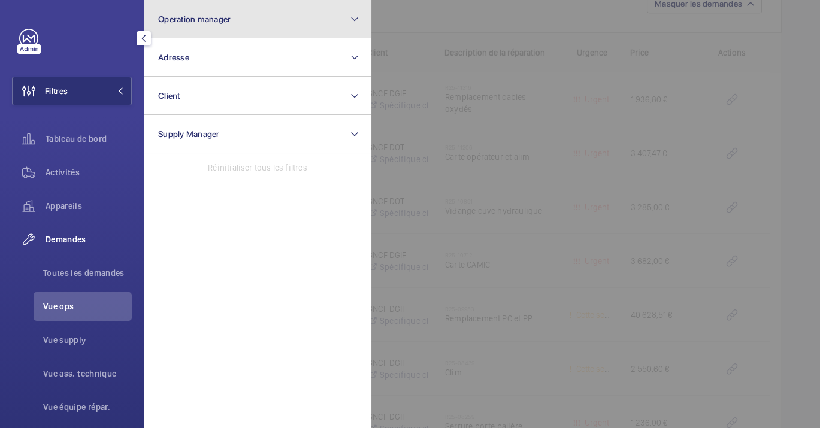
click at [210, 14] on span "Operation manager" at bounding box center [194, 19] width 72 height 10
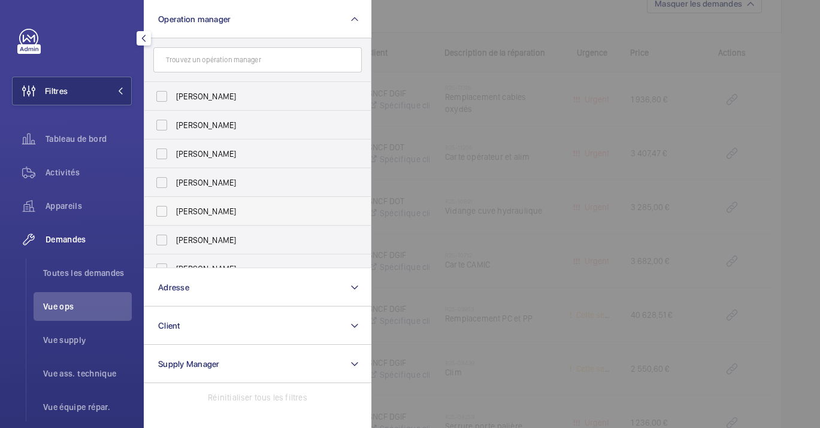
click at [205, 215] on span "[PERSON_NAME]" at bounding box center [258, 211] width 165 height 12
click at [174, 215] on input "[PERSON_NAME]" at bounding box center [162, 212] width 24 height 24
checkbox input "true"
click at [607, 265] on div at bounding box center [781, 214] width 820 height 428
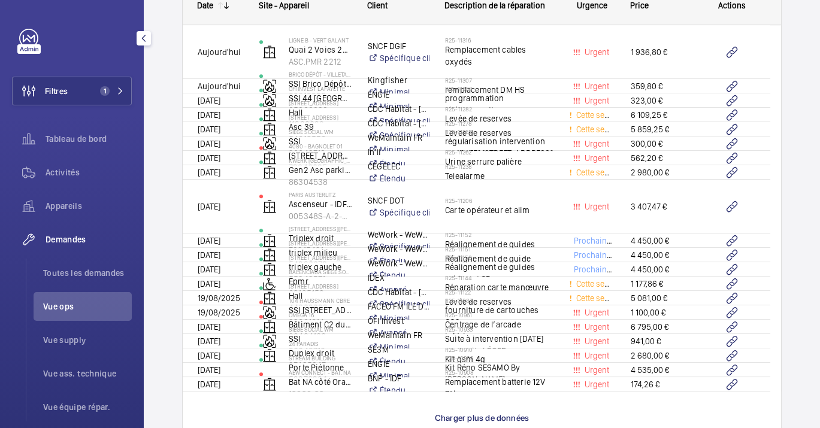
scroll to position [1477, 0]
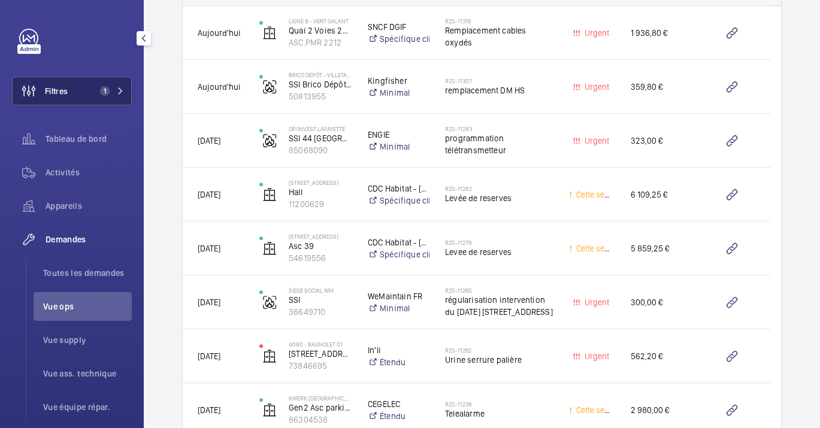
click at [108, 97] on button "Filtres 1" at bounding box center [72, 91] width 120 height 29
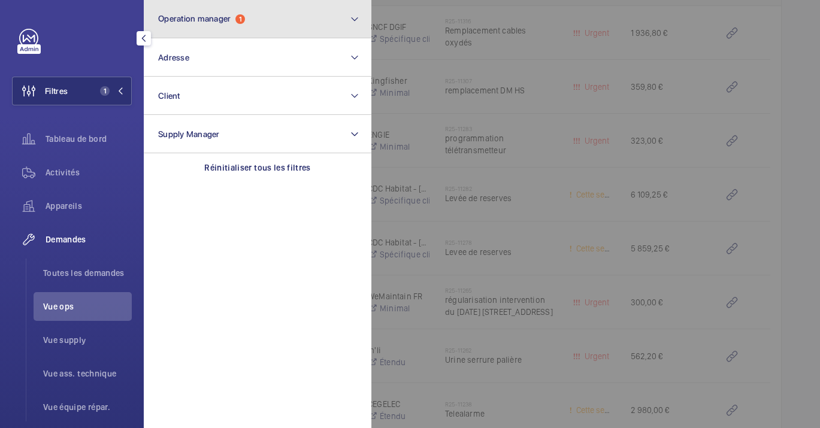
click at [224, 20] on span "Operation manager" at bounding box center [194, 19] width 72 height 10
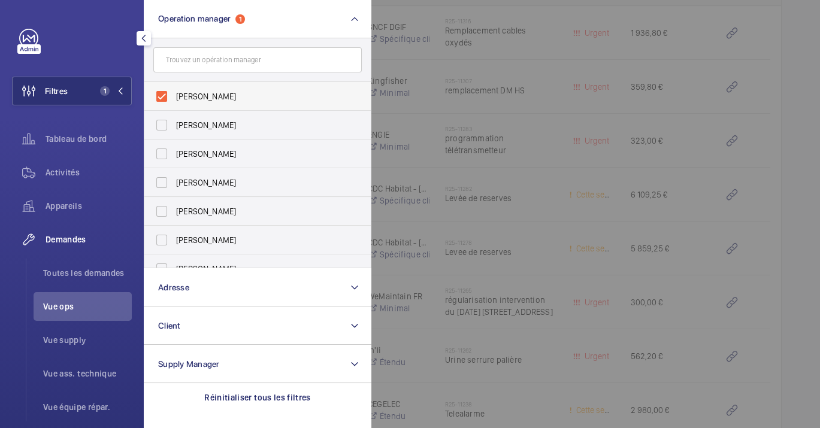
click at [241, 96] on span "[PERSON_NAME]" at bounding box center [258, 96] width 165 height 12
click at [174, 96] on input "[PERSON_NAME]" at bounding box center [162, 96] width 24 height 24
click at [241, 96] on span "[PERSON_NAME]" at bounding box center [258, 96] width 165 height 12
click at [174, 96] on input "[PERSON_NAME]" at bounding box center [162, 96] width 24 height 24
checkbox input "true"
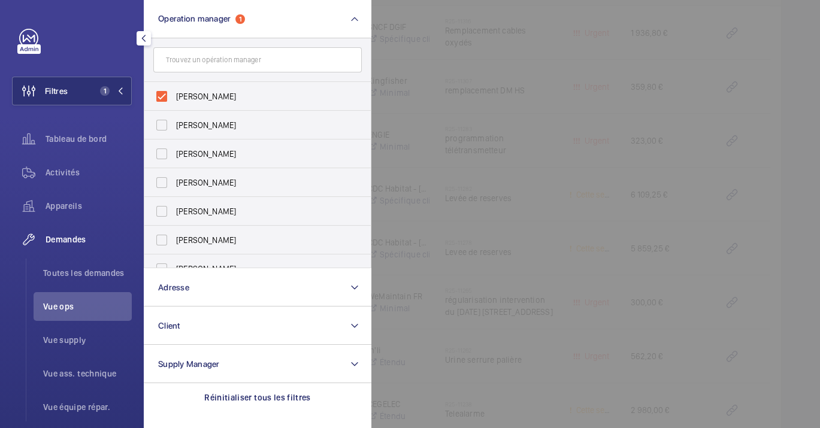
click at [555, 205] on div at bounding box center [781, 214] width 820 height 428
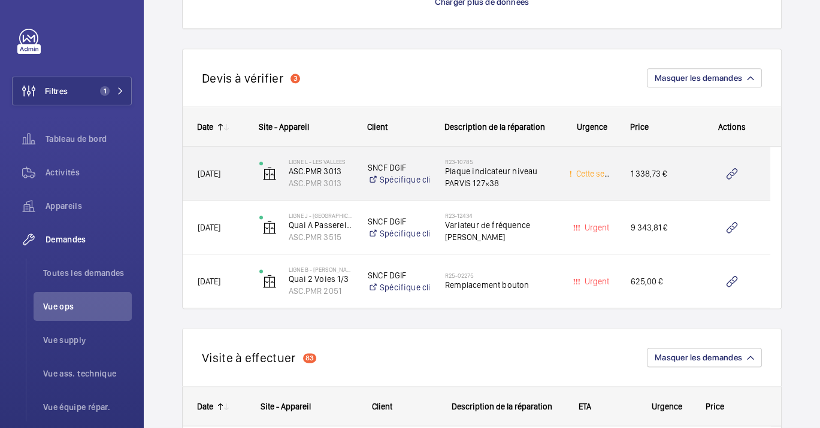
scroll to position [2588, 0]
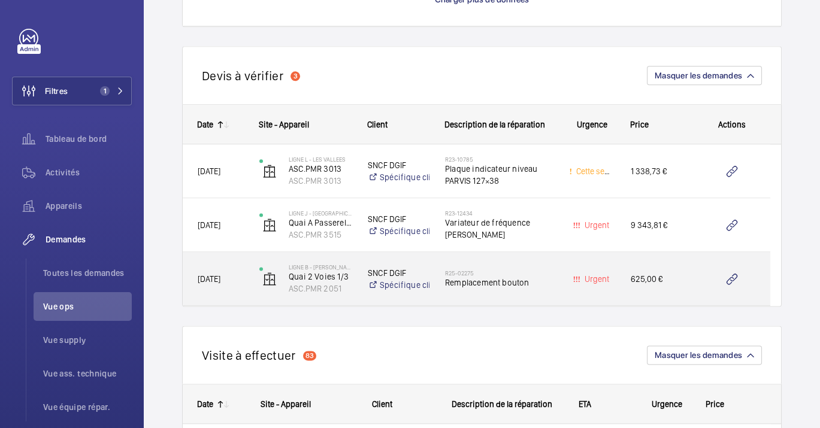
click at [258, 273] on div "LIGNE B - MITRY CLAYE Quai 2 Voies 1/3 ASC.PMR 2051" at bounding box center [298, 279] width 107 height 49
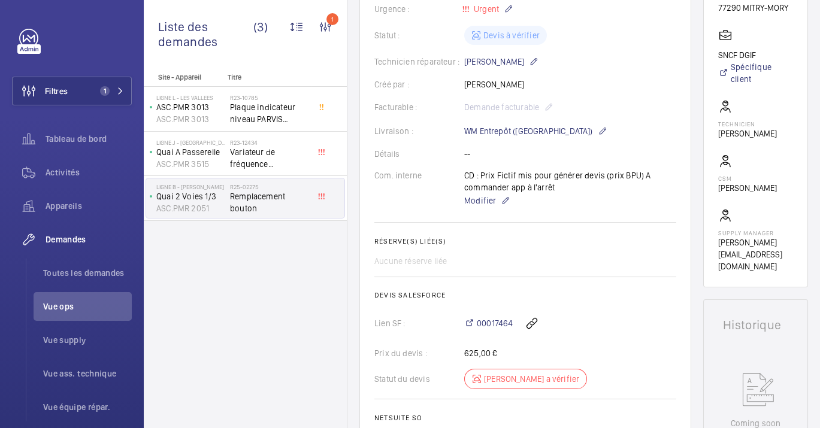
scroll to position [333, 0]
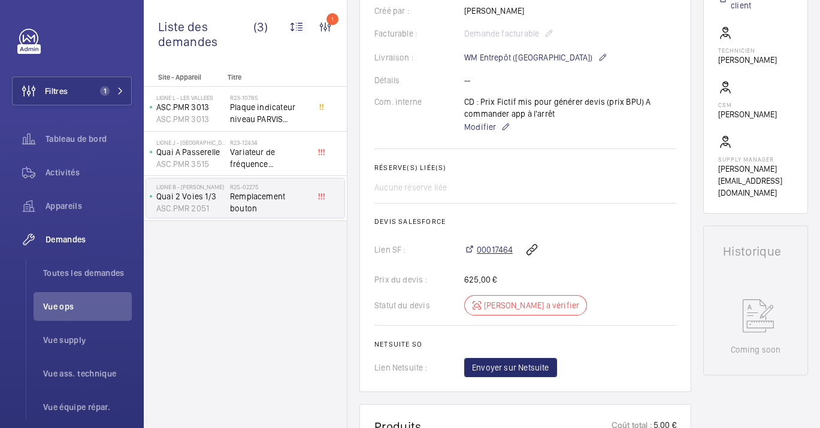
click at [488, 245] on span "00017464" at bounding box center [495, 250] width 36 height 12
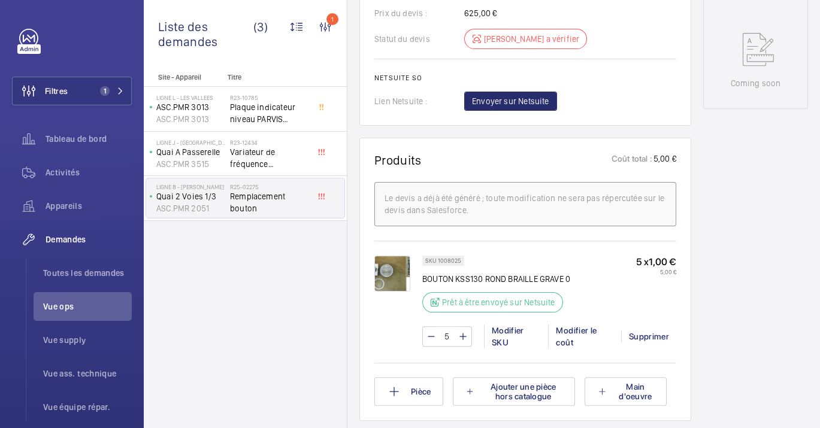
scroll to position [666, 0]
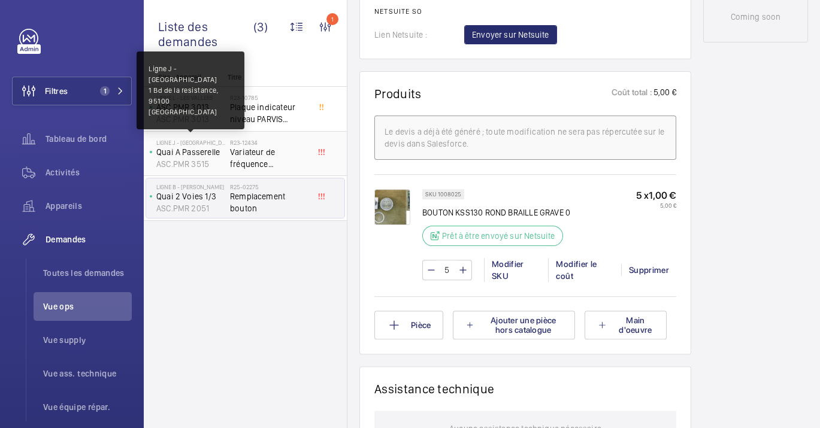
click at [225, 142] on p "Ligne J - VAL ARGENTEUIL" at bounding box center [190, 142] width 69 height 7
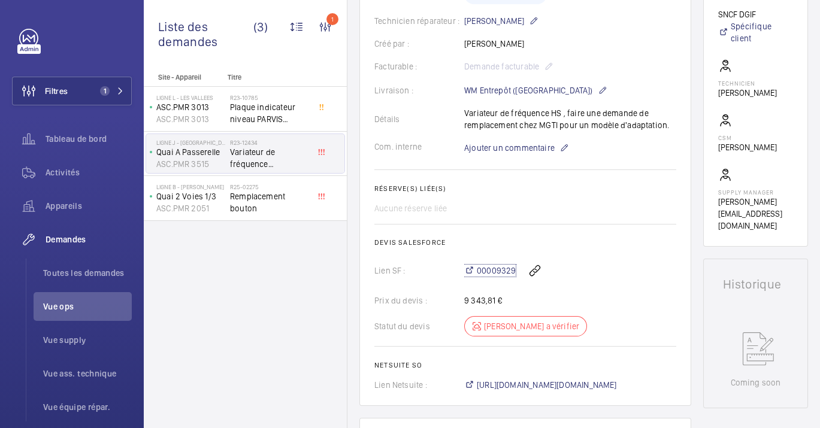
scroll to position [314, 0]
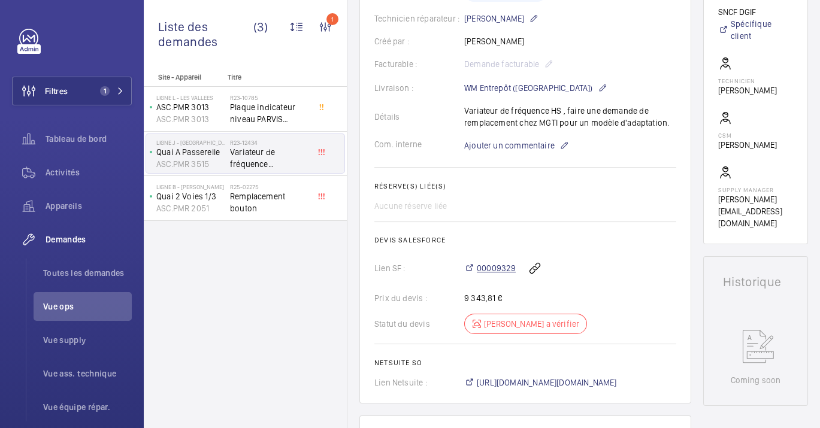
click at [477, 267] on span "00009329" at bounding box center [496, 268] width 39 height 12
click at [80, 274] on span "Toutes les demandes" at bounding box center [87, 273] width 89 height 12
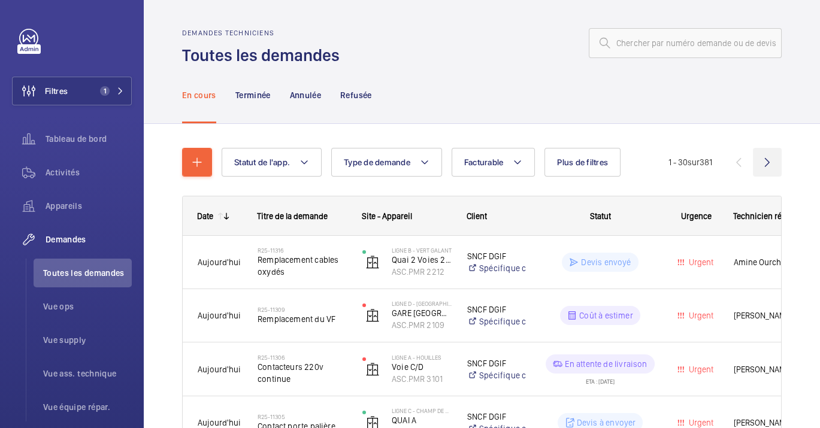
click at [760, 164] on wm-front-icon-button at bounding box center [767, 162] width 29 height 29
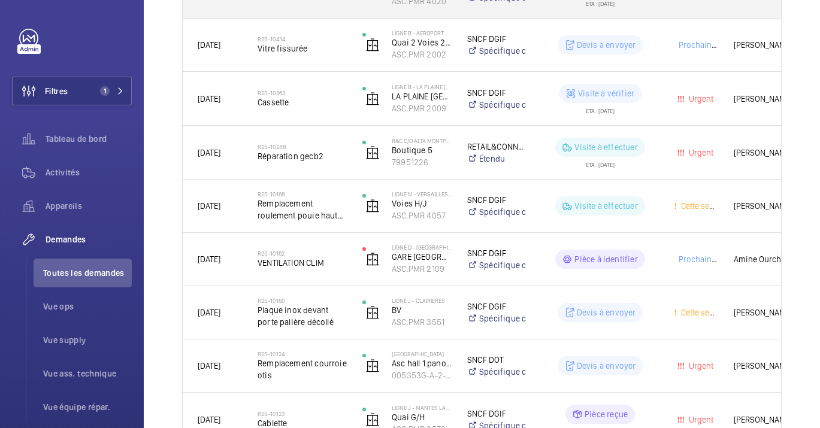
scroll to position [466, 0]
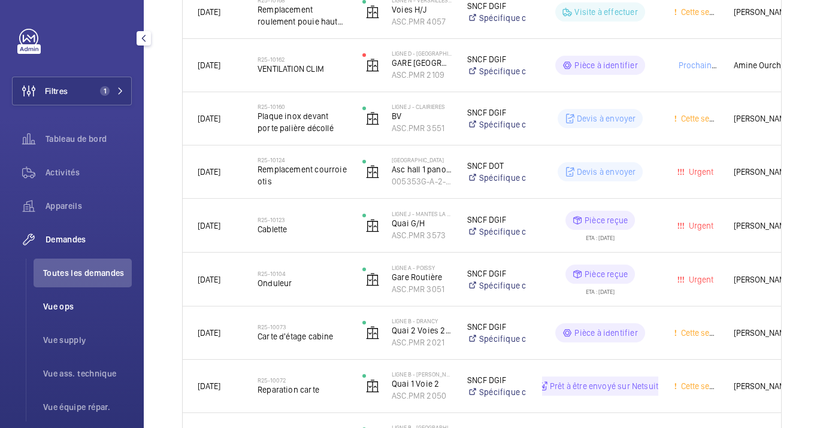
click at [78, 296] on li "Vue ops" at bounding box center [83, 306] width 98 height 29
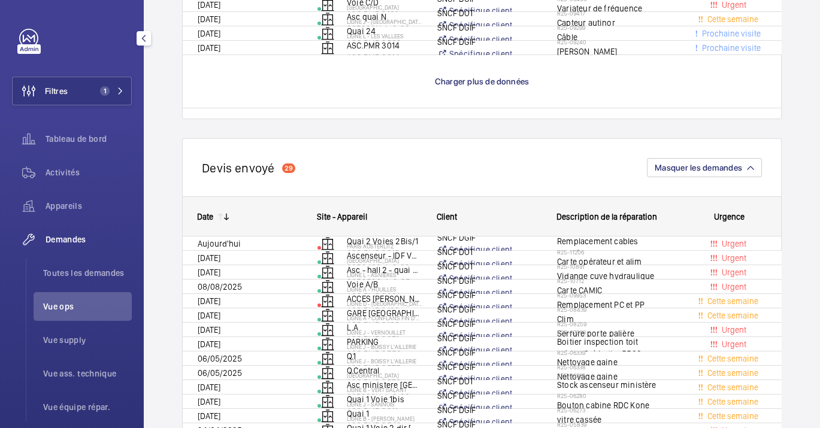
scroll to position [37, 0]
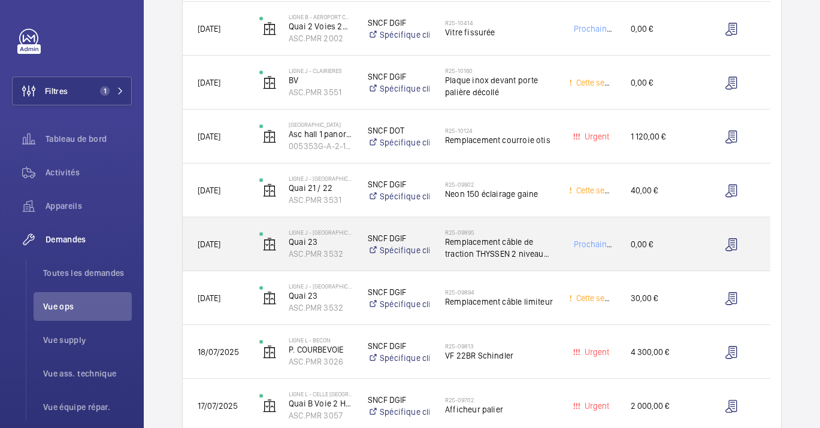
scroll to position [570, 0]
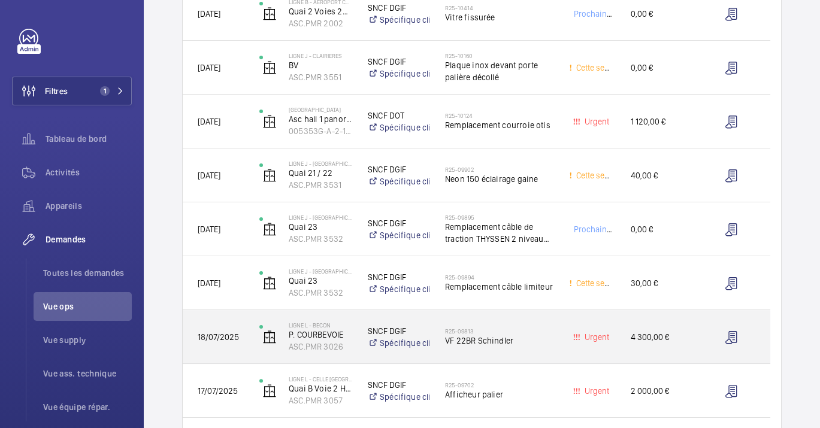
click at [540, 344] on span "VF 22BR Schindler" at bounding box center [499, 341] width 108 height 12
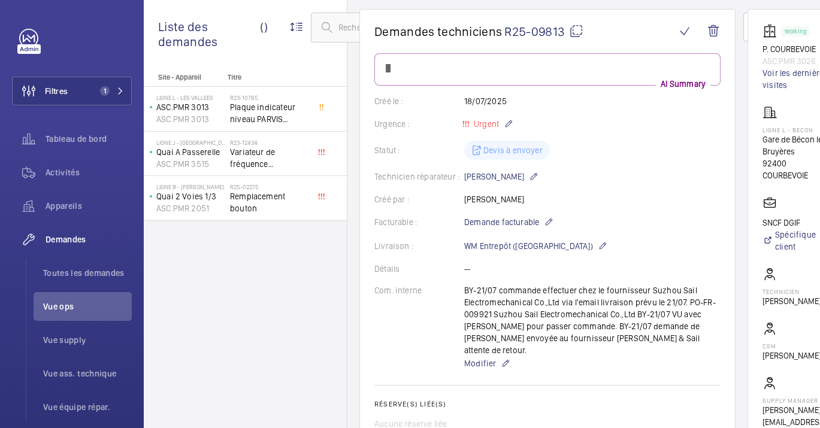
scroll to position [333, 0]
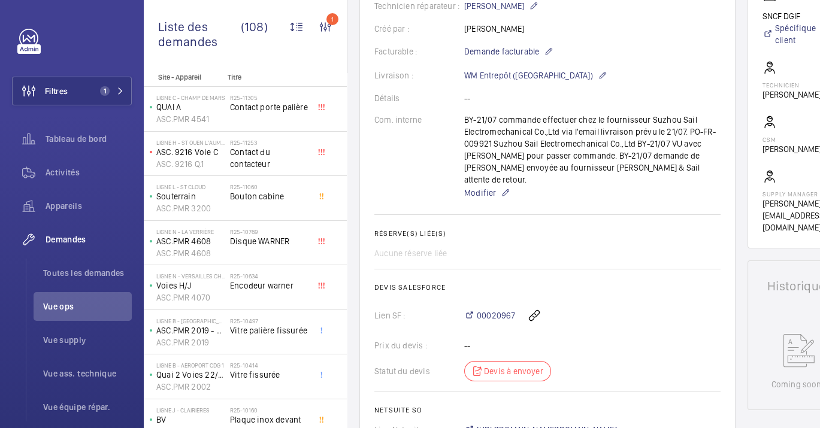
scroll to position [200, 0]
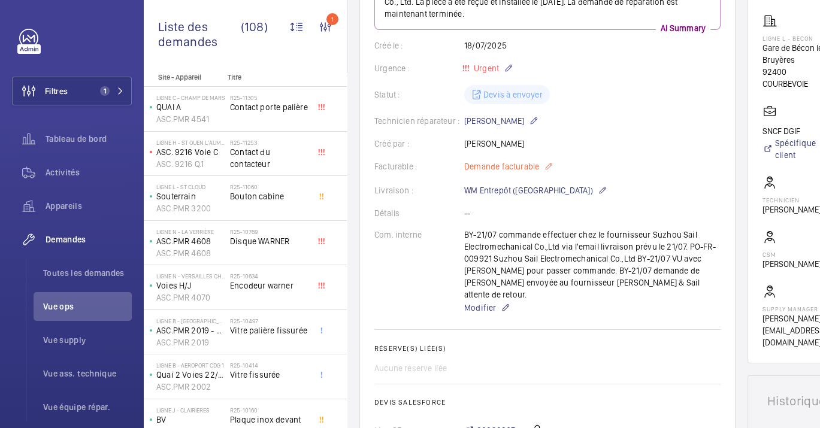
click at [552, 164] on mat-icon at bounding box center [549, 166] width 10 height 14
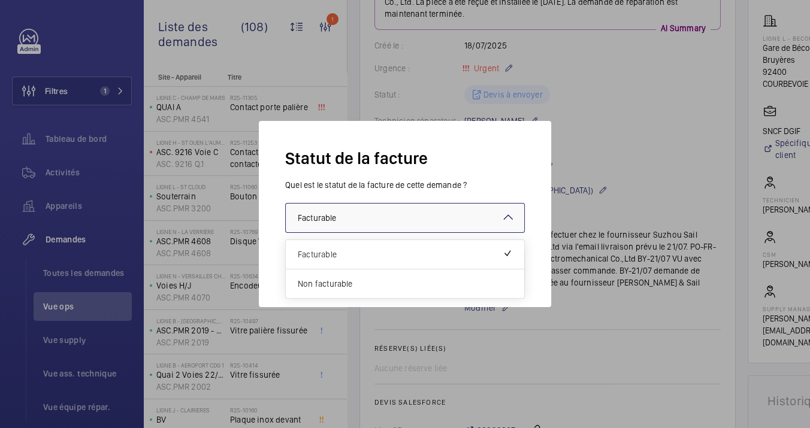
click at [428, 217] on div at bounding box center [405, 218] width 238 height 29
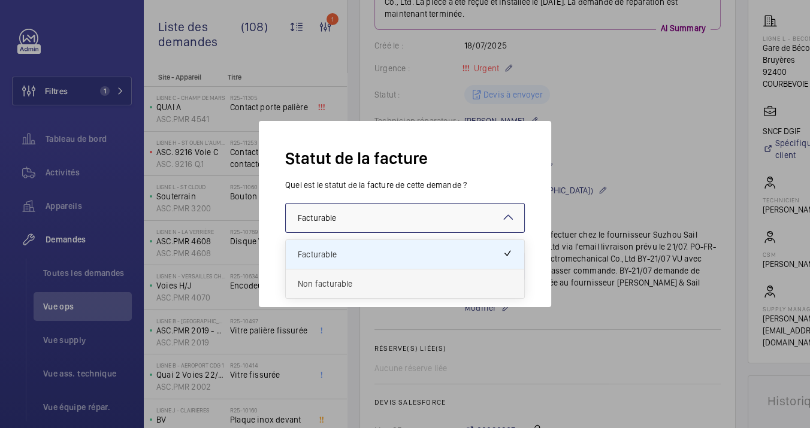
click at [352, 283] on span "Non facturable" at bounding box center [405, 284] width 214 height 12
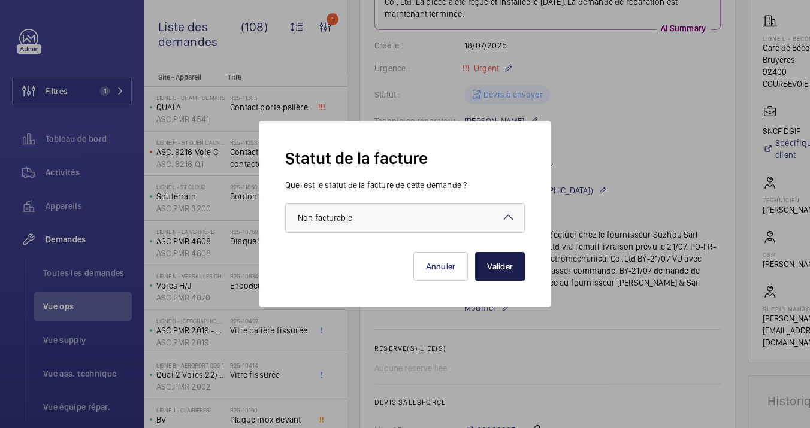
click at [516, 269] on button "Valider" at bounding box center [500, 266] width 50 height 29
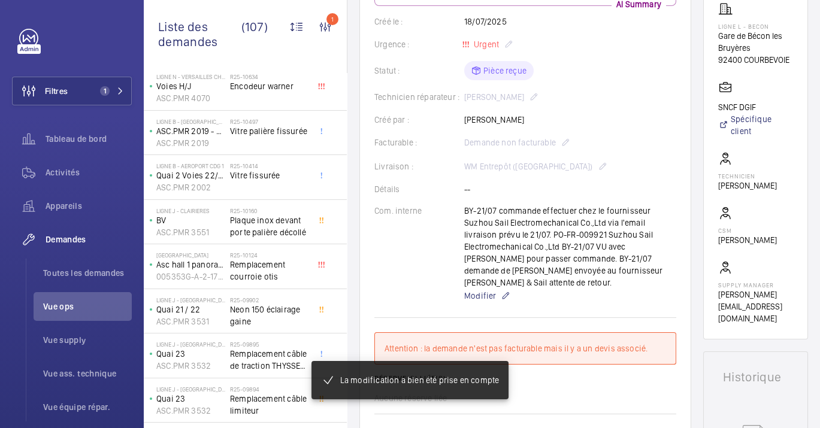
scroll to position [223, 0]
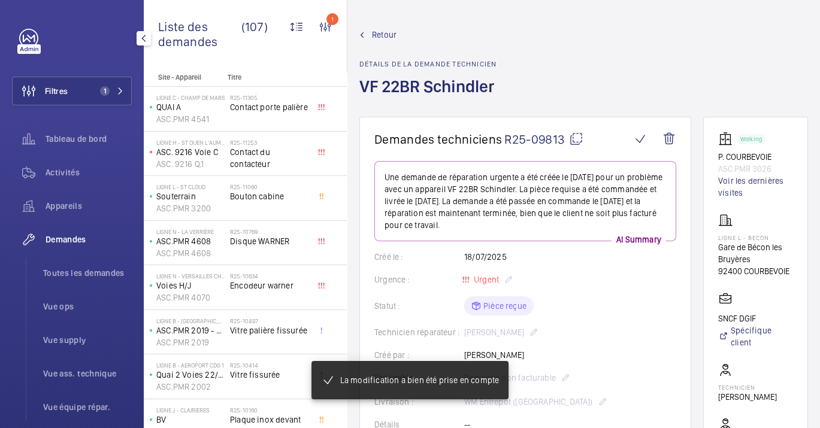
scroll to position [223, 0]
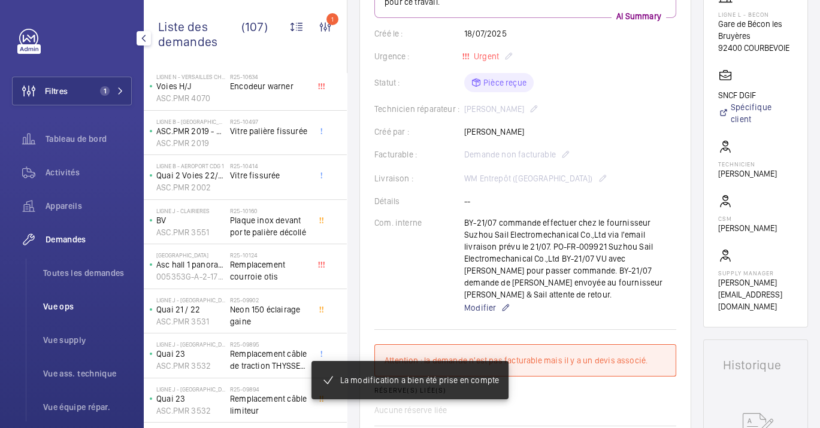
click at [77, 299] on li "Vue ops" at bounding box center [83, 306] width 98 height 29
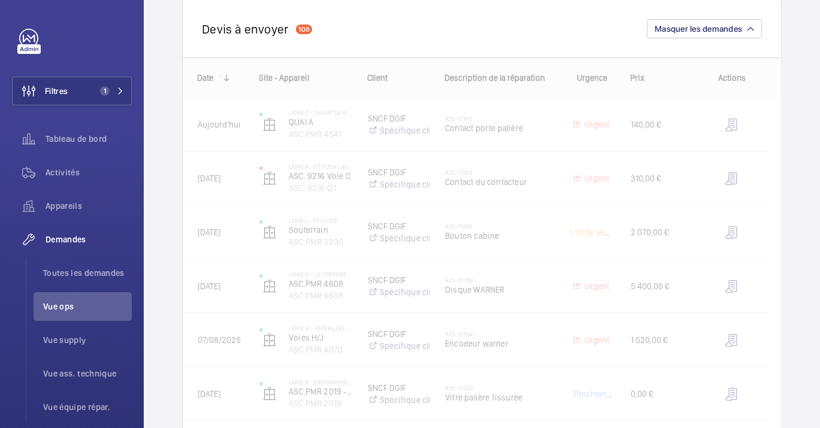
scroll to position [200, 0]
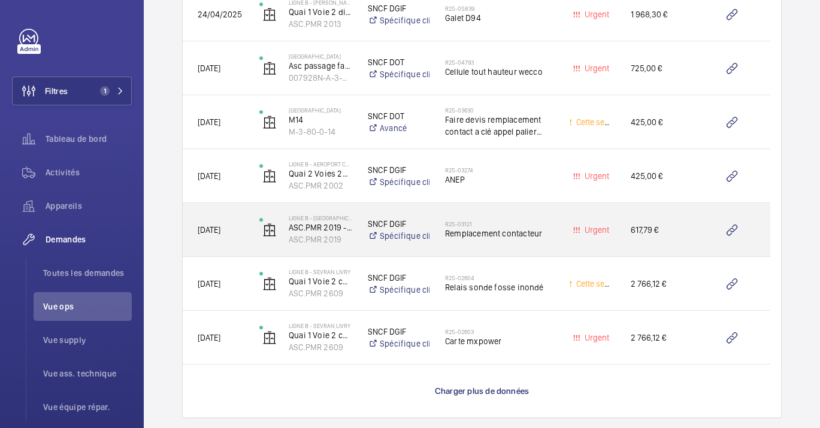
scroll to position [2263, 0]
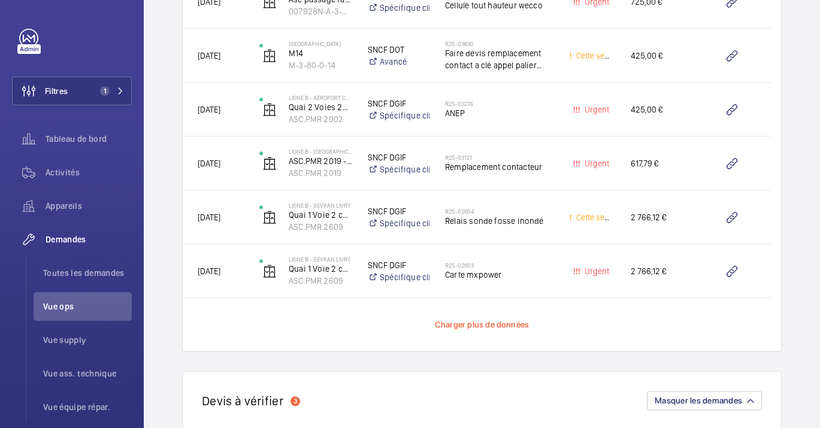
click at [466, 322] on span "Charger plus de données" at bounding box center [482, 325] width 94 height 10
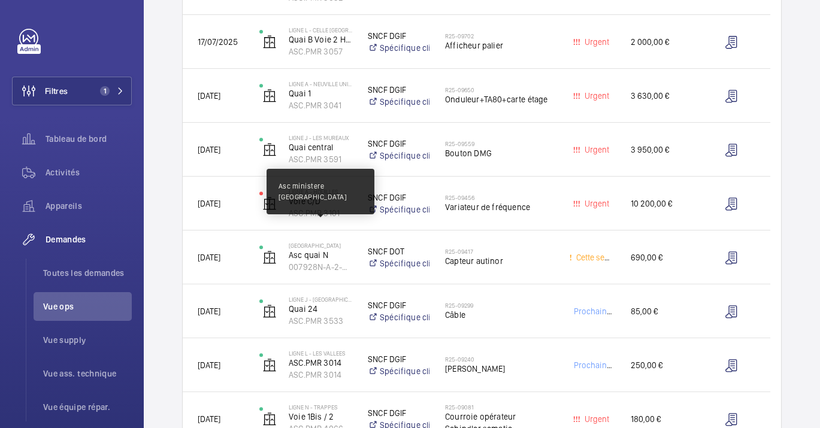
scroll to position [1265, 0]
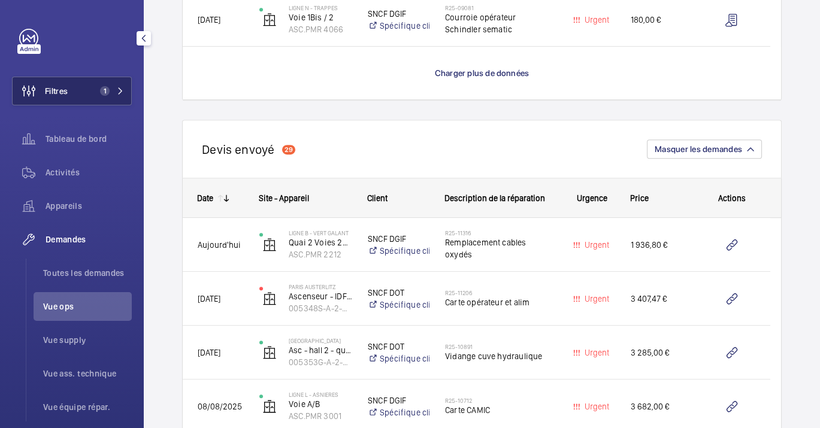
click at [61, 87] on span "Filtres" at bounding box center [56, 91] width 23 height 12
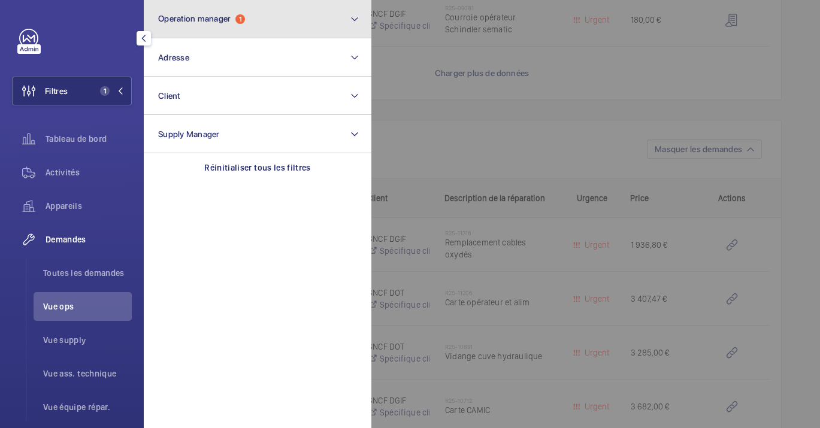
click at [156, 25] on button "Operation manager 1" at bounding box center [258, 19] width 228 height 38
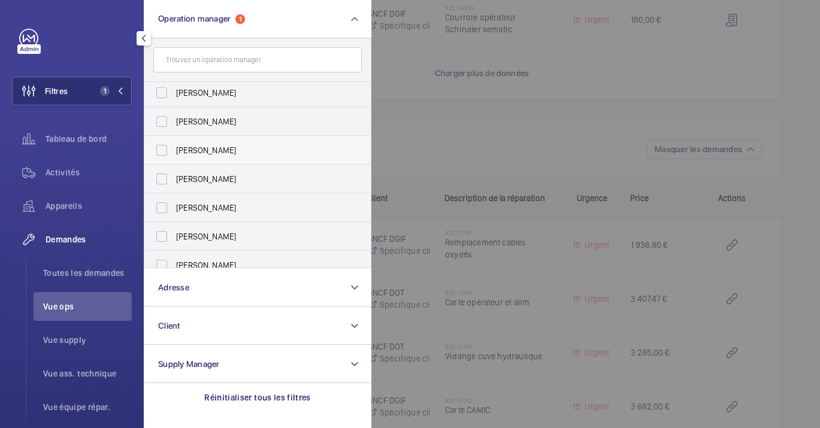
scroll to position [0, 0]
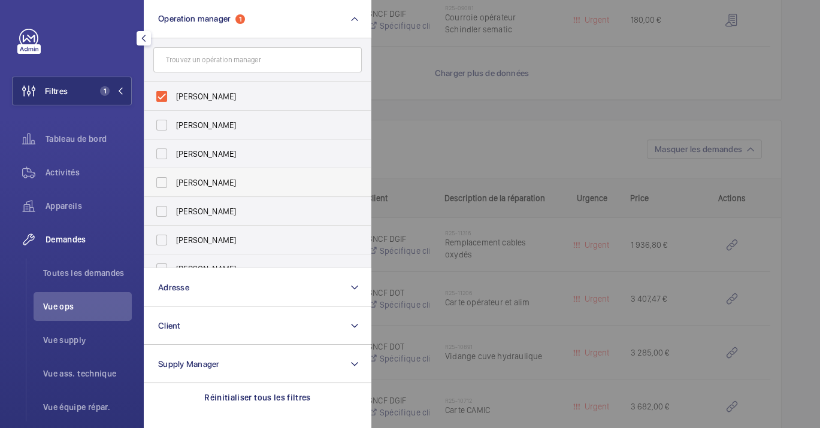
click at [234, 132] on label "[PERSON_NAME]" at bounding box center [248, 125] width 208 height 29
click at [174, 132] on input "[PERSON_NAME]" at bounding box center [162, 125] width 24 height 24
checkbox input "true"
click at [257, 88] on label "[PERSON_NAME]" at bounding box center [248, 96] width 208 height 29
click at [174, 88] on input "[PERSON_NAME]" at bounding box center [162, 96] width 24 height 24
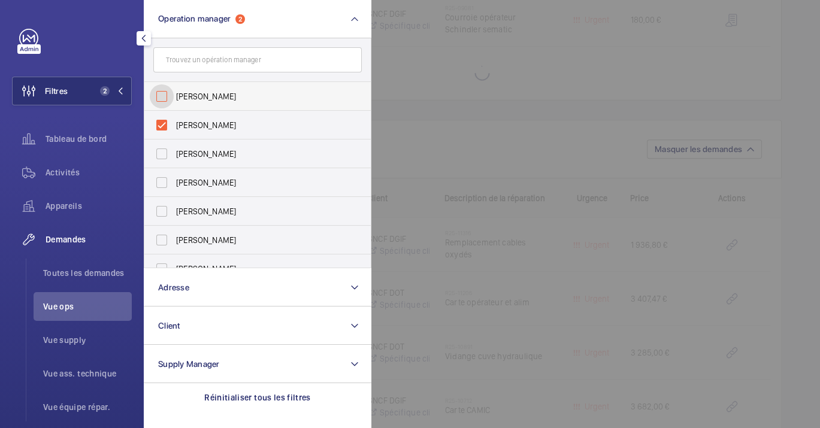
checkbox input "false"
click at [467, 210] on div at bounding box center [781, 214] width 820 height 428
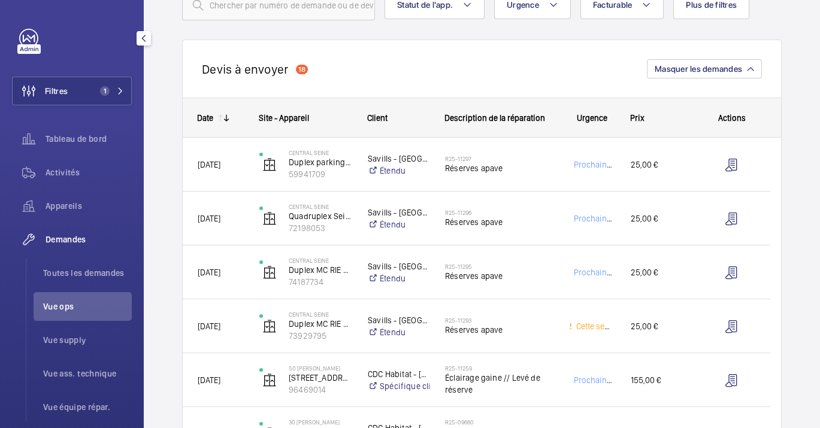
scroll to position [29, 0]
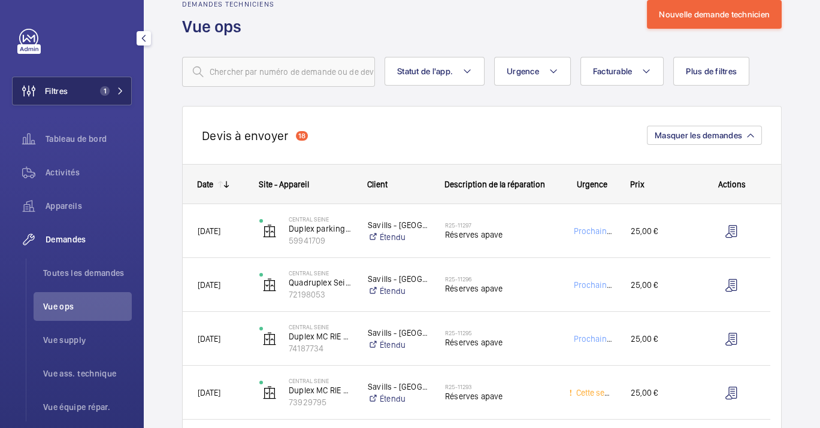
click at [113, 89] on span "1" at bounding box center [109, 91] width 29 height 10
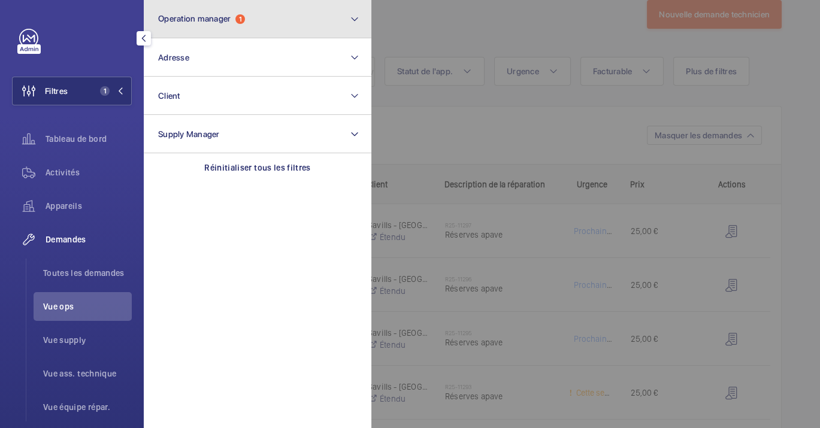
click at [227, 22] on span "Operation manager" at bounding box center [194, 19] width 72 height 10
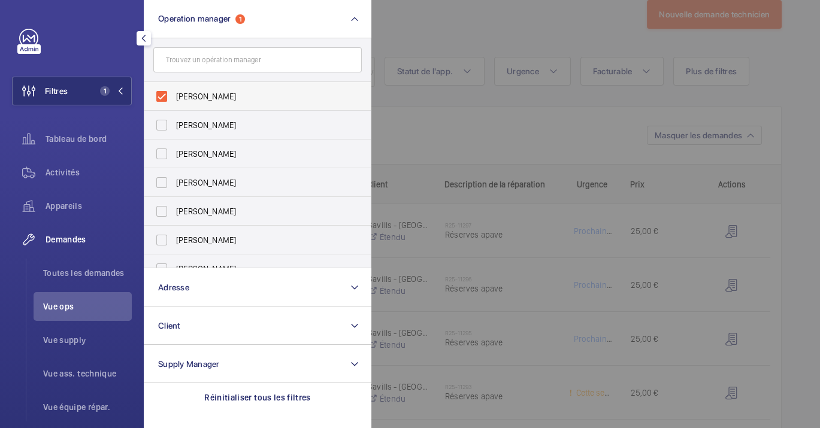
click at [216, 100] on span "[PERSON_NAME]" at bounding box center [258, 96] width 165 height 12
click at [174, 100] on input "[PERSON_NAME]" at bounding box center [162, 96] width 24 height 24
checkbox input "false"
click at [220, 222] on label "[PERSON_NAME]" at bounding box center [248, 211] width 208 height 29
click at [174, 222] on input "[PERSON_NAME]" at bounding box center [162, 212] width 24 height 24
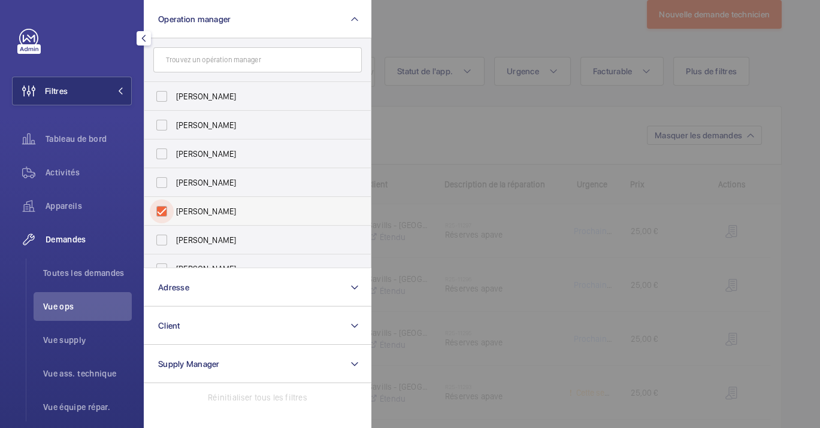
checkbox input "true"
click at [439, 135] on div at bounding box center [781, 214] width 820 height 428
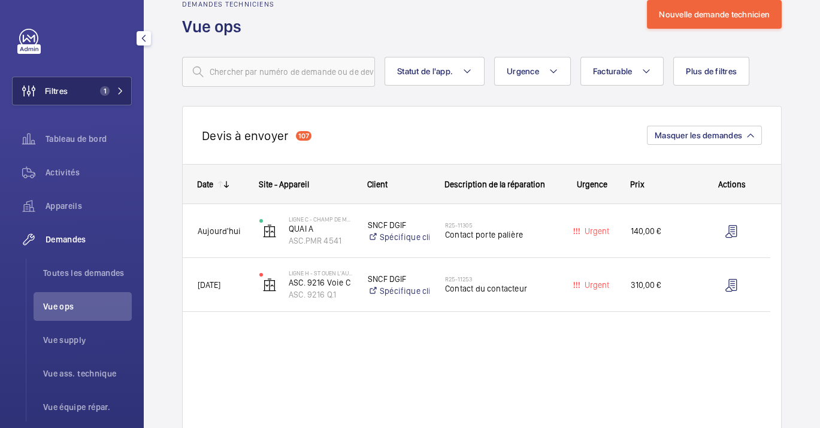
click at [80, 93] on button "Filtres 1" at bounding box center [72, 91] width 120 height 29
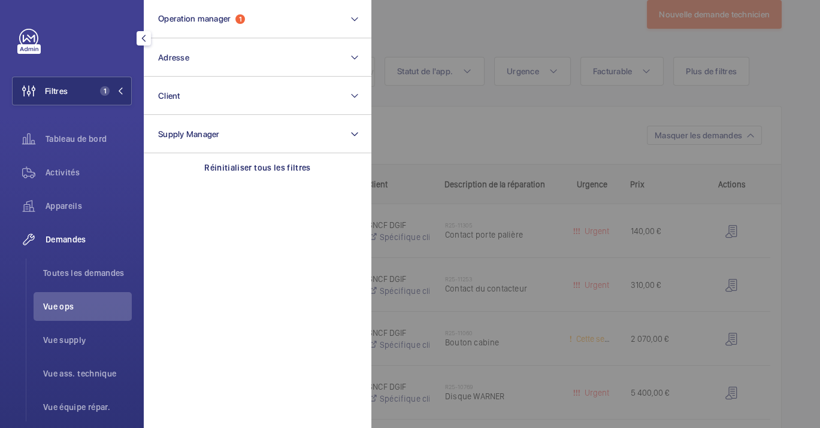
click at [522, 207] on div at bounding box center [781, 214] width 820 height 428
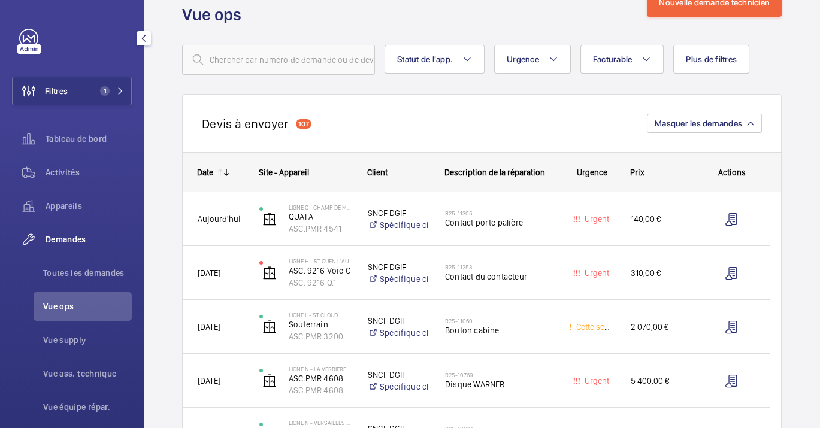
scroll to position [67, 0]
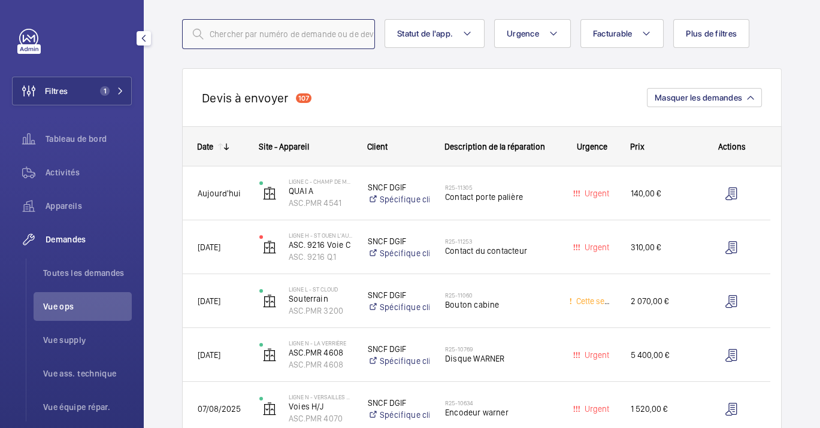
click at [271, 36] on input "text" at bounding box center [278, 34] width 193 height 30
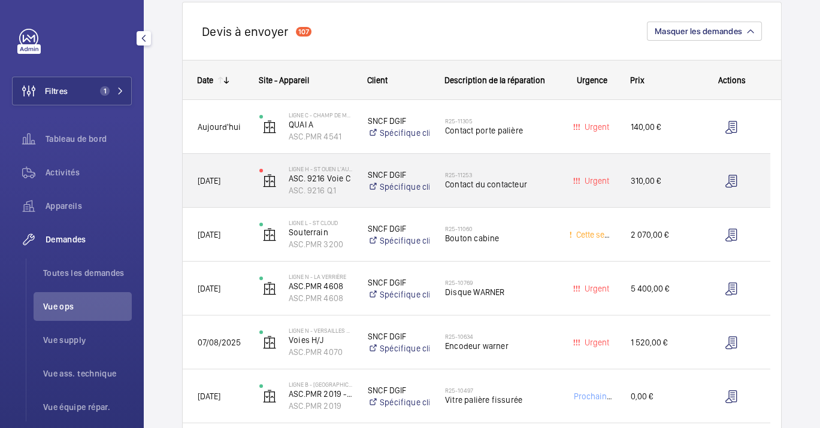
scroll to position [0, 0]
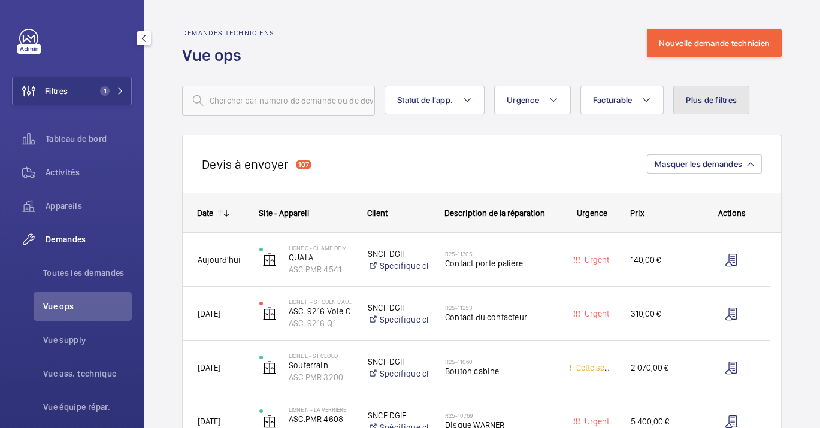
click at [691, 98] on span "Plus de filtres" at bounding box center [711, 100] width 51 height 10
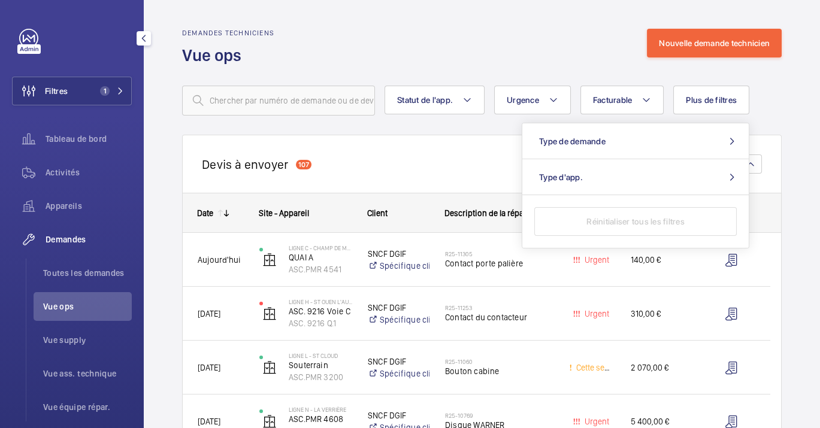
click at [423, 182] on div "Devis à envoyer 107 Masquer les demandes" at bounding box center [482, 164] width 600 height 58
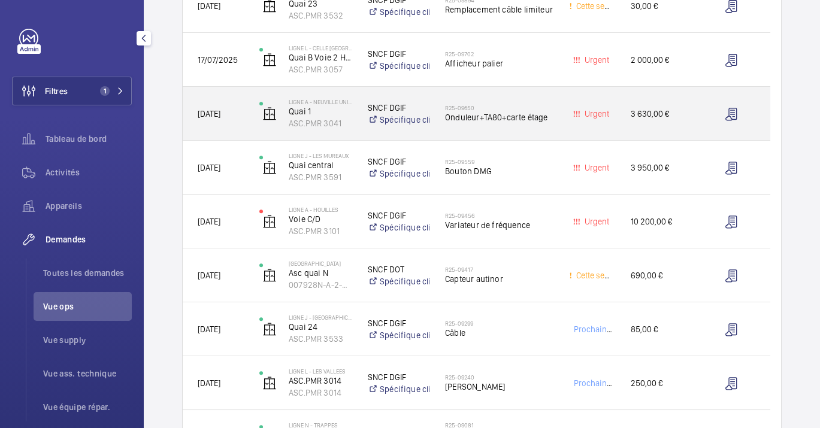
scroll to position [865, 0]
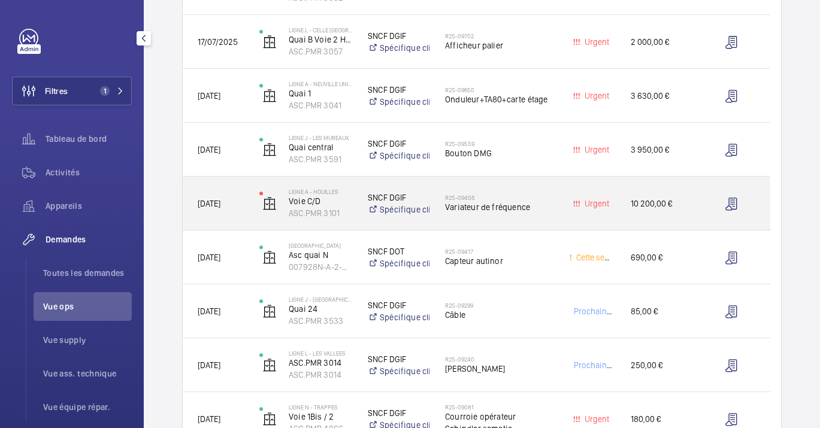
click at [460, 208] on span "Variateur de fréquence" at bounding box center [499, 207] width 108 height 12
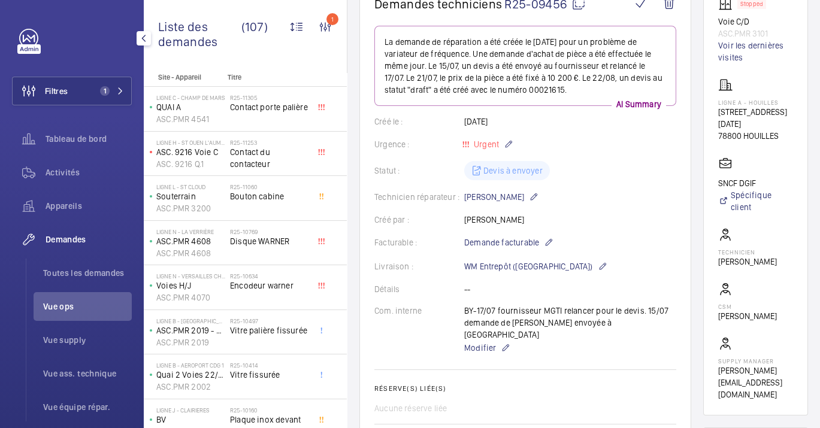
scroll to position [114, 0]
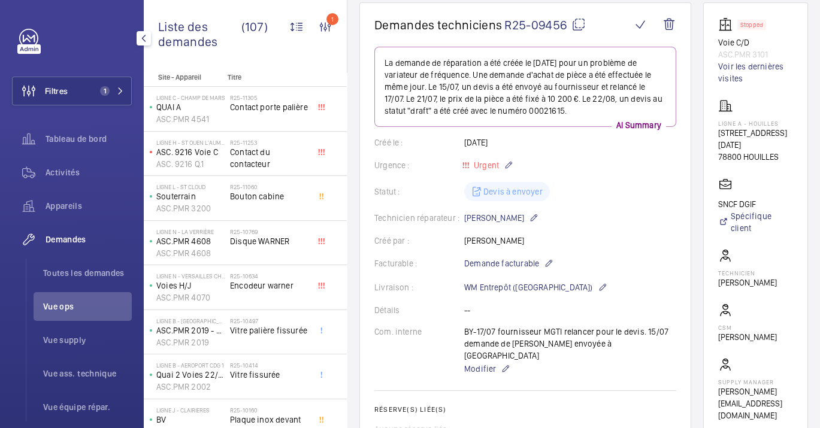
click at [577, 29] on mat-icon at bounding box center [579, 24] width 14 height 14
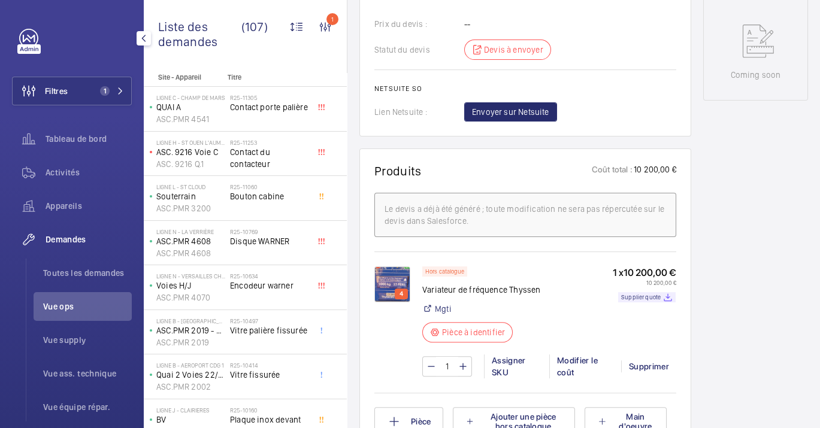
scroll to position [647, 0]
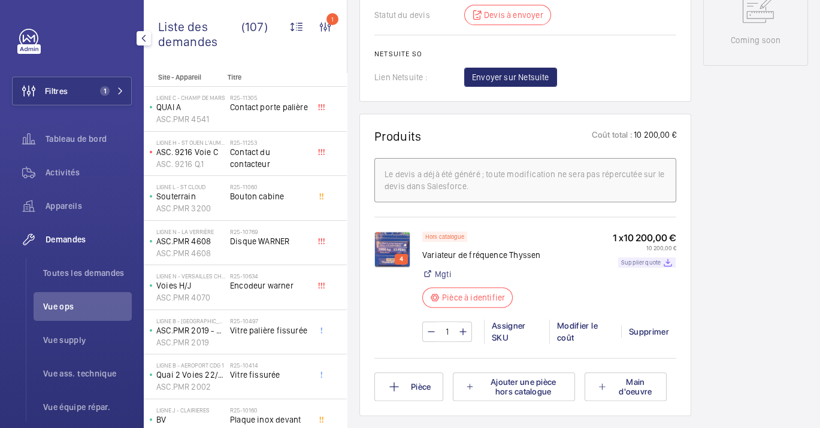
click at [632, 258] on div "Supplier quote" at bounding box center [647, 263] width 58 height 10
click at [67, 179] on div "Activités" at bounding box center [72, 172] width 120 height 29
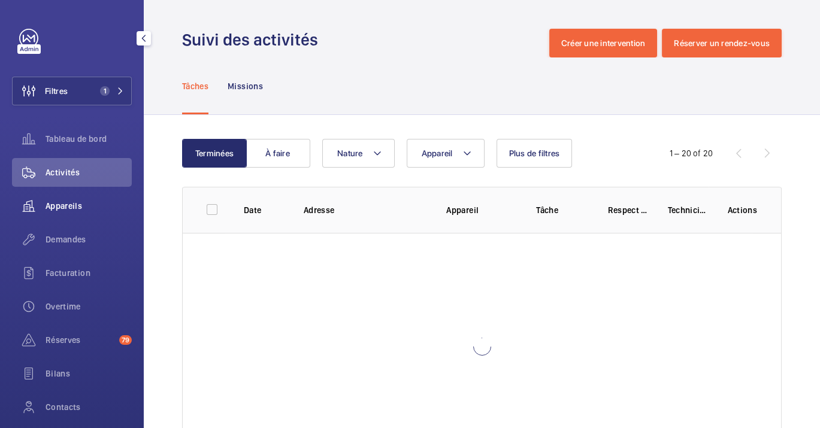
click at [61, 205] on span "Appareils" at bounding box center [89, 206] width 86 height 12
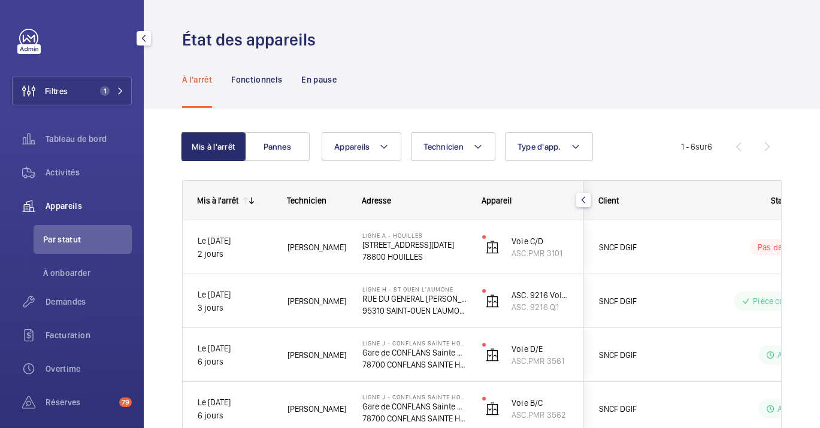
click at [71, 195] on div "Appareils" at bounding box center [72, 206] width 120 height 29
click at [65, 209] on span "Appareils" at bounding box center [89, 206] width 86 height 12
click at [50, 153] on div "Tableau de bord" at bounding box center [72, 139] width 120 height 29
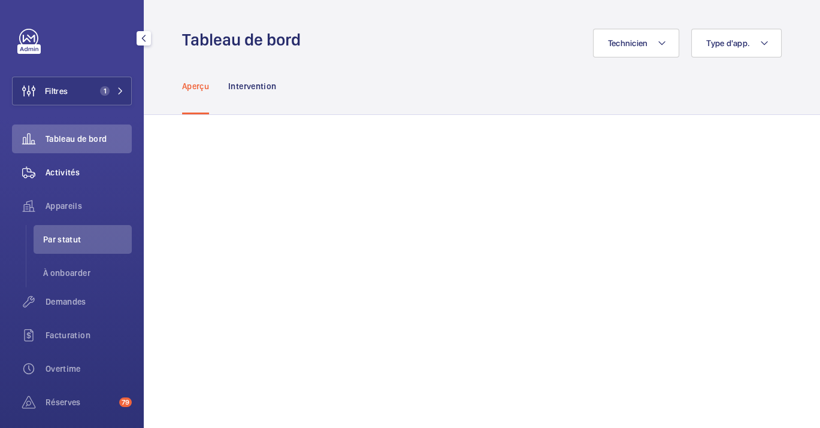
click at [49, 164] on div "Activités" at bounding box center [72, 172] width 120 height 29
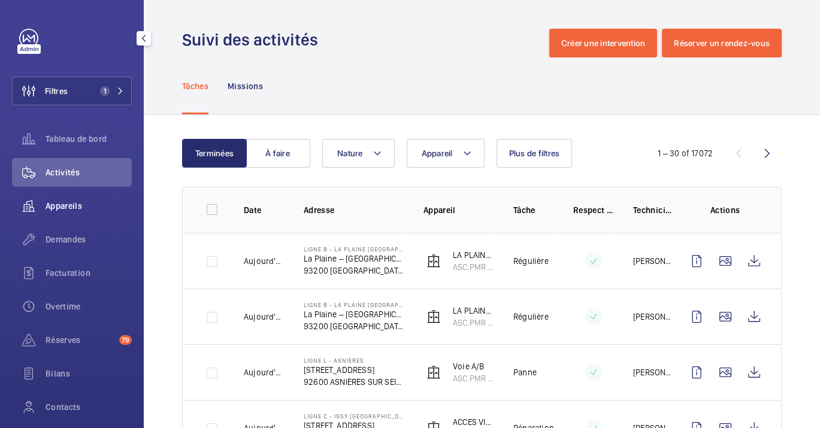
click at [85, 204] on span "Appareils" at bounding box center [89, 206] width 86 height 12
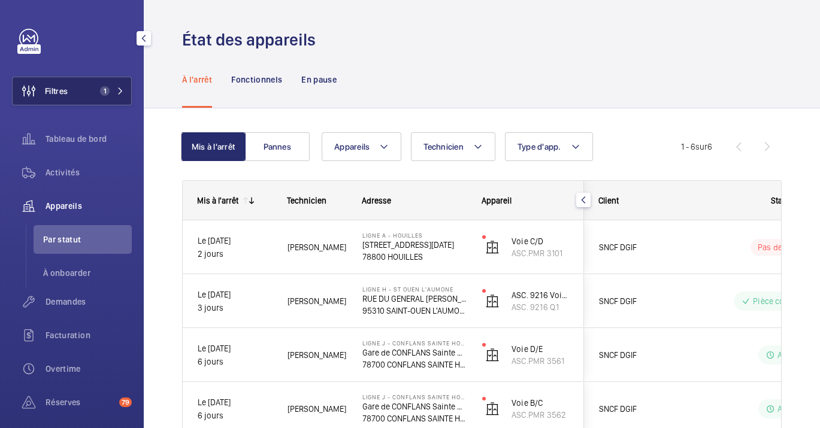
click at [88, 77] on button "Filtres 1" at bounding box center [72, 91] width 120 height 29
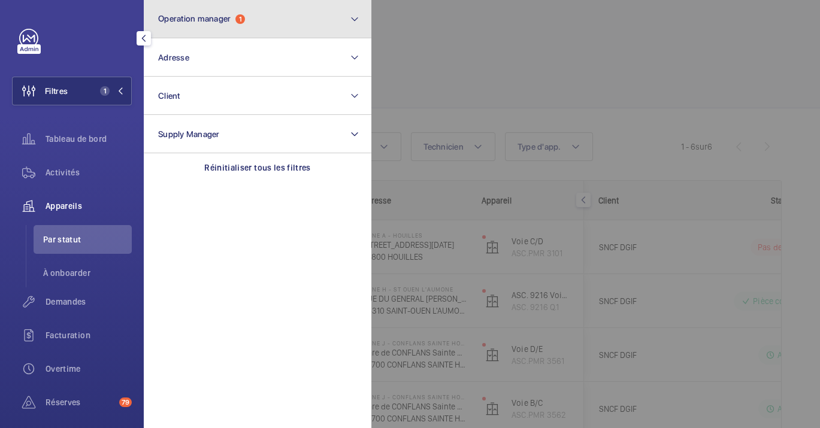
click at [197, 10] on button "Operation manager 1" at bounding box center [258, 19] width 228 height 38
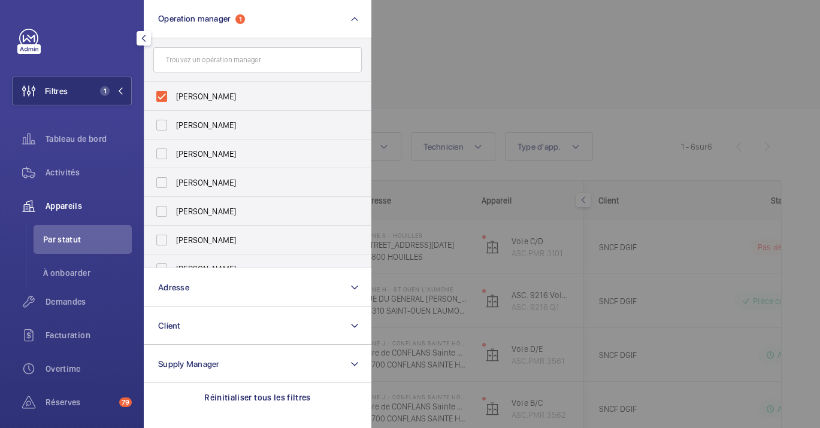
click at [678, 86] on div at bounding box center [781, 214] width 820 height 428
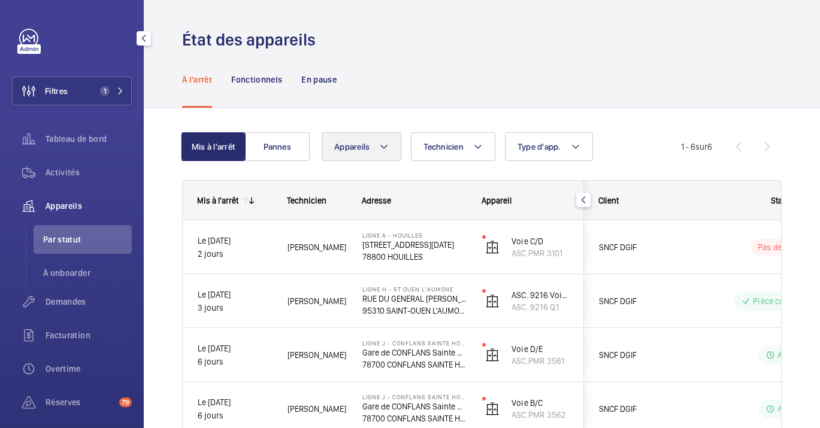
scroll to position [183, 0]
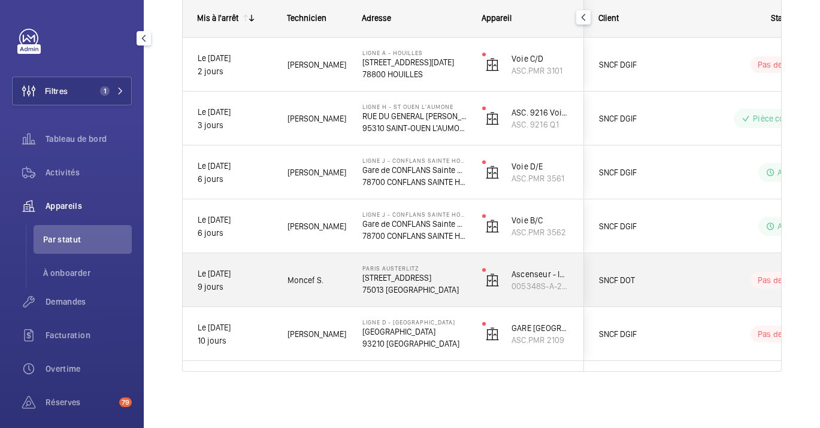
click at [410, 275] on p "[STREET_ADDRESS]" at bounding box center [414, 278] width 104 height 12
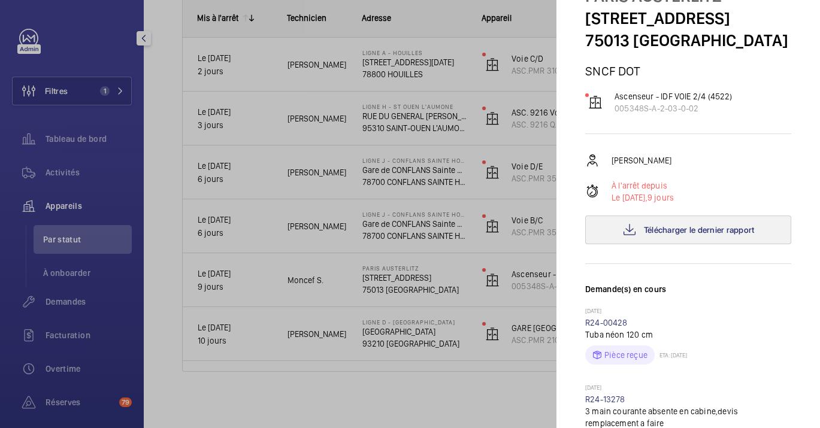
scroll to position [200, 0]
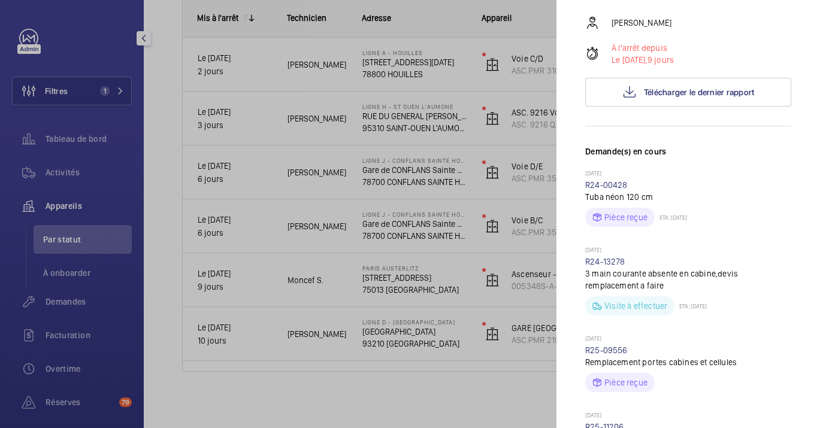
drag, startPoint x: 309, startPoint y: 178, endPoint x: 331, endPoint y: 180, distance: 22.3
click at [309, 178] on div at bounding box center [410, 214] width 820 height 428
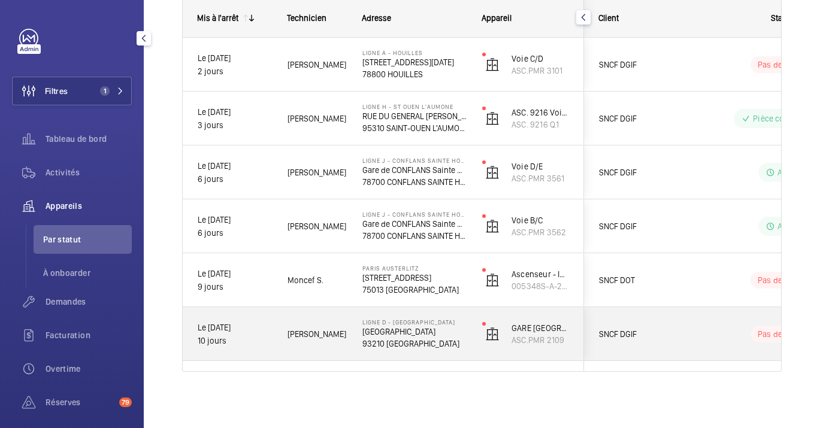
click at [409, 331] on p "[GEOGRAPHIC_DATA]" at bounding box center [414, 332] width 104 height 12
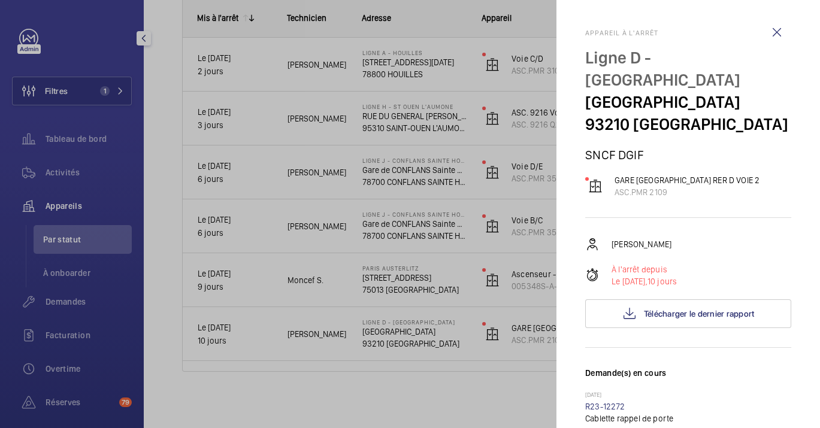
click at [369, 262] on div at bounding box center [410, 214] width 820 height 428
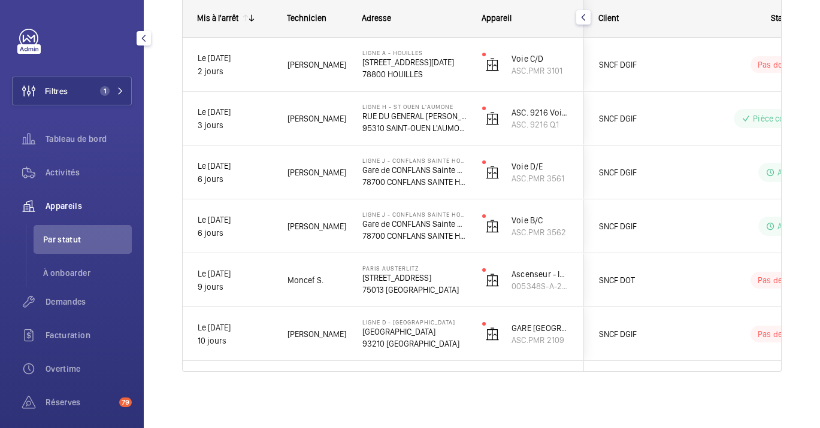
click at [396, 289] on div at bounding box center [410, 214] width 820 height 428
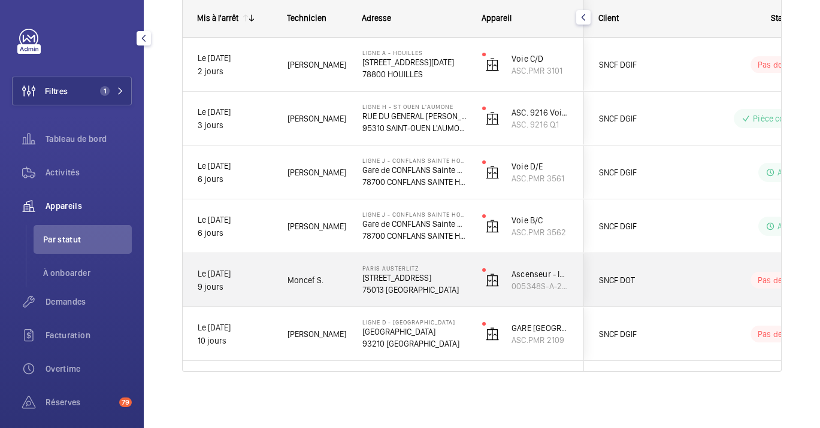
click at [396, 289] on p "75013 [GEOGRAPHIC_DATA]" at bounding box center [414, 290] width 104 height 12
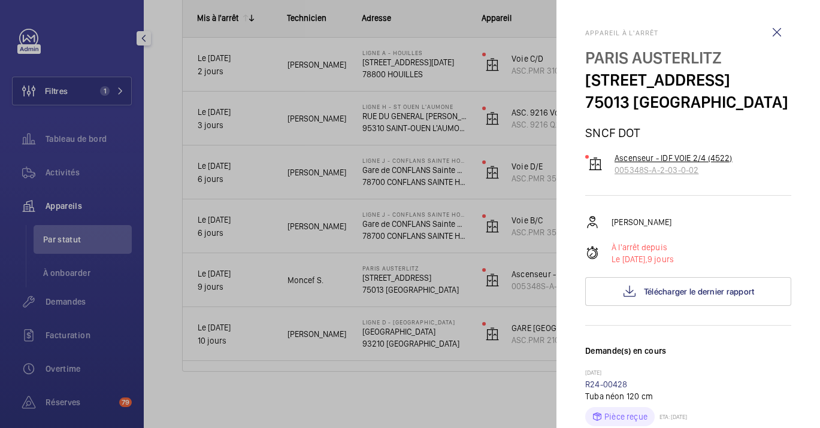
drag, startPoint x: 703, startPoint y: 173, endPoint x: 613, endPoint y: 169, distance: 89.9
click at [613, 169] on wm-front-device-cell "Ascenseur - IDF VOIE 2/4 (4522) 005348S-A-2-03-0-02" at bounding box center [658, 164] width 147 height 24
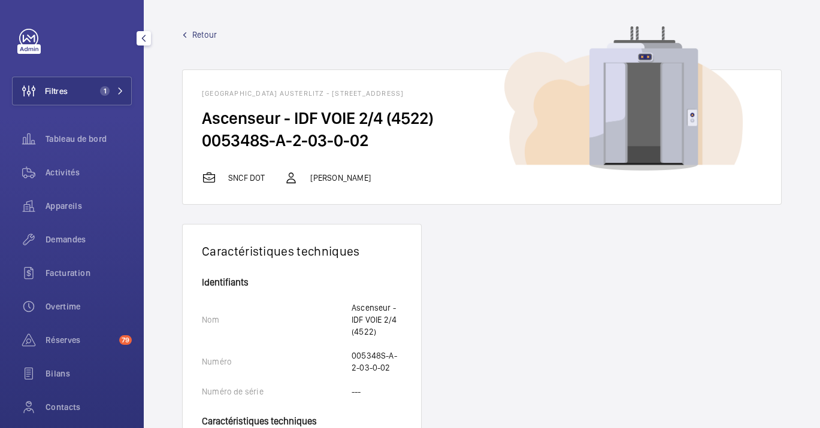
drag, startPoint x: 613, startPoint y: 169, endPoint x: 391, endPoint y: 138, distance: 223.8
click at [397, 147] on h2 "005348S-A-2-03-0-02" at bounding box center [482, 140] width 560 height 22
drag, startPoint x: 385, startPoint y: 140, endPoint x: 198, endPoint y: 141, distance: 186.9
click at [198, 141] on wm-front-card-body "Ascenseur - IDF VOIE 2/4 (4522) 005348S-A-2-03-0-02" at bounding box center [482, 139] width 599 height 64
drag, startPoint x: 198, startPoint y: 141, endPoint x: 216, endPoint y: 142, distance: 17.4
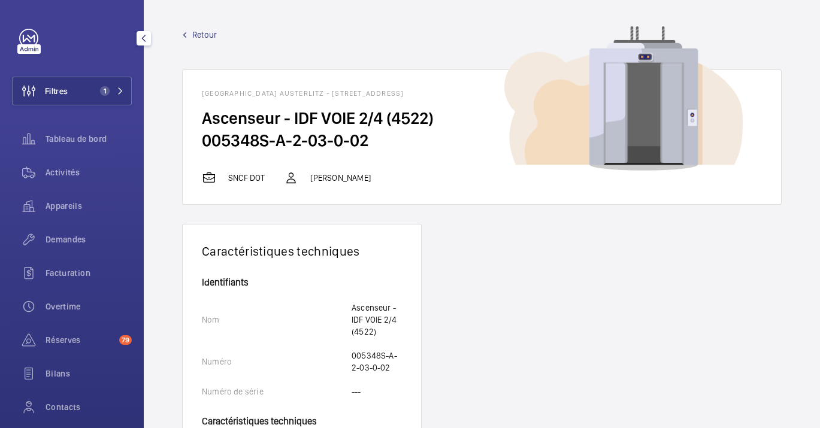
copy h2 "005348S-A-2-03-0-02"
click at [52, 162] on div "Activités" at bounding box center [72, 172] width 120 height 29
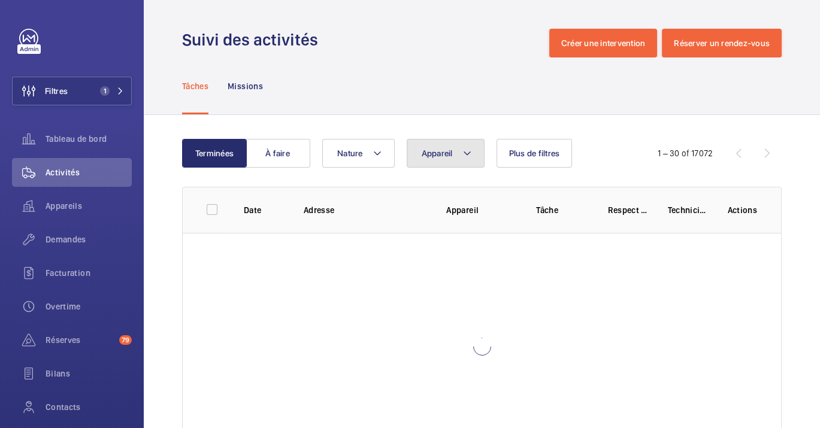
click at [446, 152] on span "Appareil" at bounding box center [437, 154] width 31 height 10
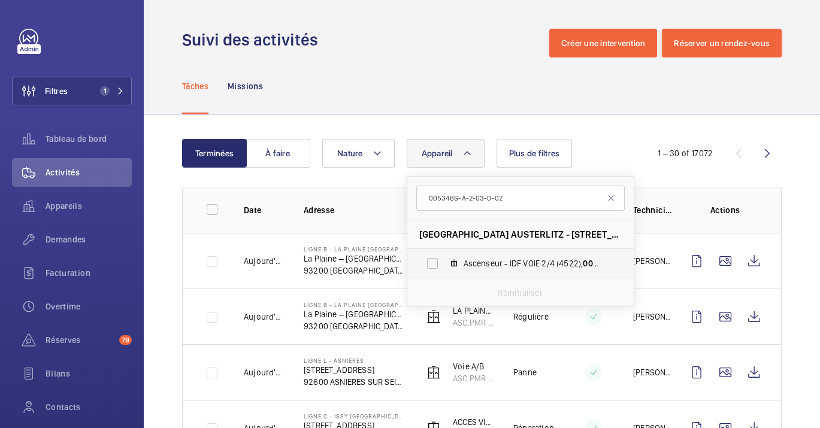
type input "005348S-A-2-03-0-02"
click at [507, 264] on span "Ascenseur - IDF VOIE 2/4 (4522), 005348S-A-2-03-0-02" at bounding box center [533, 264] width 139 height 12
click at [445, 264] on input "Ascenseur - IDF VOIE 2/4 (4522), 005348S-A-2-03-0-02" at bounding box center [433, 264] width 24 height 24
checkbox input "true"
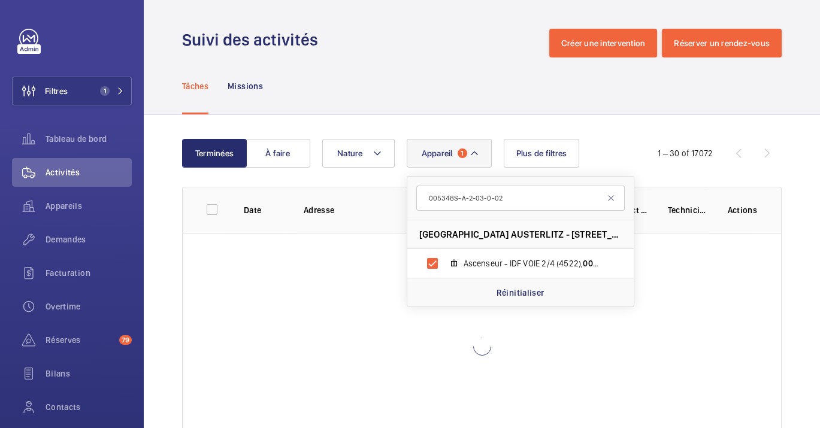
click at [460, 35] on div "Suivi des activités Créer une intervention Réserver un rendez-vous" at bounding box center [482, 43] width 600 height 29
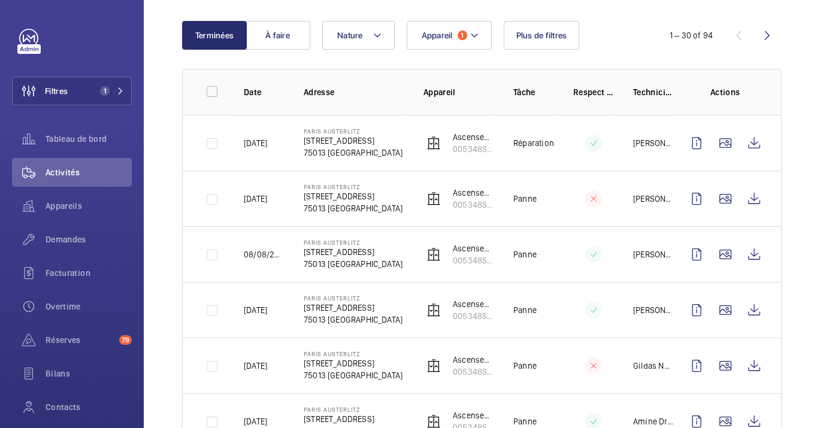
scroll to position [127, 0]
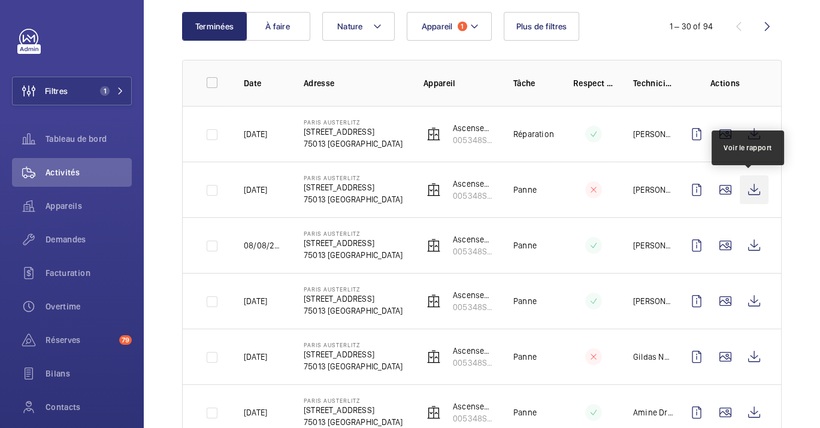
click at [755, 186] on wm-front-icon-button at bounding box center [754, 190] width 29 height 29
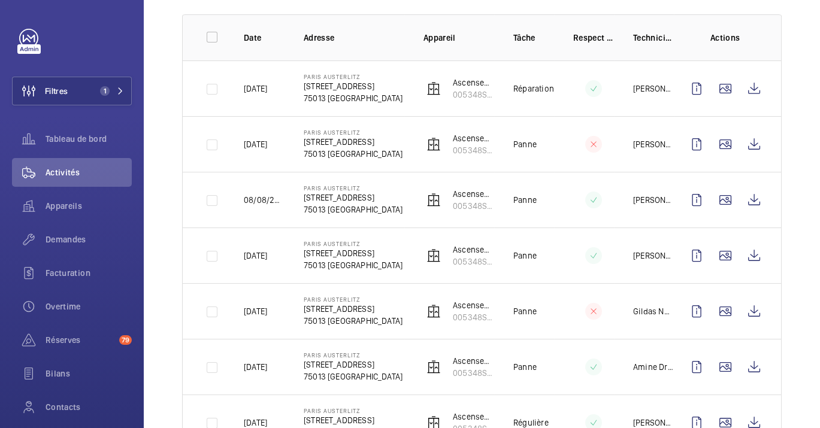
scroll to position [194, 0]
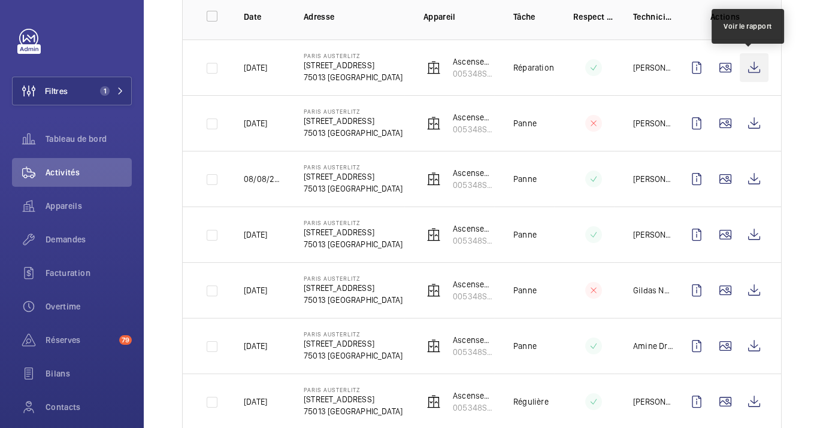
click at [749, 65] on wm-front-icon-button at bounding box center [754, 67] width 29 height 29
